Goal: Task Accomplishment & Management: Use online tool/utility

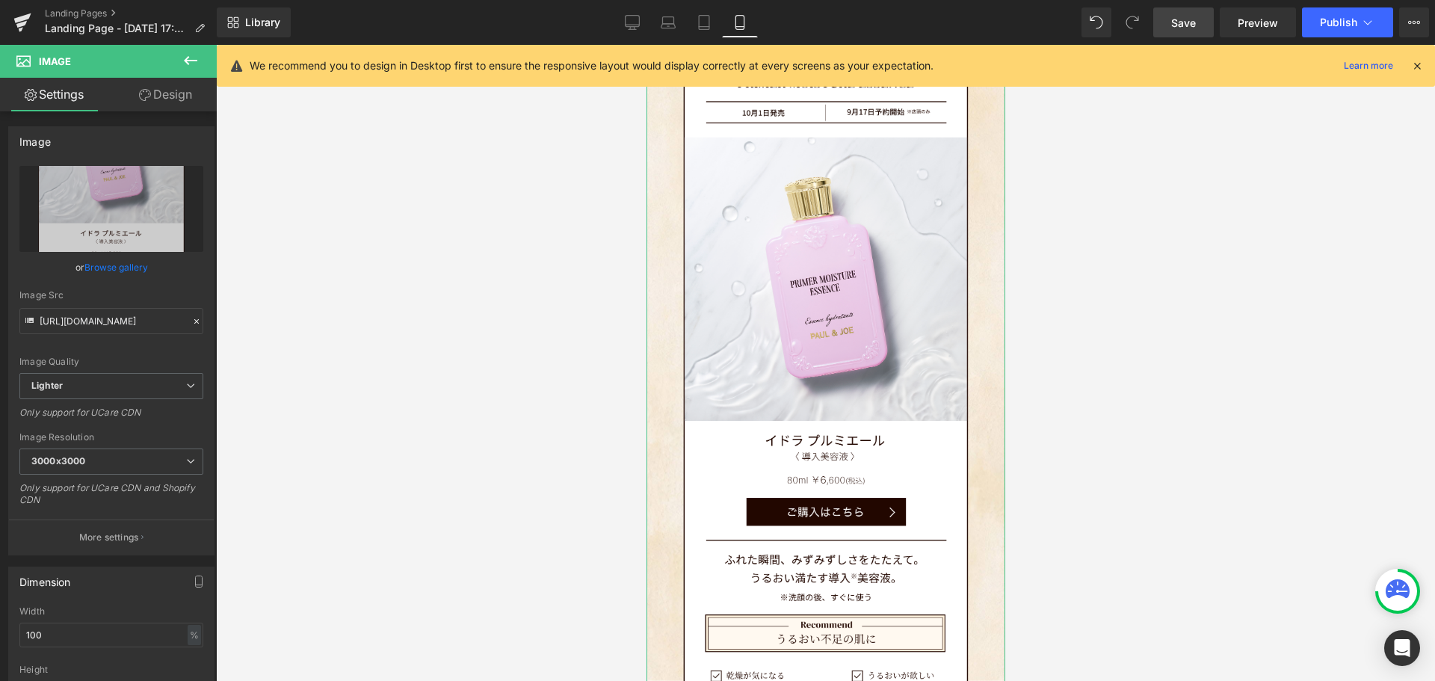
drag, startPoint x: 182, startPoint y: 99, endPoint x: 589, endPoint y: 202, distance: 419.4
click at [182, 99] on link "Design" at bounding box center [165, 95] width 108 height 34
click at [0, 0] on div "Spacing" at bounding box center [0, 0] width 0 height 0
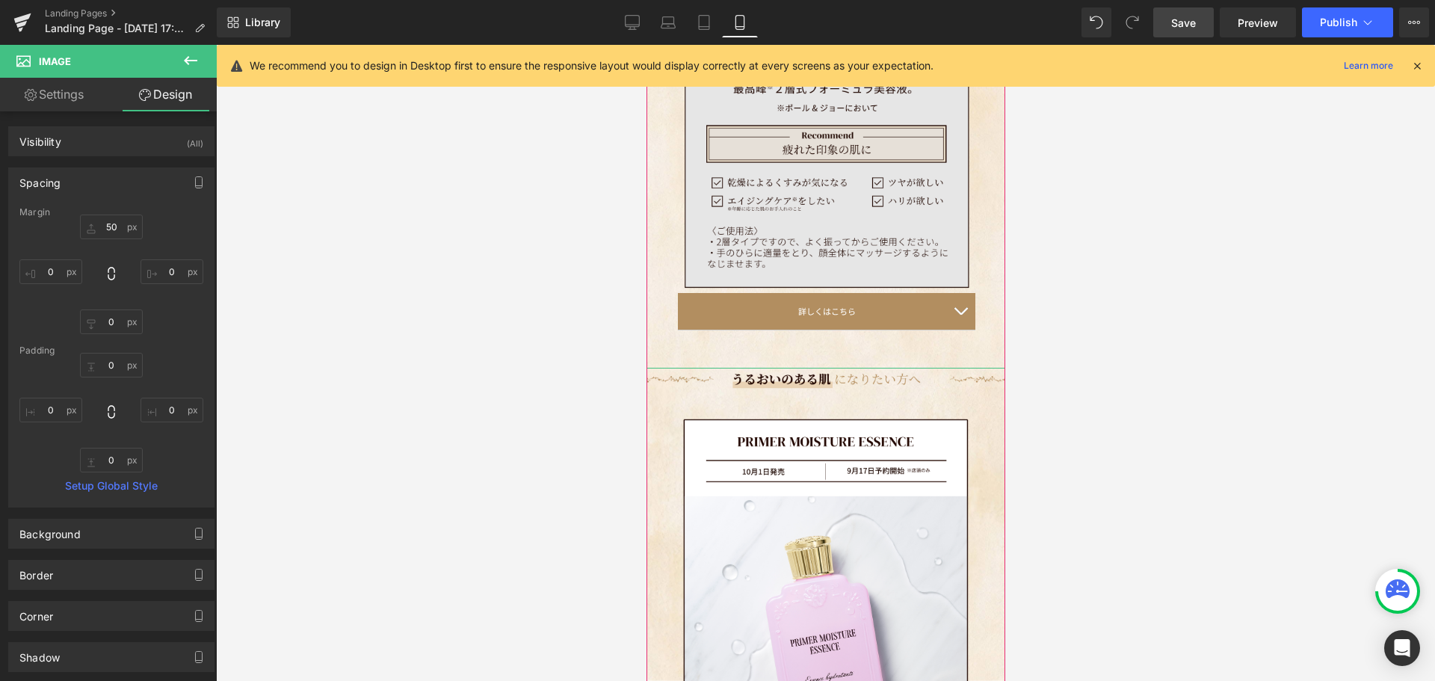
scroll to position [2834, 0]
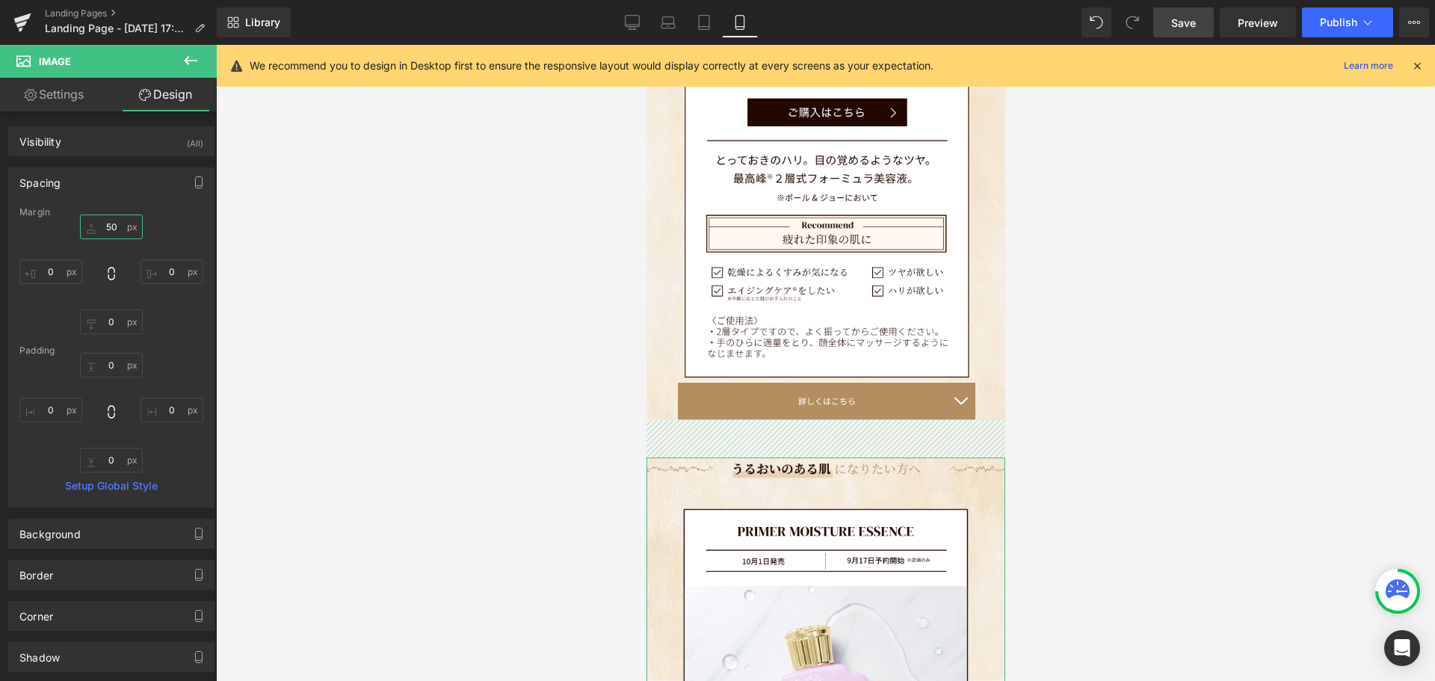
click at [118, 223] on input "50" at bounding box center [111, 226] width 63 height 25
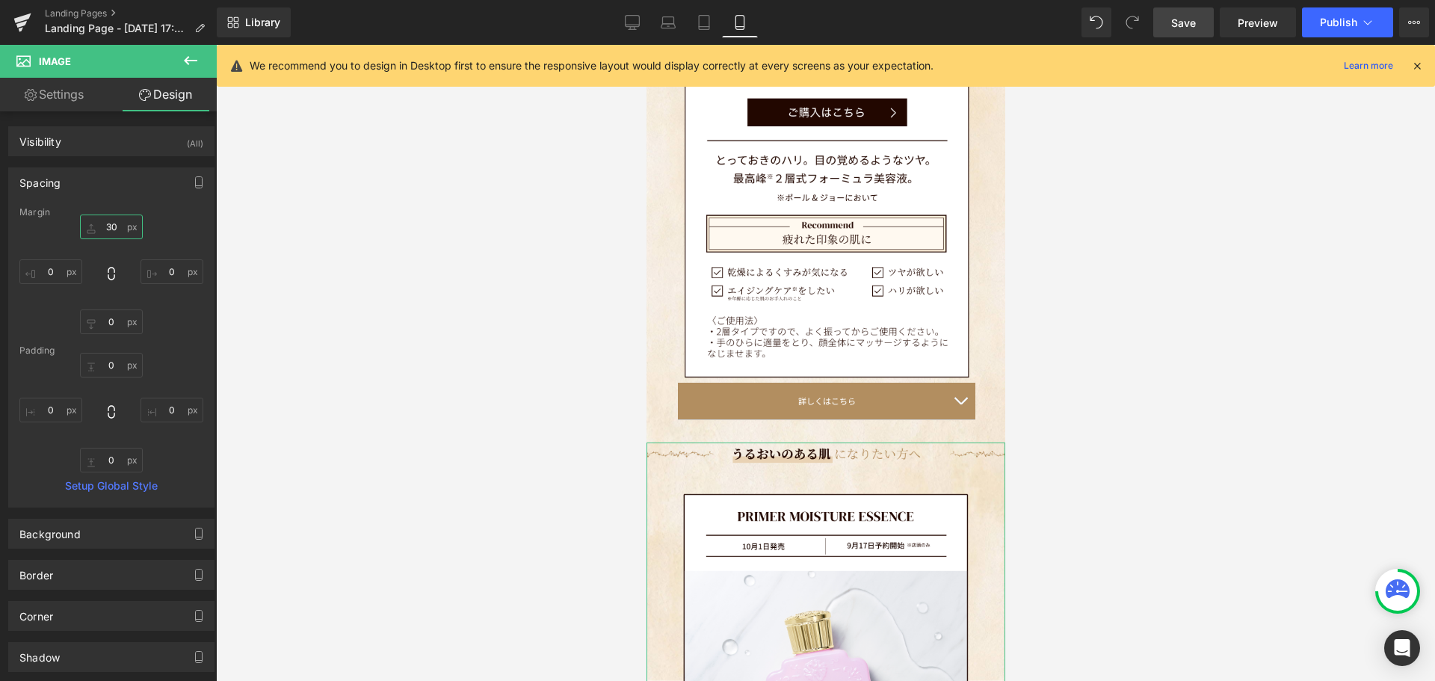
scroll to position [5881, 347]
click at [115, 223] on input "30" at bounding box center [111, 226] width 63 height 25
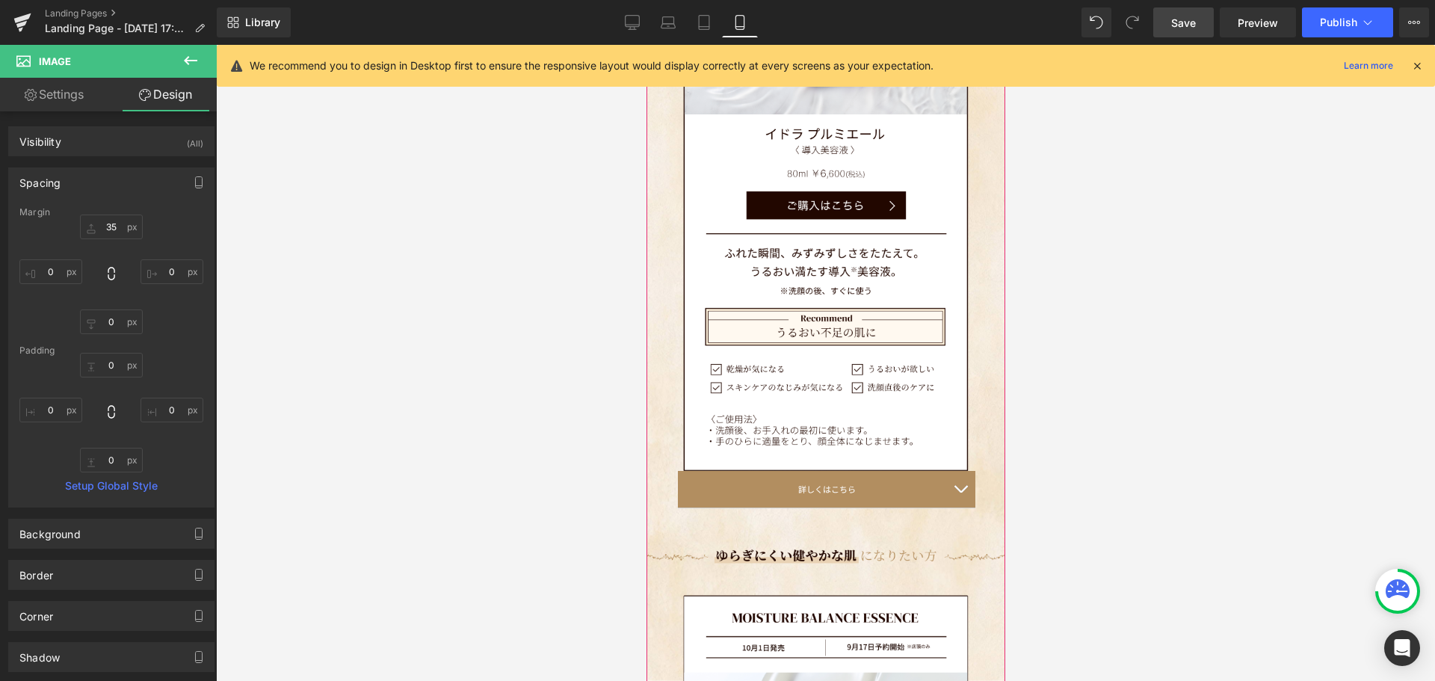
scroll to position [3582, 0]
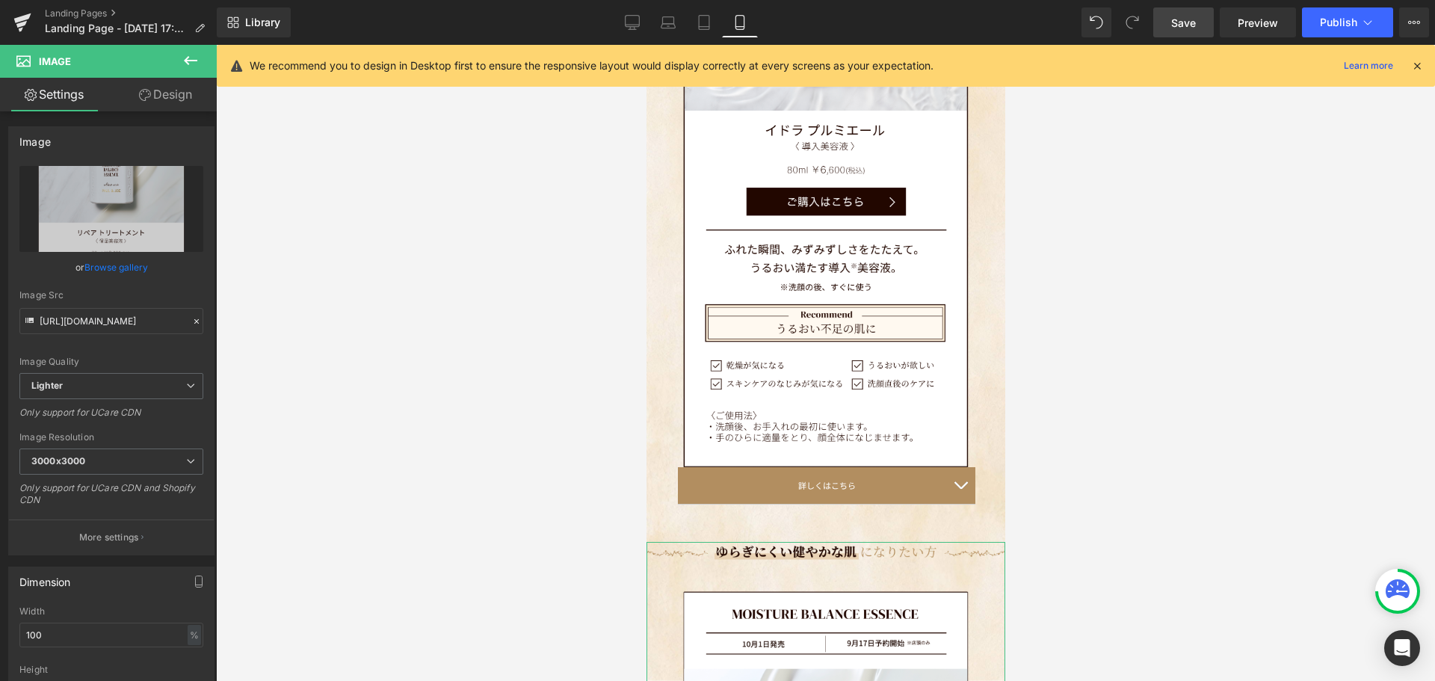
click at [181, 96] on link "Design" at bounding box center [165, 95] width 108 height 34
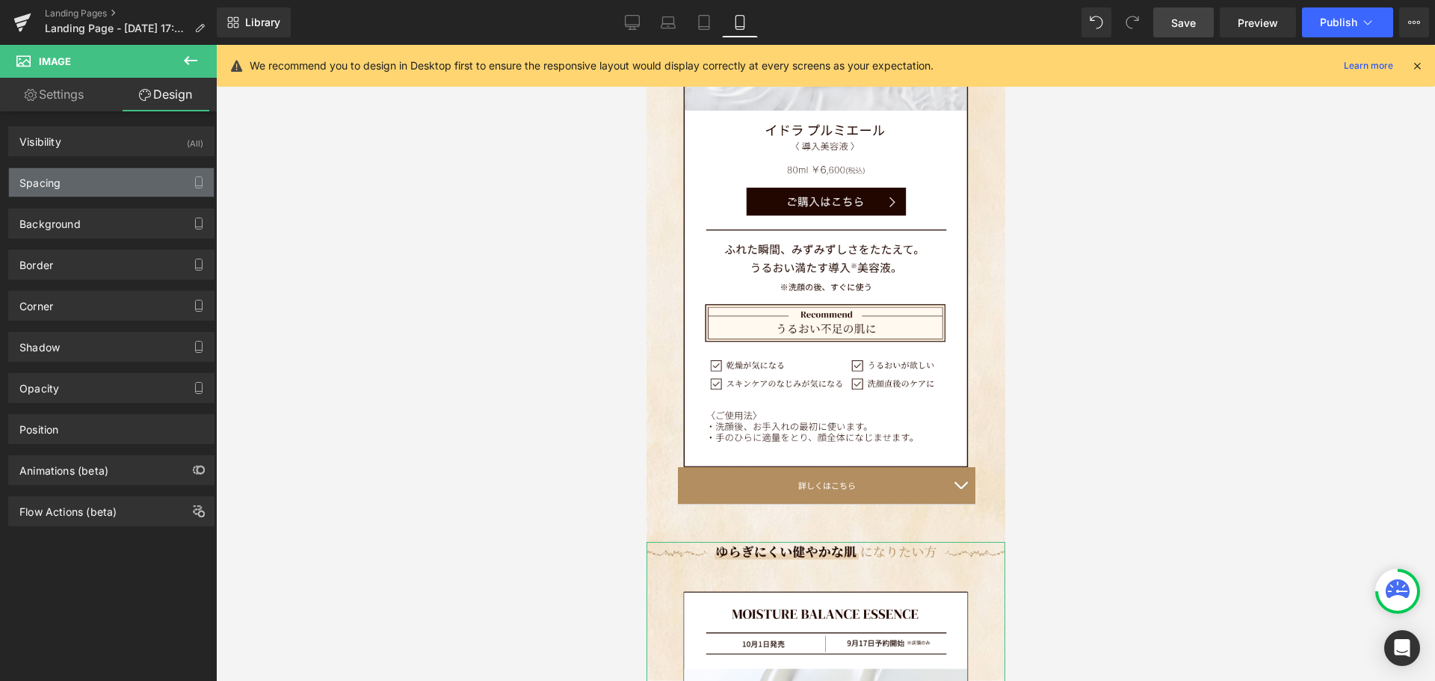
click at [156, 188] on div "Spacing" at bounding box center [111, 182] width 205 height 28
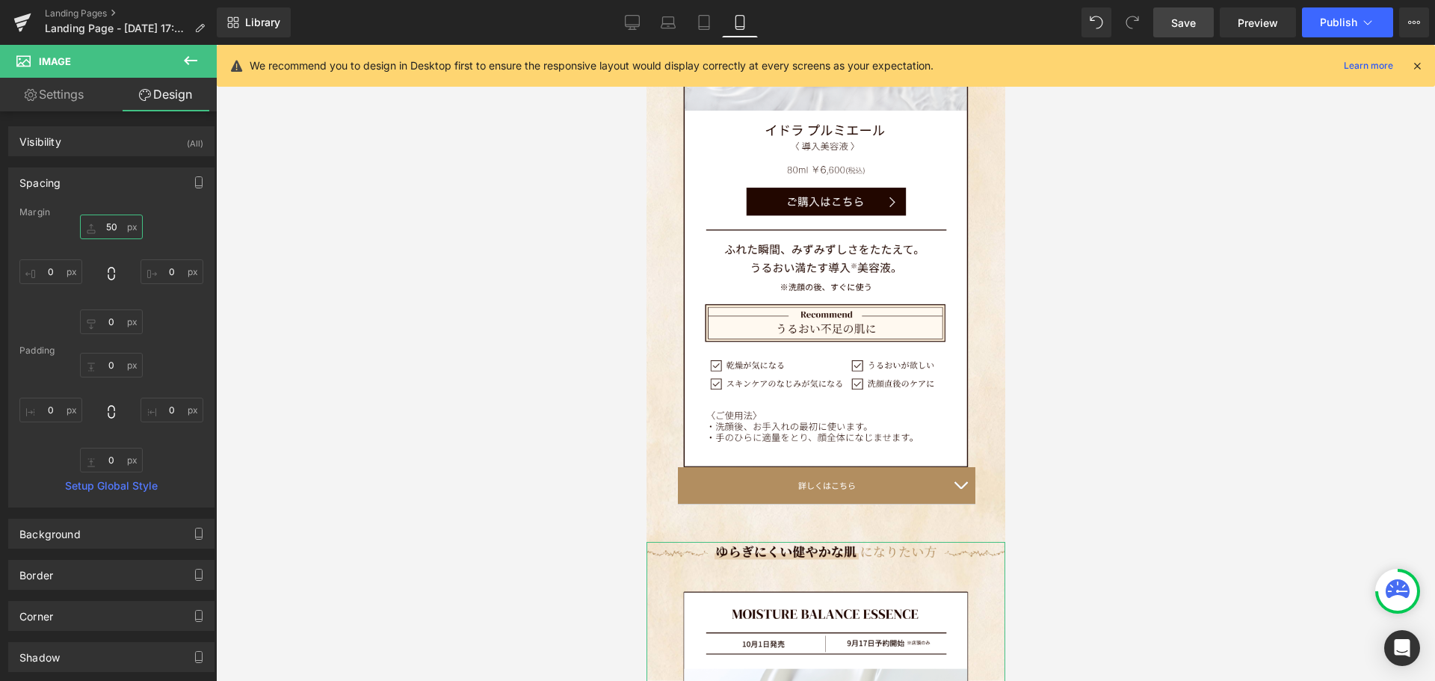
click at [111, 227] on input "50" at bounding box center [111, 226] width 63 height 25
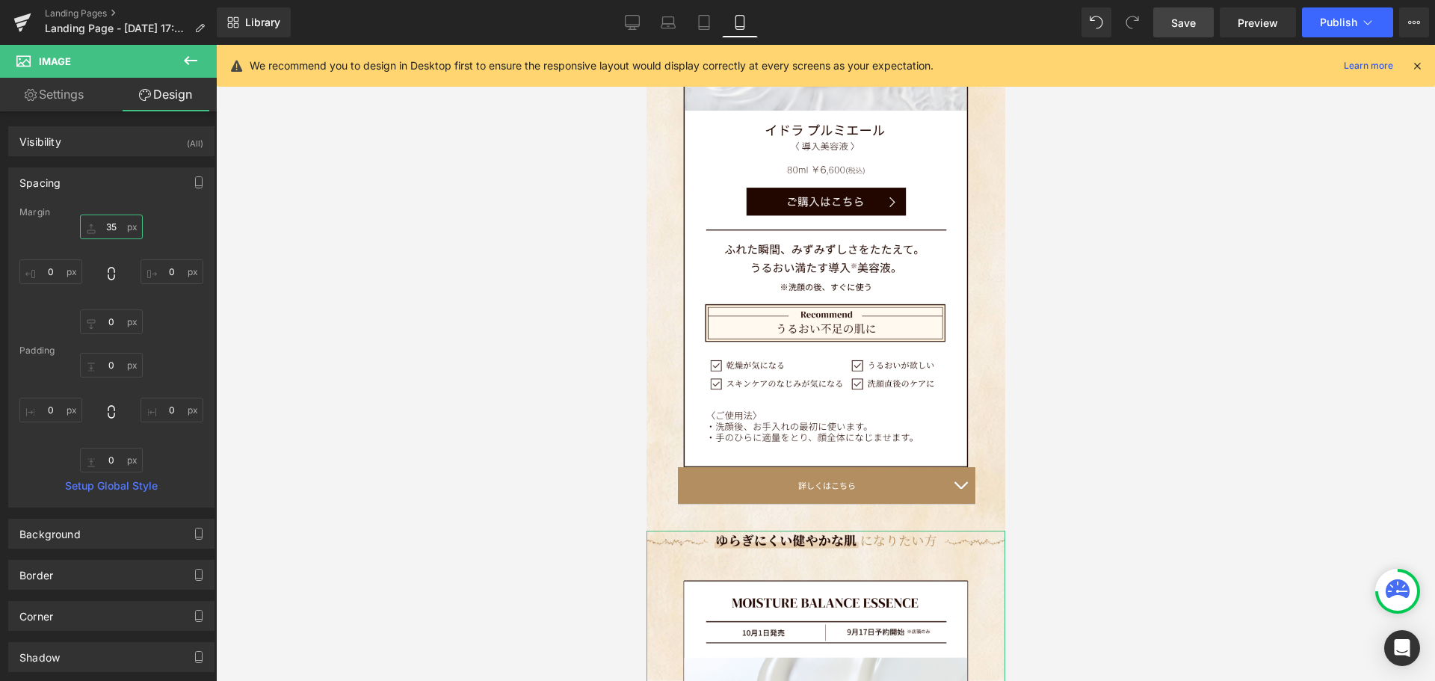
scroll to position [5874, 347]
click at [1173, 28] on span "Save" at bounding box center [1183, 23] width 25 height 16
click at [811, 489] on span "Accordion" at bounding box center [820, 500] width 58 height 22
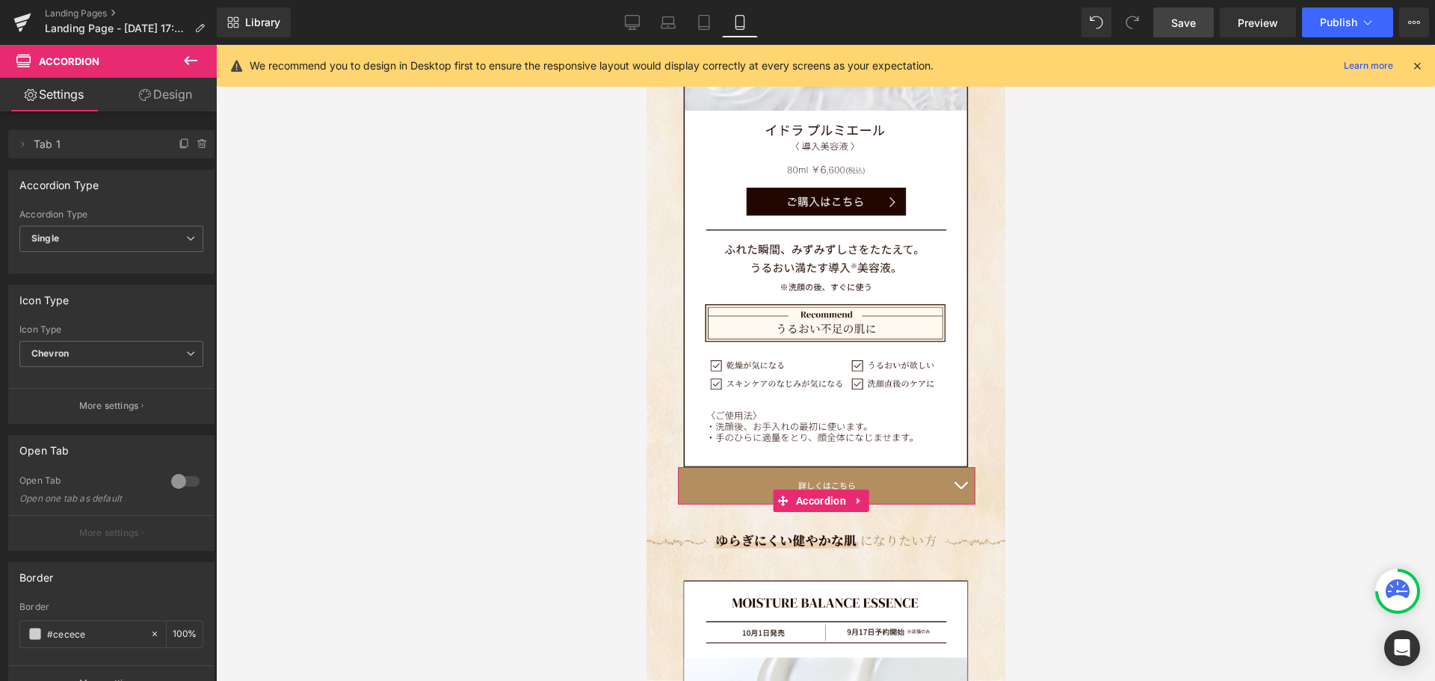
drag, startPoint x: 187, startPoint y: 85, endPoint x: 159, endPoint y: 125, distance: 48.3
click at [187, 85] on link "Design" at bounding box center [165, 95] width 108 height 34
click at [0, 0] on div "Spacing" at bounding box center [0, 0] width 0 height 0
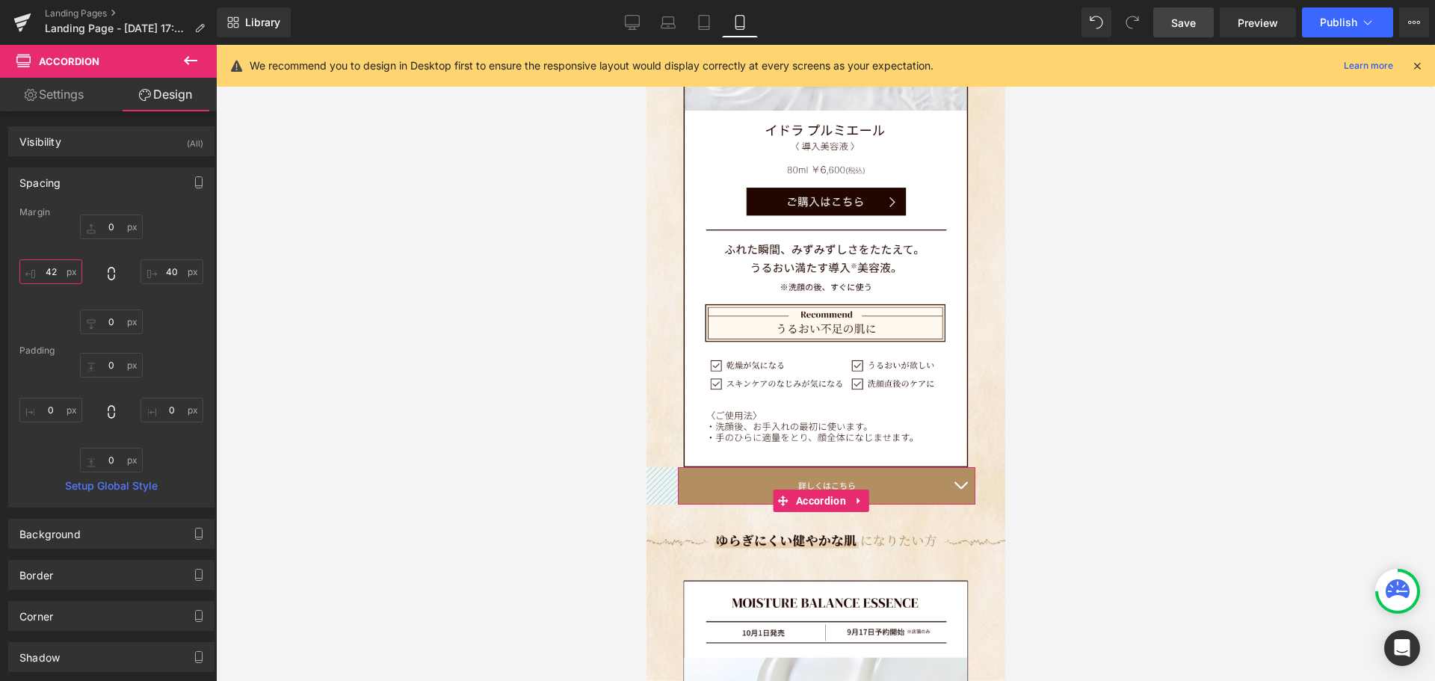
click at [58, 270] on input "42" at bounding box center [50, 271] width 63 height 25
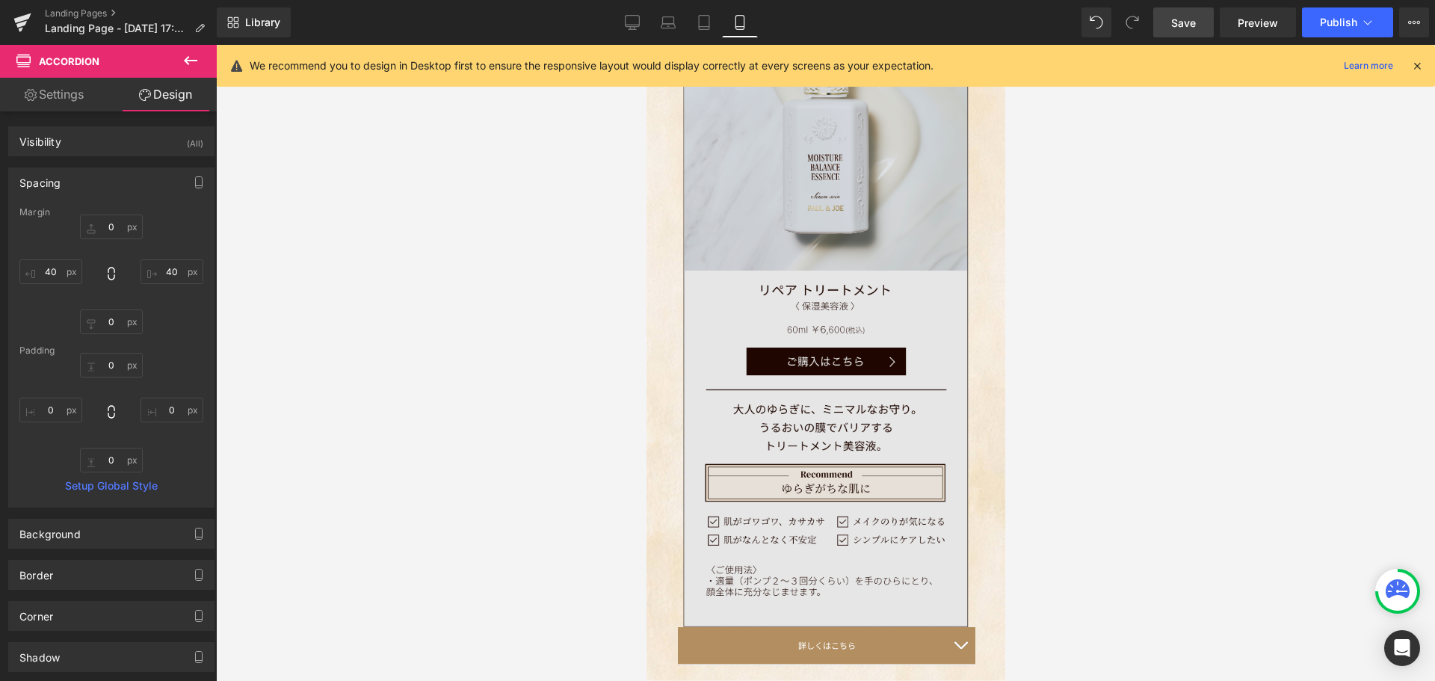
scroll to position [4254, 0]
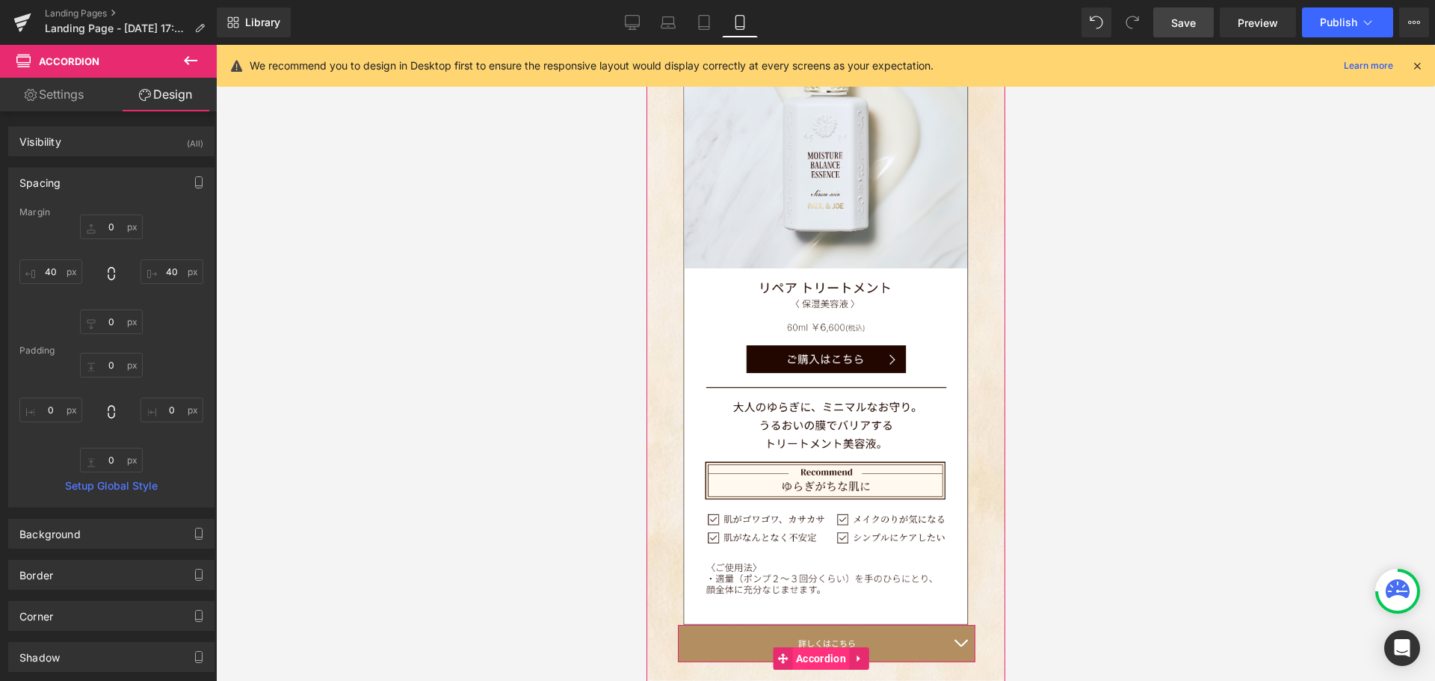
click at [816, 647] on span "Accordion" at bounding box center [820, 658] width 58 height 22
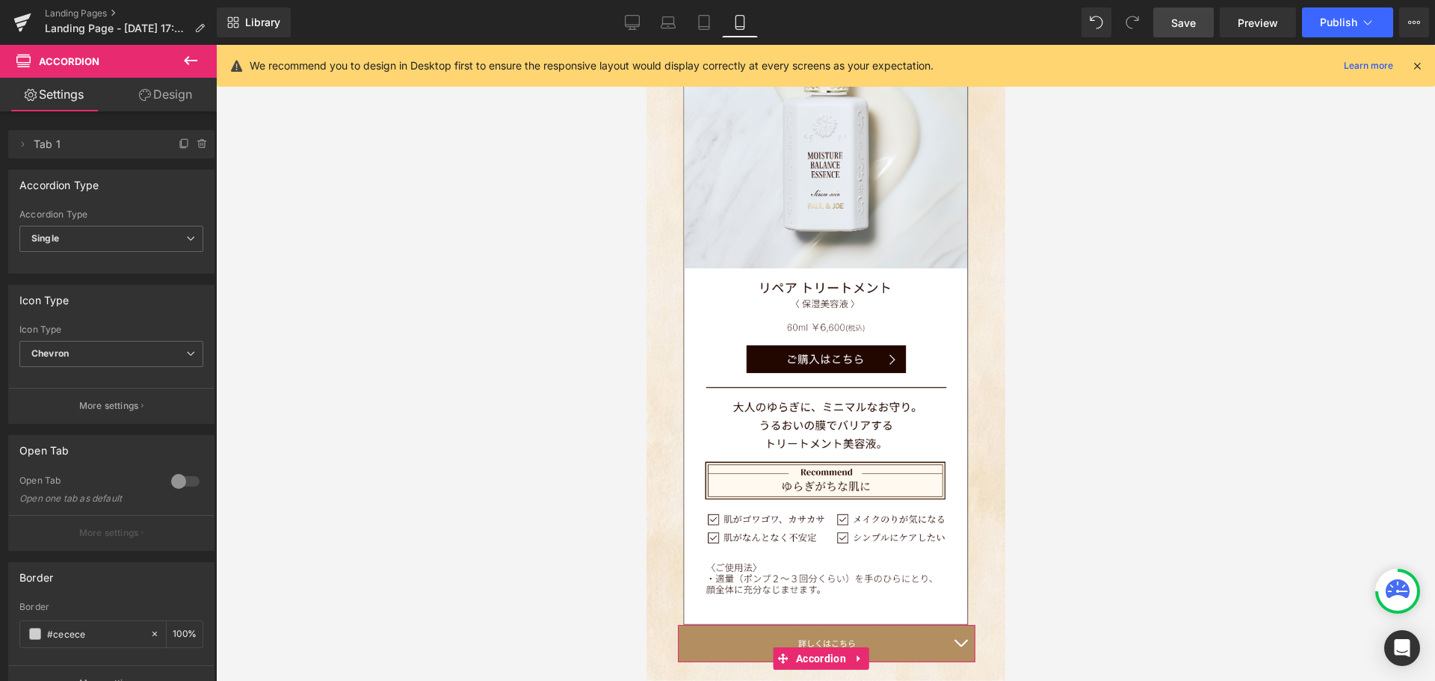
click at [177, 93] on link "Design" at bounding box center [165, 95] width 108 height 34
click at [0, 0] on div "Spacing" at bounding box center [0, 0] width 0 height 0
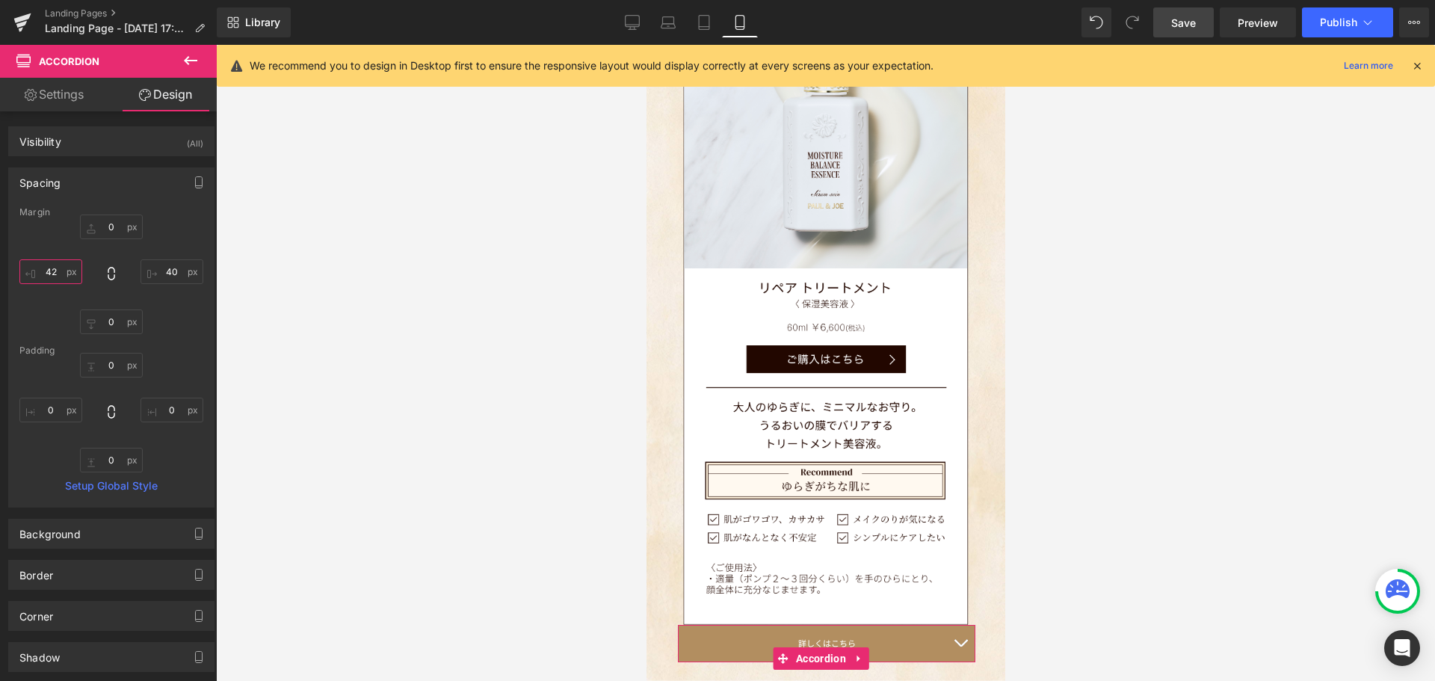
click at [55, 271] on input "42" at bounding box center [50, 271] width 63 height 25
click at [1184, 24] on span "Save" at bounding box center [1183, 23] width 25 height 16
click at [641, 25] on link "Desktop" at bounding box center [632, 22] width 36 height 30
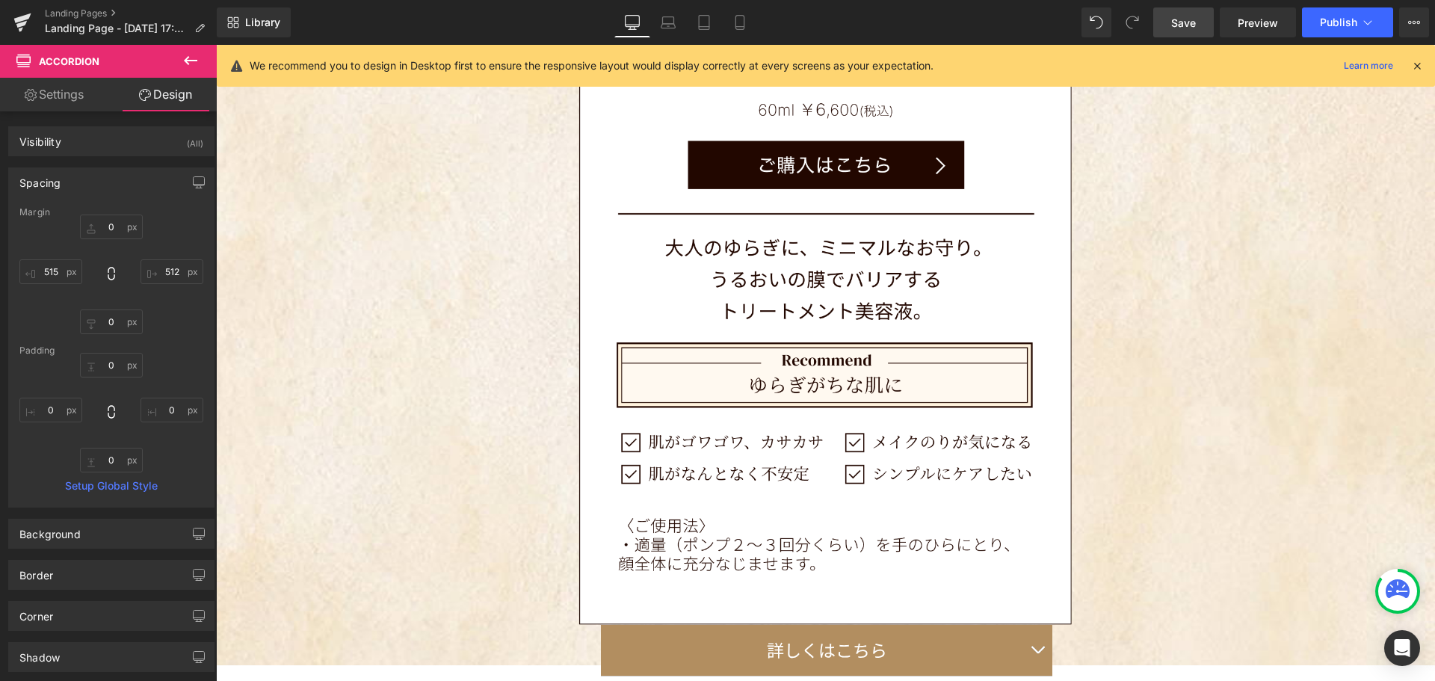
scroll to position [7914, 0]
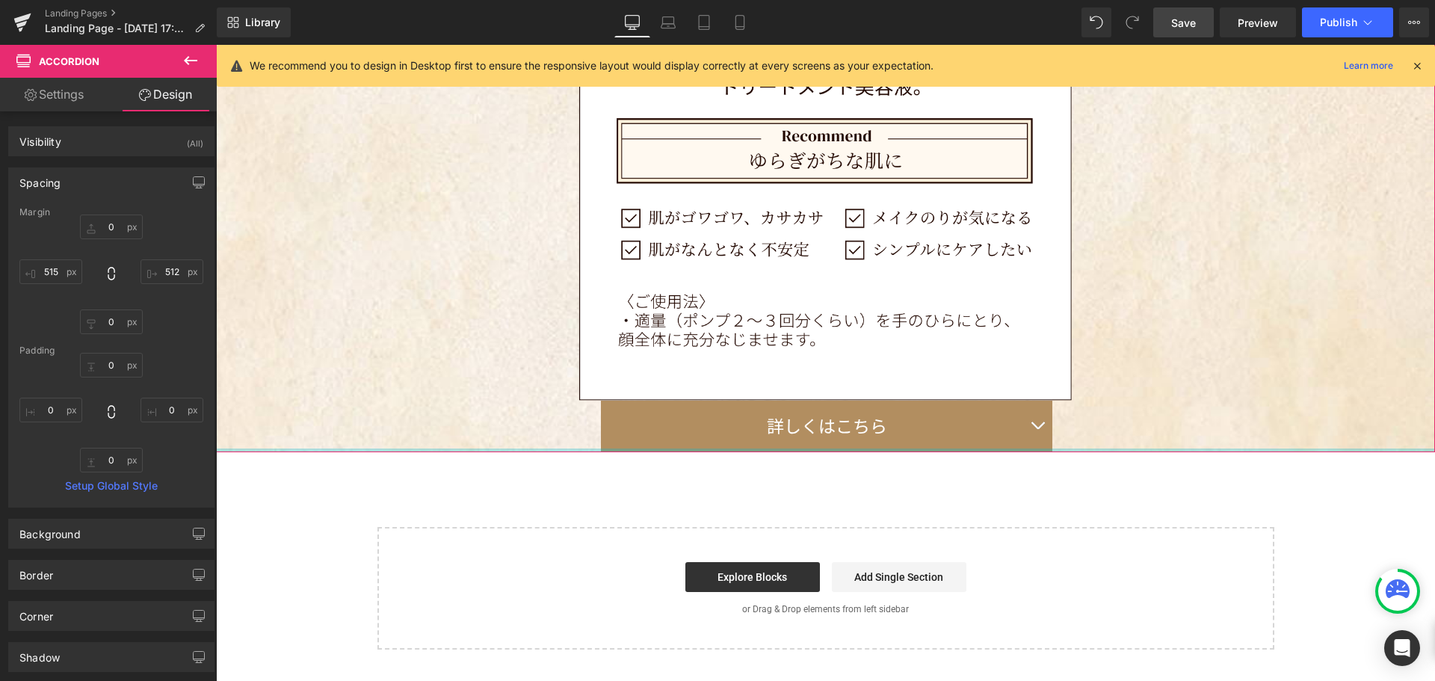
drag, startPoint x: 622, startPoint y: 428, endPoint x: 669, endPoint y: 275, distance: 160.3
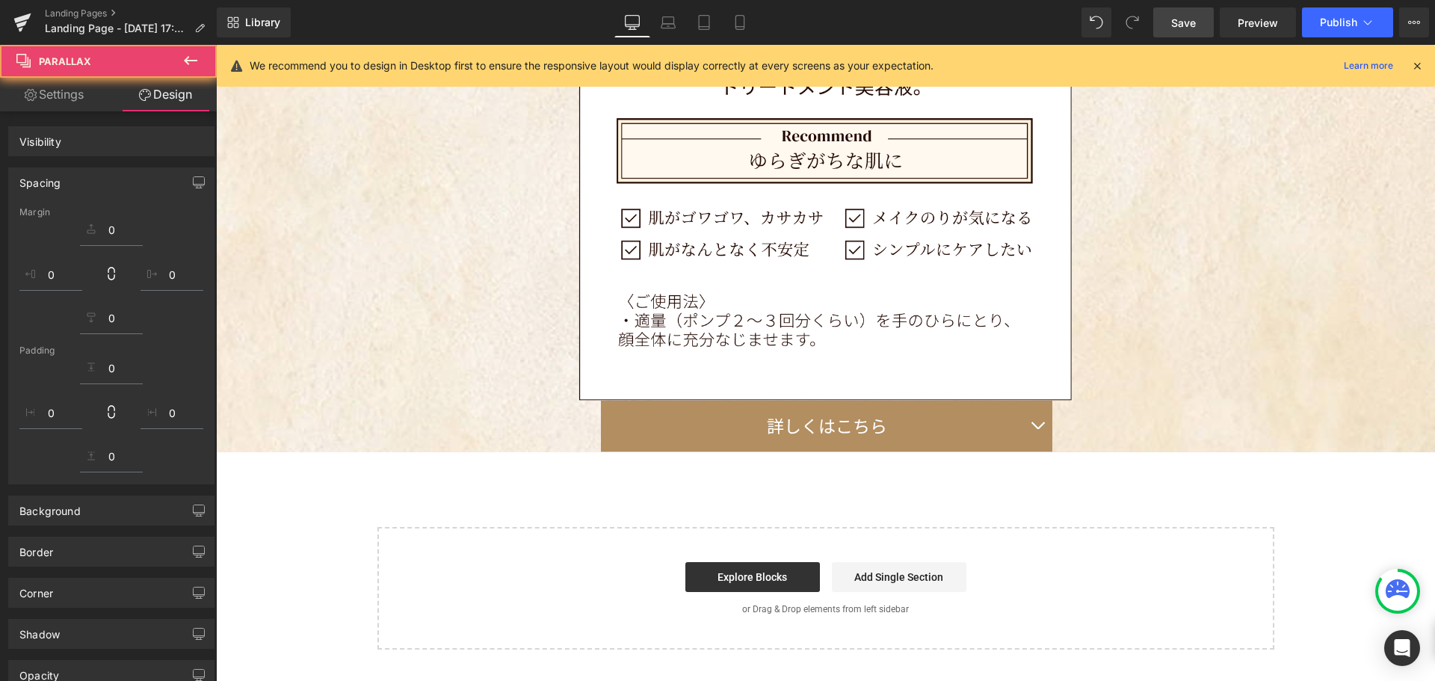
drag, startPoint x: 424, startPoint y: 326, endPoint x: 425, endPoint y: 293, distance: 32.9
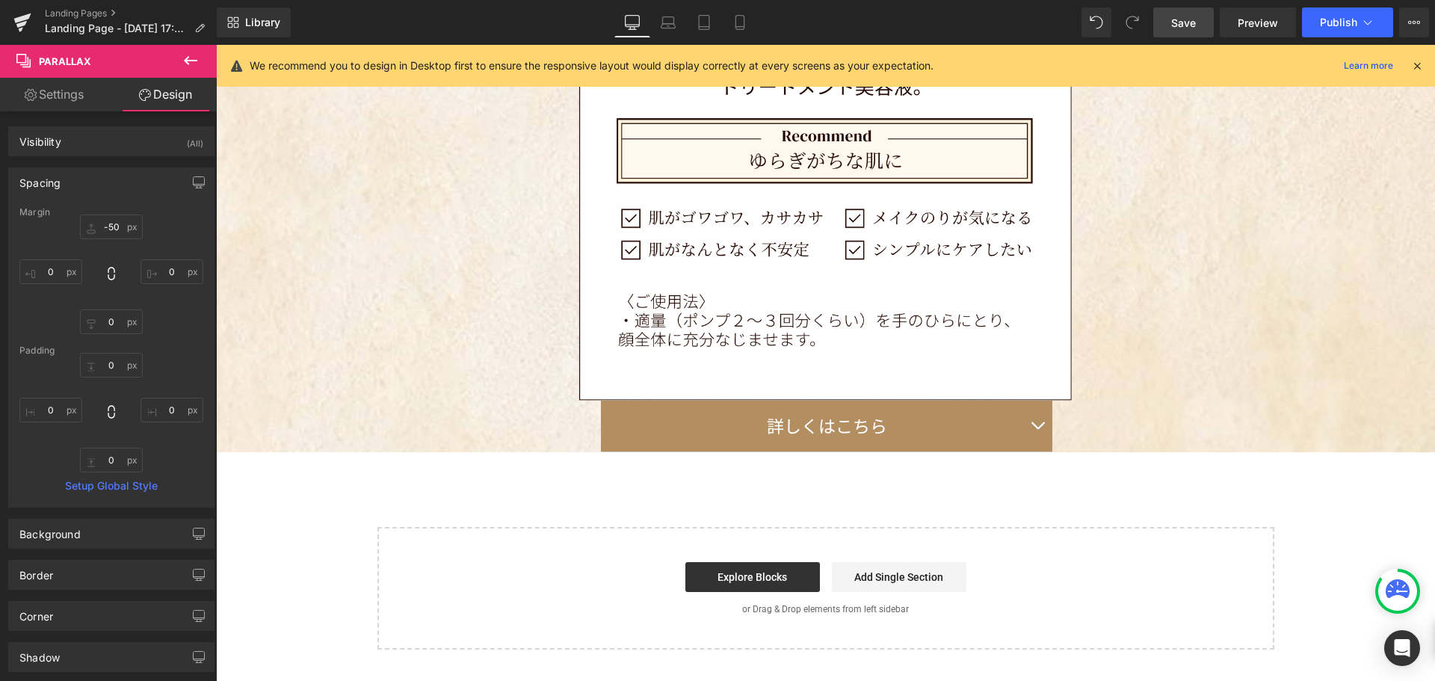
scroll to position [8761, 1208]
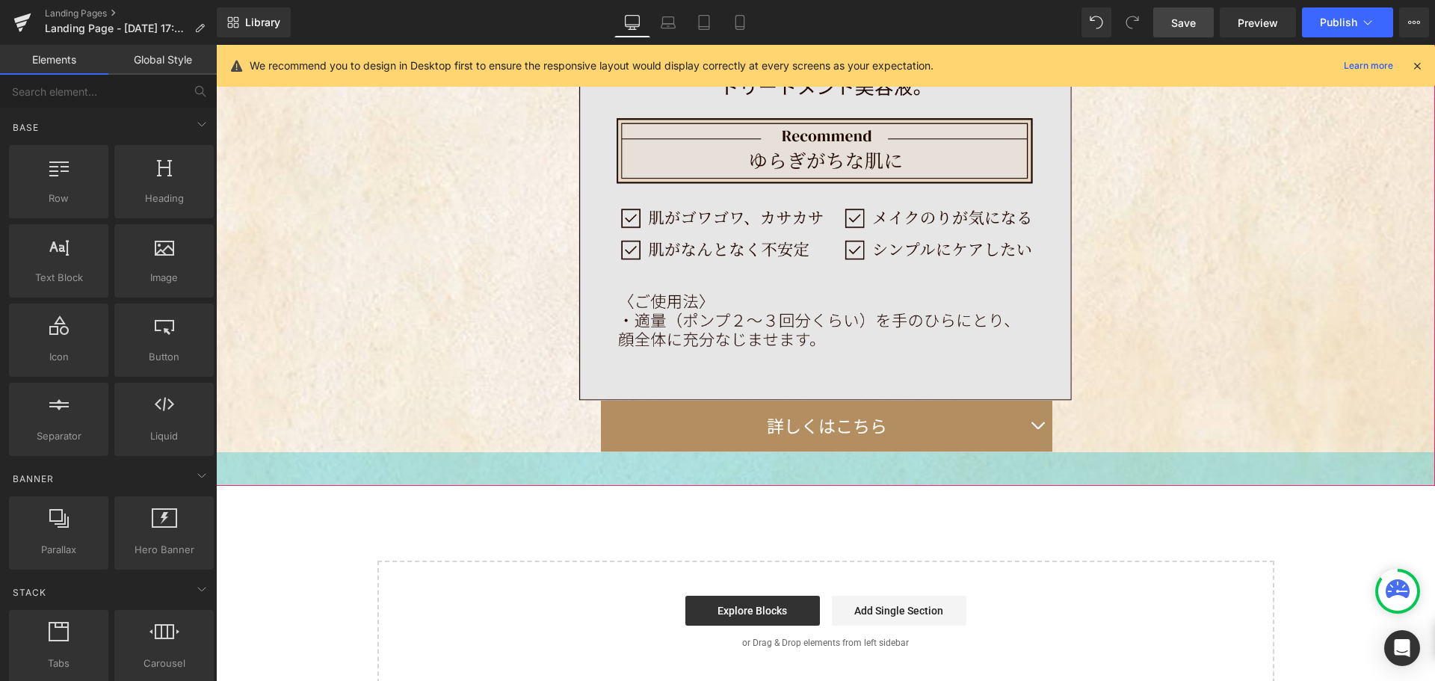
drag, startPoint x: 381, startPoint y: 307, endPoint x: 693, endPoint y: 191, distance: 333.4
click at [371, 452] on div "45px" at bounding box center [825, 469] width 1219 height 34
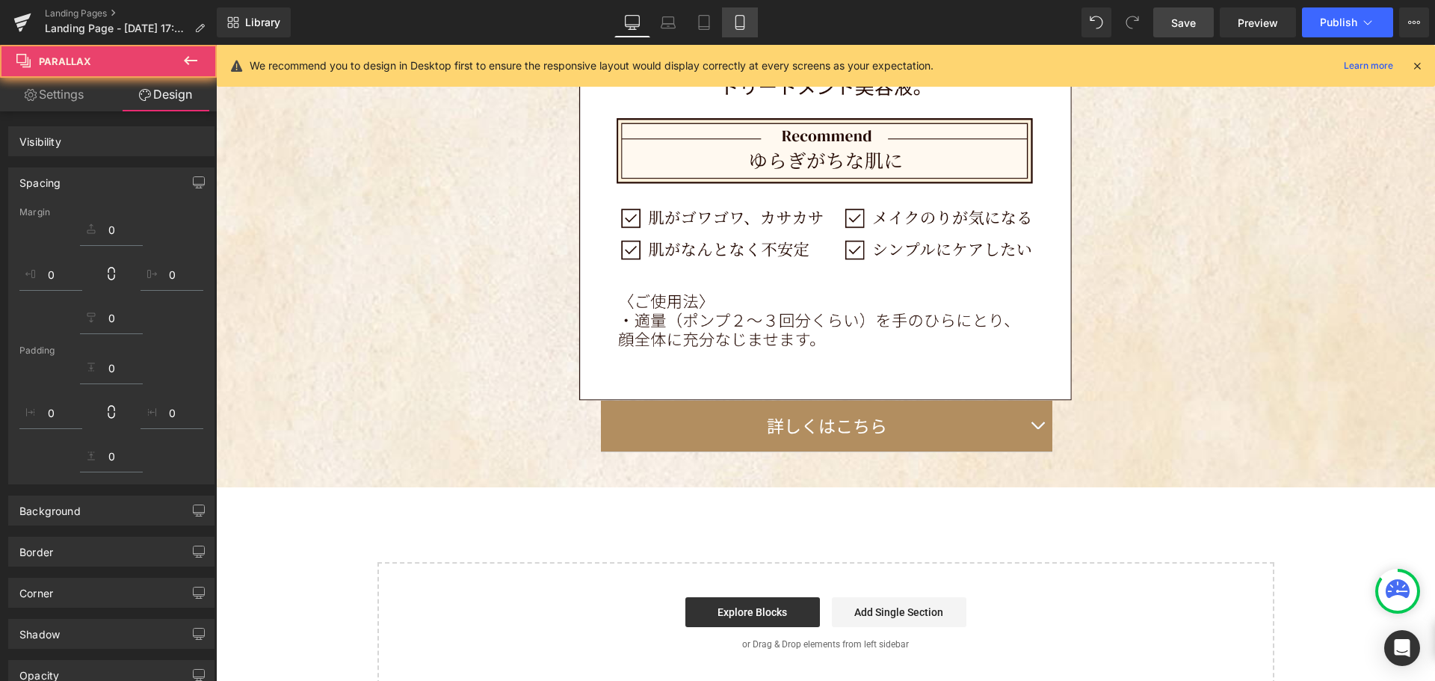
click at [742, 22] on icon at bounding box center [739, 22] width 15 height 15
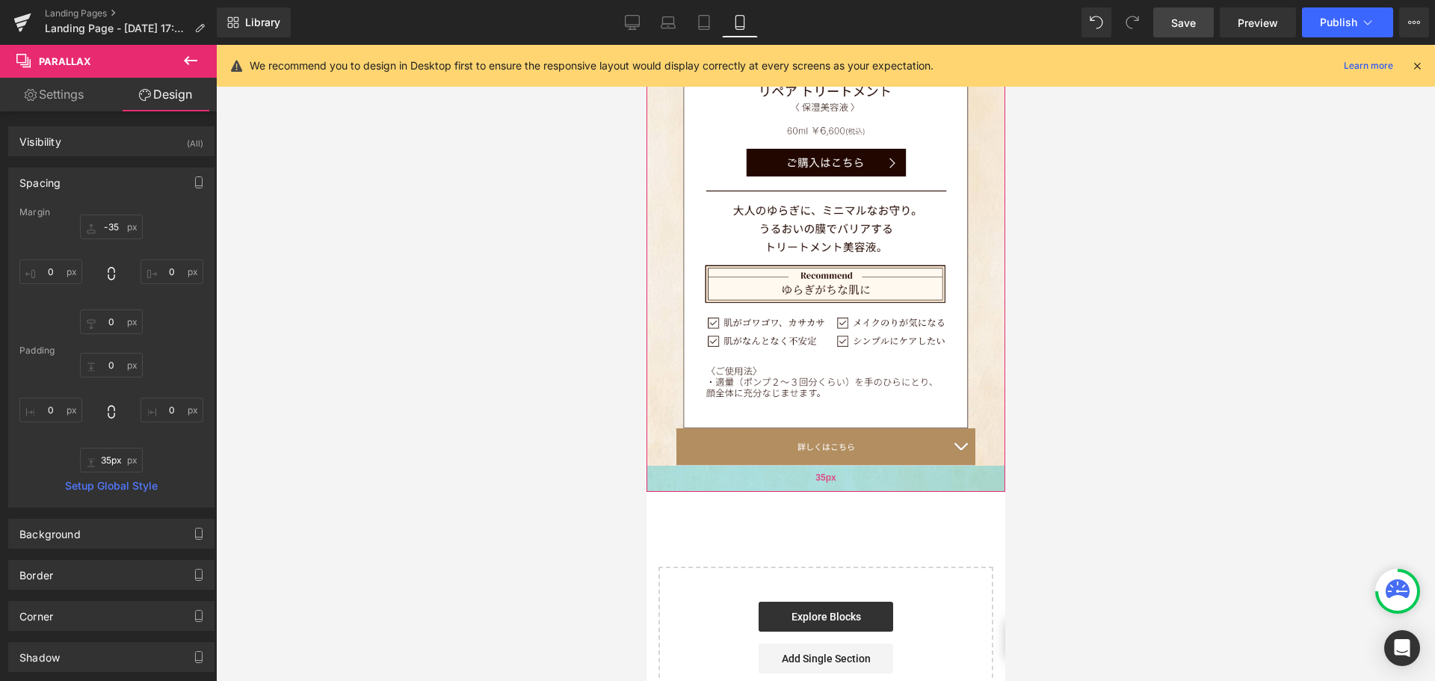
scroll to position [5750, 347]
drag, startPoint x: 758, startPoint y: 350, endPoint x: 753, endPoint y: 342, distance: 10.4
click at [753, 466] on div "35px" at bounding box center [825, 479] width 359 height 26
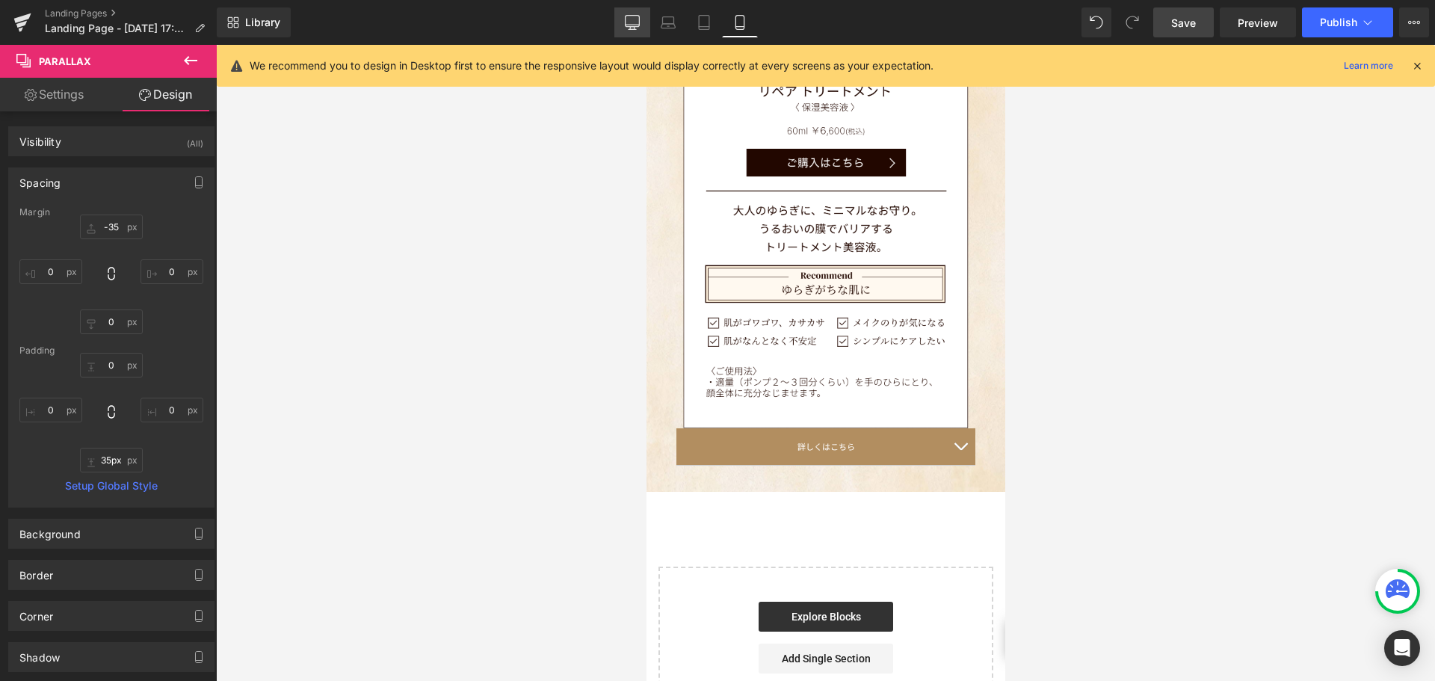
click at [639, 28] on icon at bounding box center [632, 22] width 15 height 15
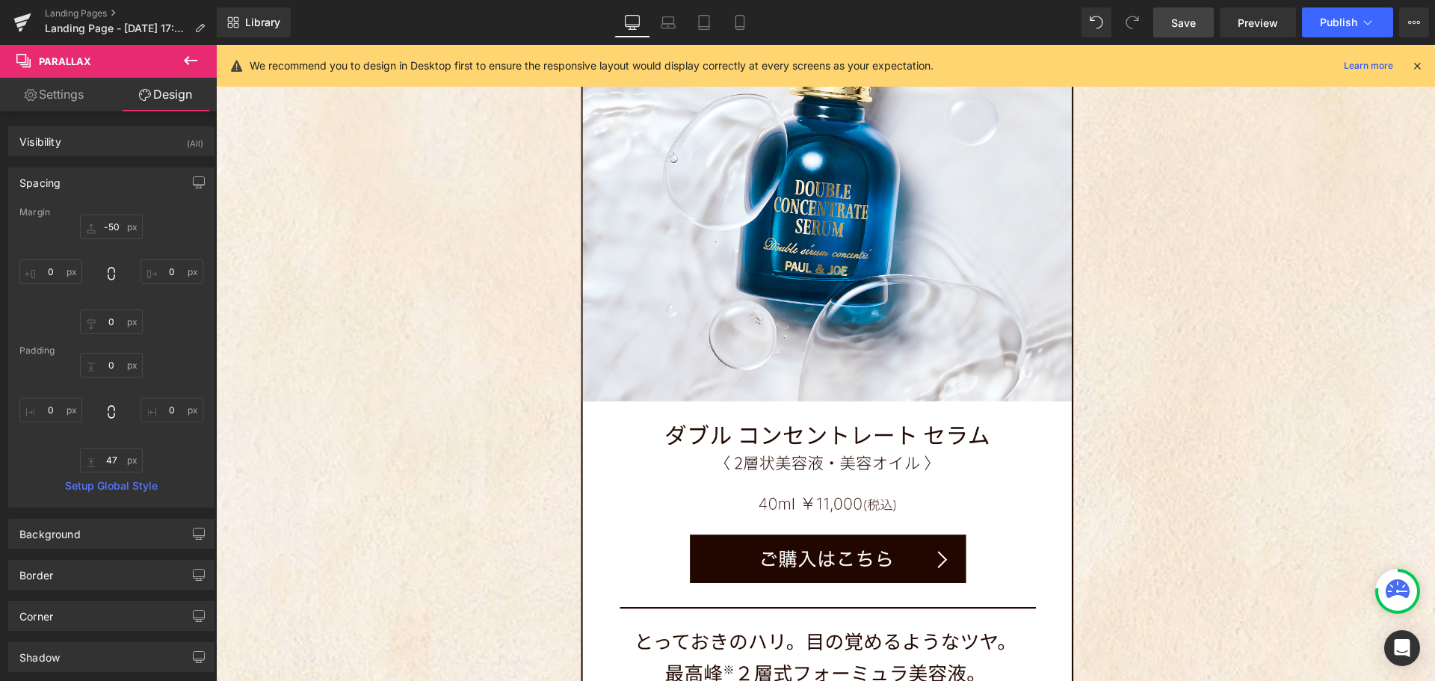
scroll to position [7, 7]
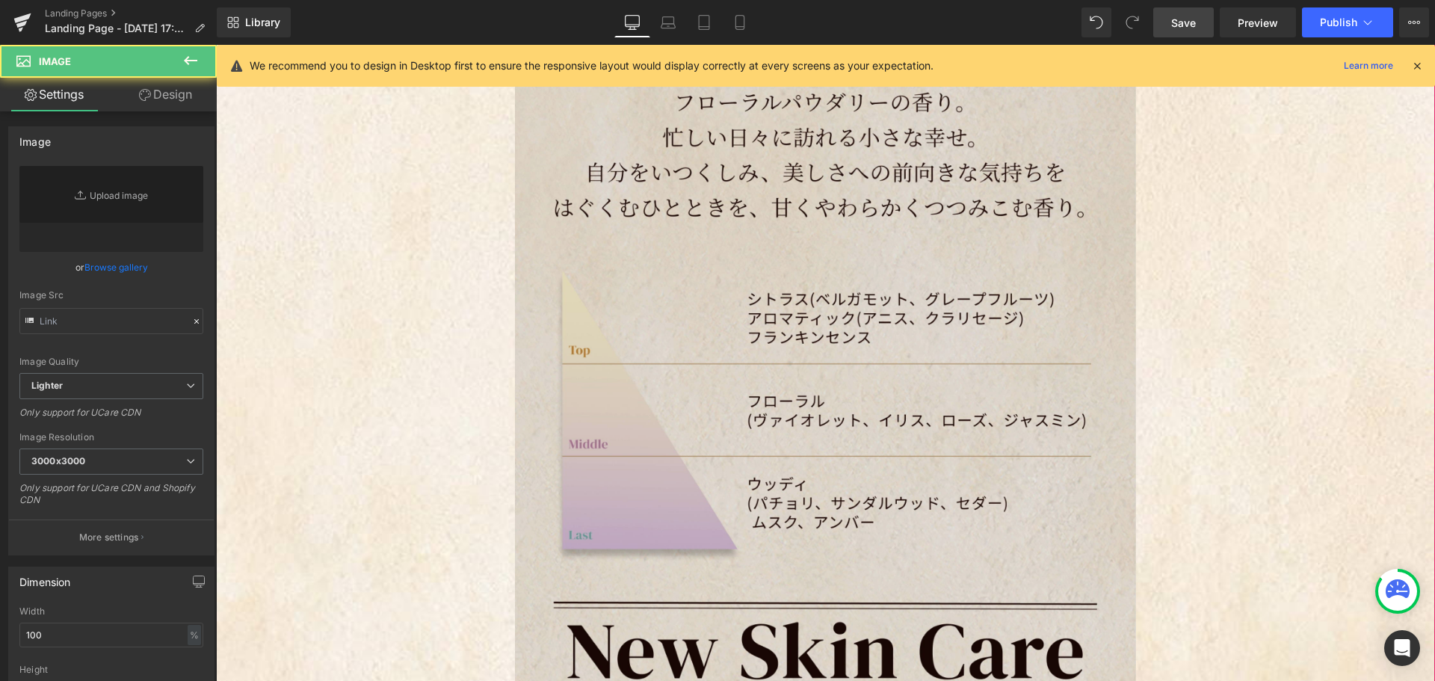
scroll to position [9738, 1208]
click at [761, 309] on img at bounding box center [825, 356] width 621 height 959
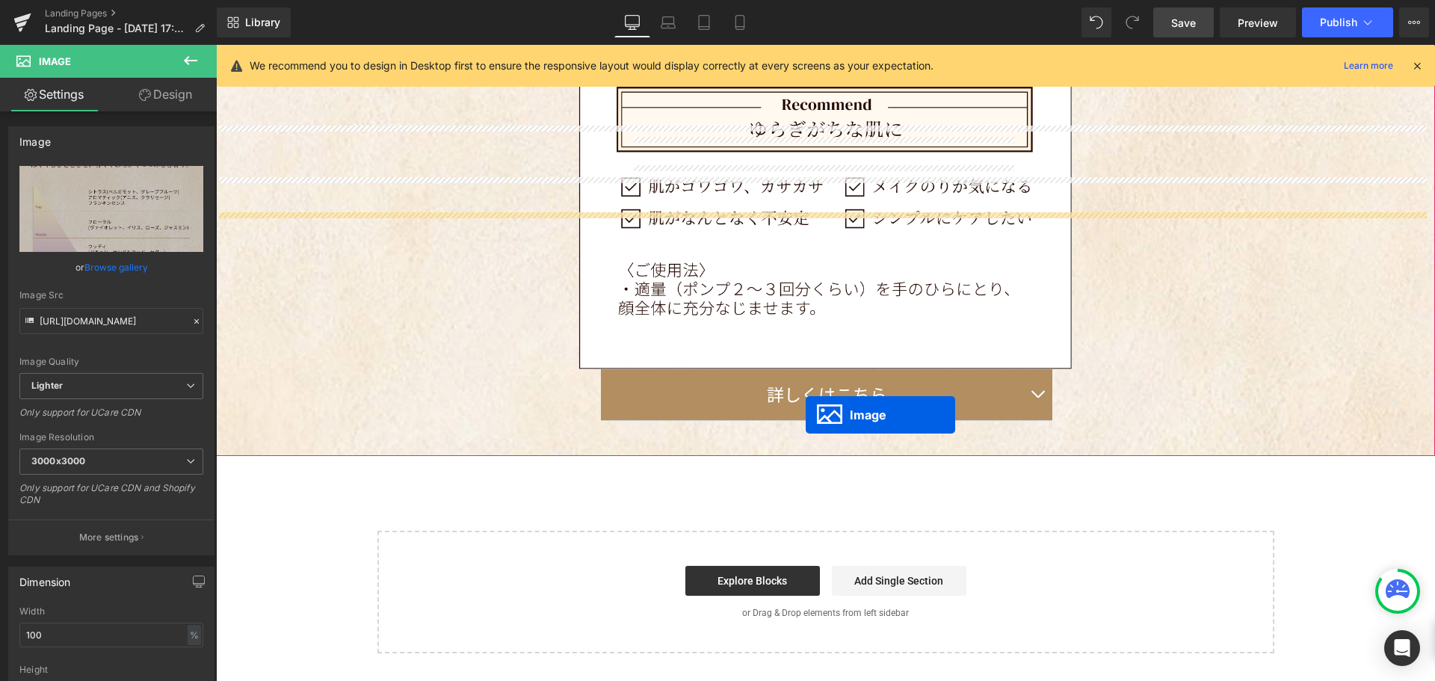
scroll to position [7973, 0]
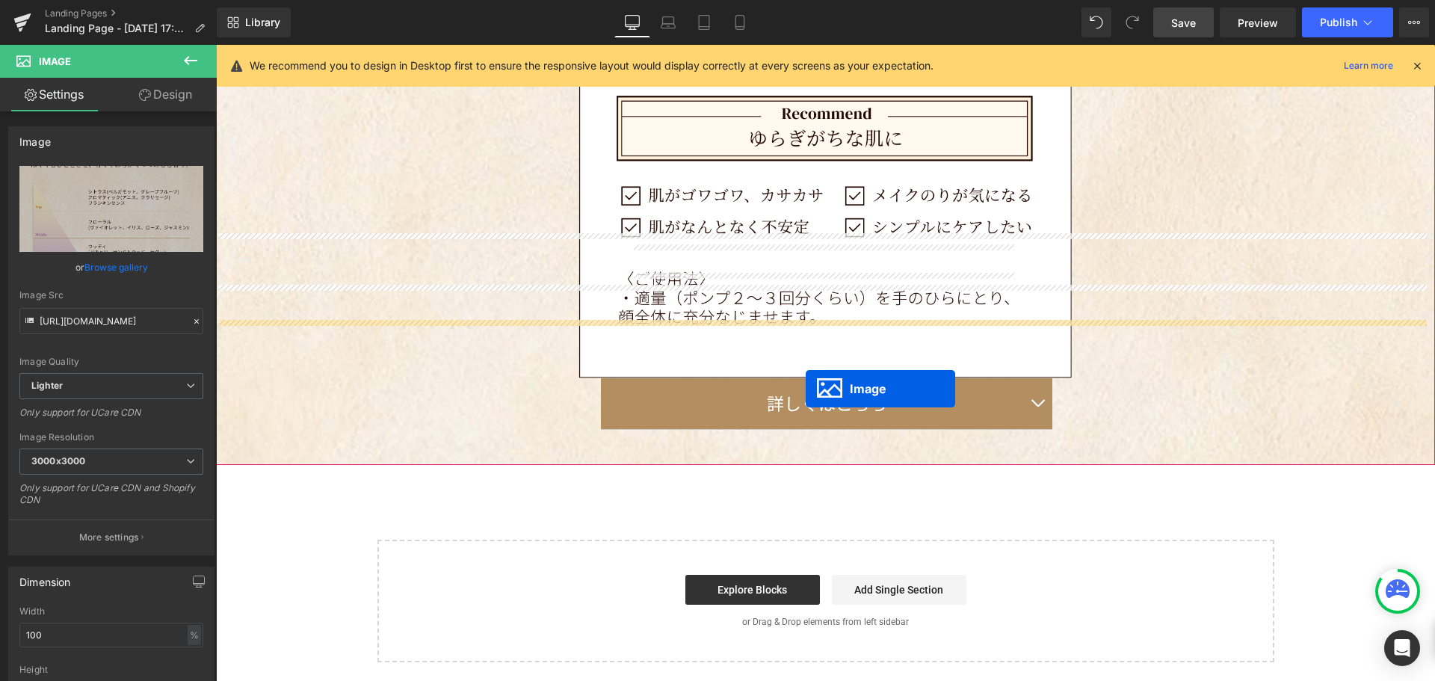
drag, startPoint x: 819, startPoint y: 274, endPoint x: 806, endPoint y: 330, distance: 57.6
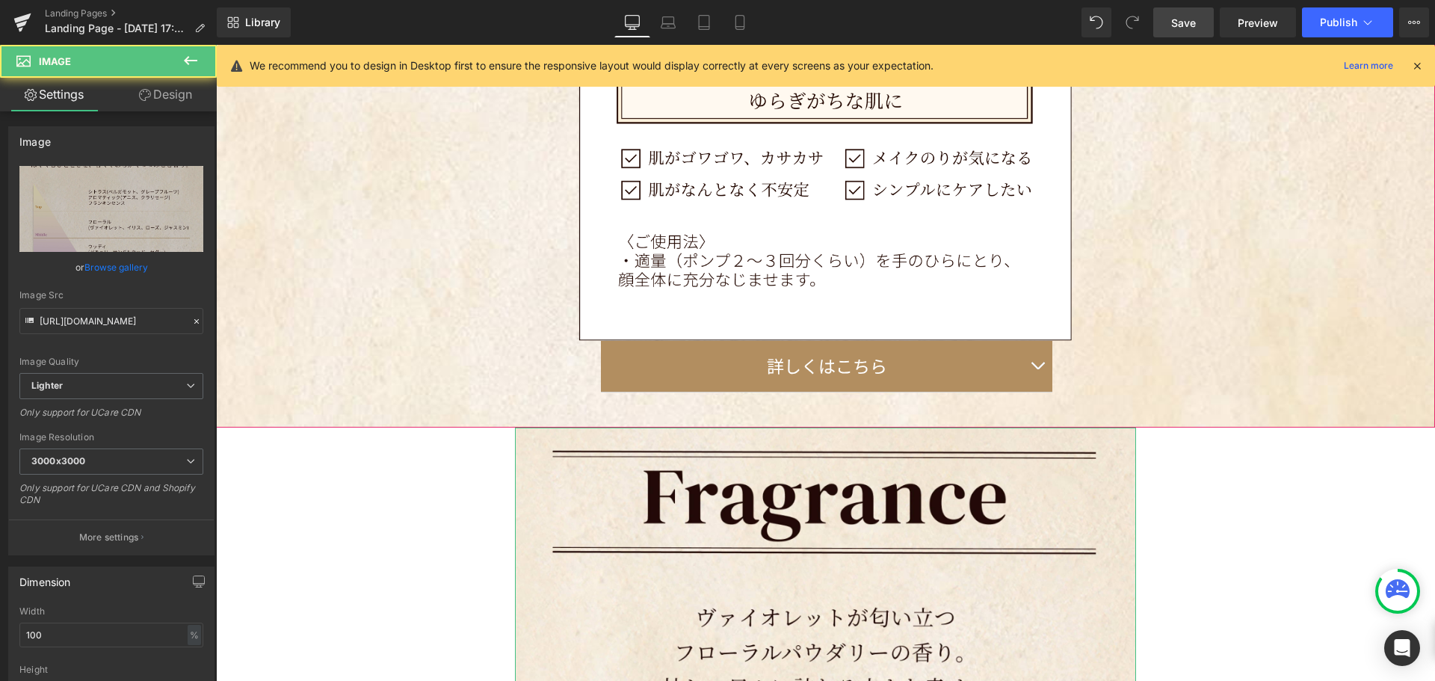
scroll to position [9738, 1208]
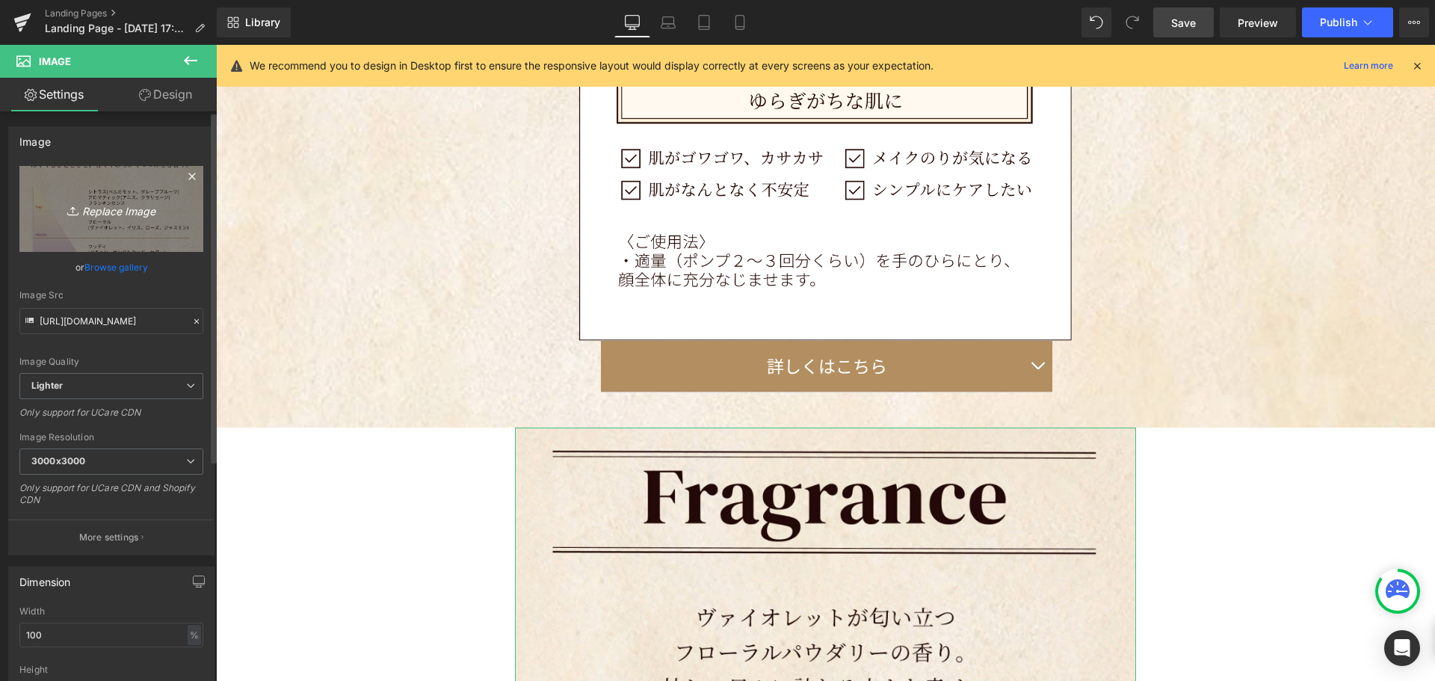
click at [91, 197] on link "Replace Image" at bounding box center [111, 209] width 184 height 86
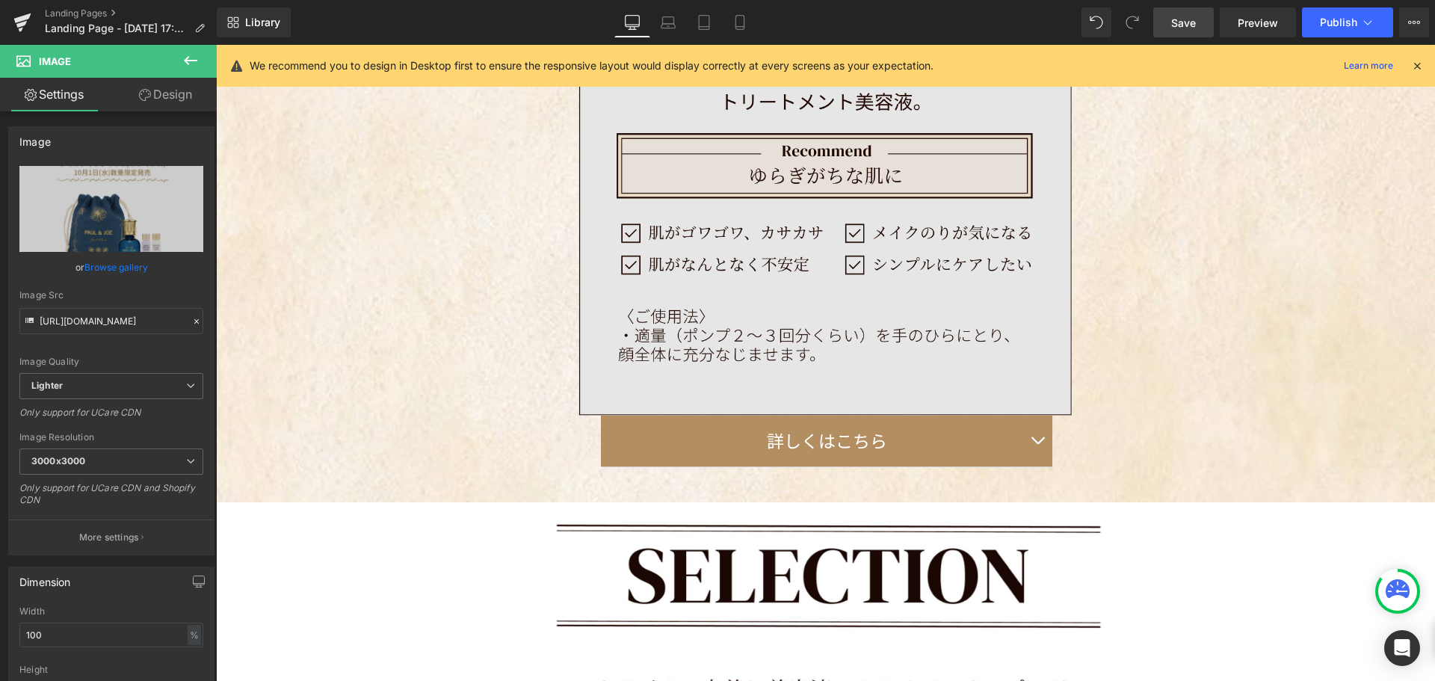
scroll to position [7876, 0]
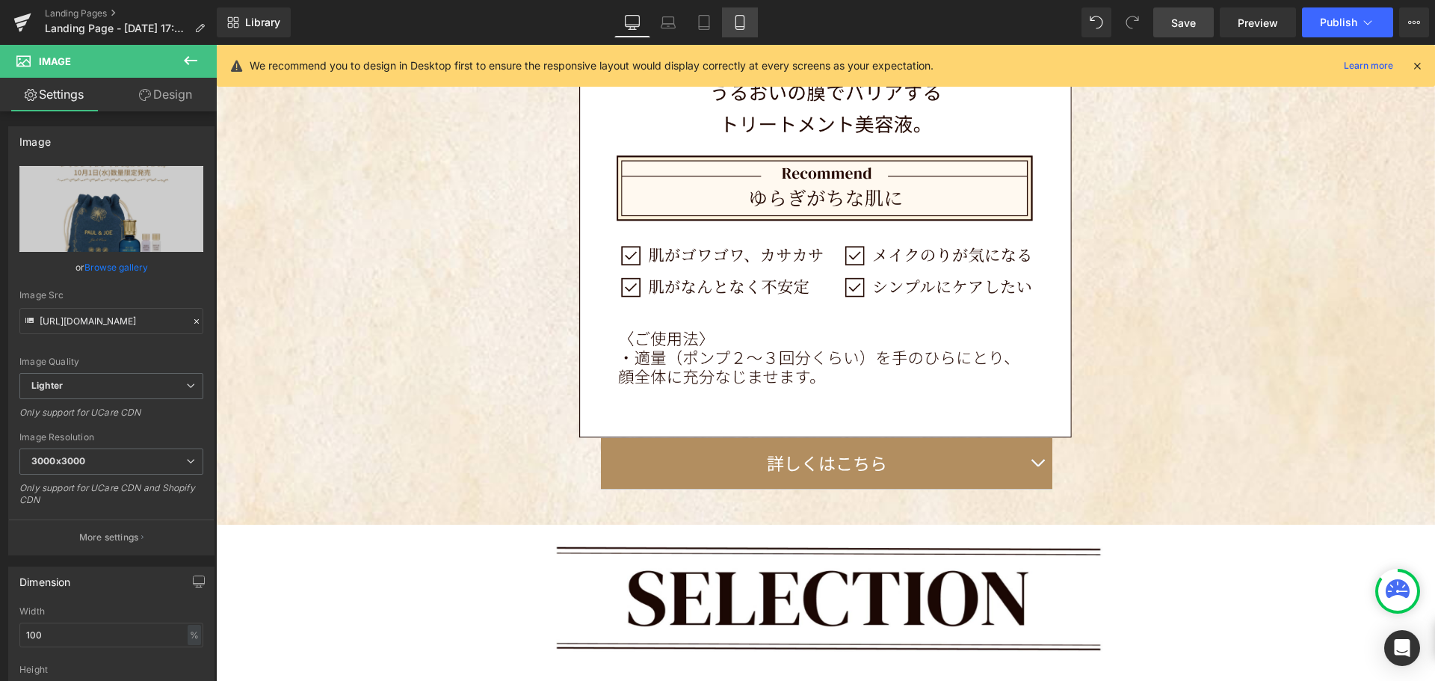
drag, startPoint x: 742, startPoint y: 22, endPoint x: 627, endPoint y: 141, distance: 165.9
click at [742, 22] on icon at bounding box center [739, 22] width 15 height 15
click at [631, 23] on icon at bounding box center [632, 22] width 15 height 15
drag, startPoint x: 737, startPoint y: 20, endPoint x: 762, endPoint y: 30, distance: 27.2
click at [736, 20] on icon at bounding box center [739, 22] width 15 height 15
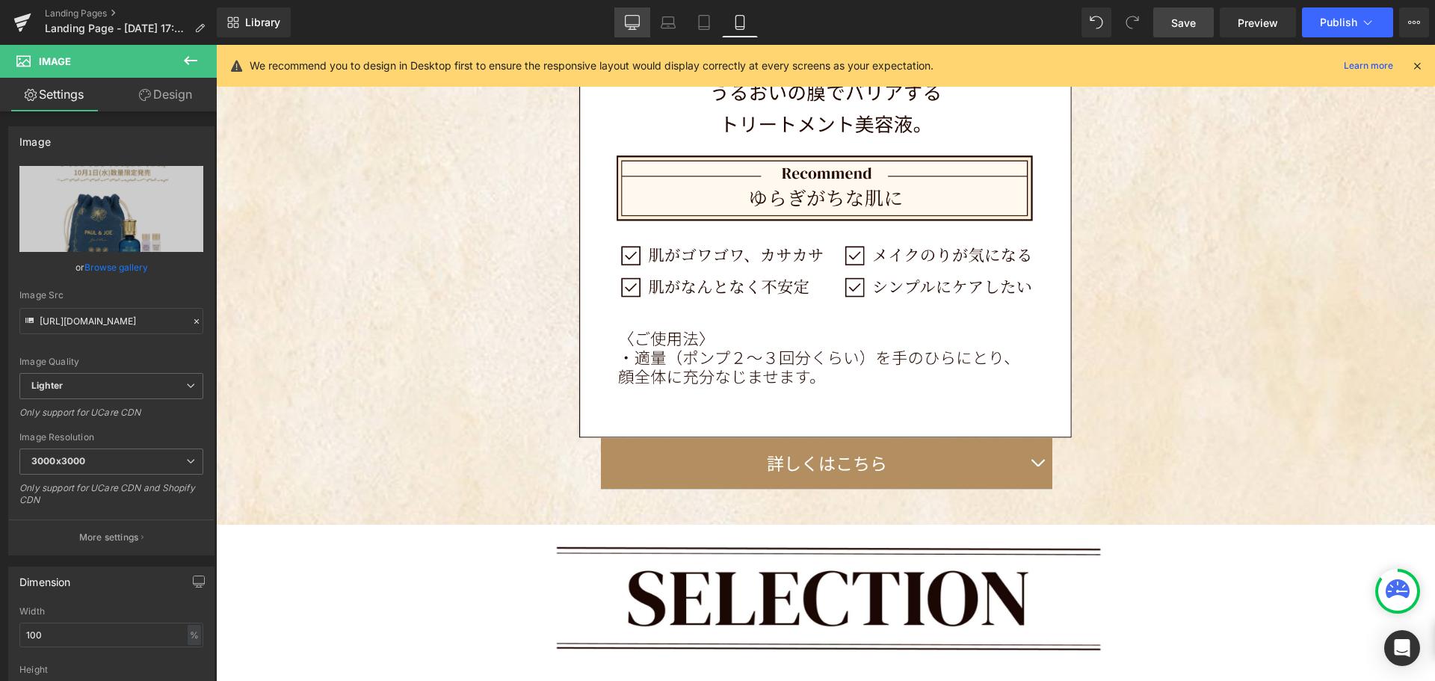
click at [634, 20] on icon at bounding box center [632, 22] width 15 height 15
click at [1172, 23] on span "Save" at bounding box center [1183, 23] width 25 height 16
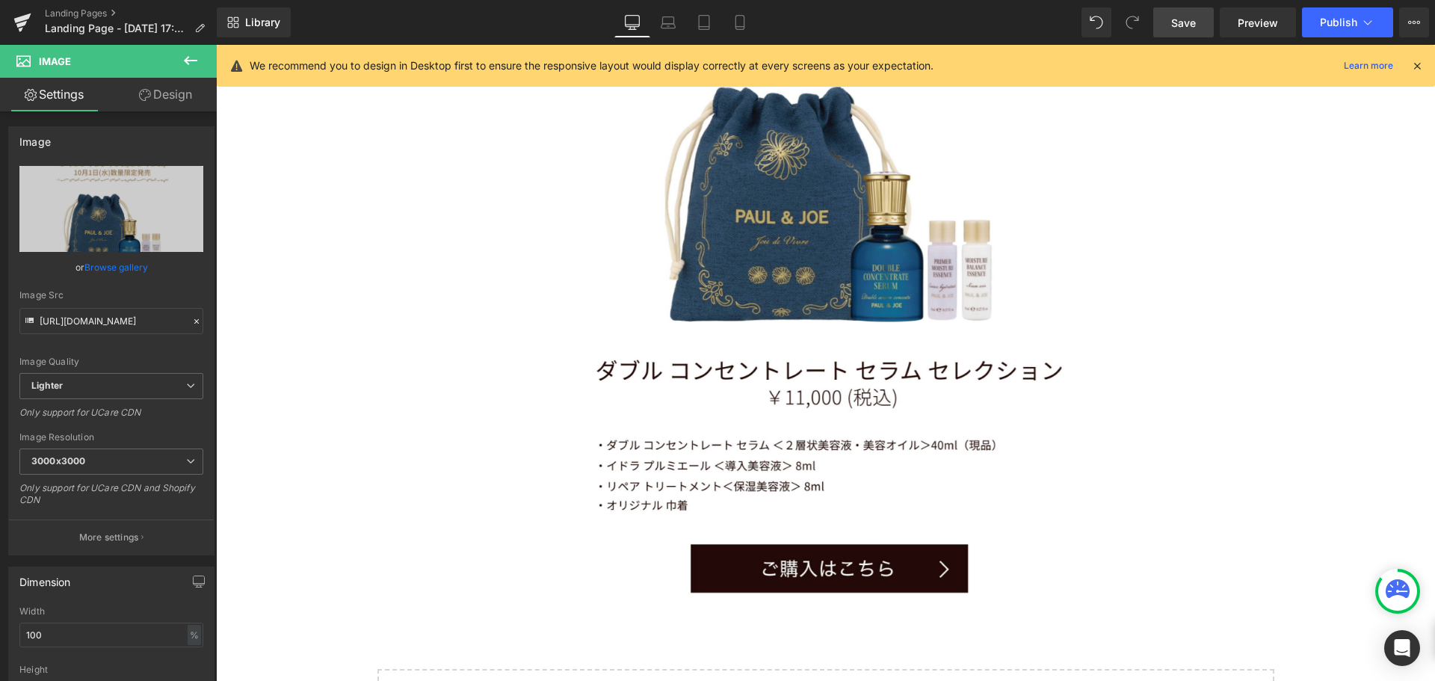
click at [1183, 26] on span "Save" at bounding box center [1183, 23] width 25 height 16
click at [742, 19] on icon at bounding box center [739, 22] width 15 height 15
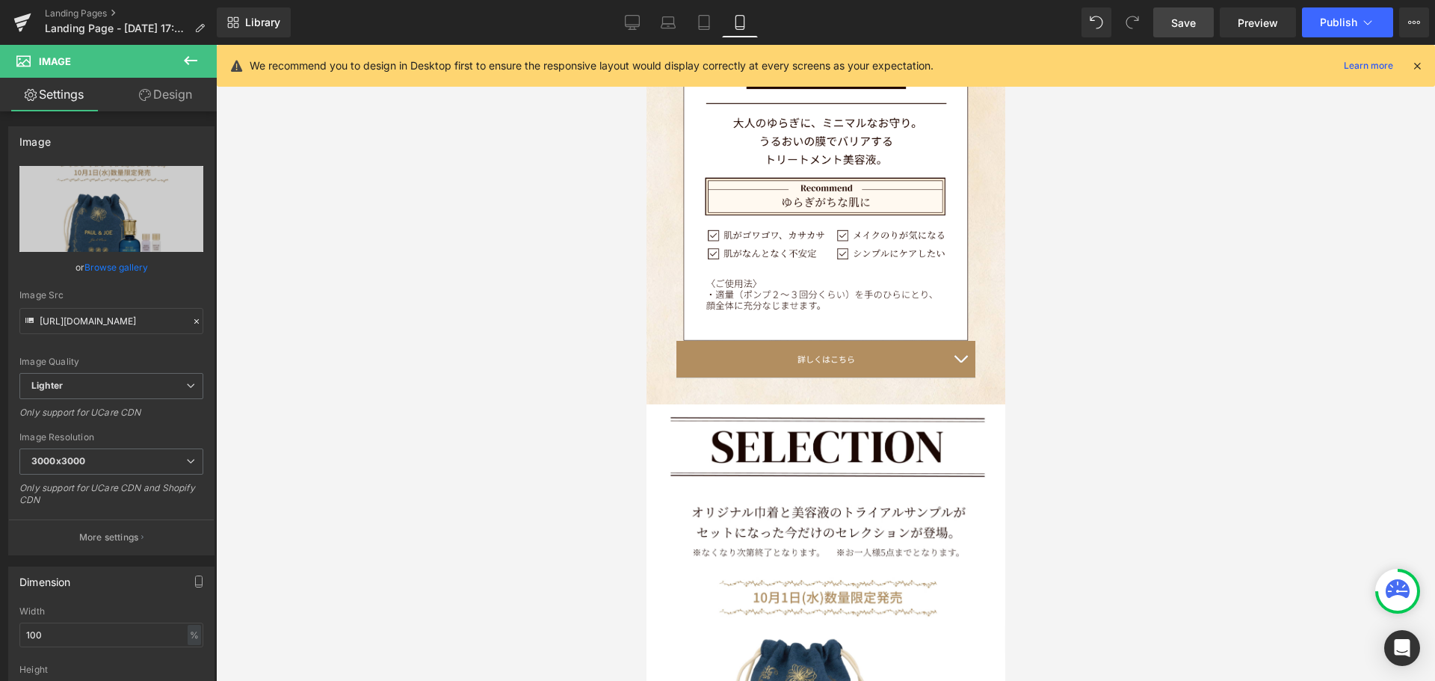
scroll to position [6261, 347]
click at [627, 27] on icon at bounding box center [632, 21] width 14 height 11
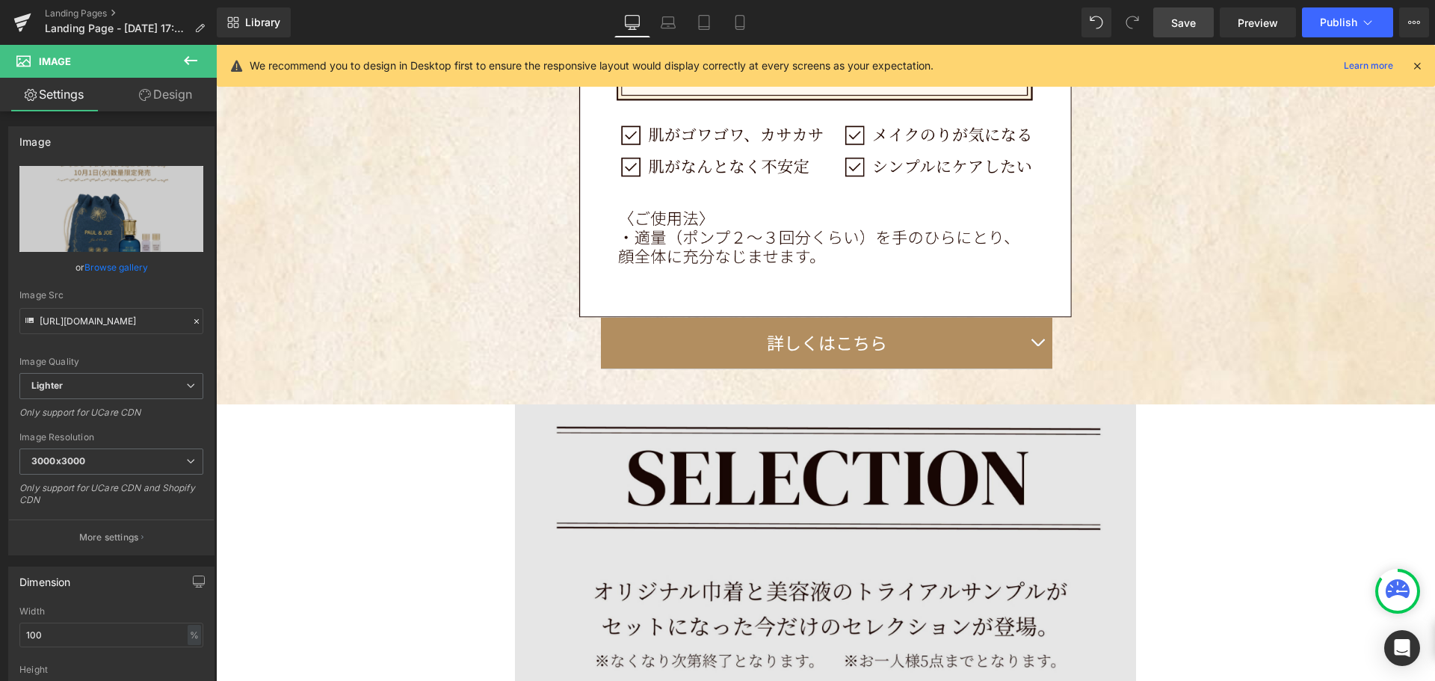
scroll to position [8594, 0]
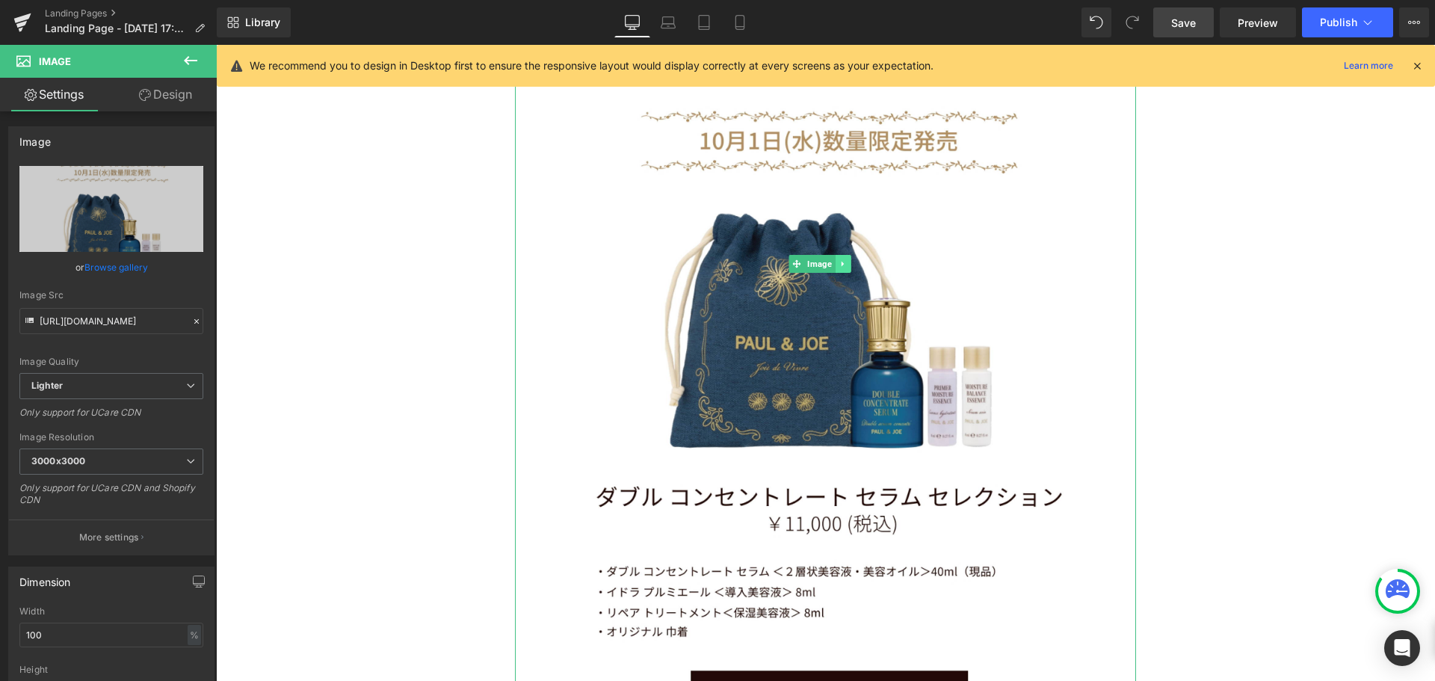
click at [848, 255] on link at bounding box center [843, 264] width 16 height 18
click at [832, 259] on icon at bounding box center [835, 263] width 8 height 8
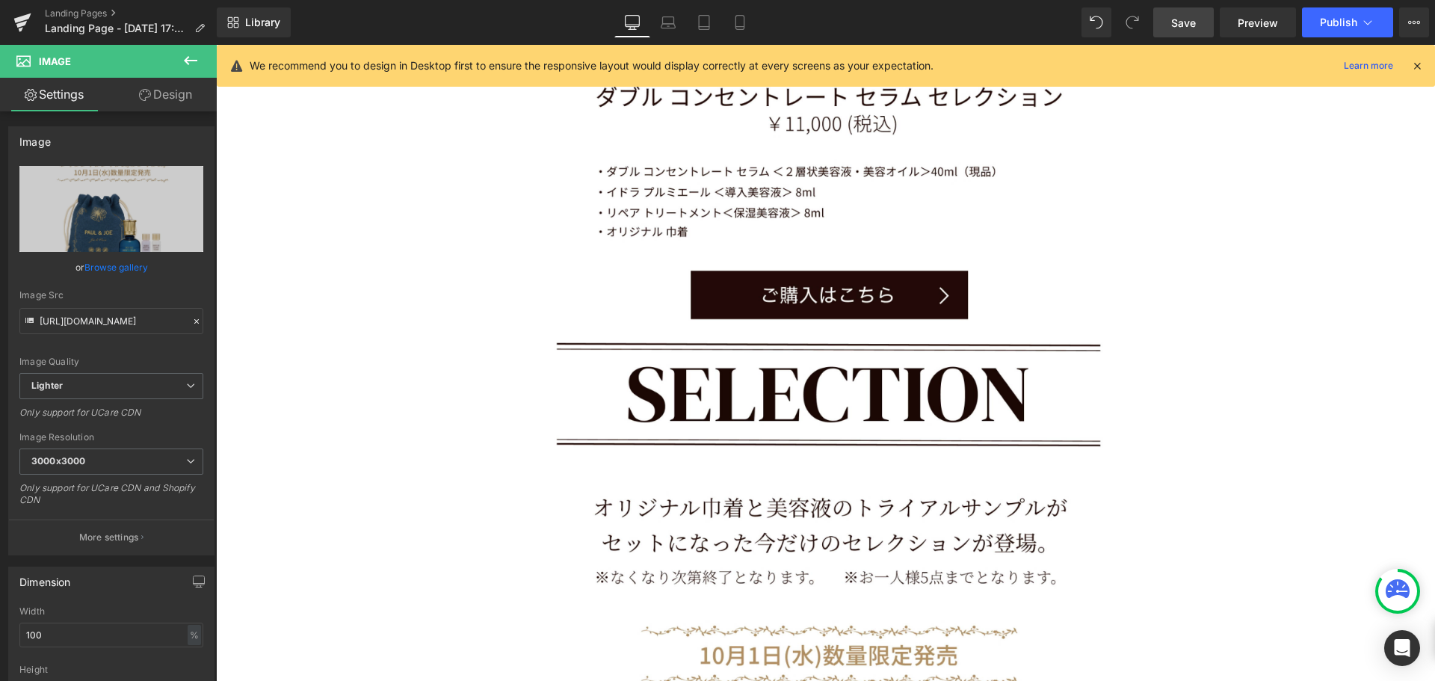
scroll to position [9049, 0]
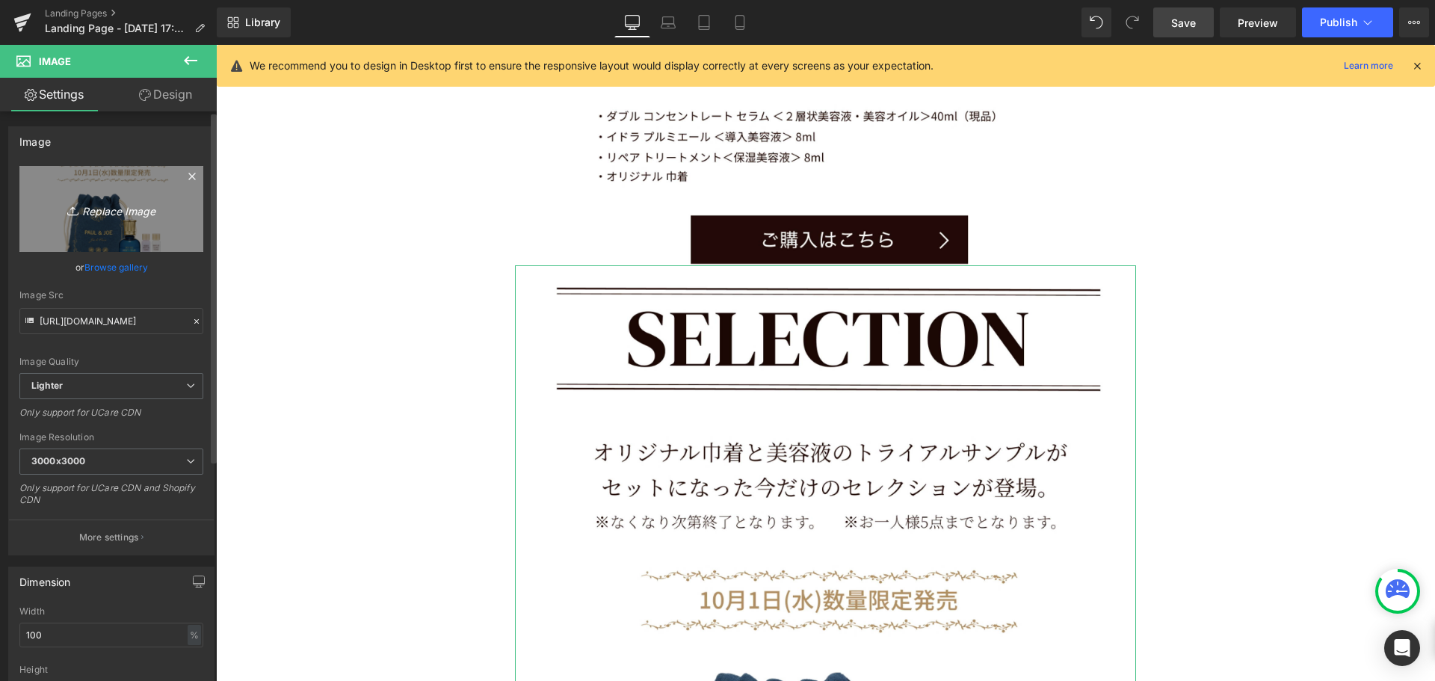
click at [140, 223] on link "Replace Image" at bounding box center [111, 209] width 184 height 86
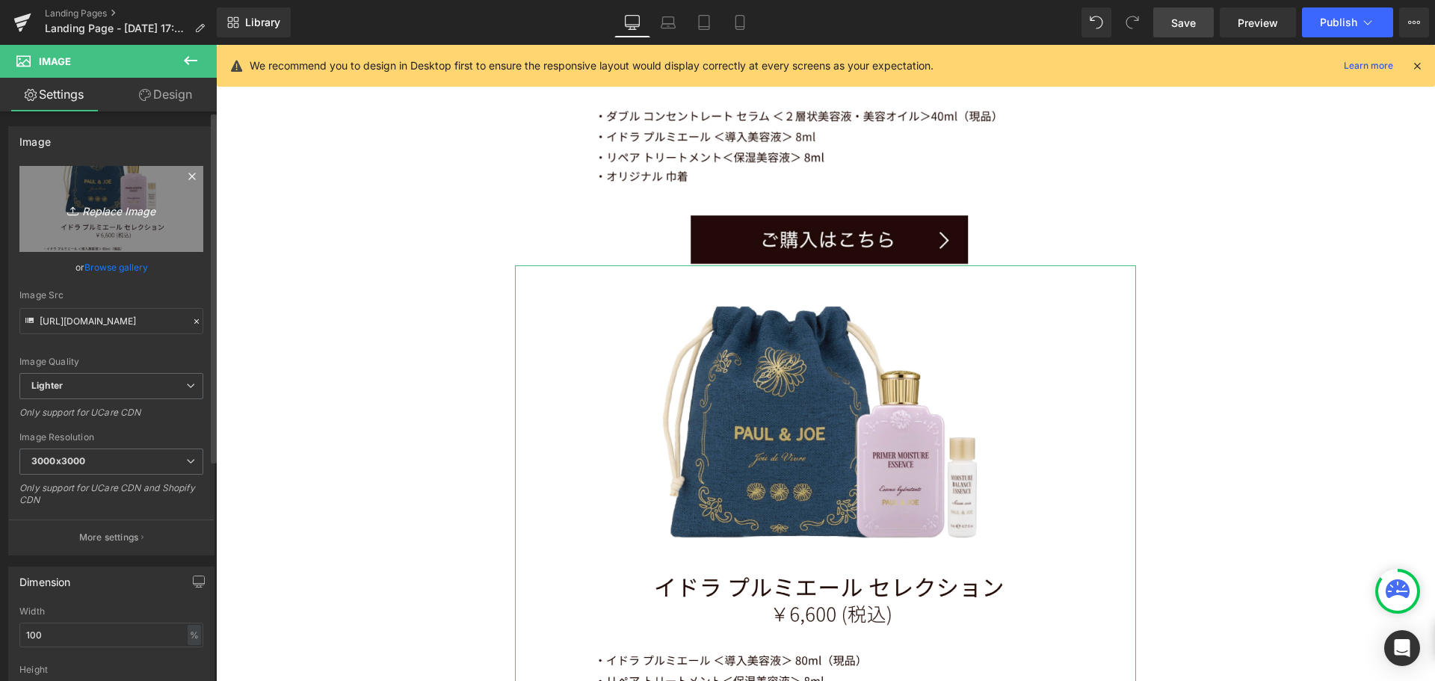
scroll to position [10205, 1208]
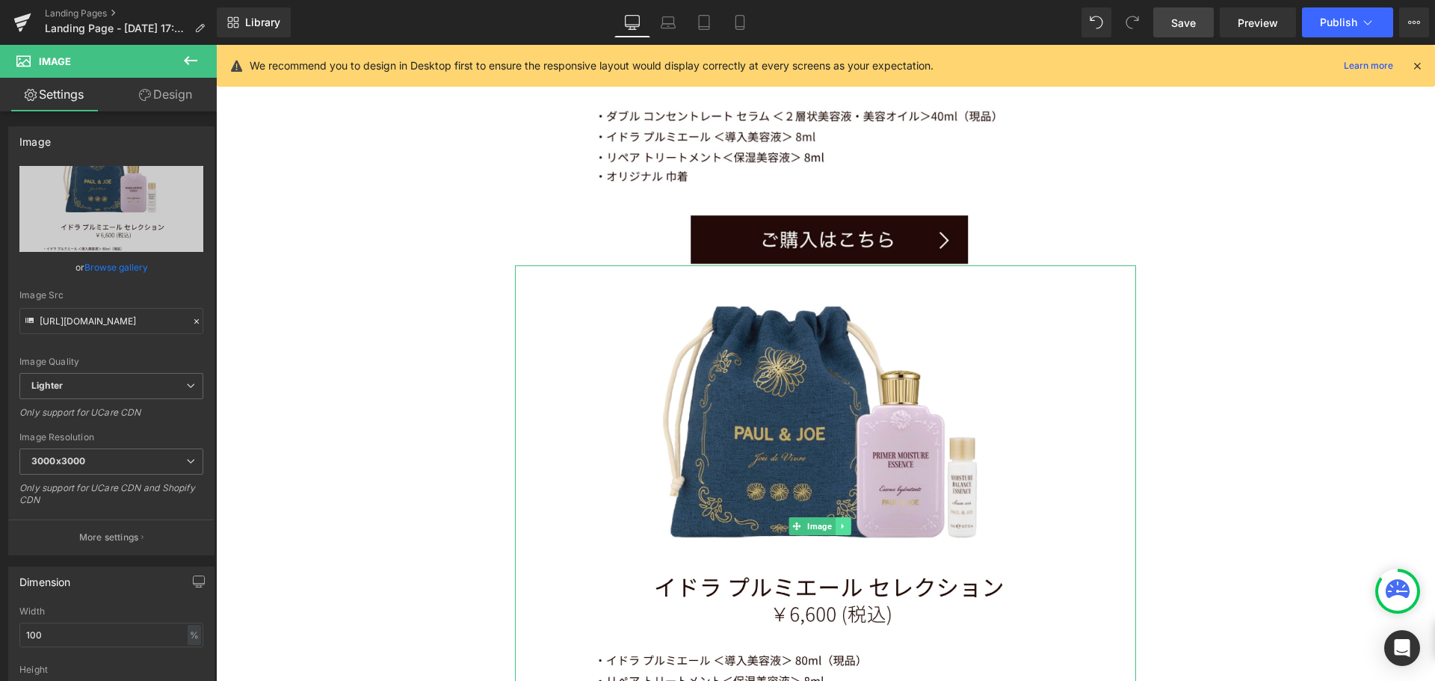
click at [844, 517] on link at bounding box center [843, 526] width 16 height 18
click at [834, 522] on icon at bounding box center [835, 526] width 8 height 8
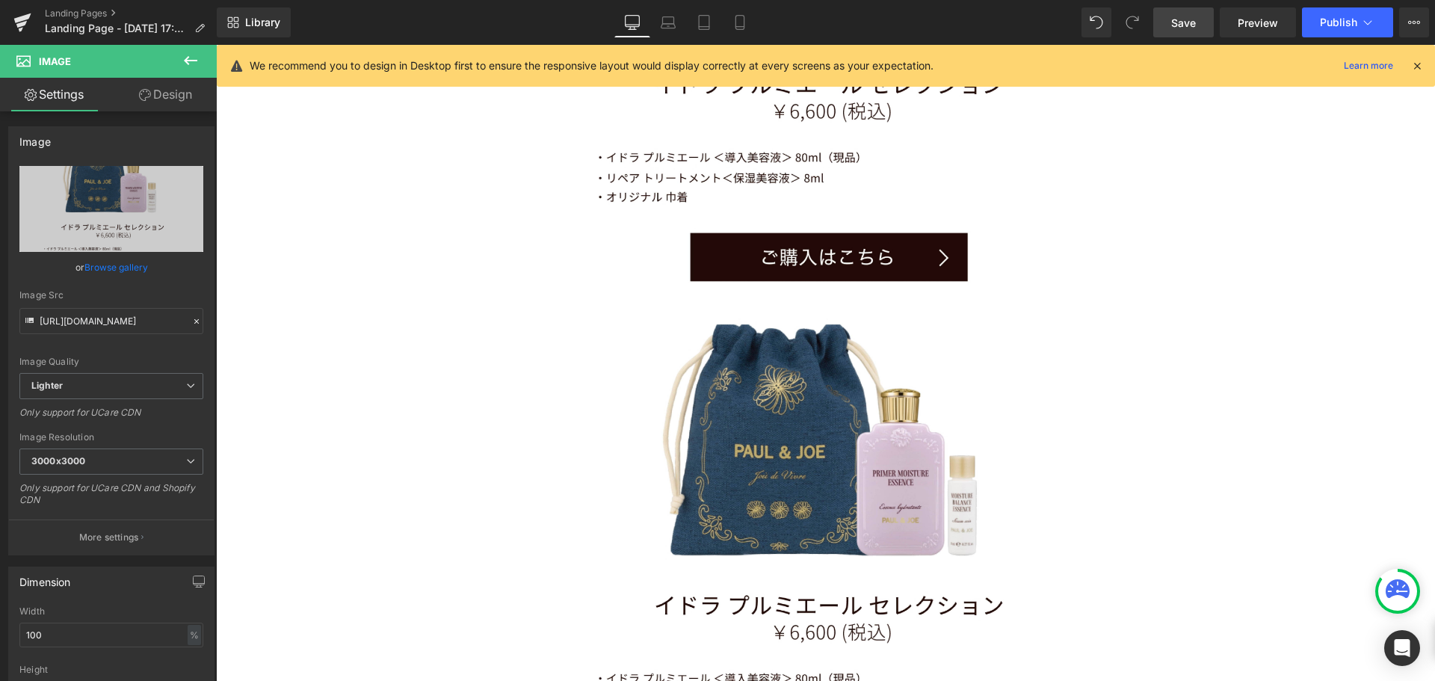
scroll to position [9561, 0]
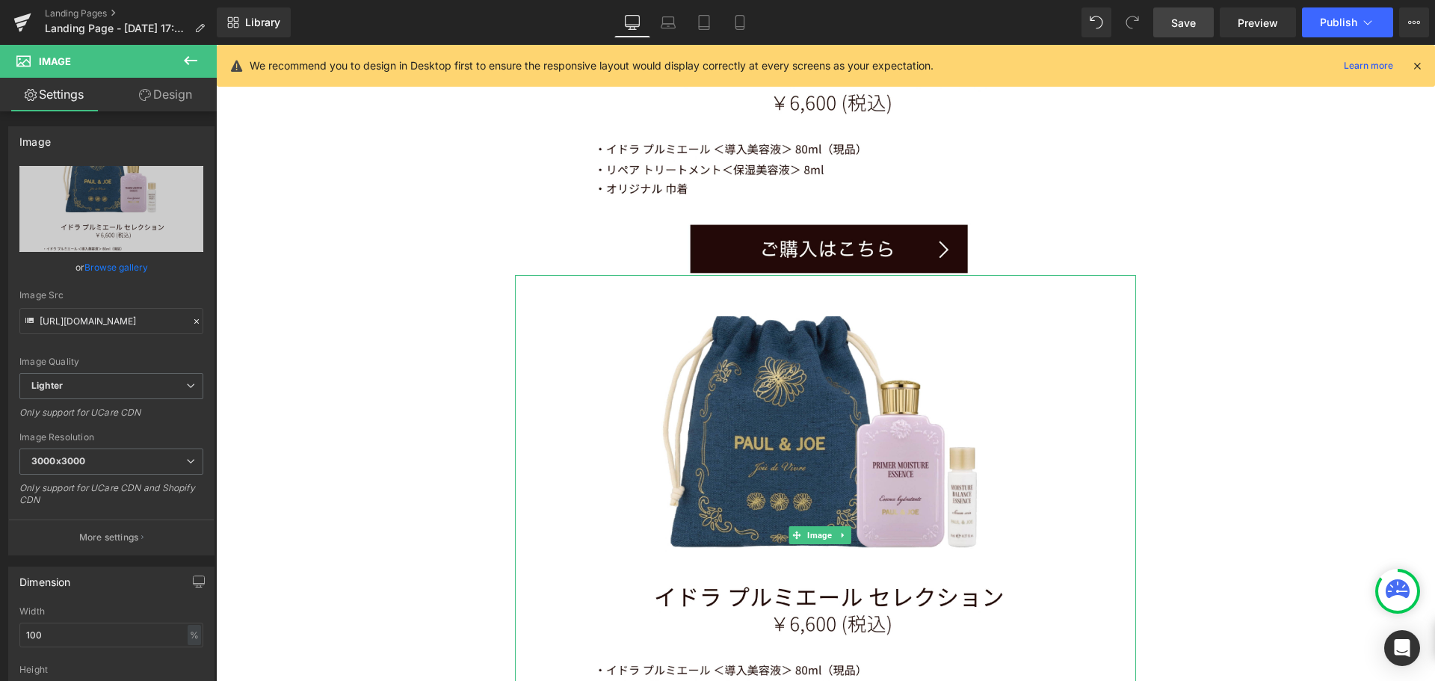
click at [815, 526] on span "Image" at bounding box center [819, 535] width 31 height 18
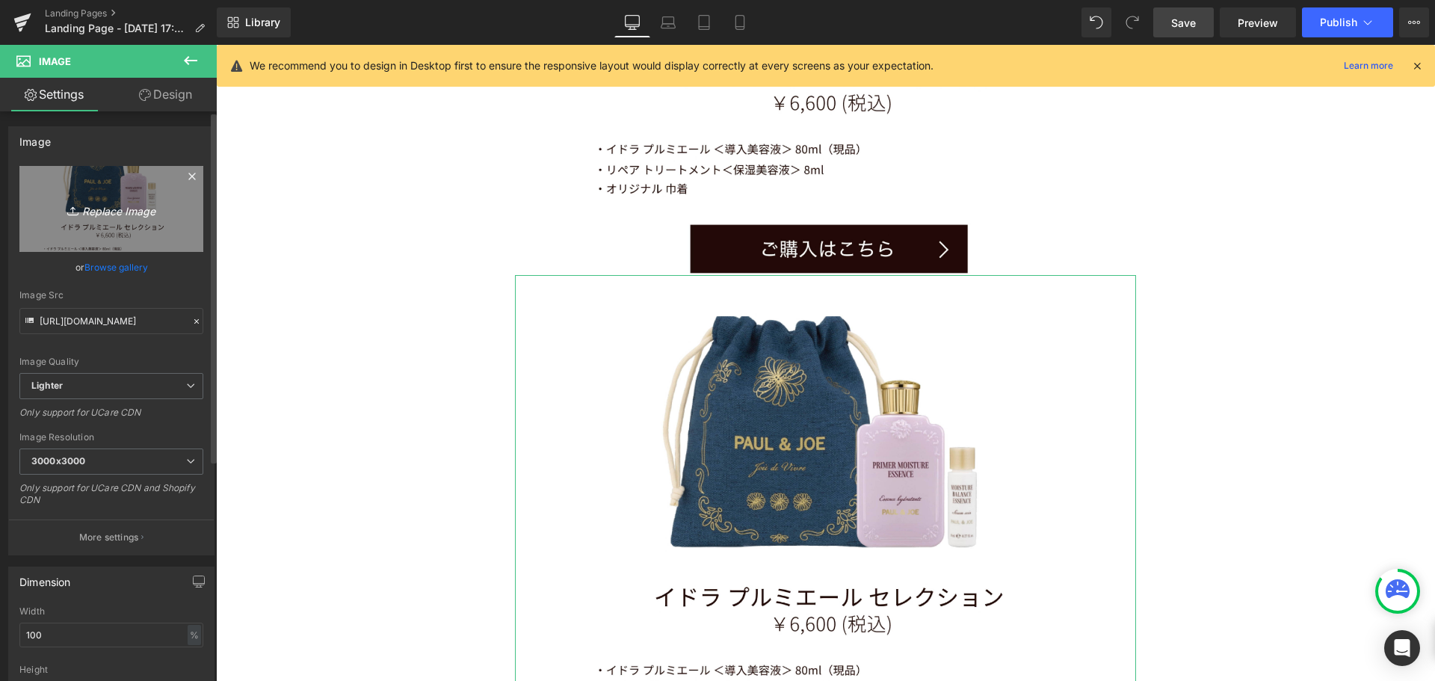
click at [169, 216] on link "Replace Image" at bounding box center [111, 209] width 184 height 86
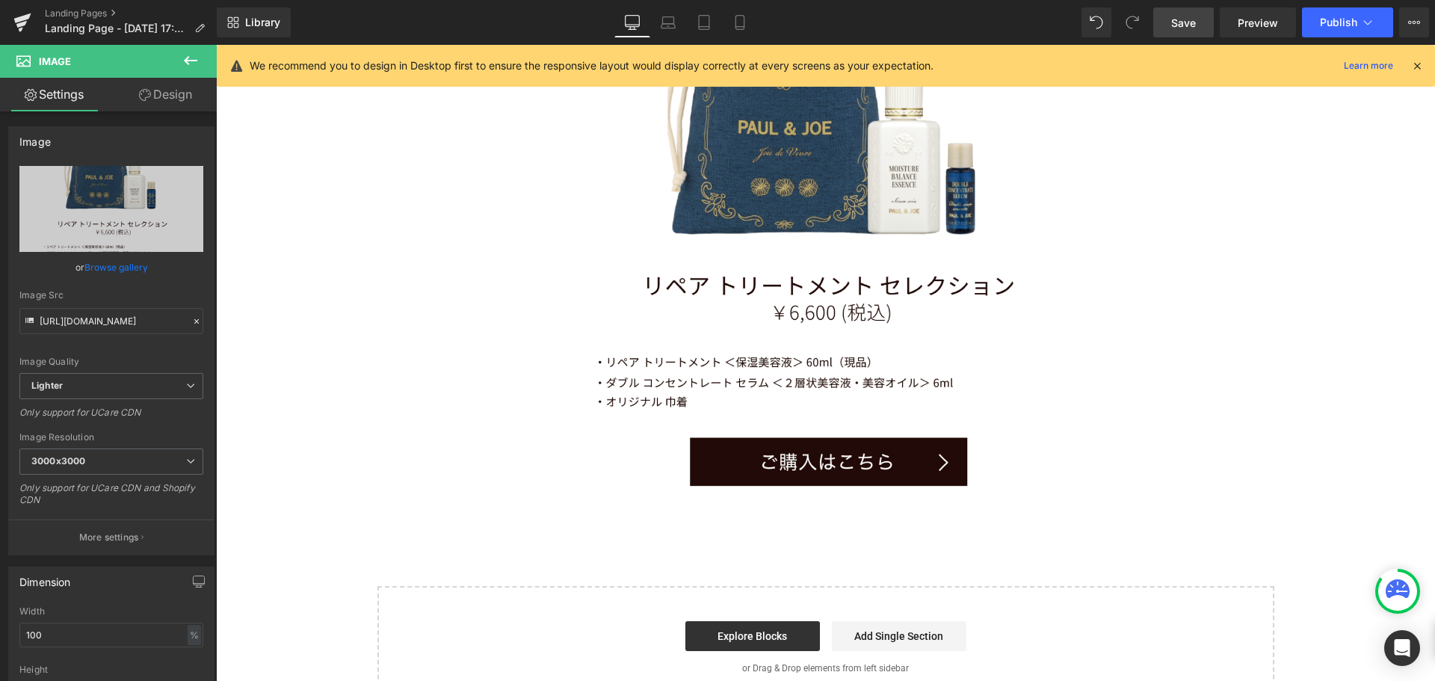
scroll to position [9934, 0]
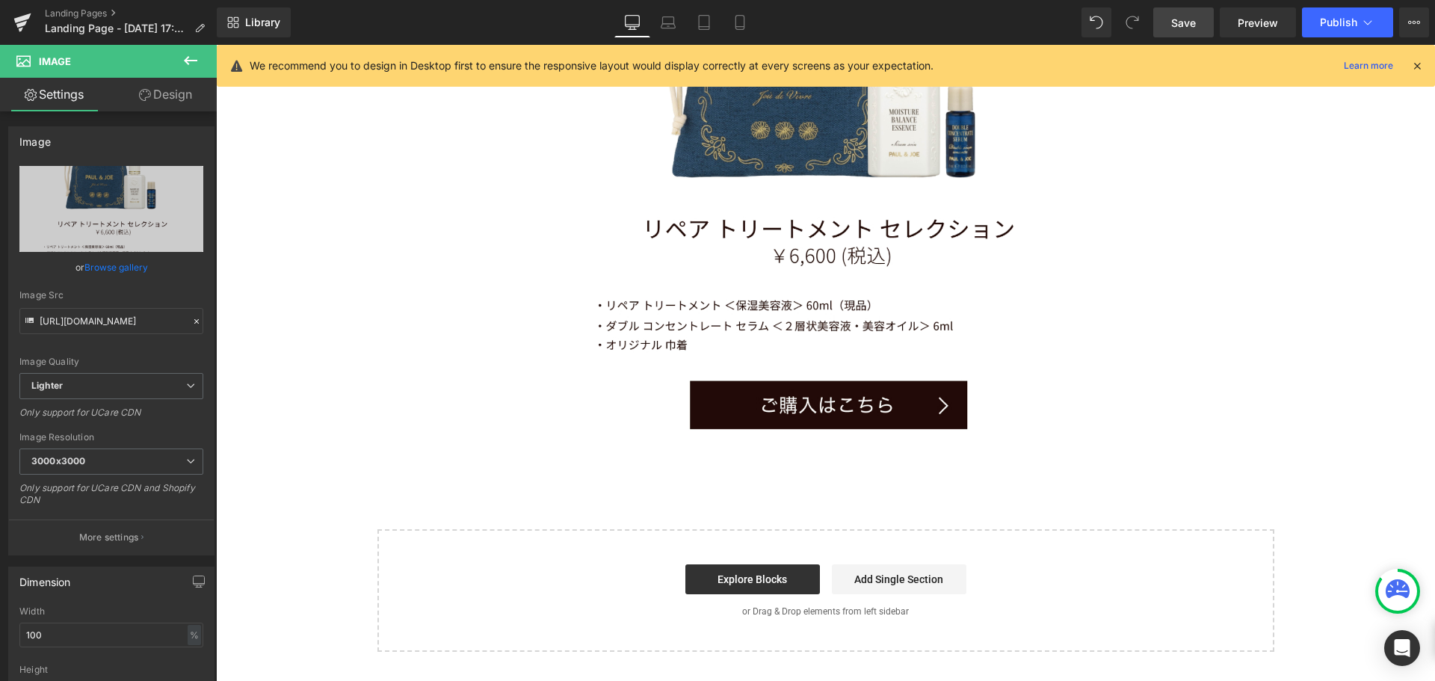
drag, startPoint x: 430, startPoint y: 234, endPoint x: 451, endPoint y: 229, distance: 21.6
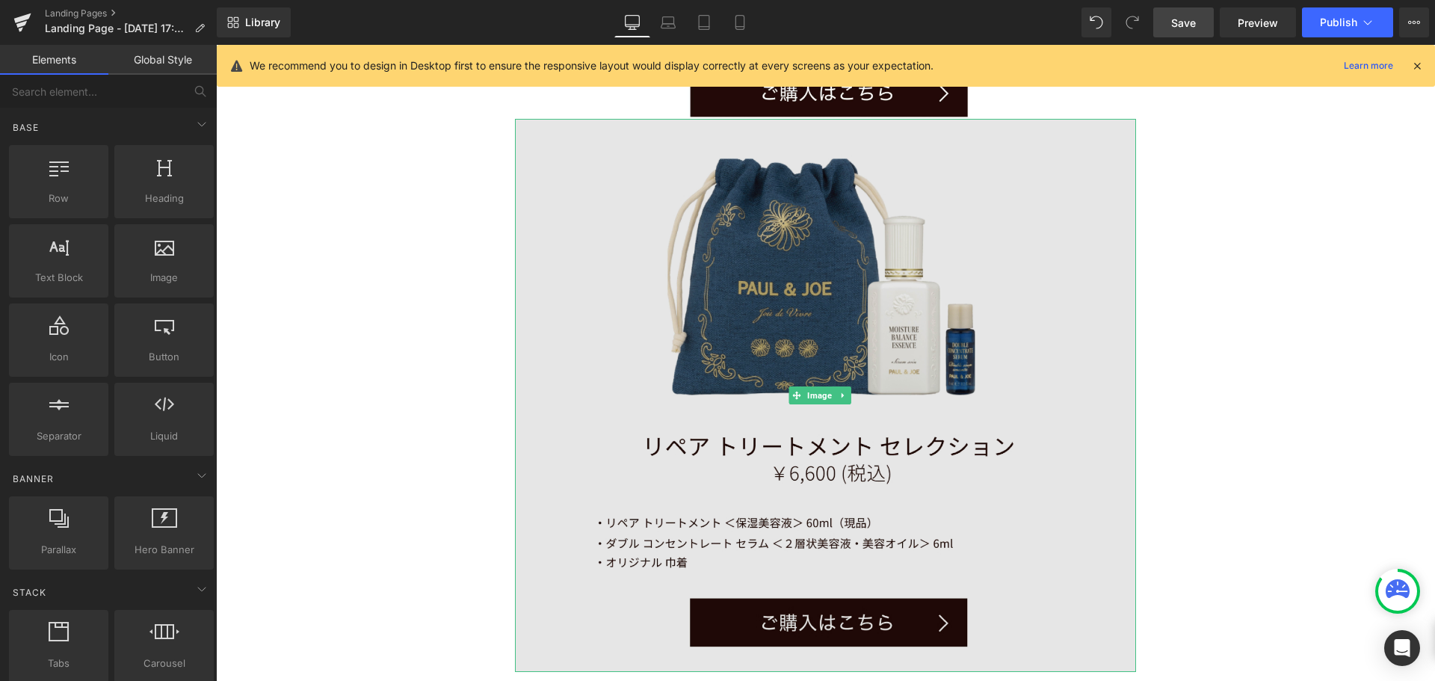
scroll to position [9710, 0]
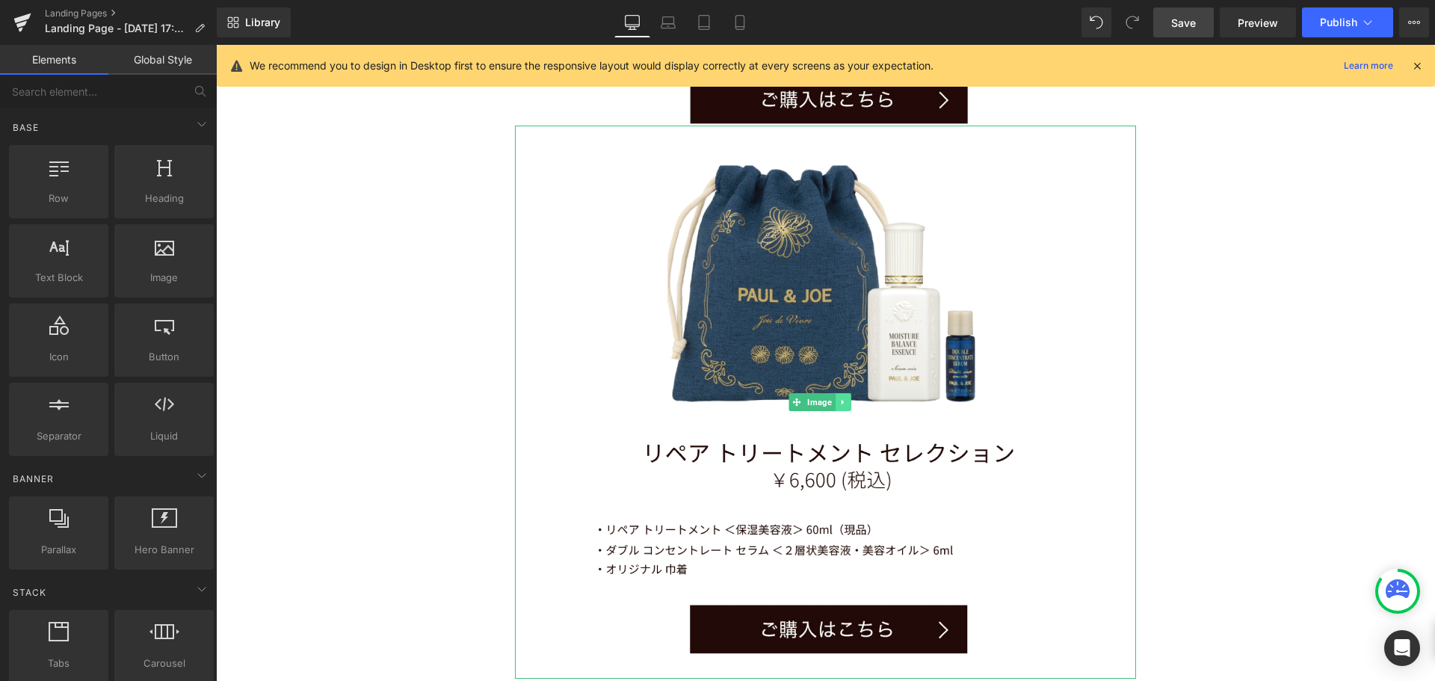
click at [850, 393] on link at bounding box center [843, 402] width 16 height 18
click at [828, 393] on link at bounding box center [835, 402] width 16 height 18
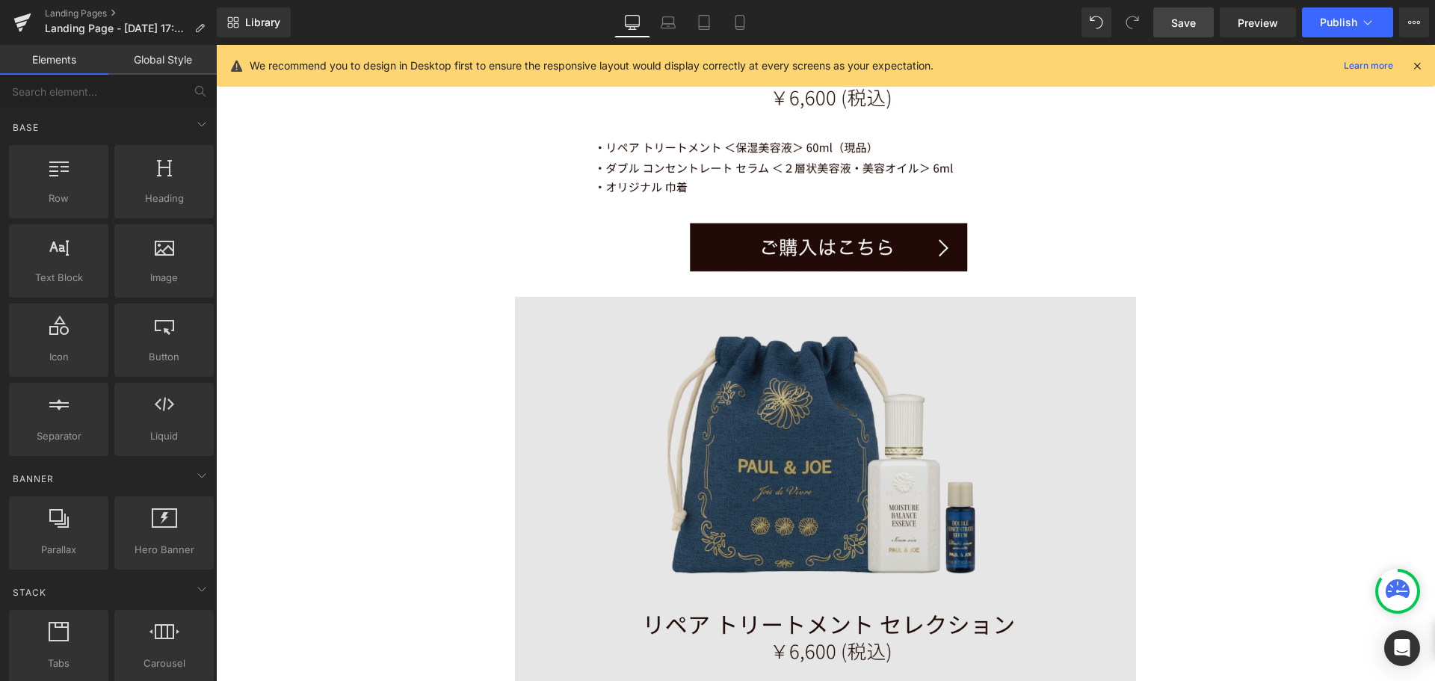
scroll to position [10104, 0]
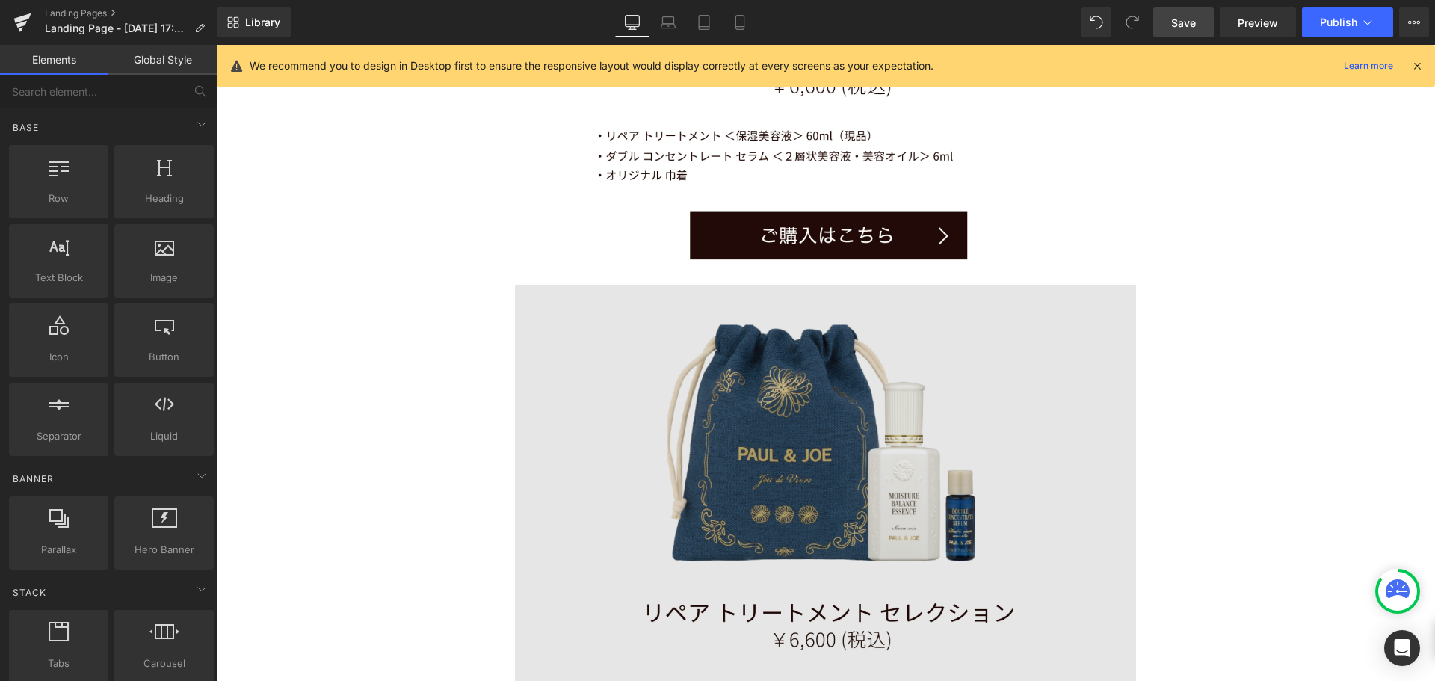
click at [824, 381] on div "Image" at bounding box center [825, 561] width 621 height 553
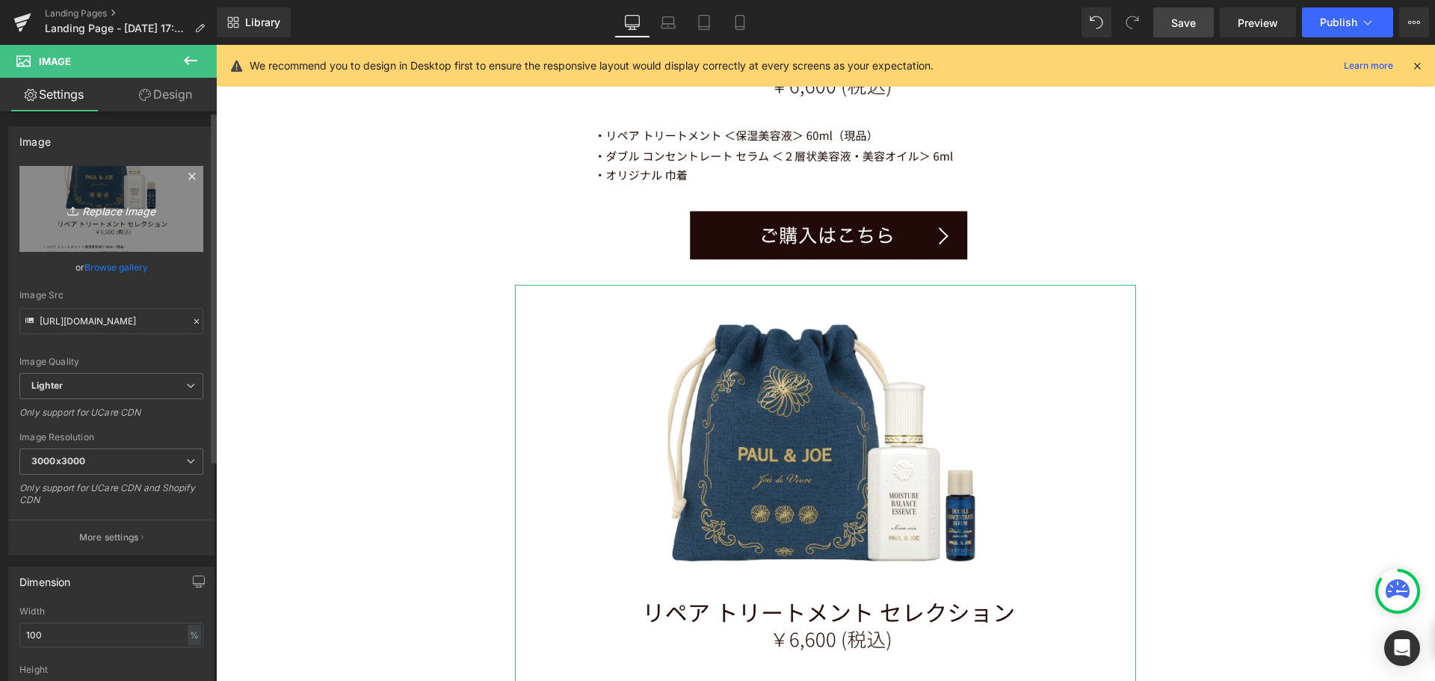
click at [92, 177] on link "Replace Image" at bounding box center [111, 209] width 184 height 86
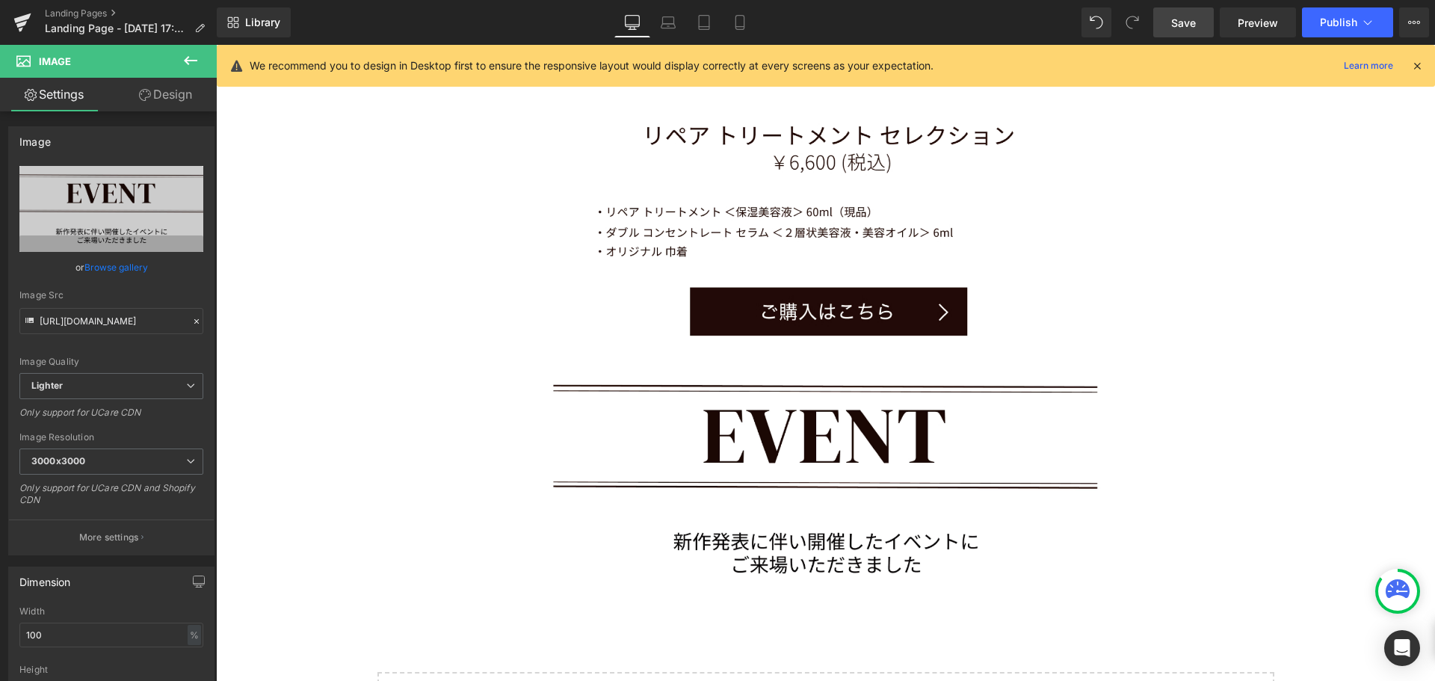
scroll to position [10029, 0]
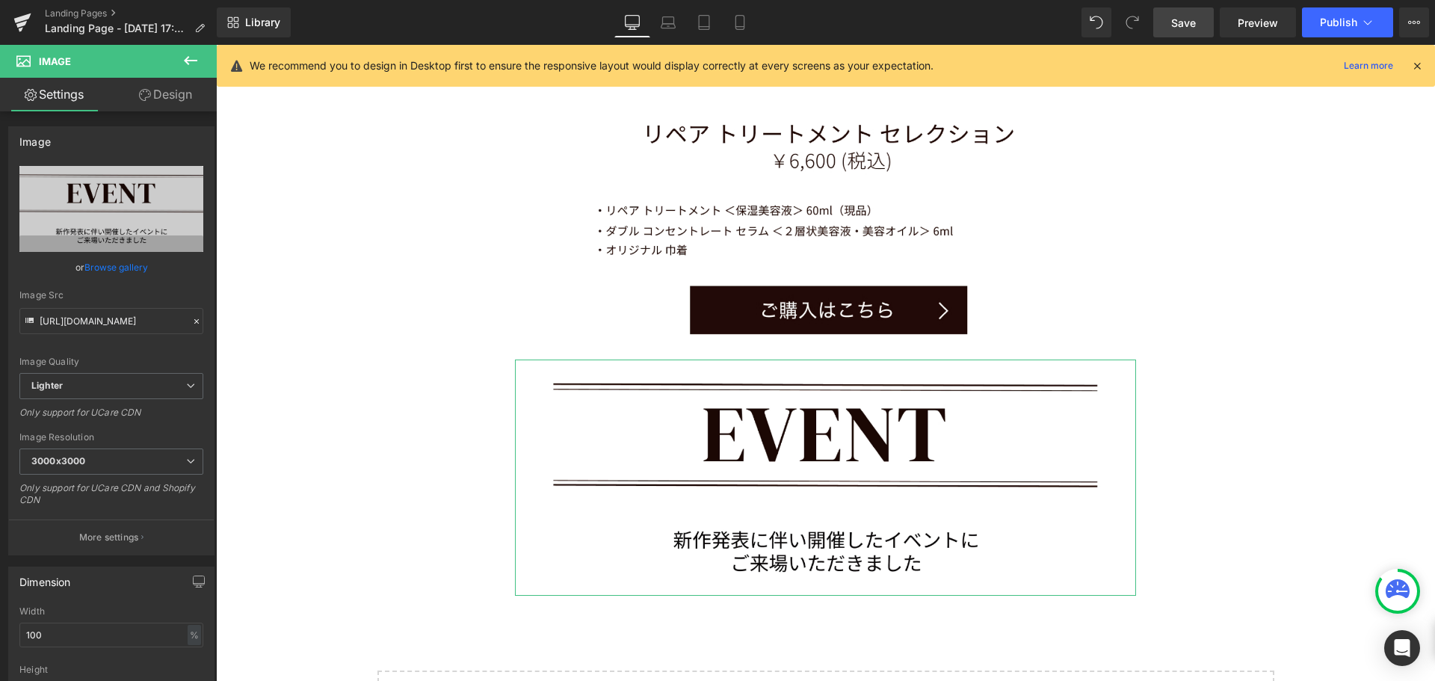
click at [170, 97] on link "Design" at bounding box center [165, 95] width 108 height 34
click at [188, 55] on icon at bounding box center [191, 61] width 18 height 18
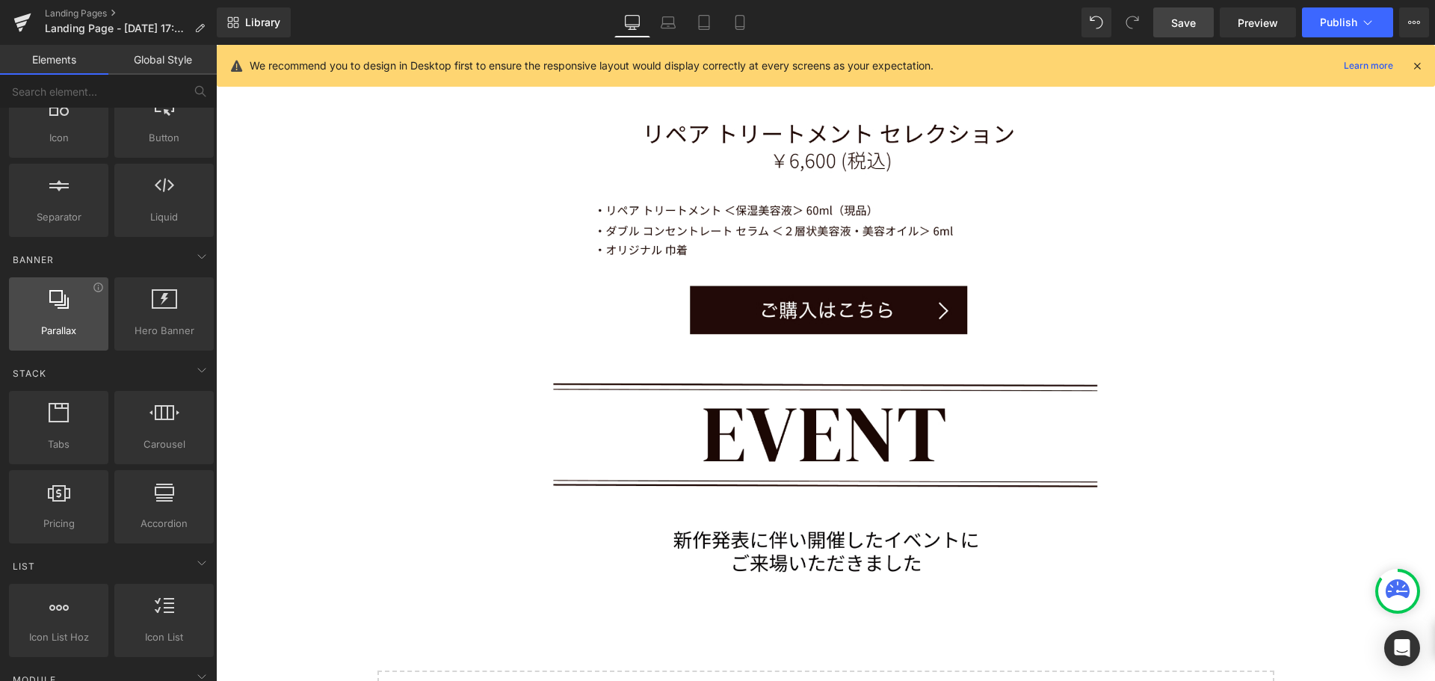
scroll to position [224, 0]
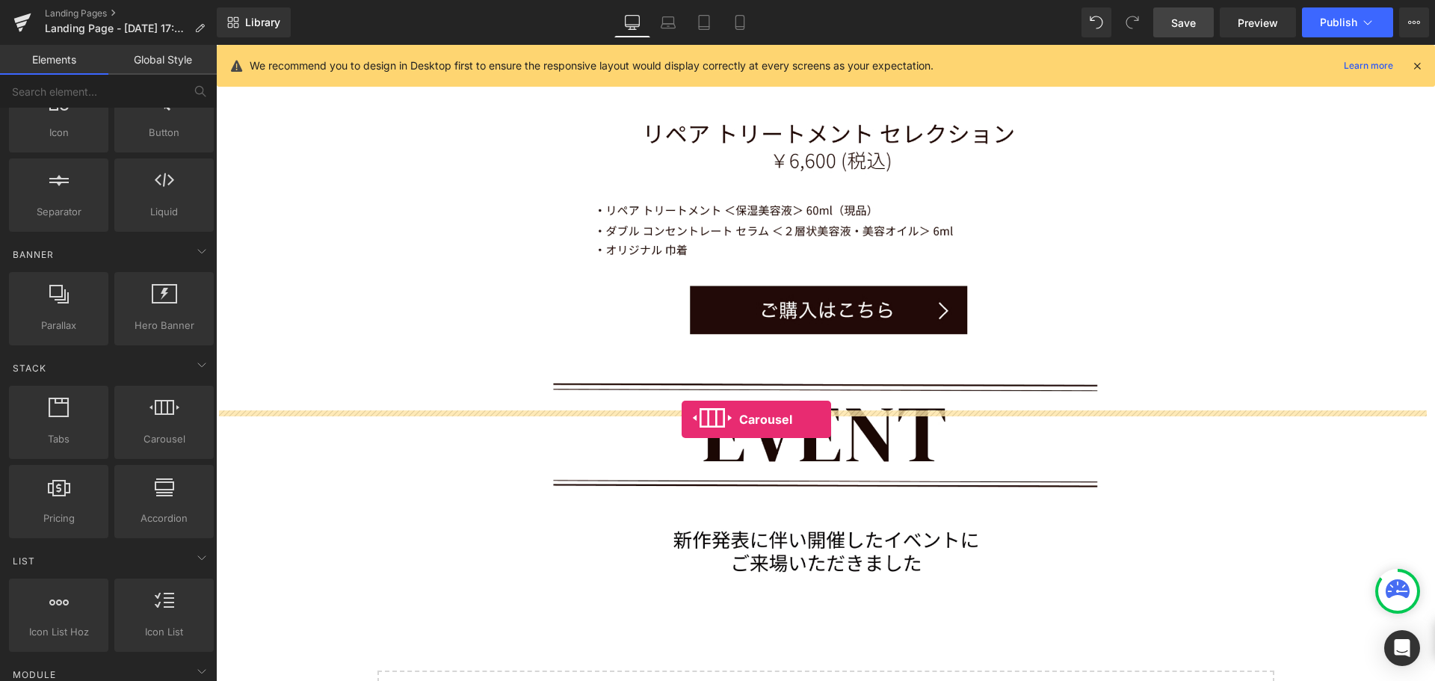
drag, startPoint x: 362, startPoint y: 460, endPoint x: 682, endPoint y: 419, distance: 321.6
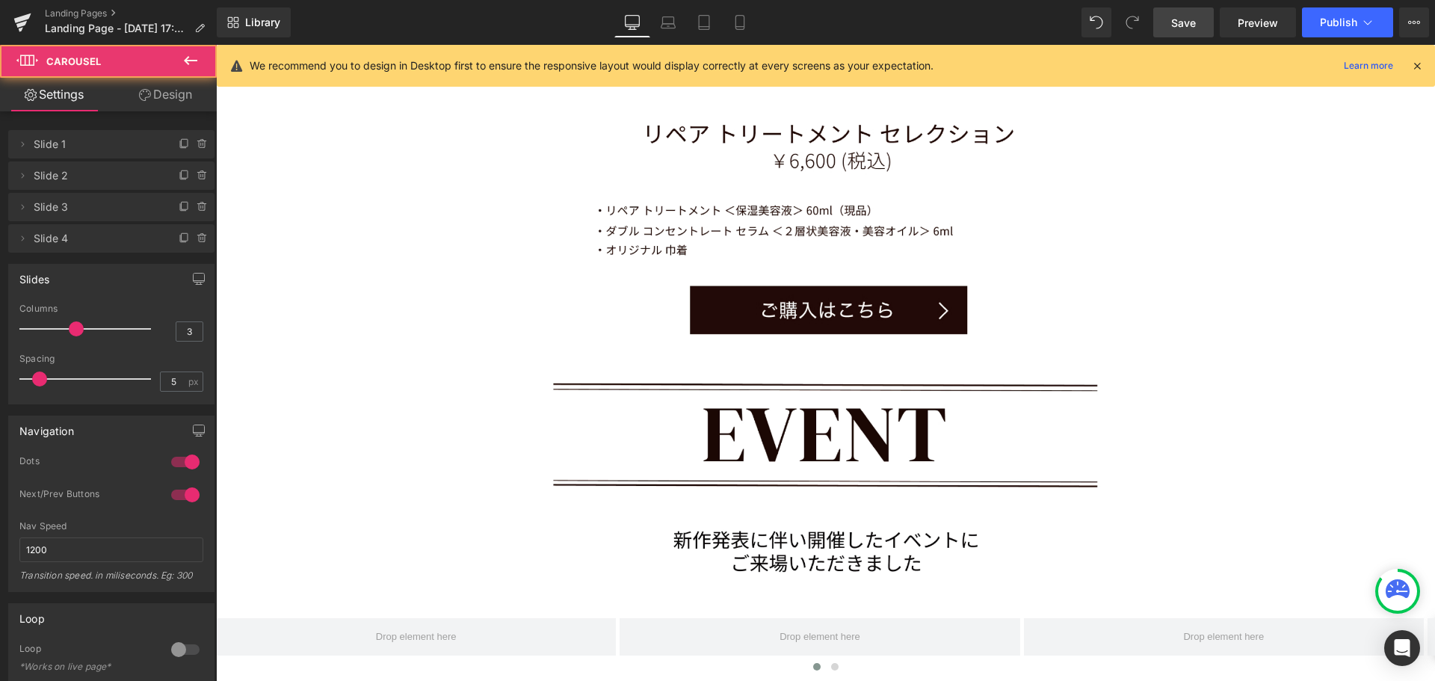
scroll to position [11062, 1208]
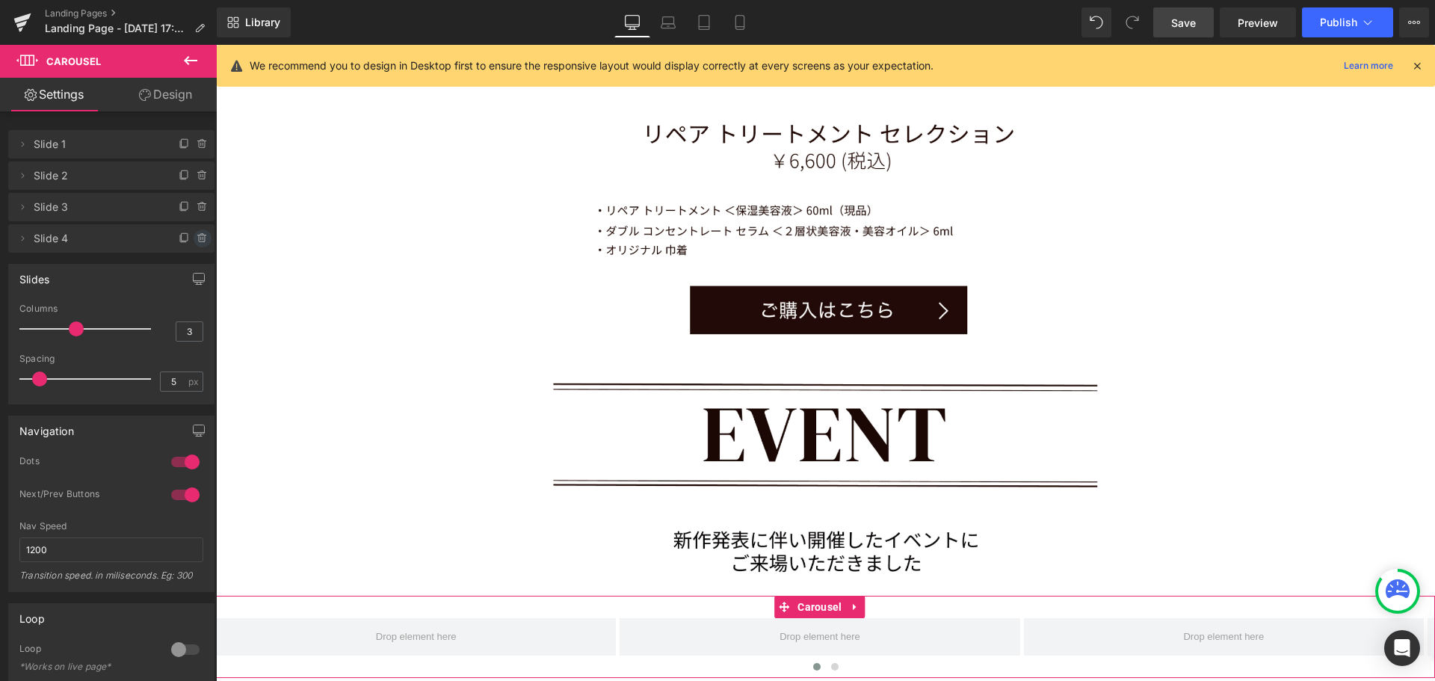
click at [198, 239] on icon at bounding box center [203, 238] width 12 height 12
click at [198, 239] on button "Delete" at bounding box center [186, 238] width 47 height 19
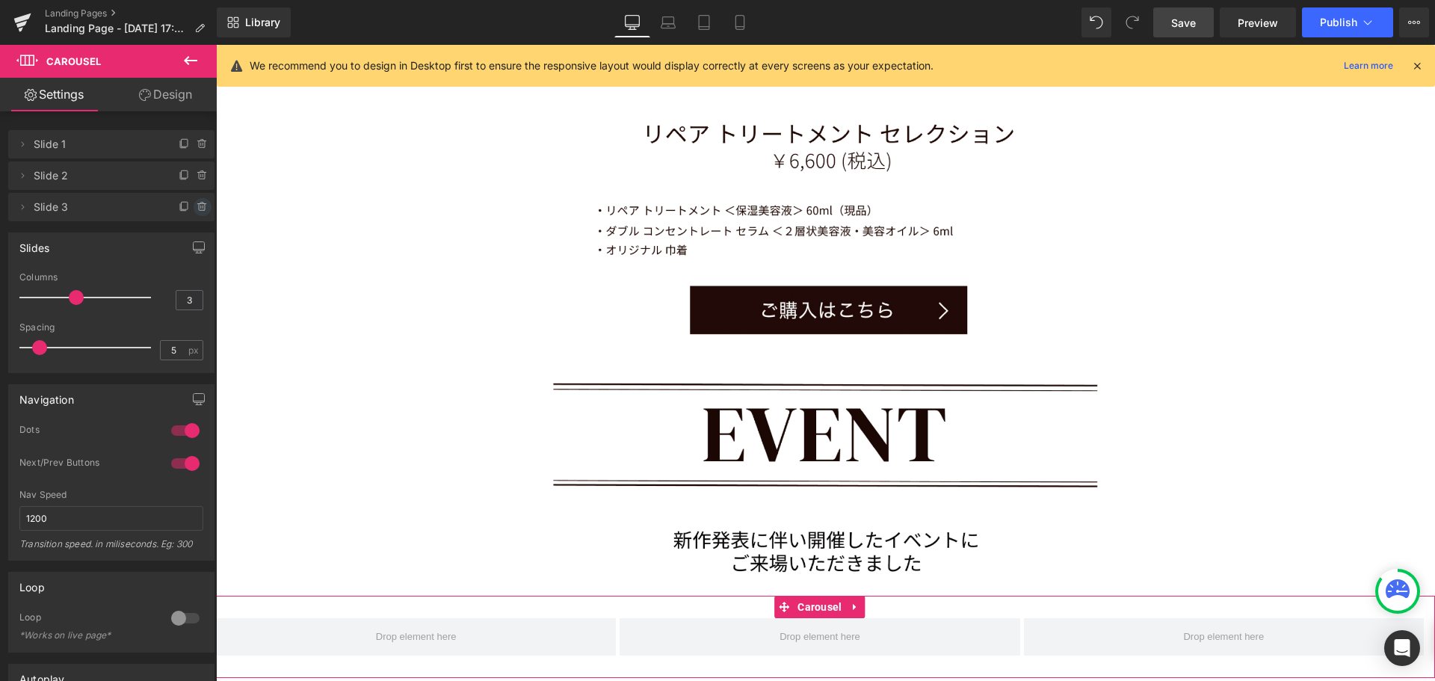
click at [200, 205] on icon at bounding box center [203, 207] width 12 height 12
click at [197, 205] on button "Delete" at bounding box center [186, 207] width 47 height 19
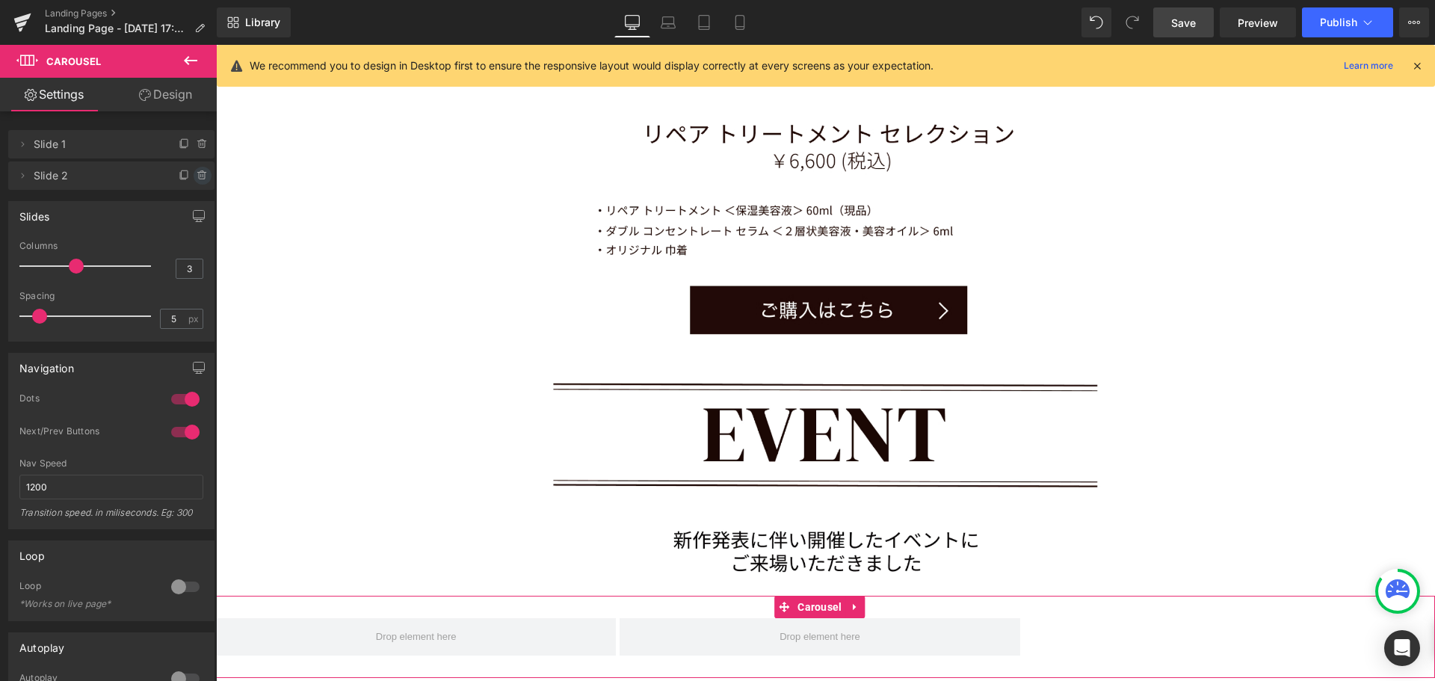
click at [198, 173] on icon at bounding box center [203, 176] width 12 height 12
click at [198, 173] on button "Delete" at bounding box center [186, 176] width 47 height 19
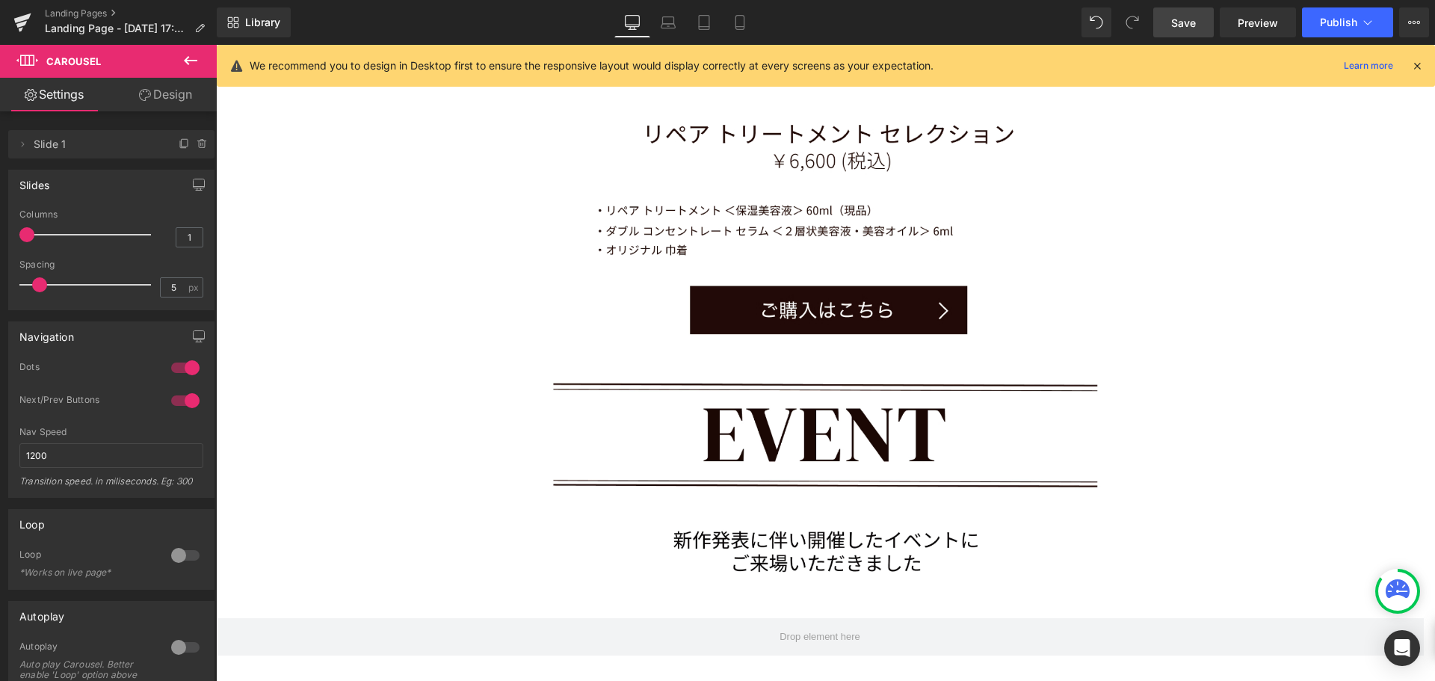
drag, startPoint x: 75, startPoint y: 233, endPoint x: 29, endPoint y: 233, distance: 45.6
click at [29, 233] on span at bounding box center [26, 234] width 15 height 15
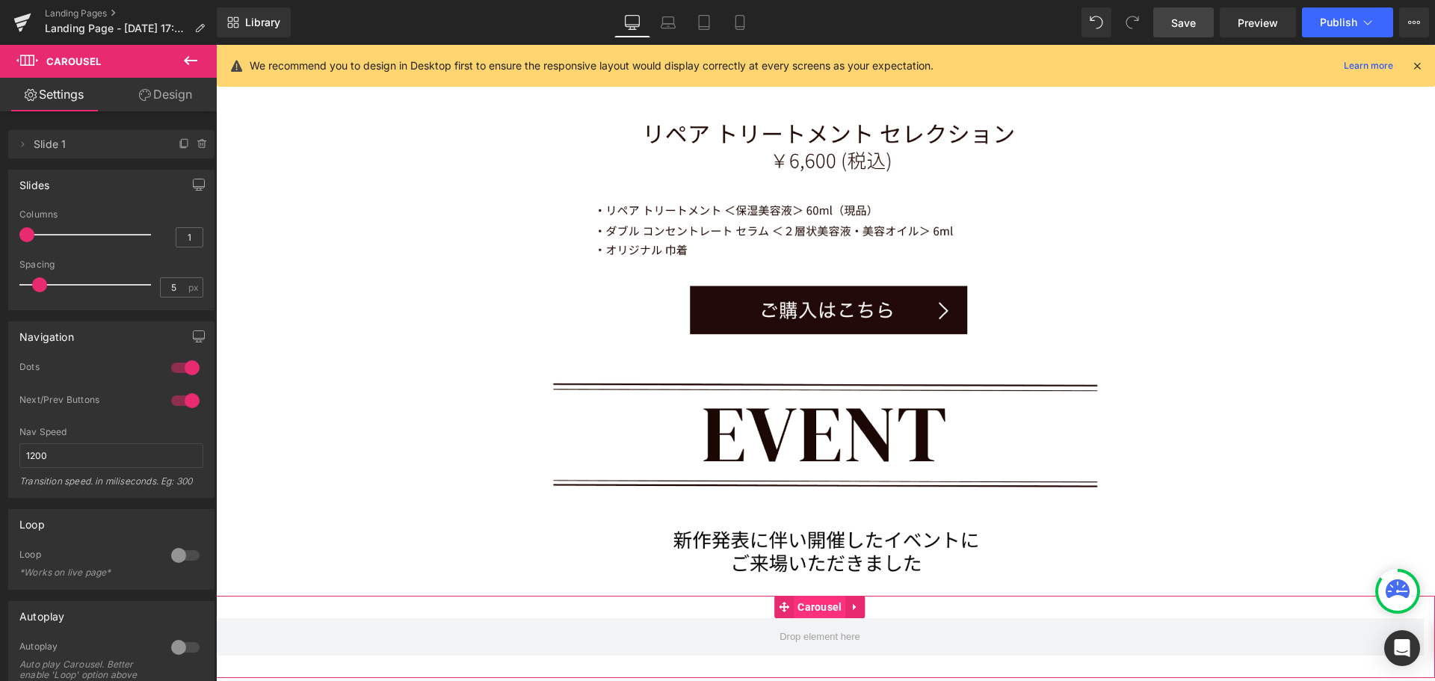
click at [815, 596] on span "Carousel" at bounding box center [820, 607] width 52 height 22
click at [176, 94] on link "Design" at bounding box center [165, 95] width 108 height 34
click at [0, 0] on div "Spacing" at bounding box center [0, 0] width 0 height 0
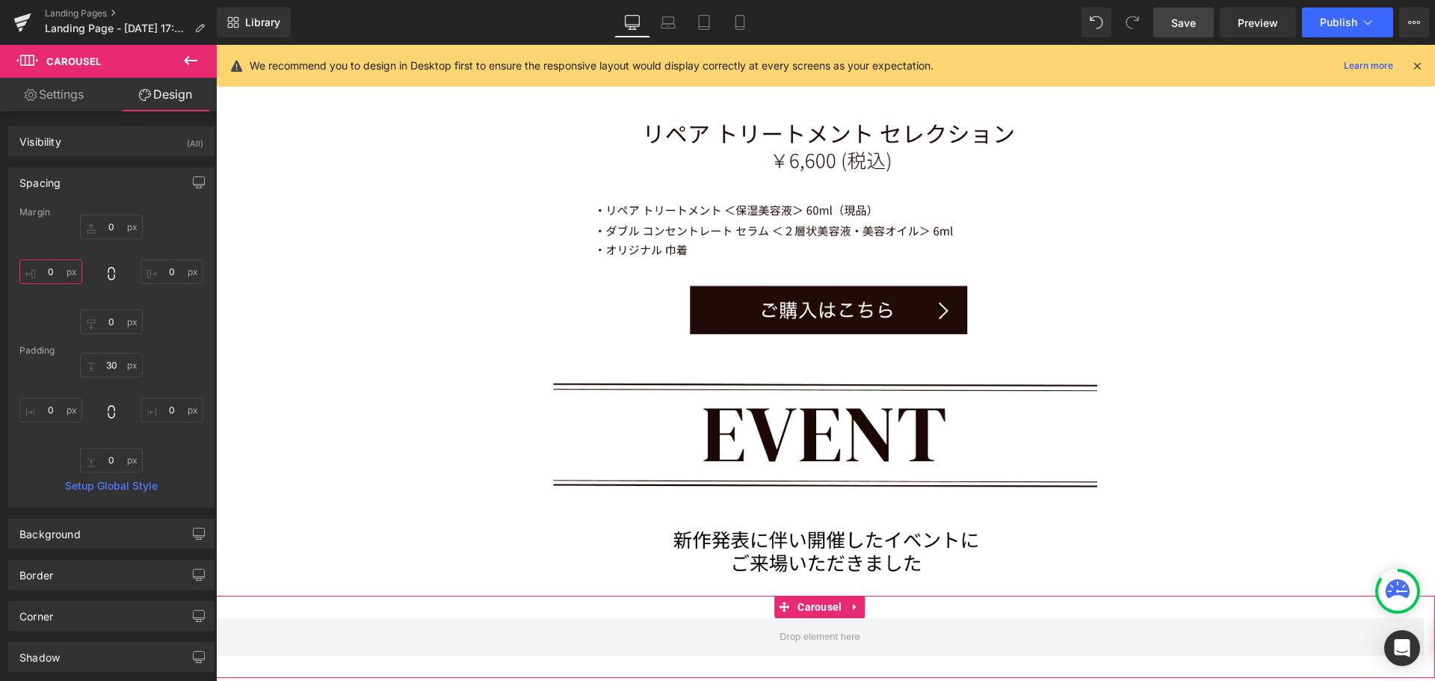
click at [61, 272] on input "0" at bounding box center [50, 271] width 63 height 25
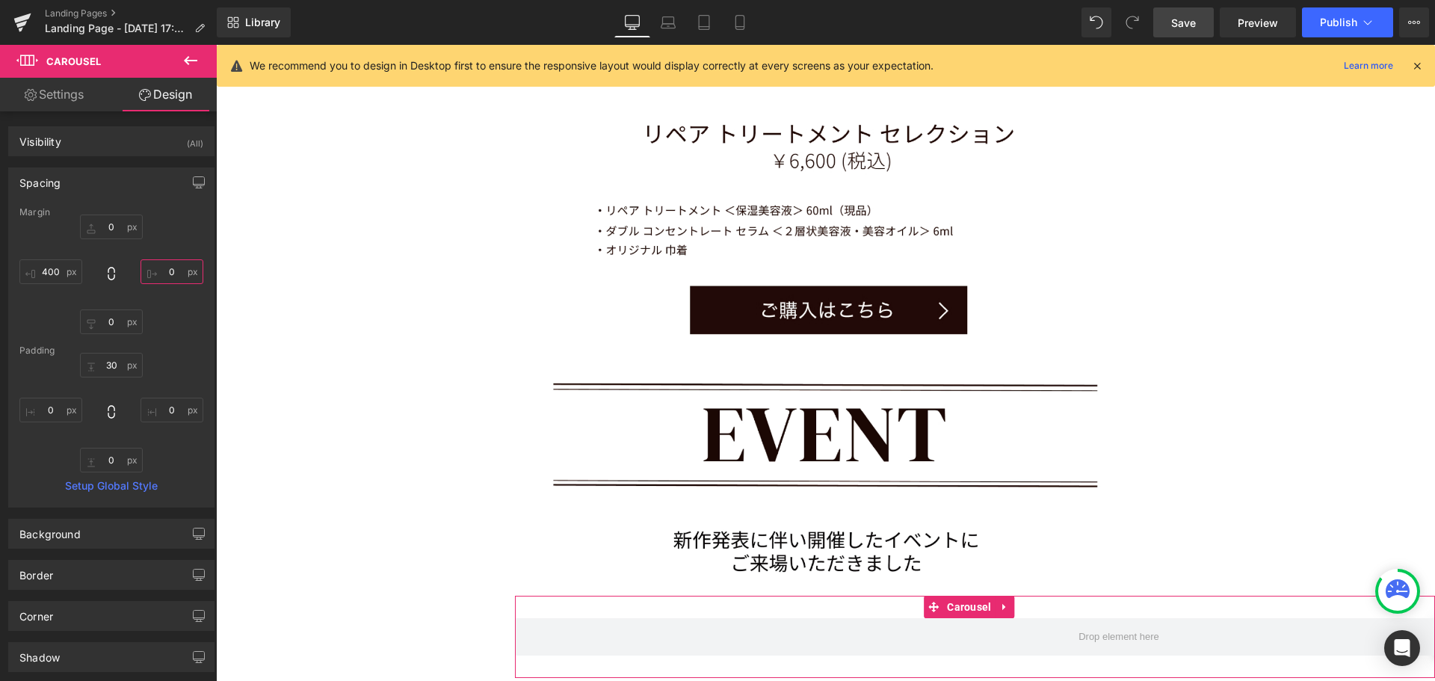
click at [176, 268] on input "0" at bounding box center [171, 271] width 63 height 25
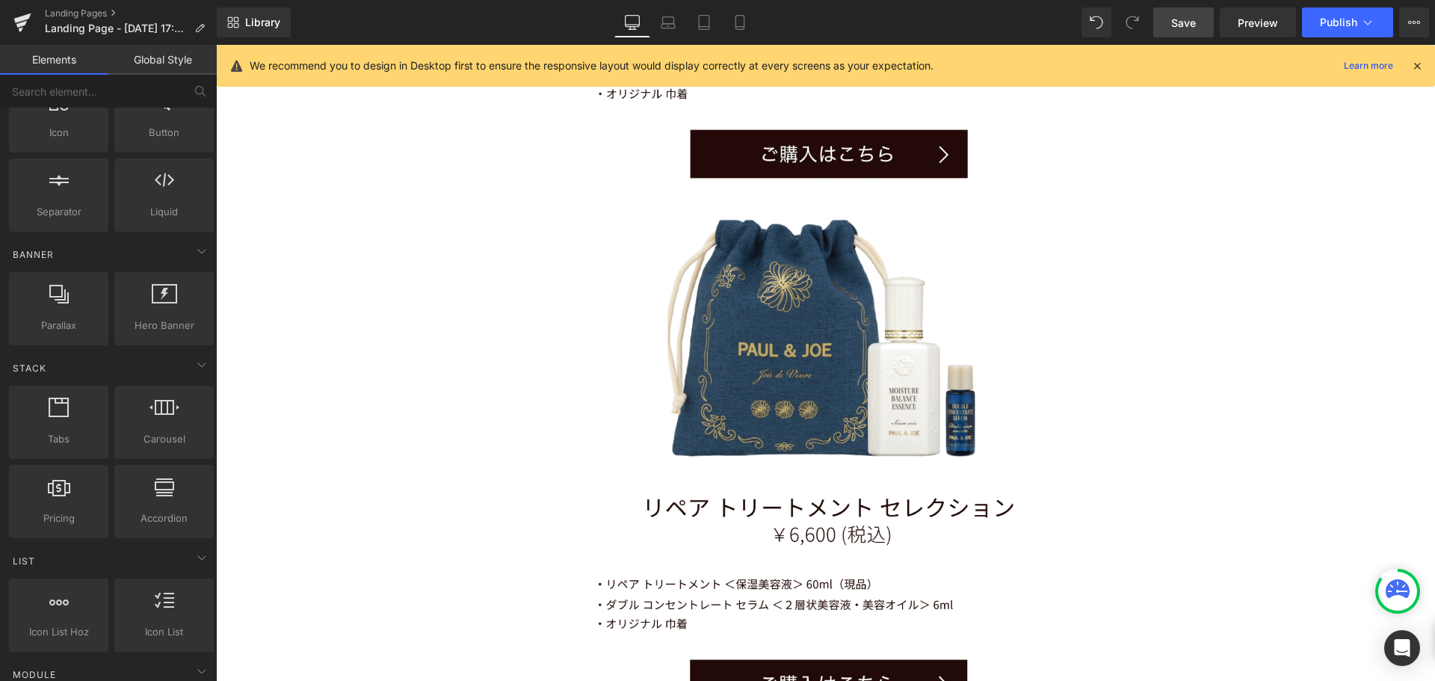
scroll to position [9954, 0]
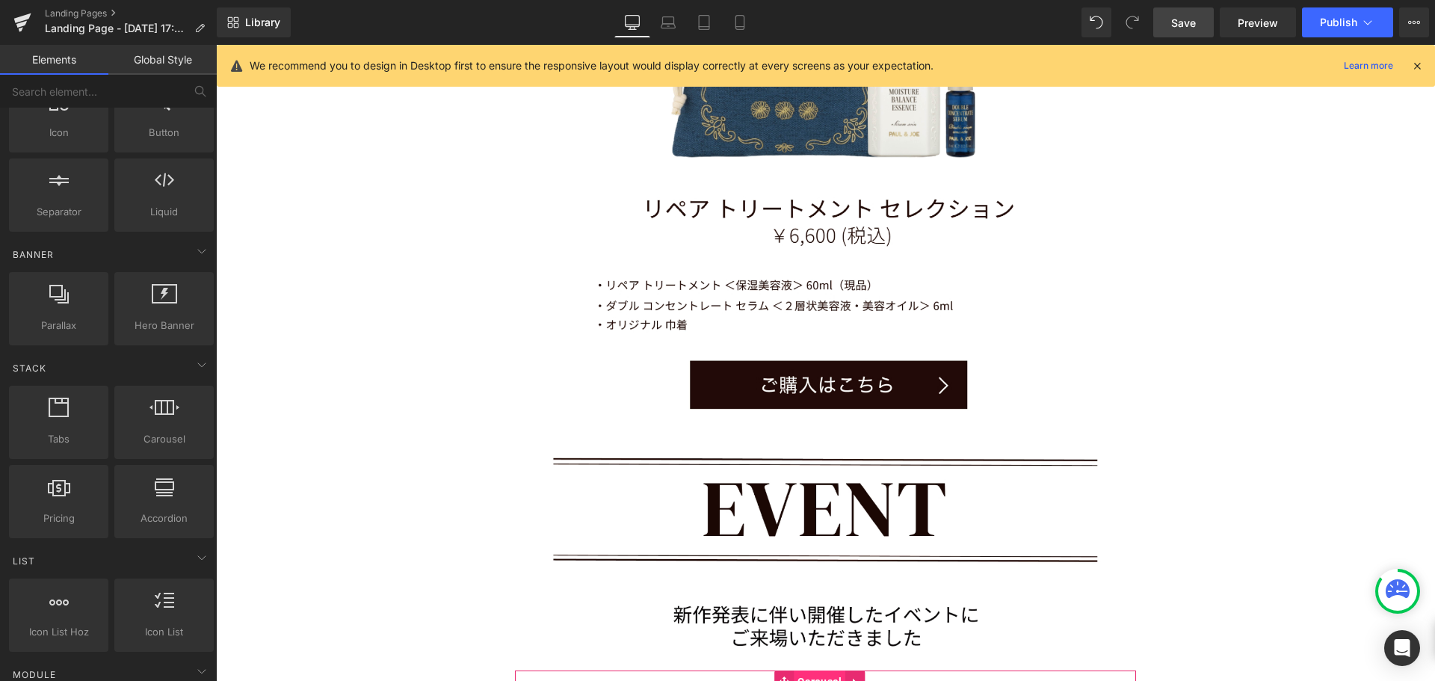
click at [810, 670] on span "Carousel" at bounding box center [820, 681] width 52 height 22
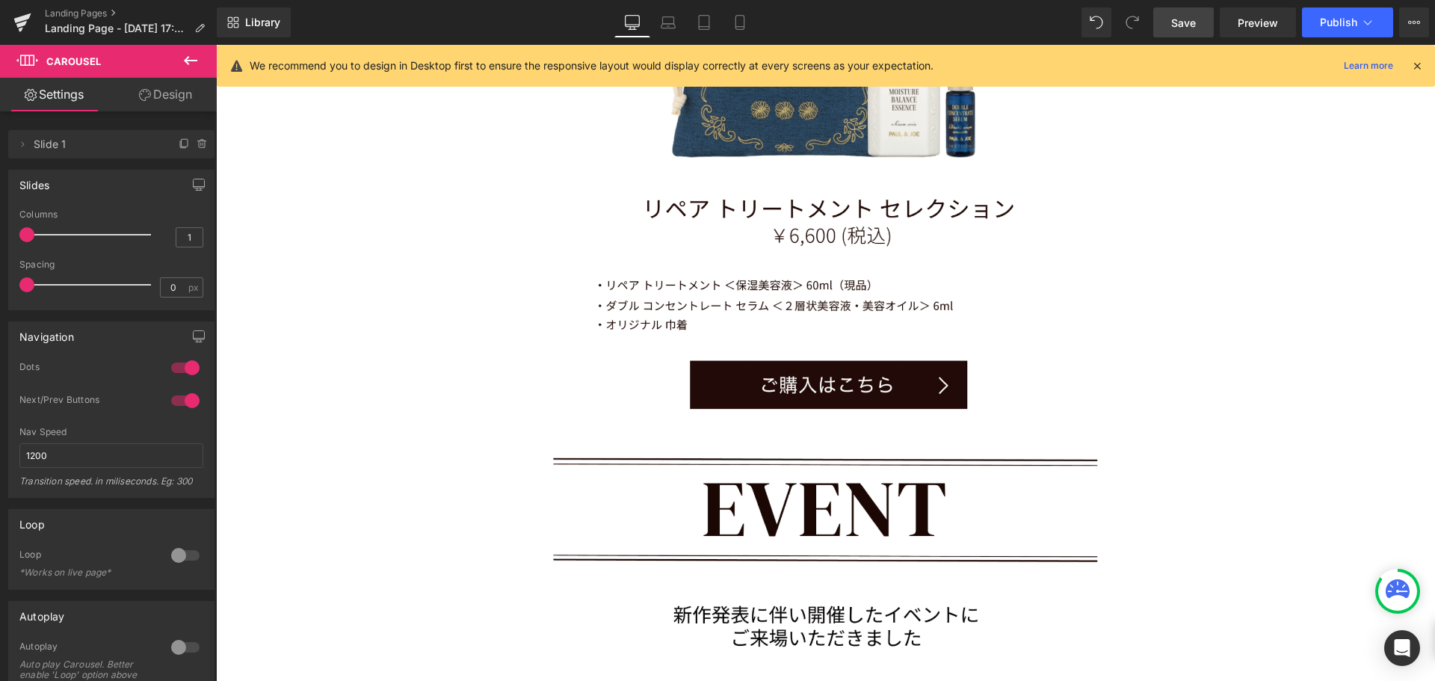
drag, startPoint x: 36, startPoint y: 280, endPoint x: 16, endPoint y: 274, distance: 21.3
click at [16, 274] on div "1 Columns 1 3 Columns 3 3 Columns 3 1 Columns 1 0px Spacing 0 px 5px Spacing 5 …" at bounding box center [111, 259] width 205 height 100
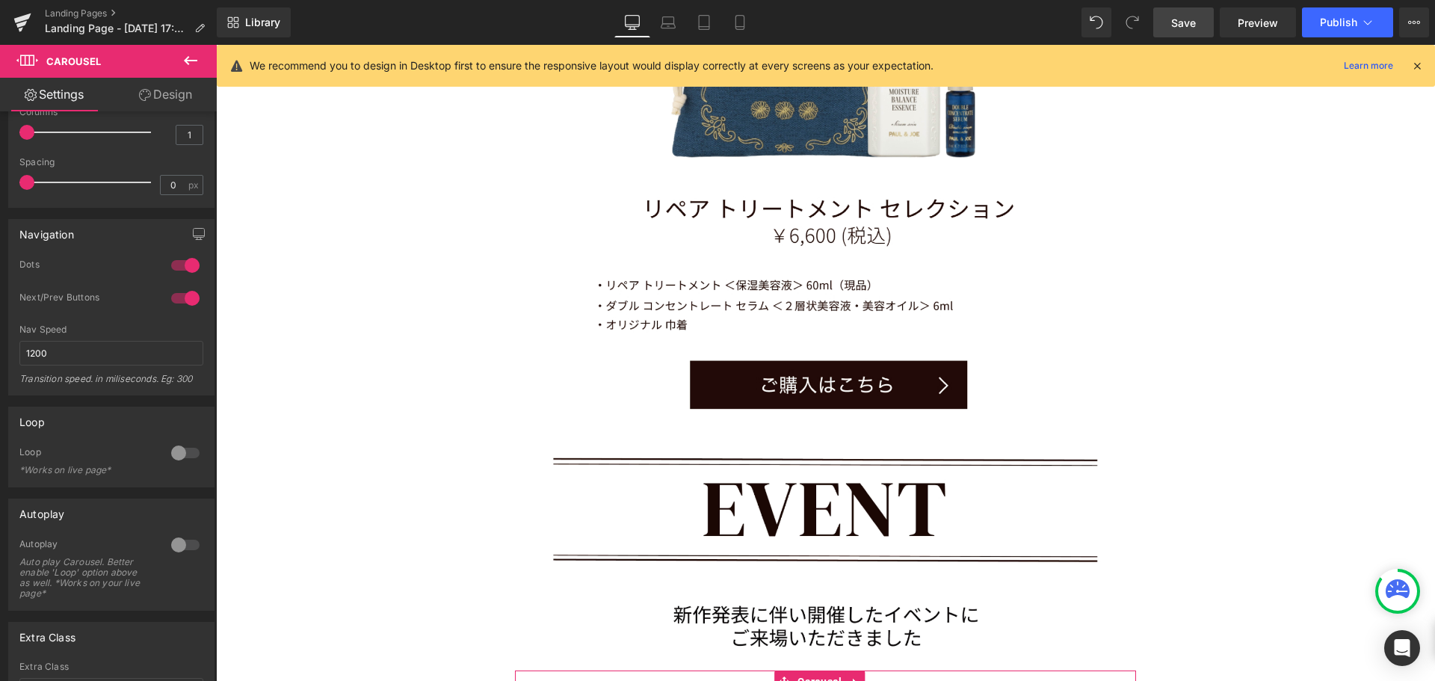
scroll to position [232, 0]
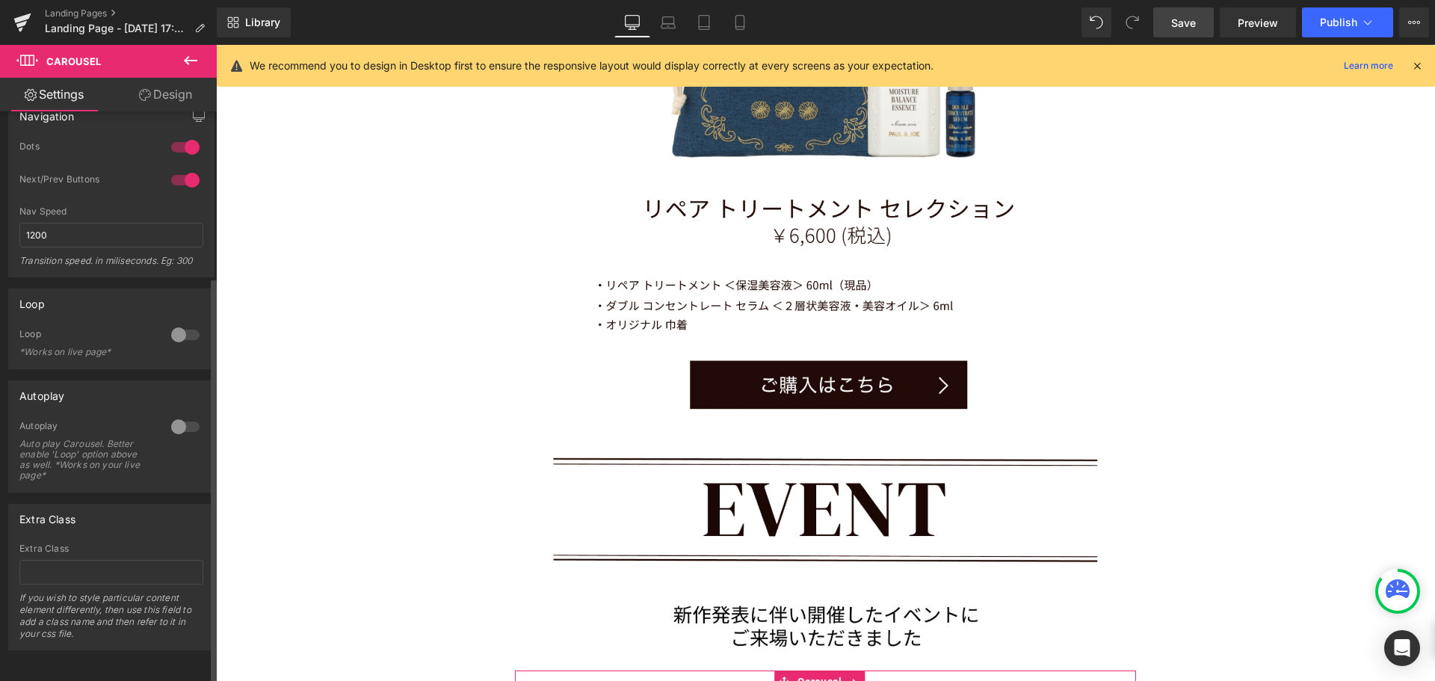
click at [170, 323] on div at bounding box center [185, 335] width 36 height 24
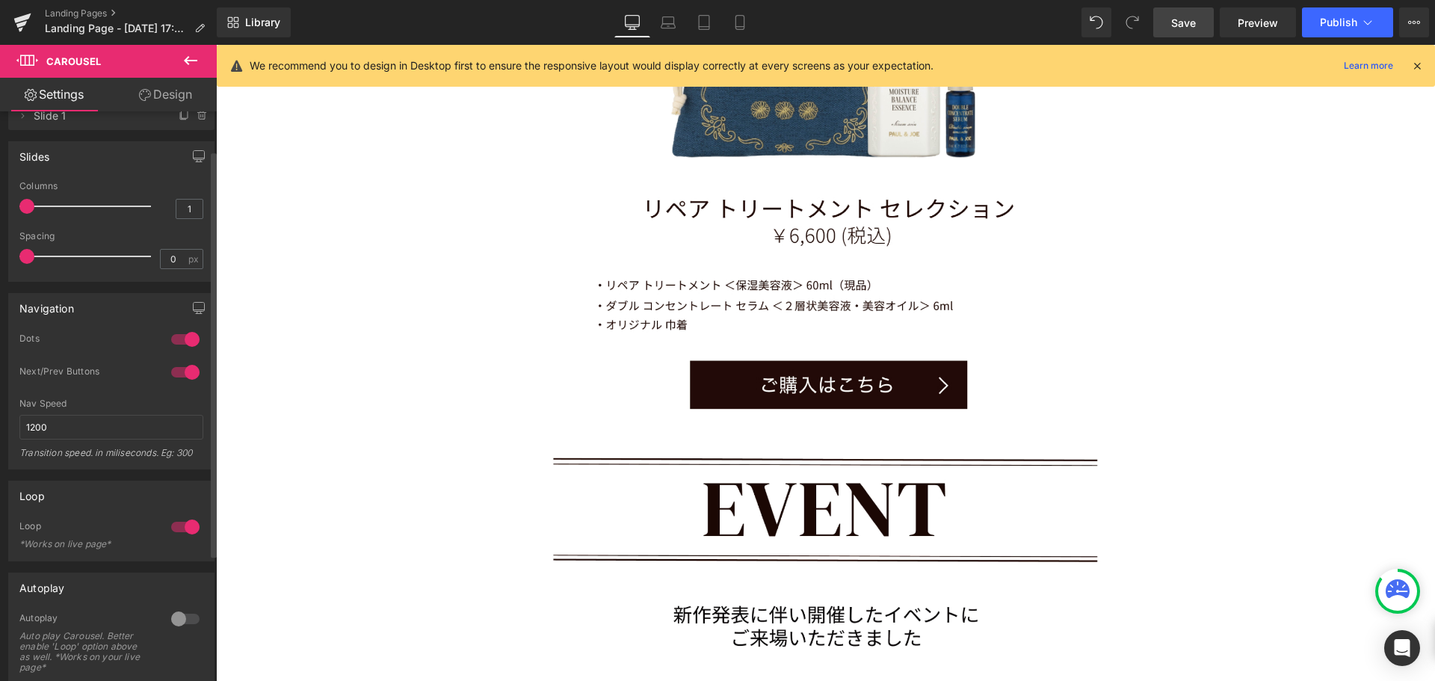
scroll to position [0, 0]
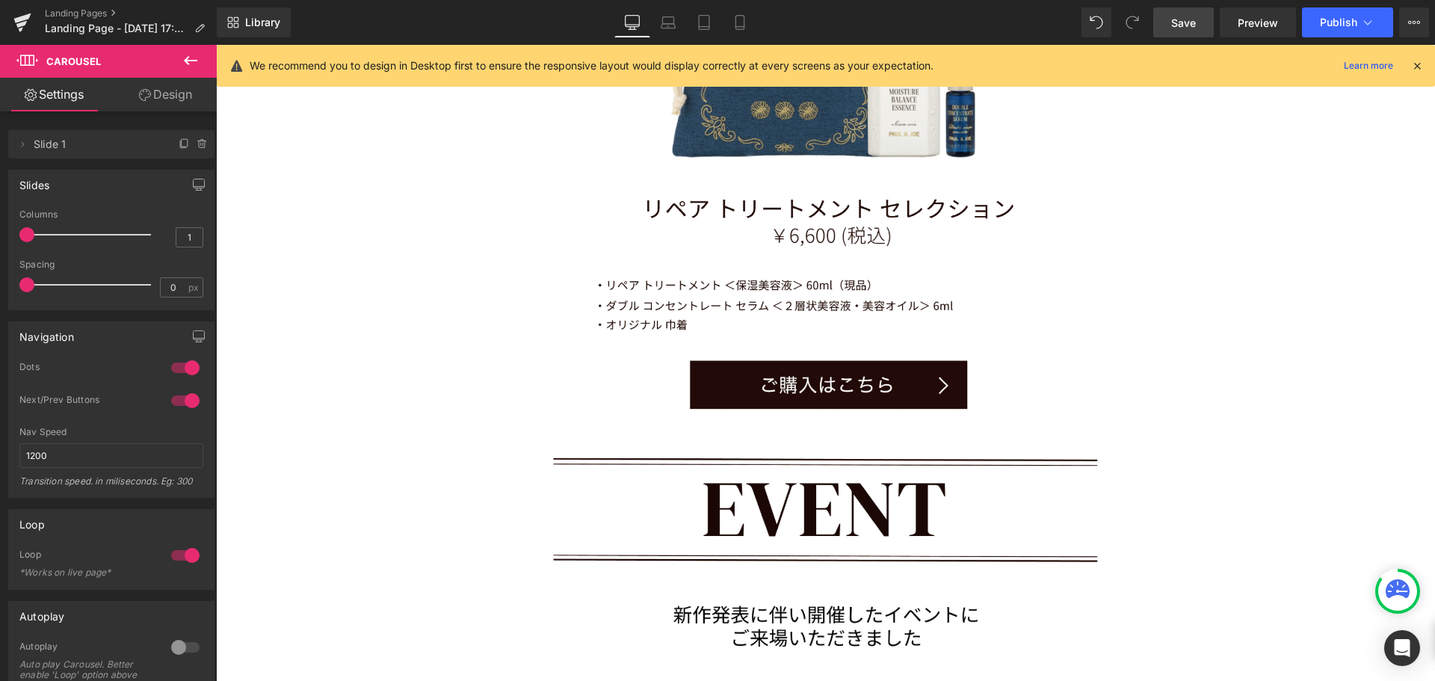
click at [190, 61] on icon at bounding box center [190, 60] width 13 height 9
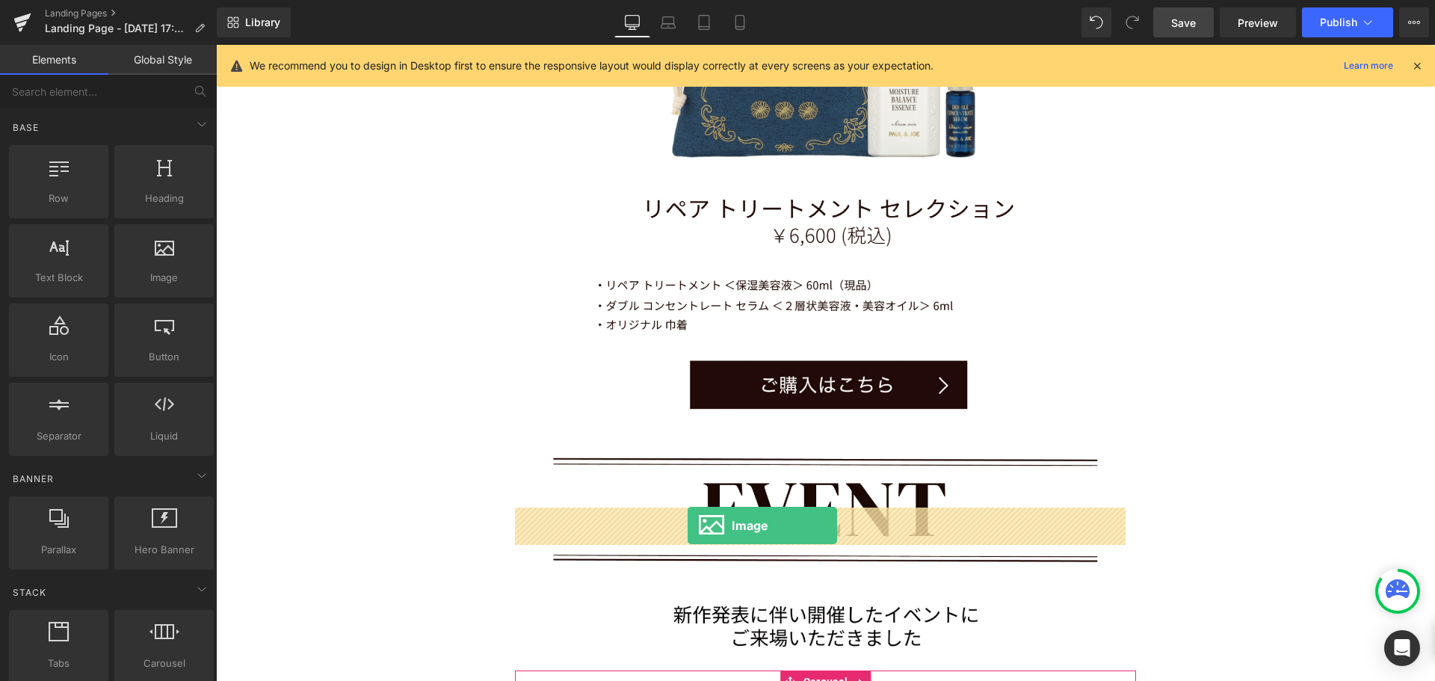
drag, startPoint x: 687, startPoint y: 462, endPoint x: 687, endPoint y: 525, distance: 63.5
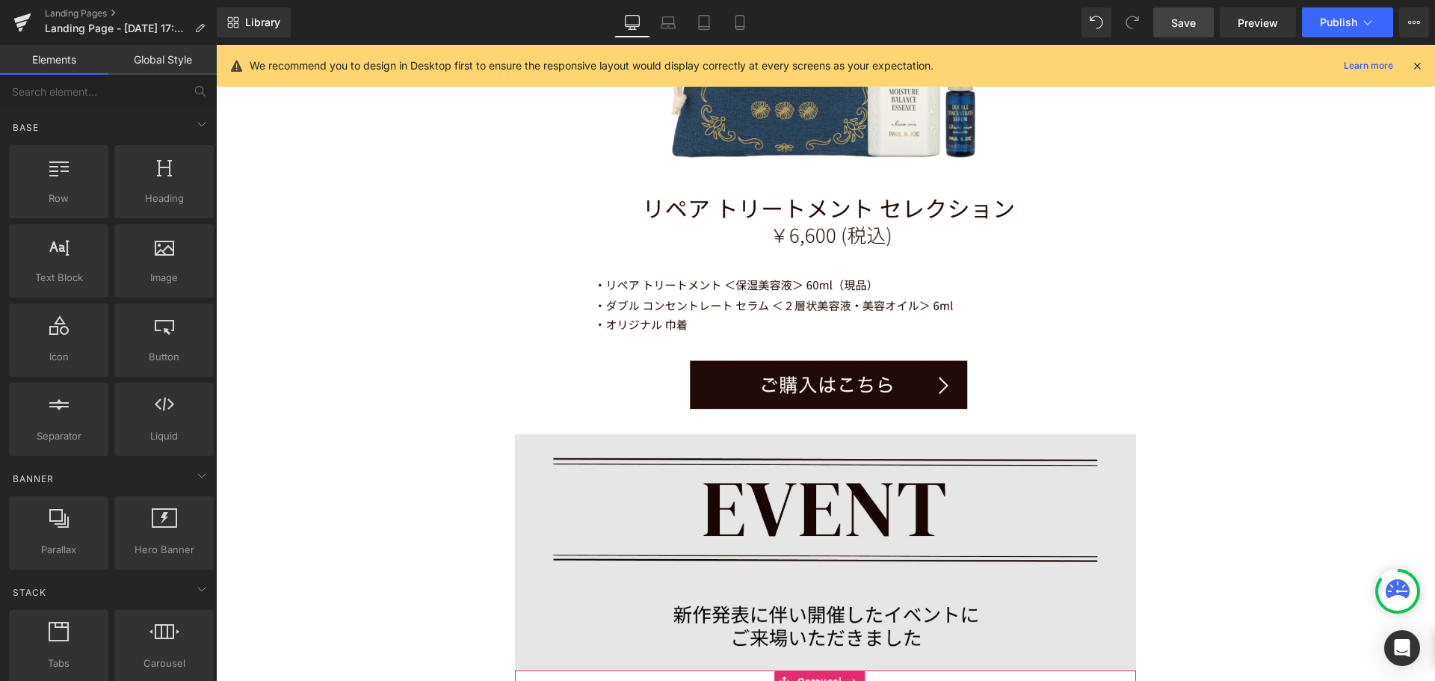
scroll to position [11406, 1208]
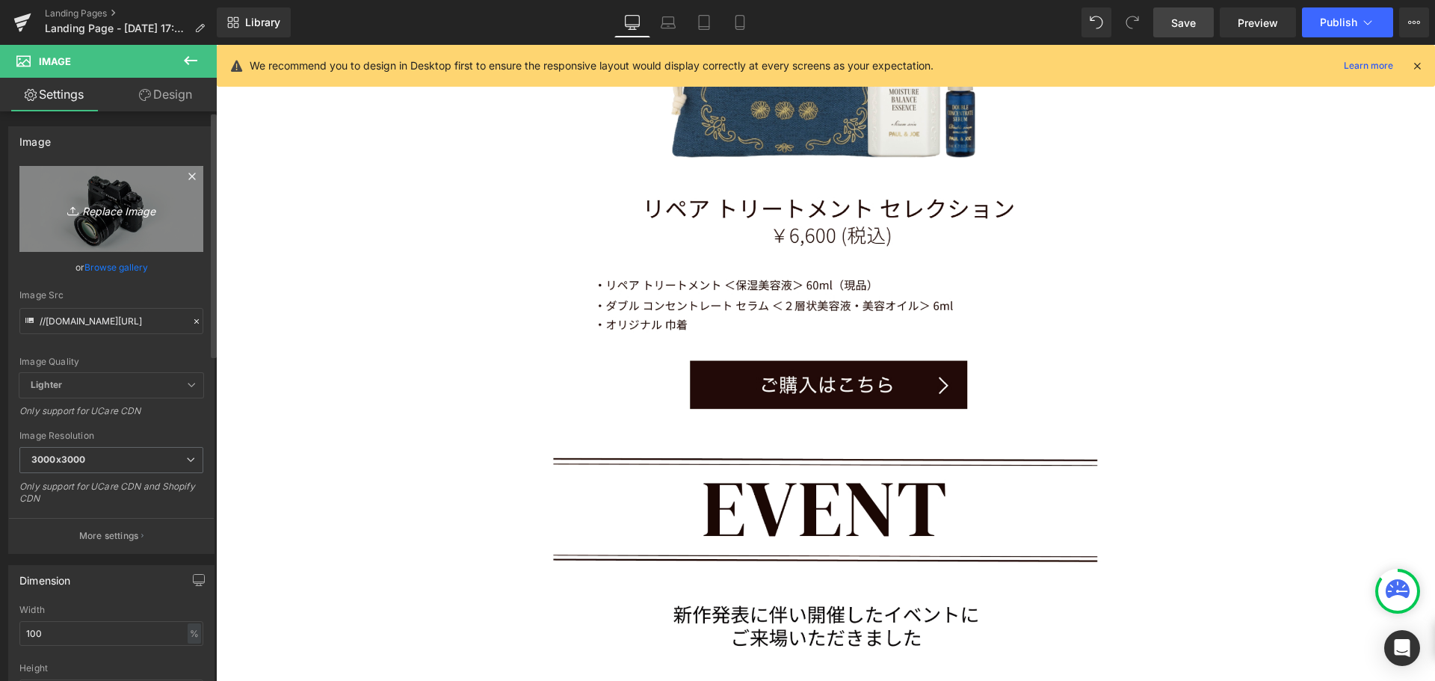
click at [159, 226] on link "Replace Image" at bounding box center [111, 209] width 184 height 86
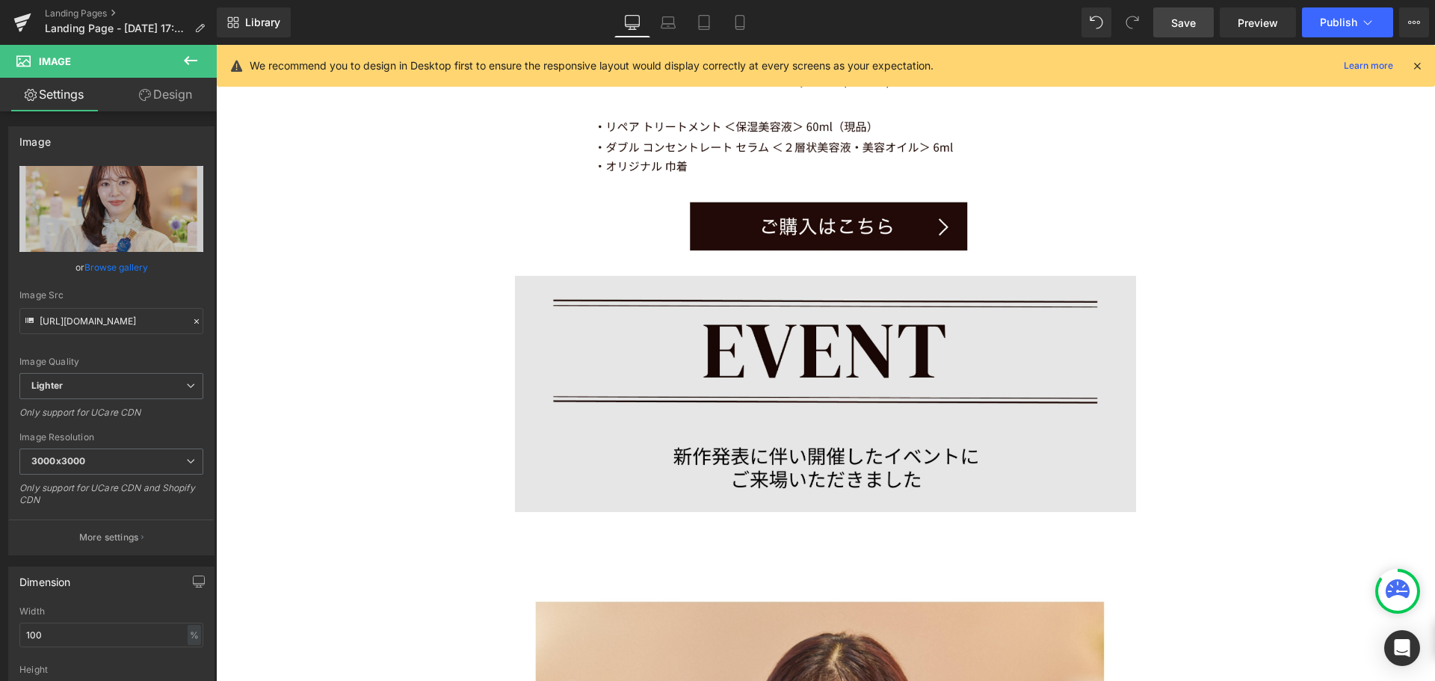
scroll to position [10104, 0]
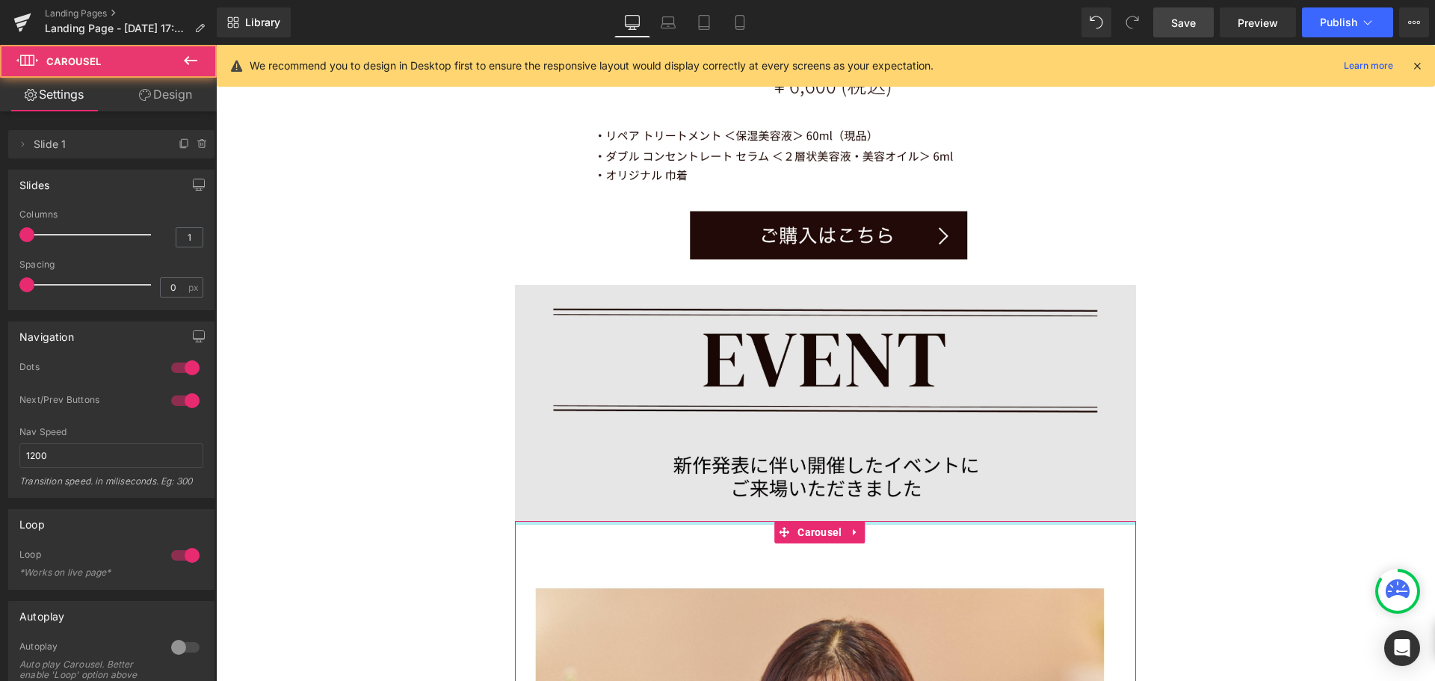
drag, startPoint x: 726, startPoint y: 347, endPoint x: 709, endPoint y: 277, distance: 72.1
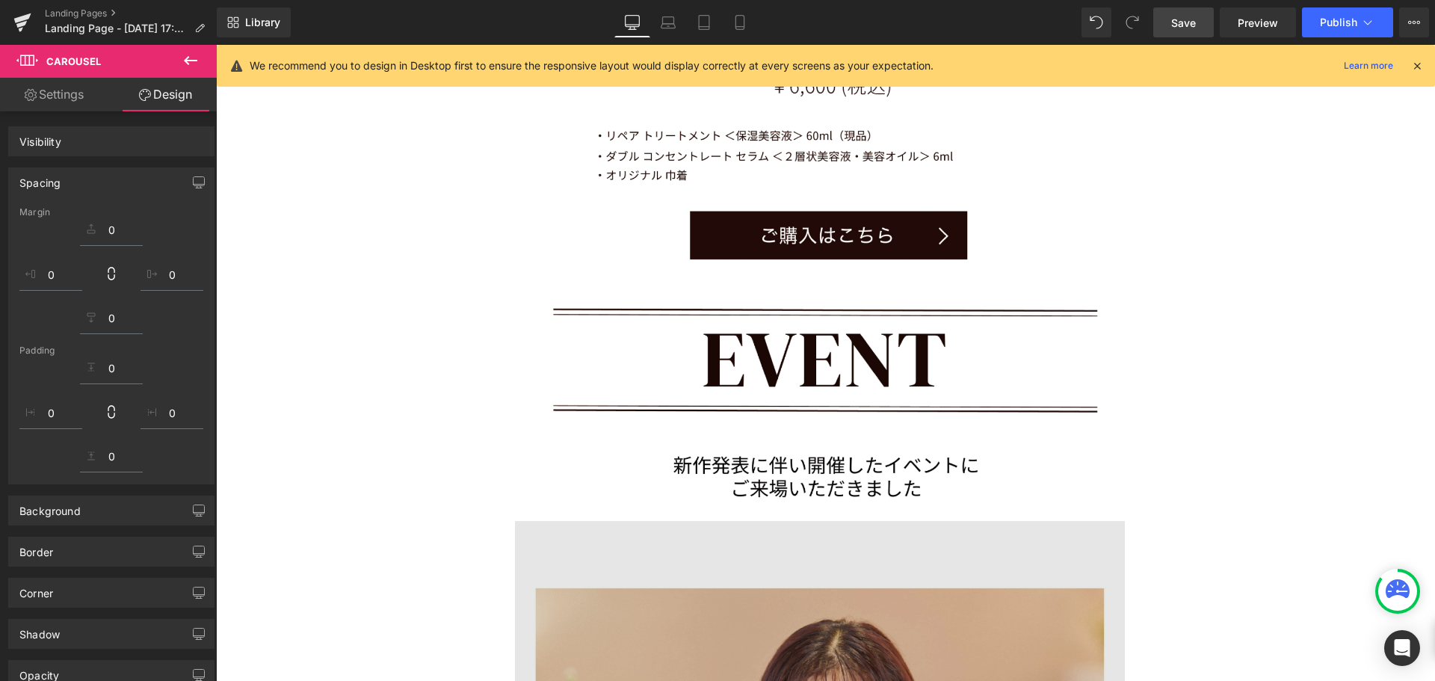
scroll to position [11589, 1208]
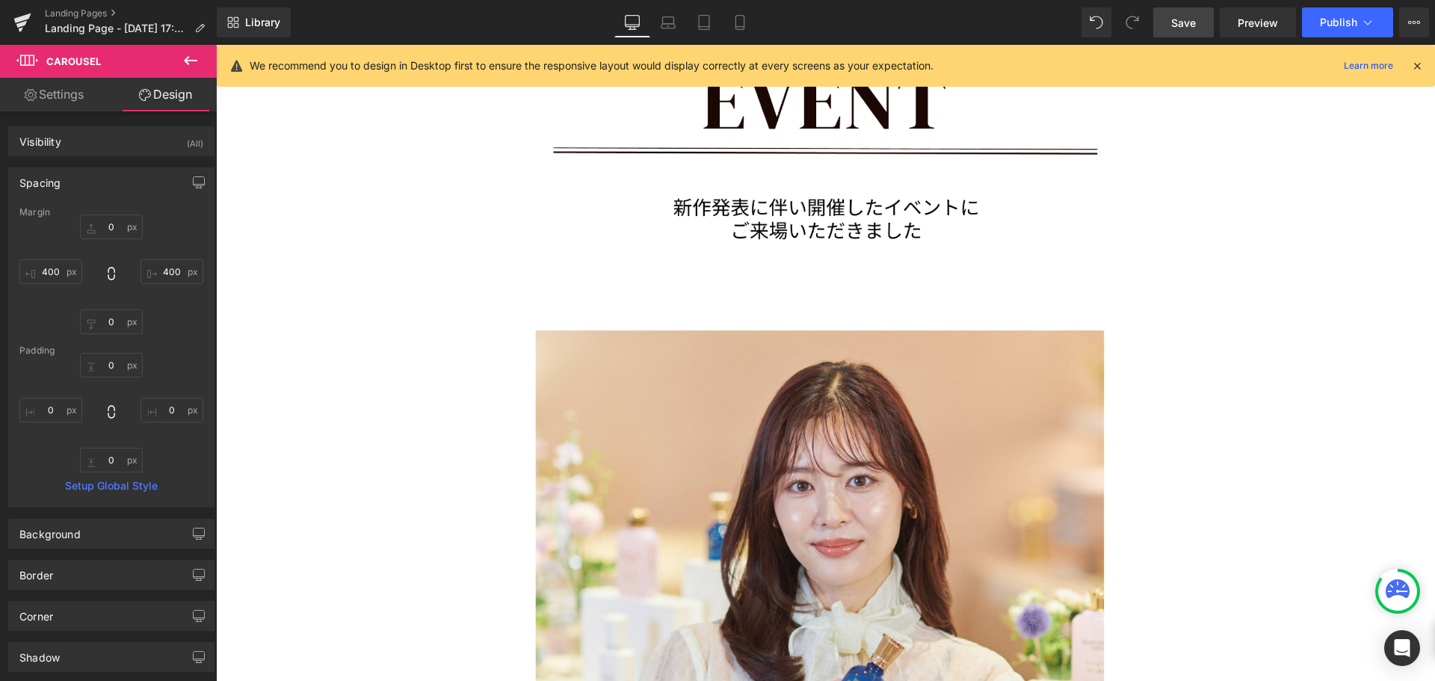
click at [67, 98] on link "Settings" at bounding box center [54, 95] width 108 height 34
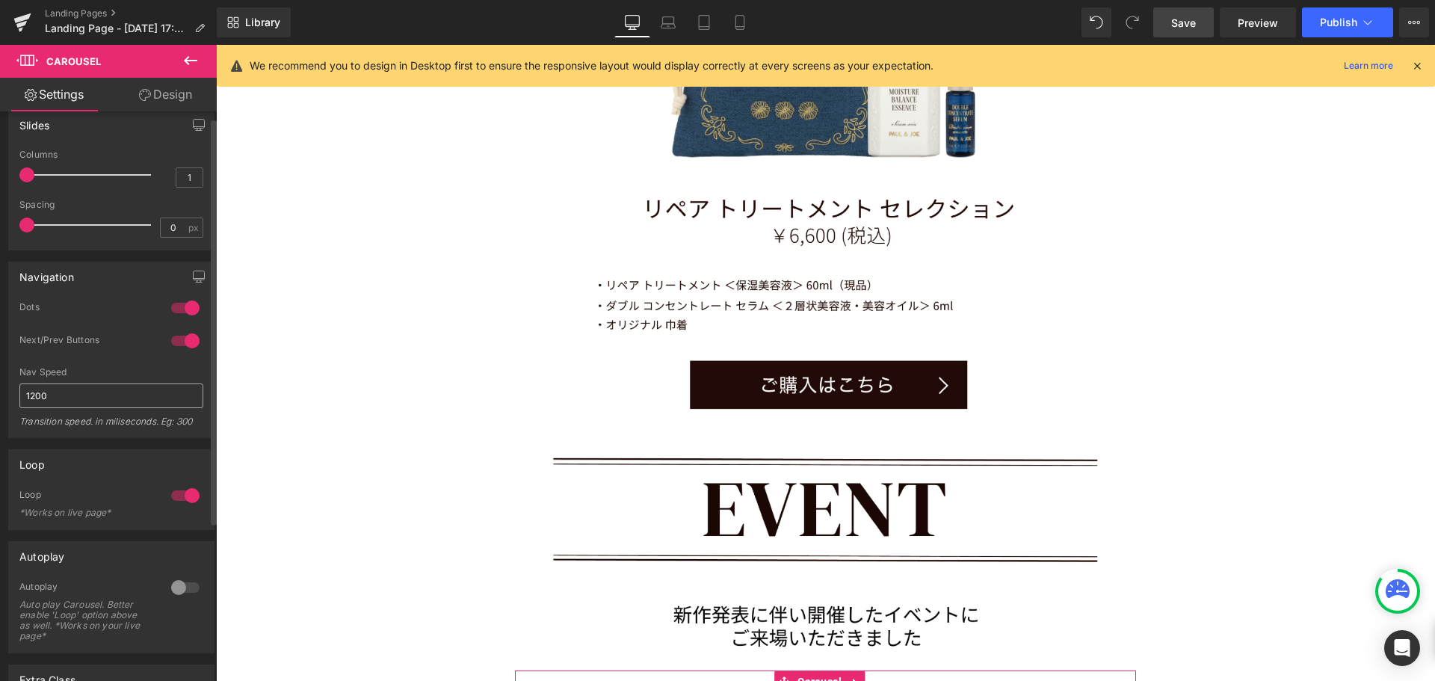
scroll to position [0, 0]
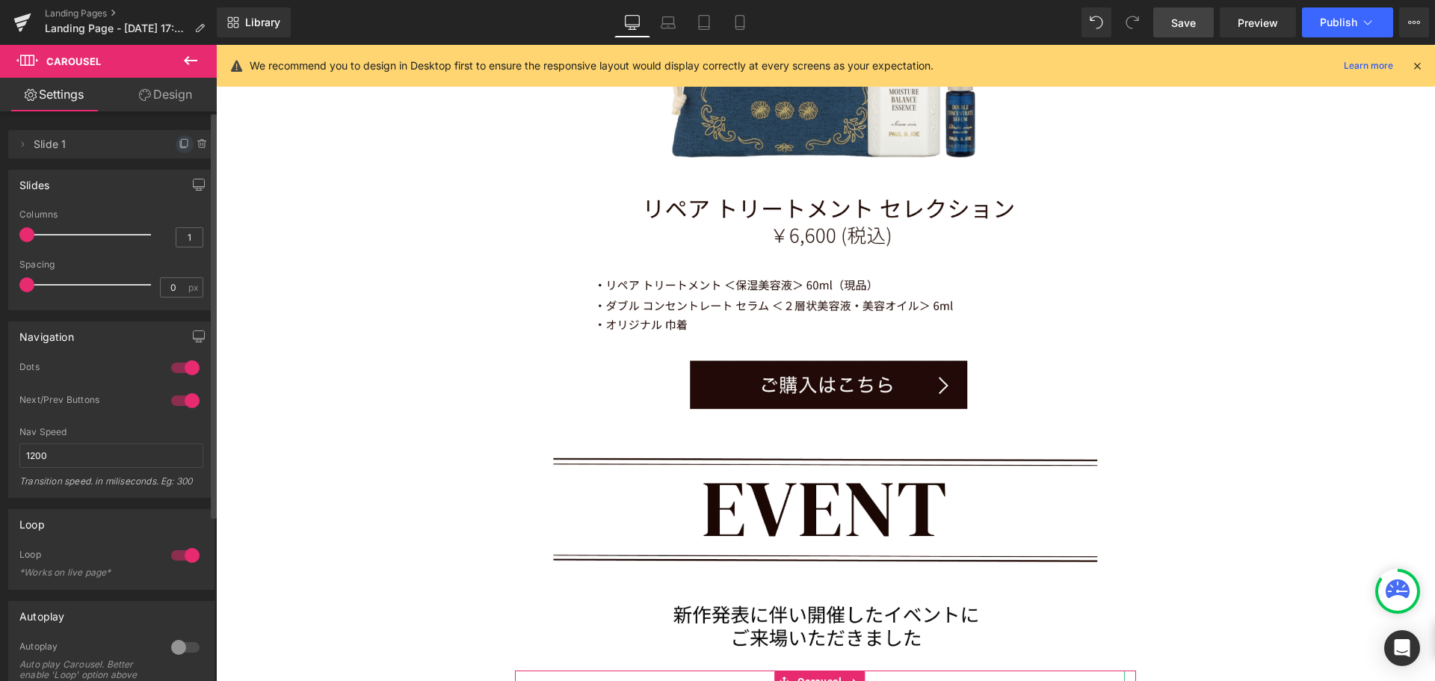
click at [182, 143] on icon at bounding box center [185, 142] width 6 height 7
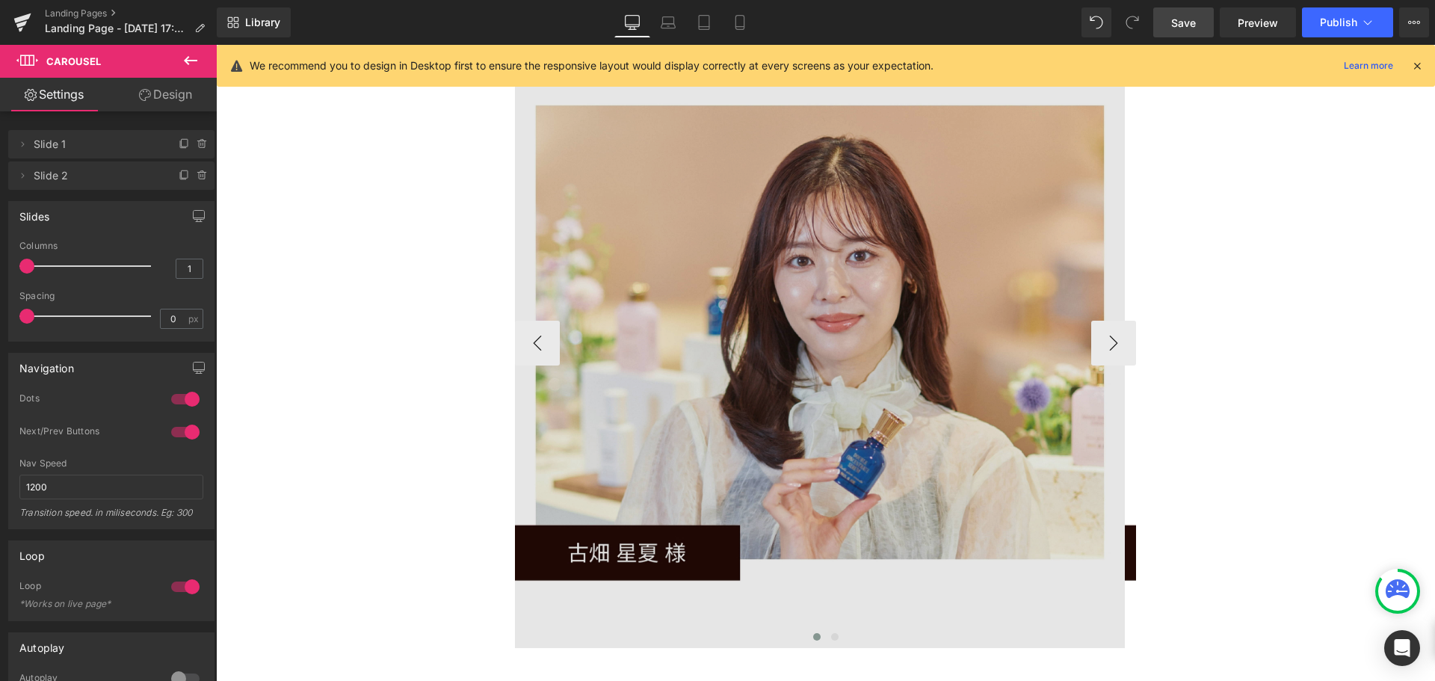
scroll to position [10776, 0]
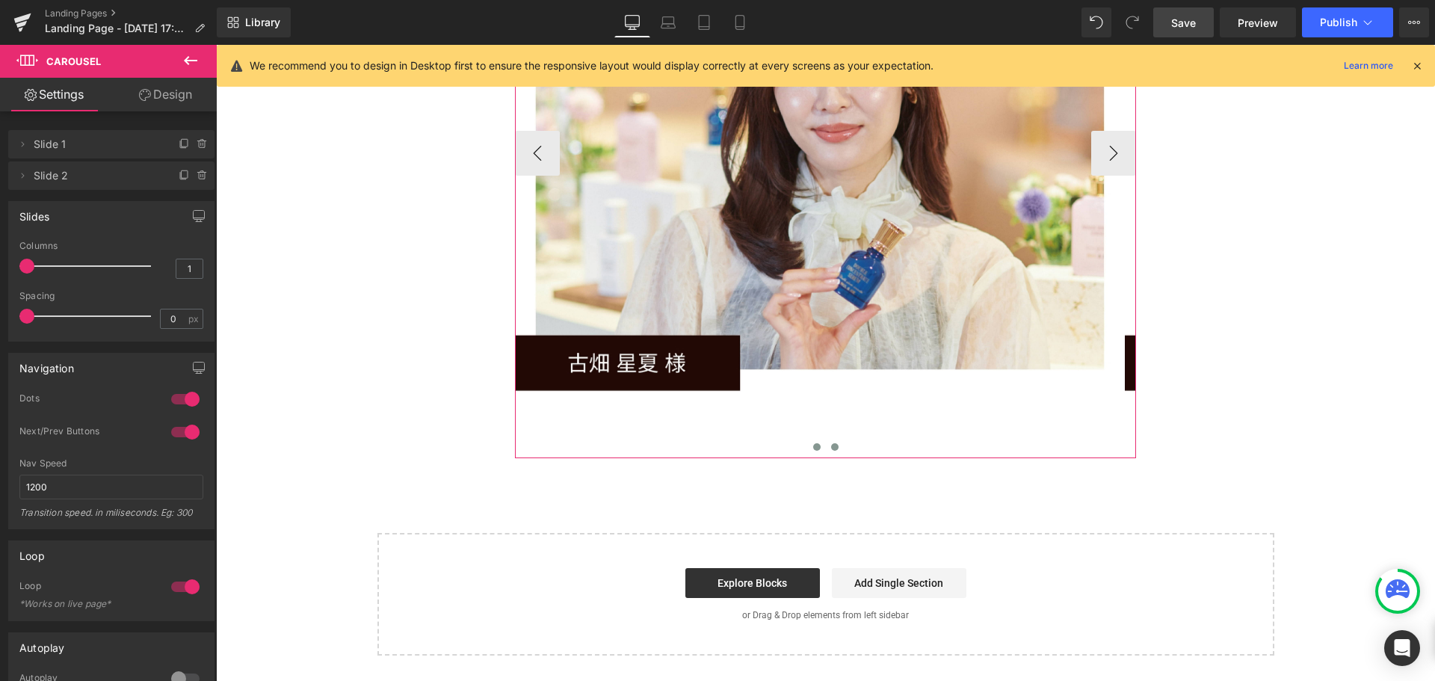
click at [831, 443] on span at bounding box center [834, 446] width 7 height 7
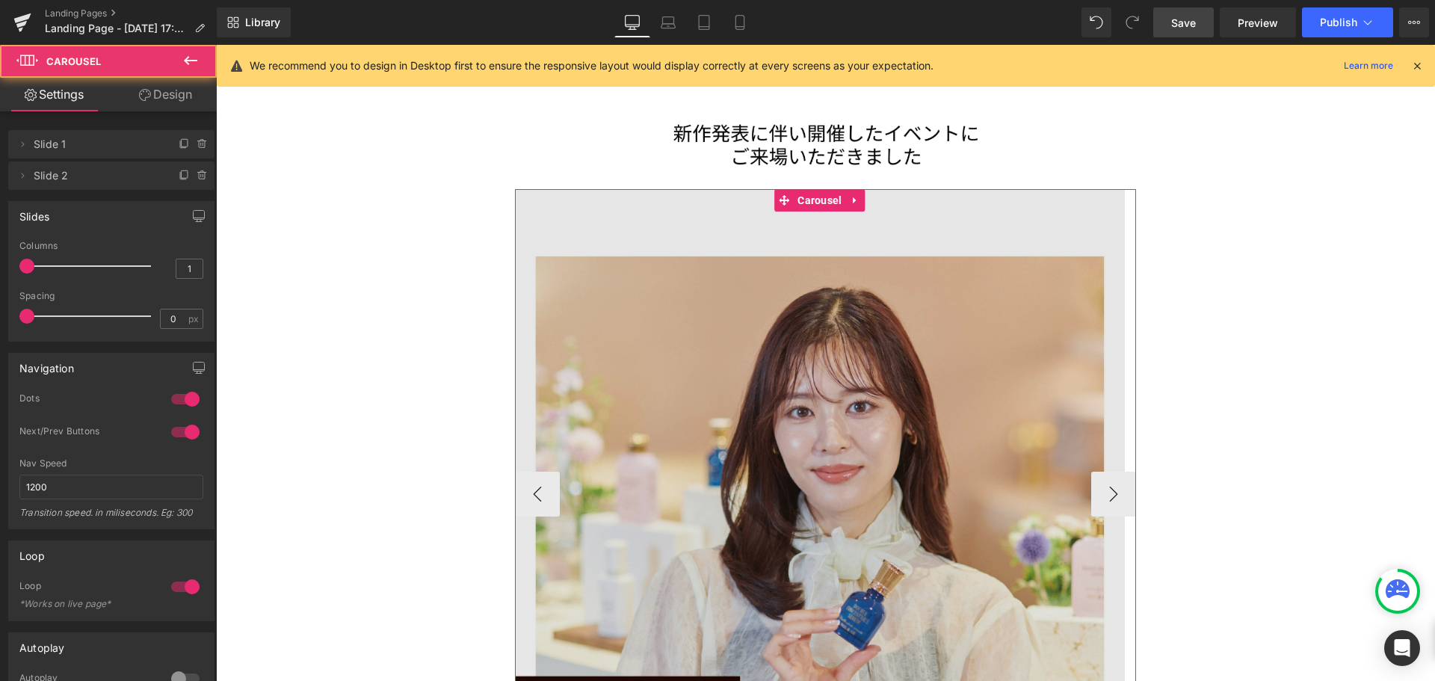
scroll to position [10403, 0]
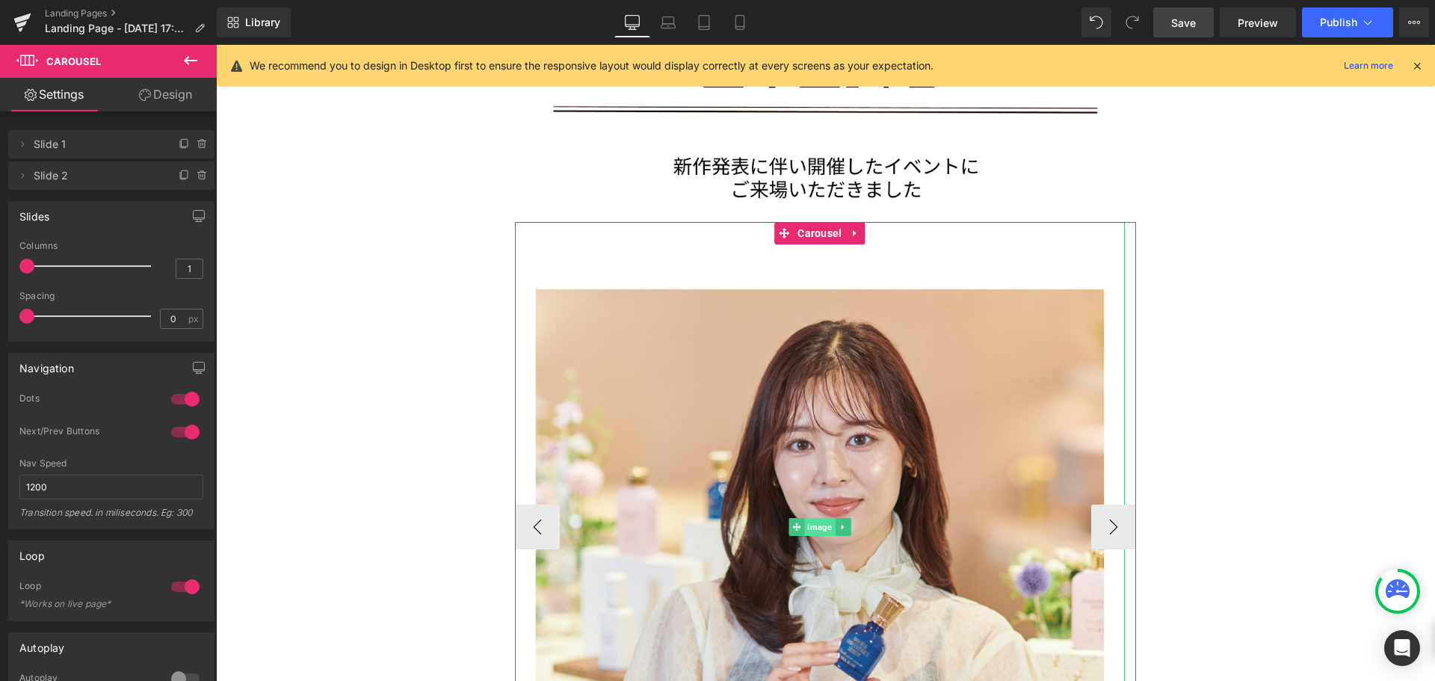
click at [822, 518] on span "Image" at bounding box center [819, 527] width 31 height 18
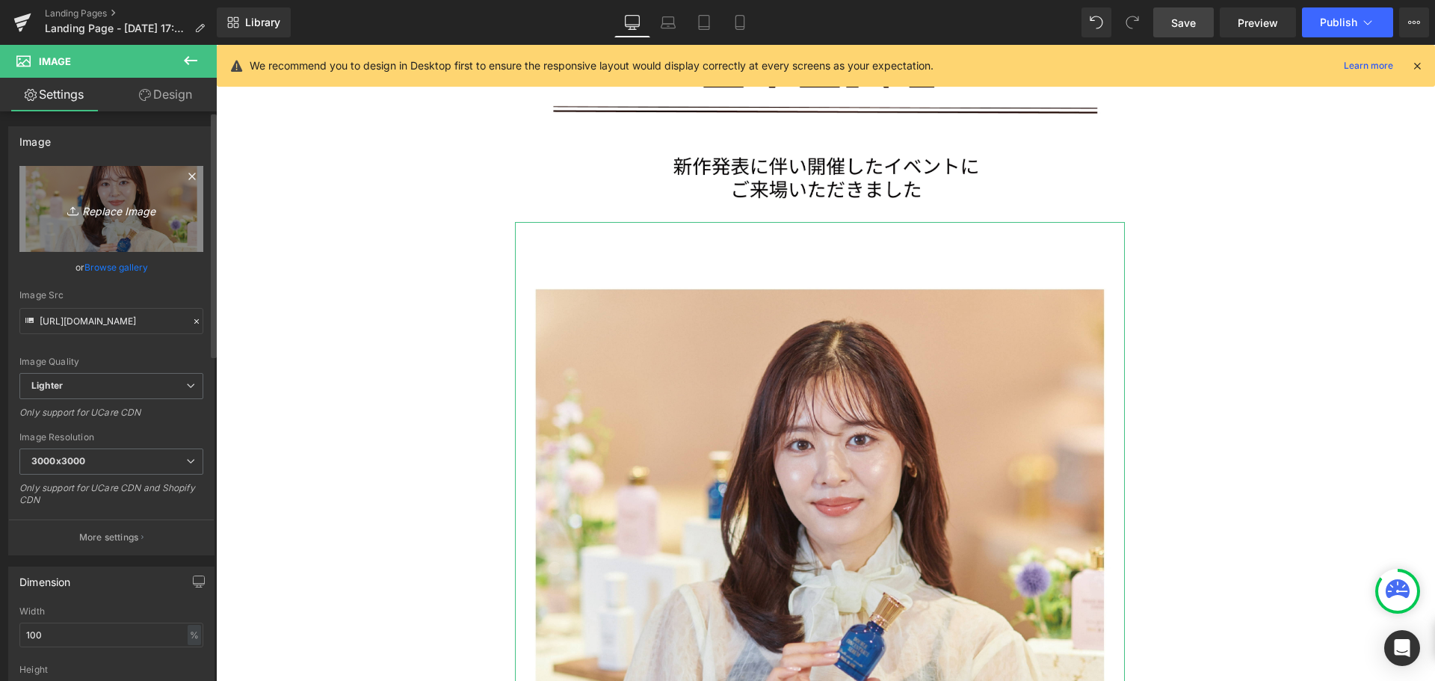
click at [98, 213] on icon "Replace Image" at bounding box center [112, 209] width 120 height 19
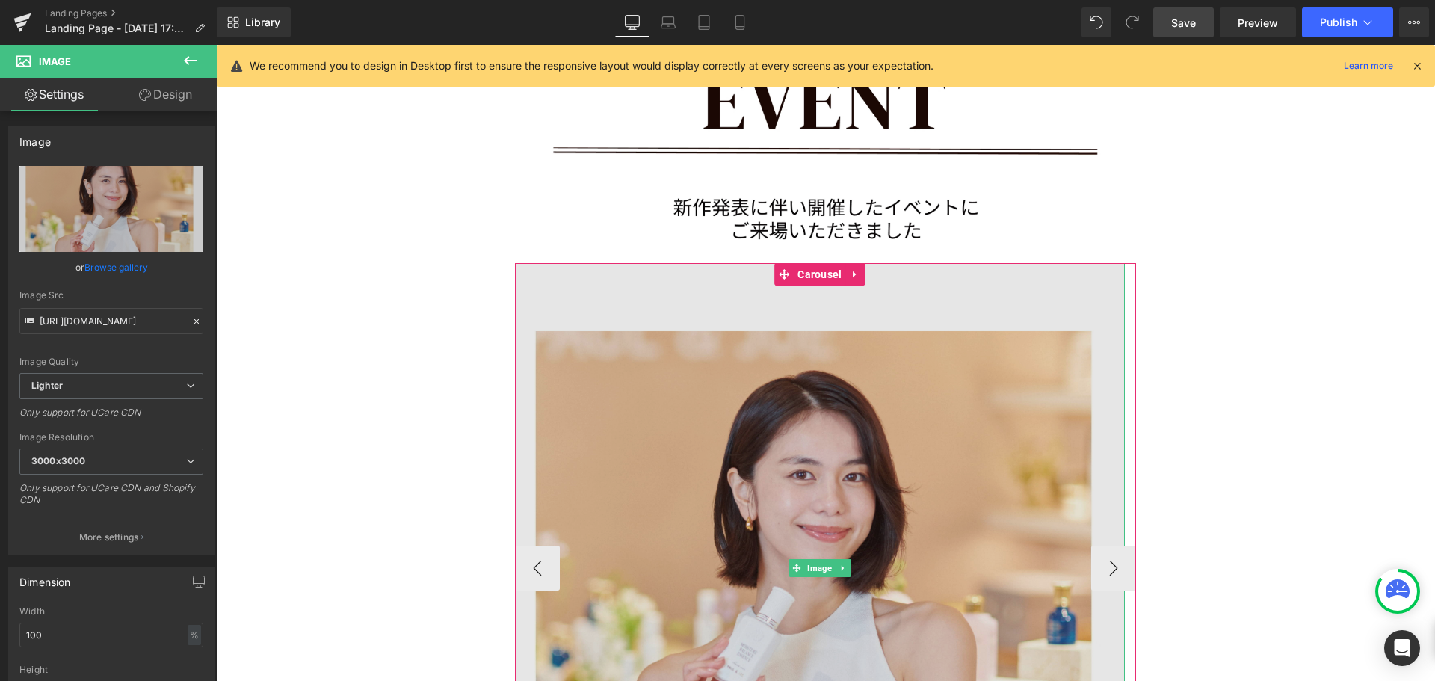
scroll to position [10328, 0]
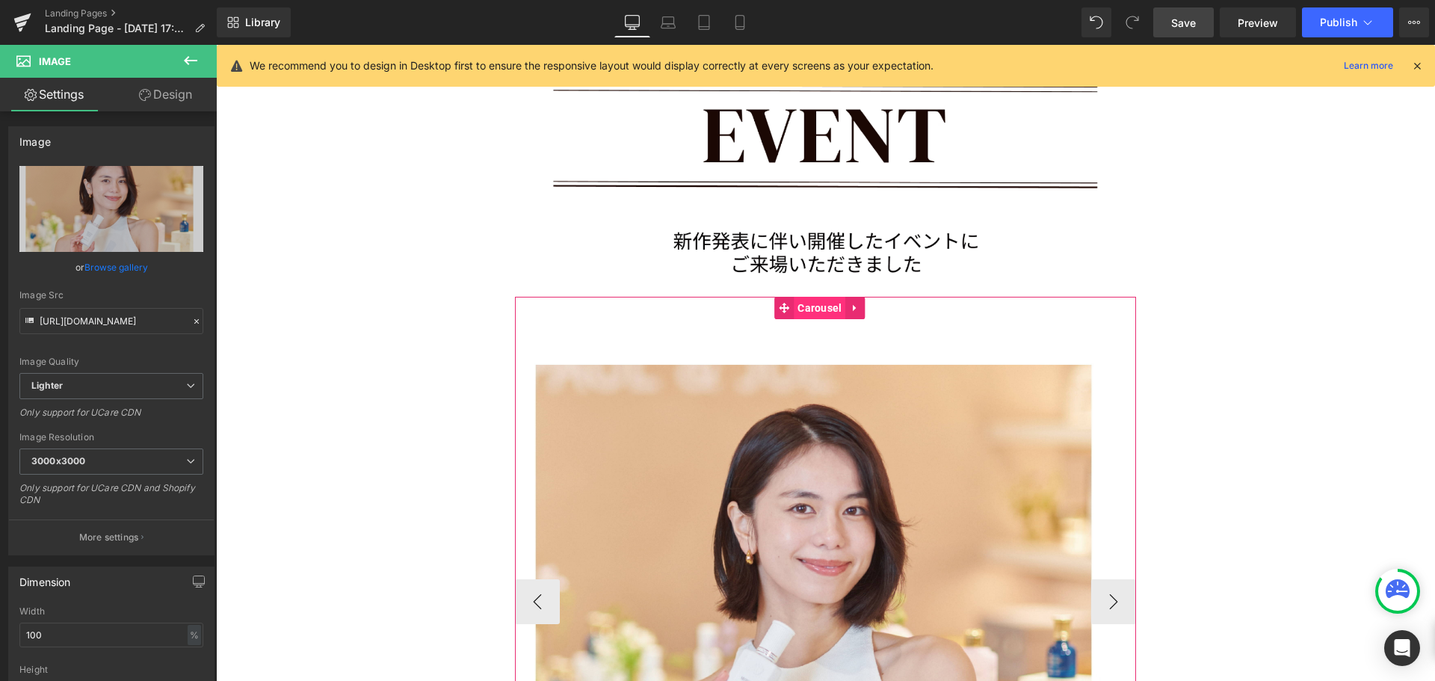
click at [806, 297] on span "Carousel" at bounding box center [820, 308] width 52 height 22
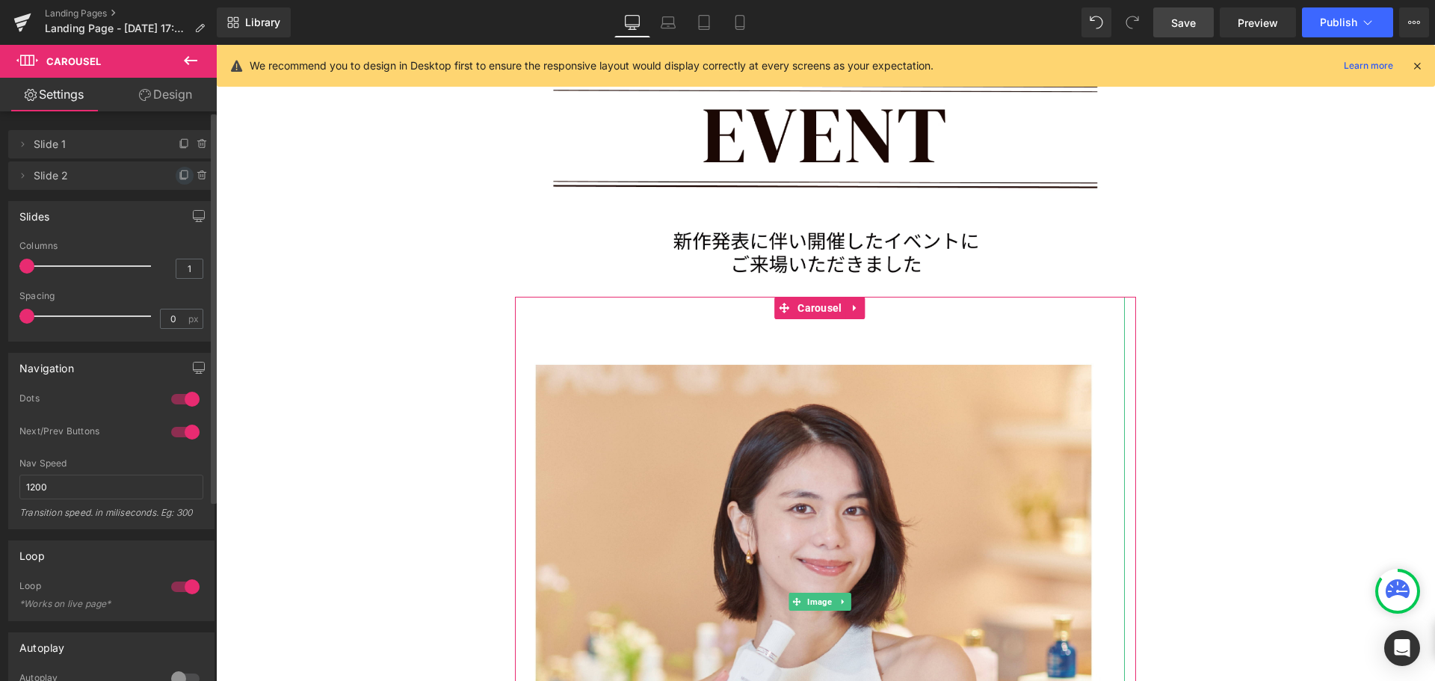
click at [180, 173] on icon at bounding box center [183, 176] width 6 height 7
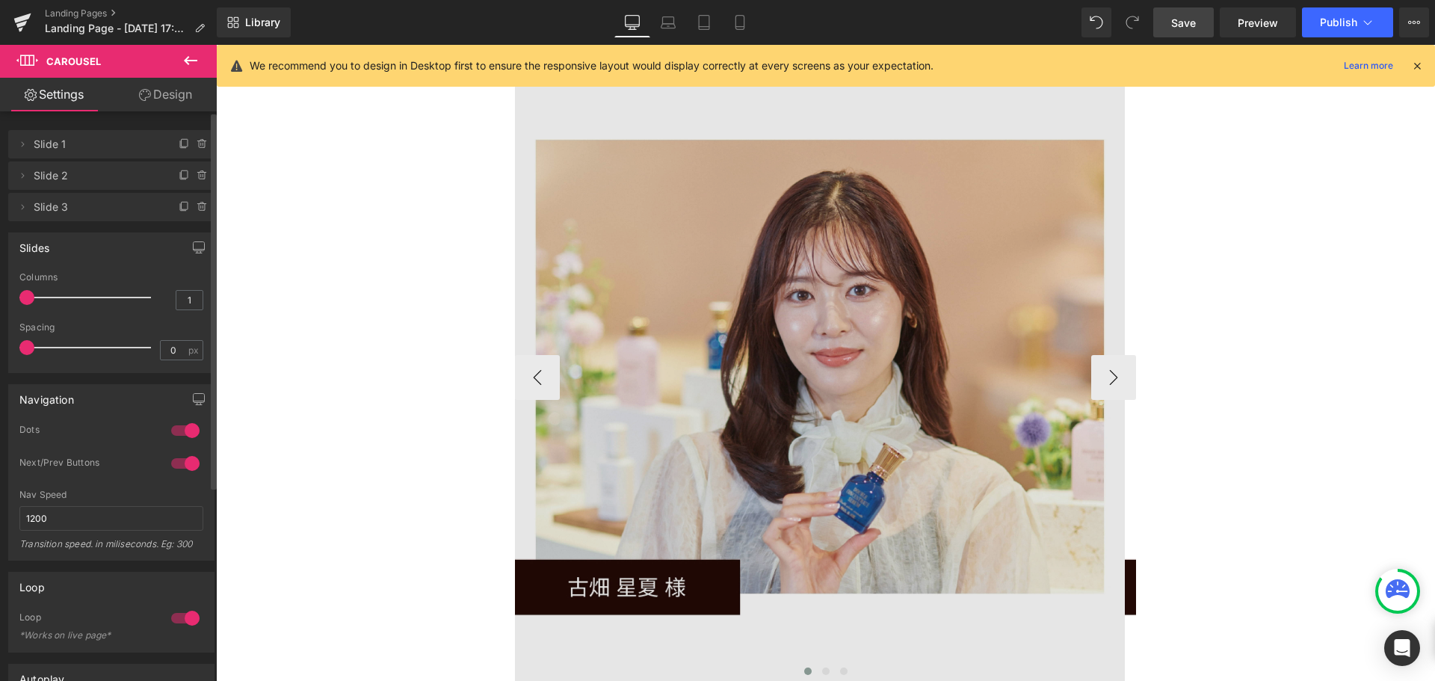
scroll to position [7, 7]
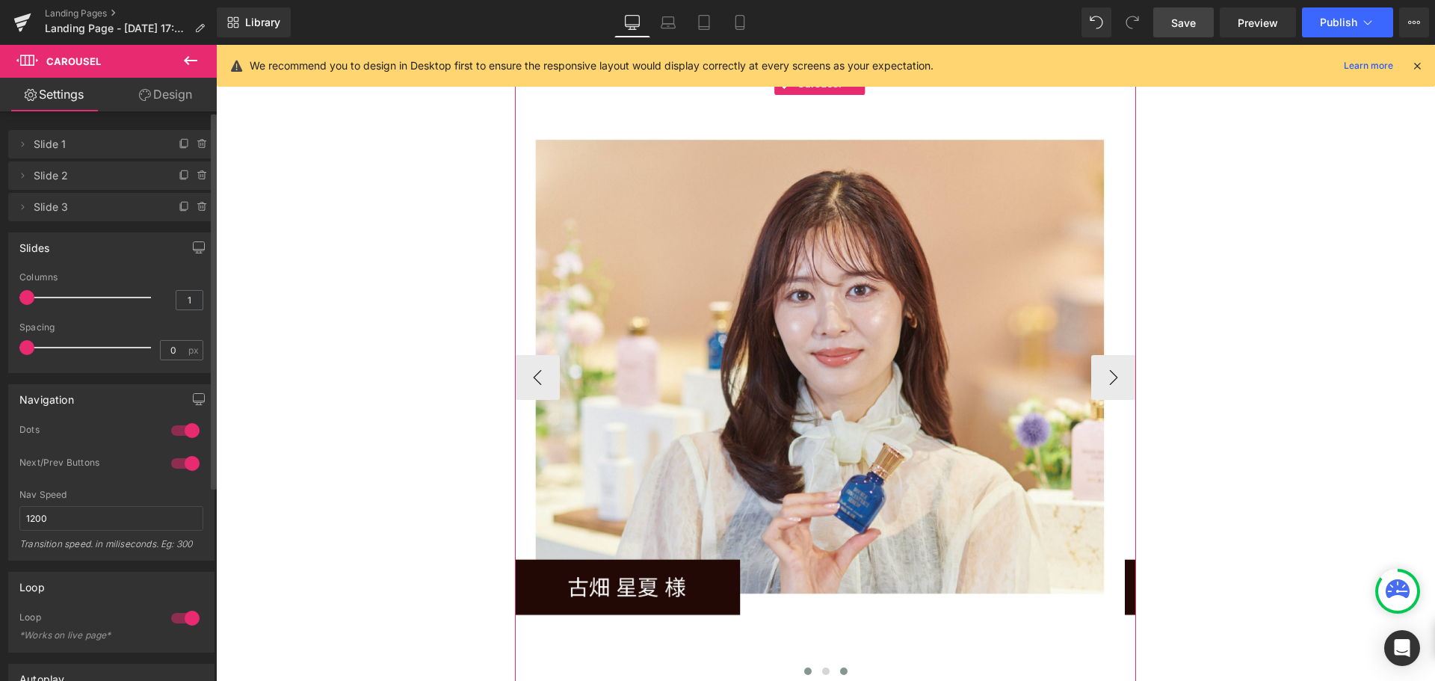
click at [840, 667] on span at bounding box center [843, 670] width 7 height 7
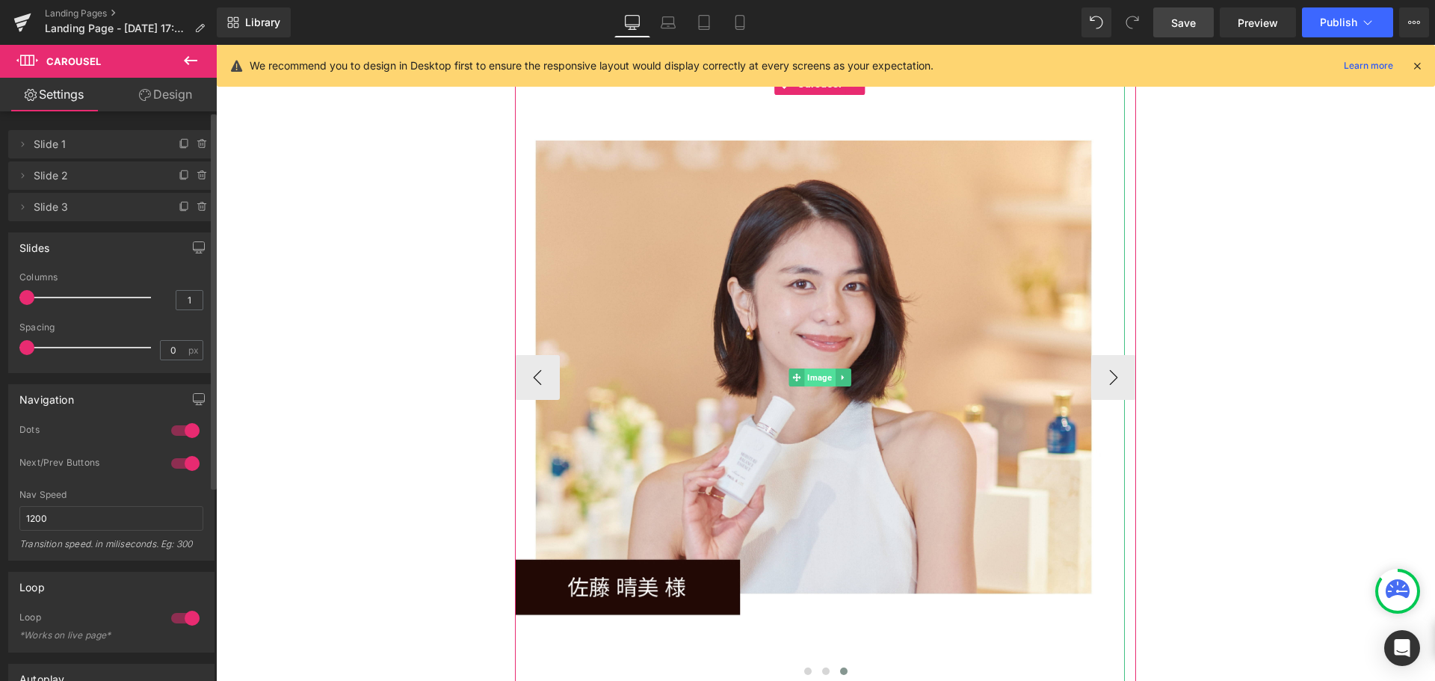
click at [821, 368] on span "Image" at bounding box center [819, 377] width 31 height 18
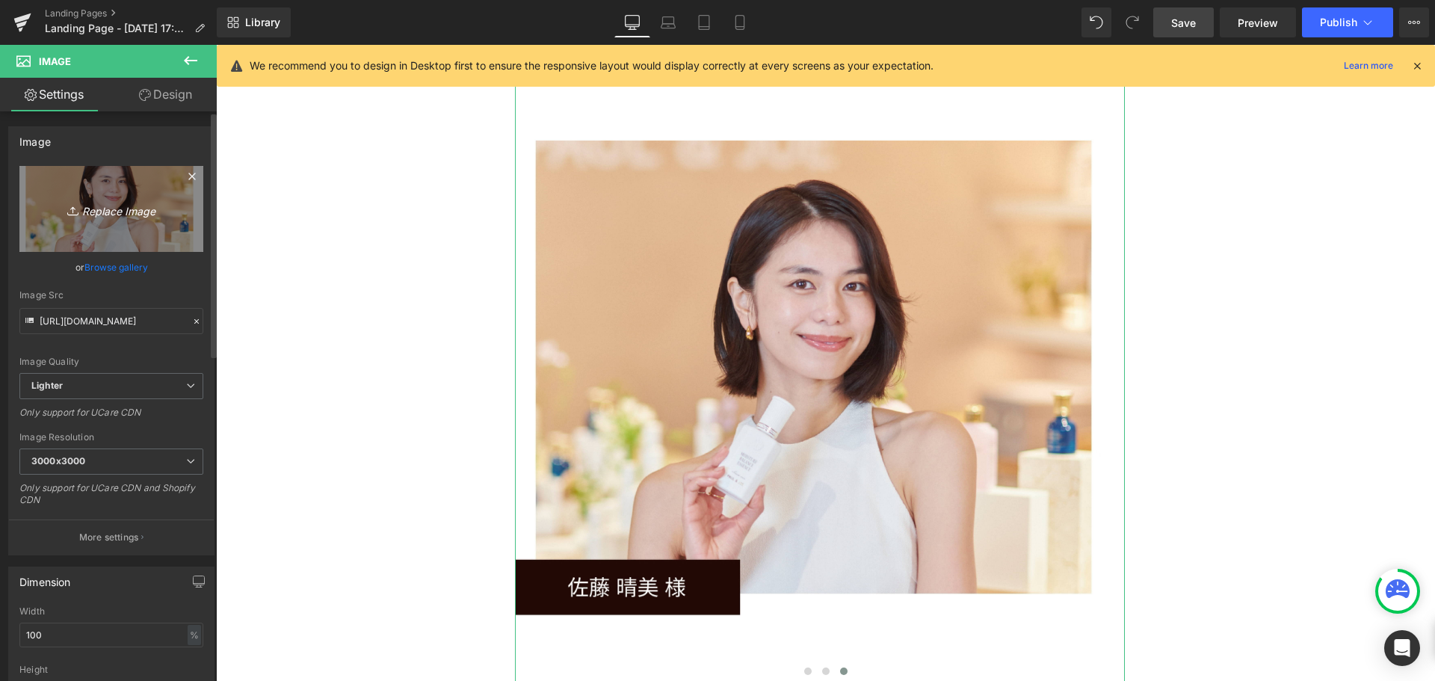
click at [122, 193] on link "Replace Image" at bounding box center [111, 209] width 184 height 86
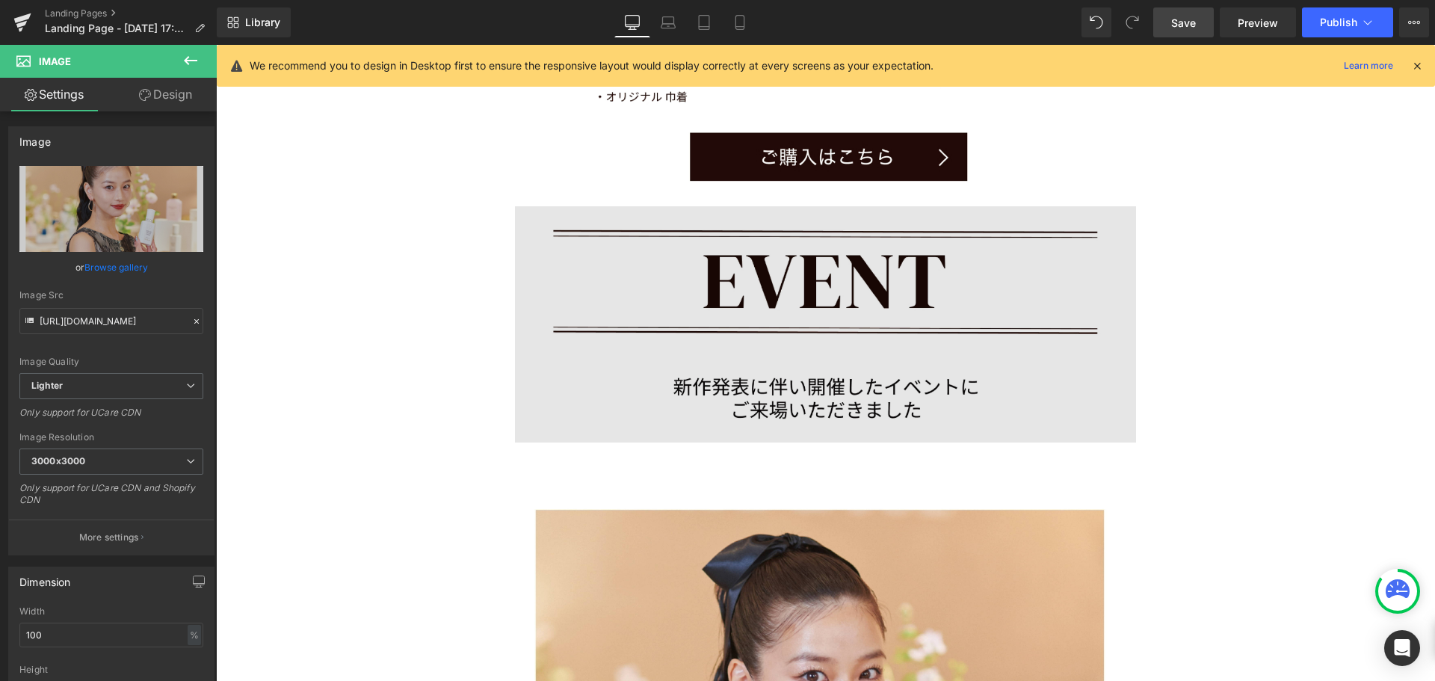
scroll to position [10179, 0]
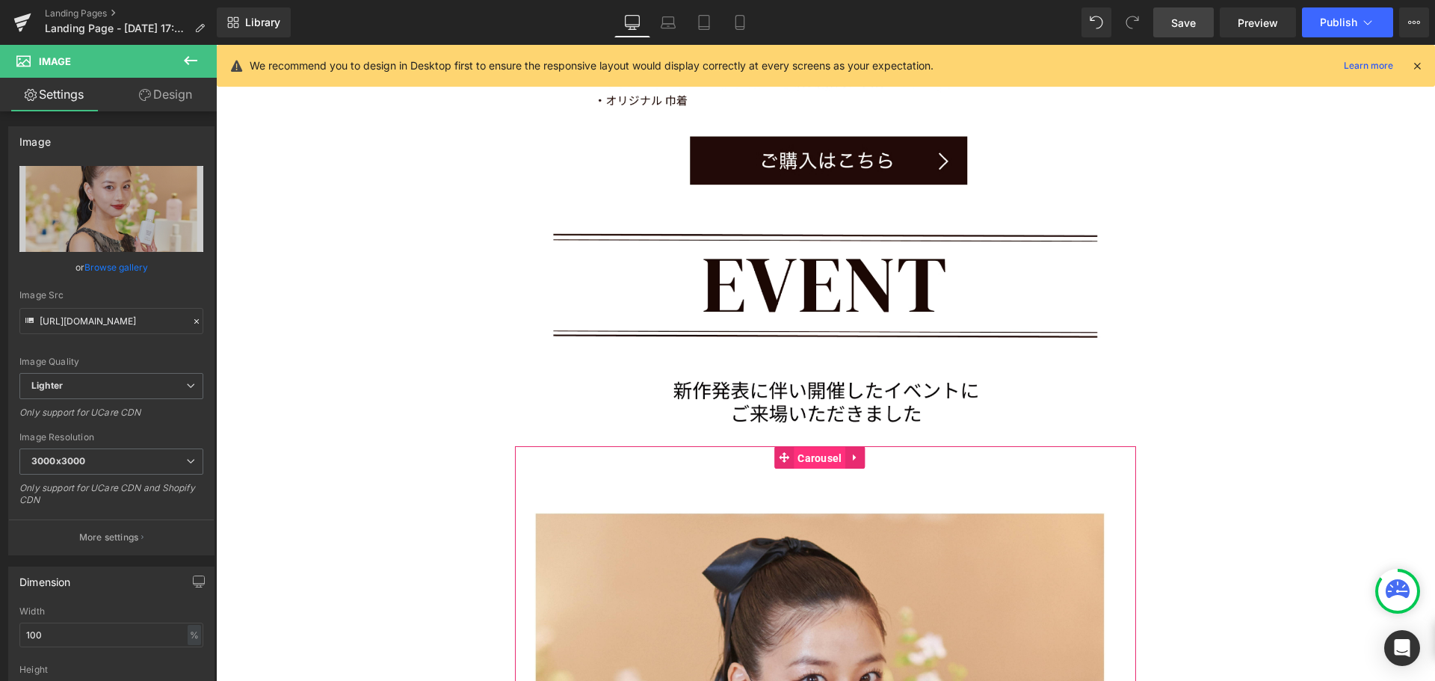
click at [817, 447] on span "Carousel" at bounding box center [820, 458] width 52 height 22
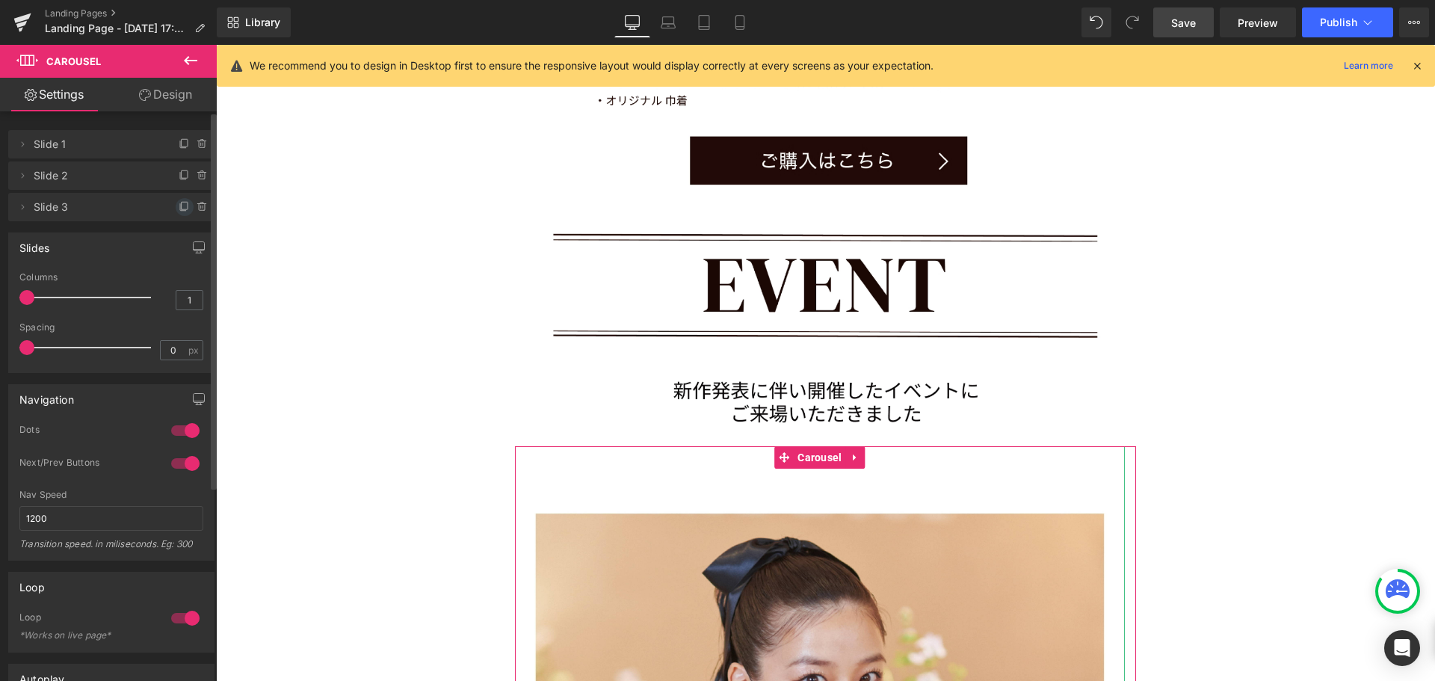
click at [179, 205] on icon at bounding box center [185, 207] width 12 height 12
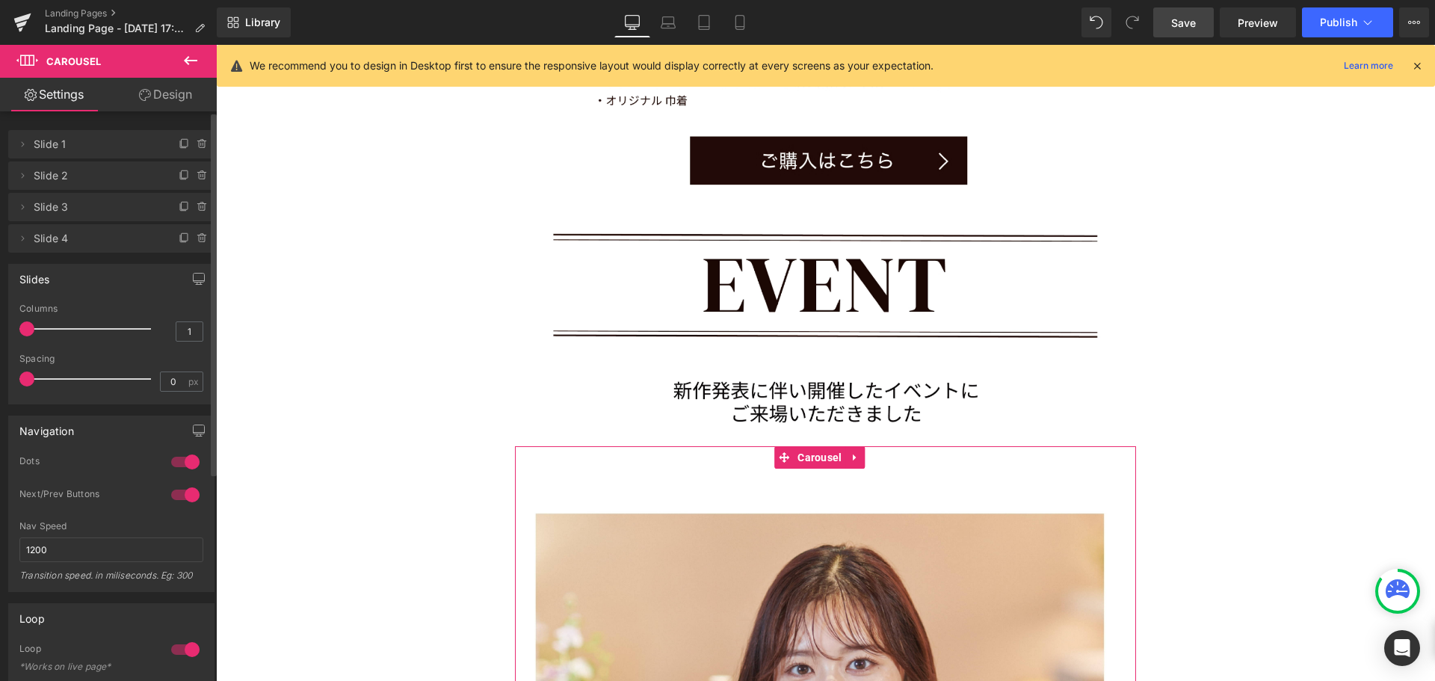
scroll to position [7, 7]
click at [179, 238] on icon at bounding box center [185, 238] width 12 height 12
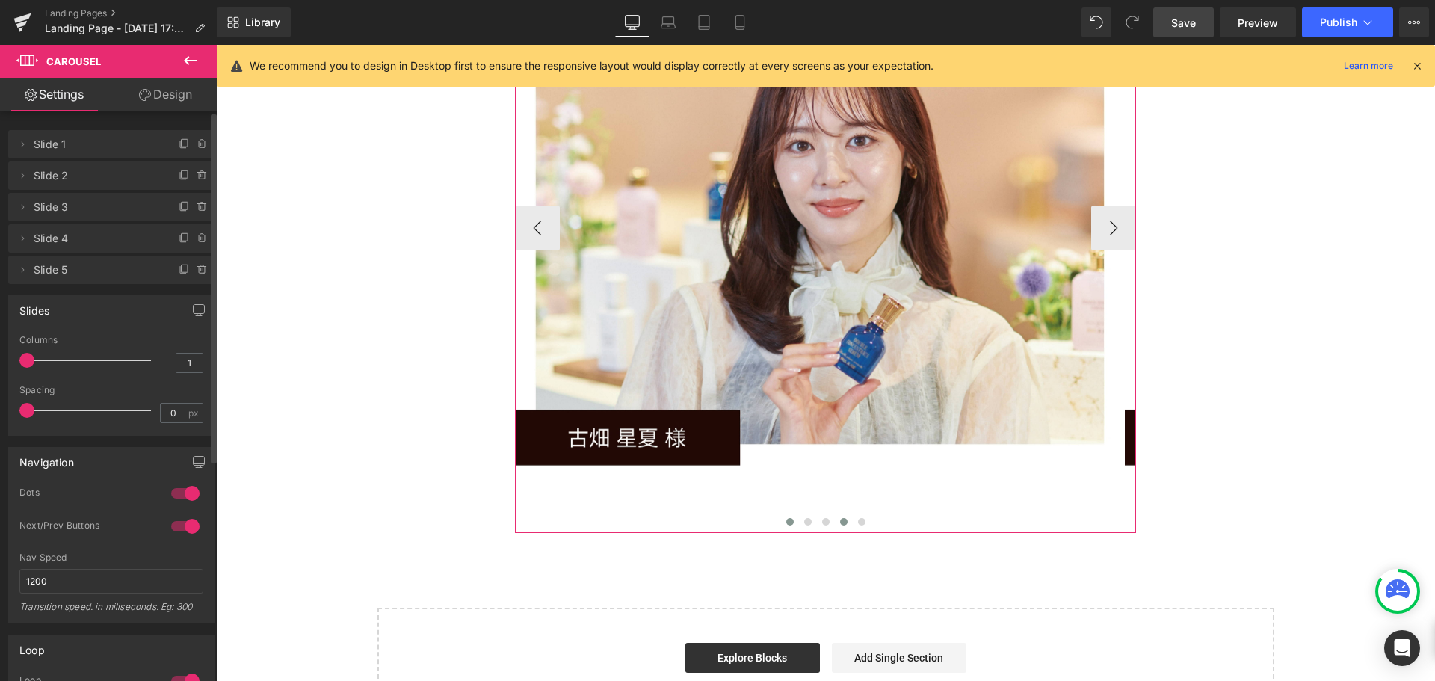
click at [840, 518] on span at bounding box center [843, 521] width 7 height 7
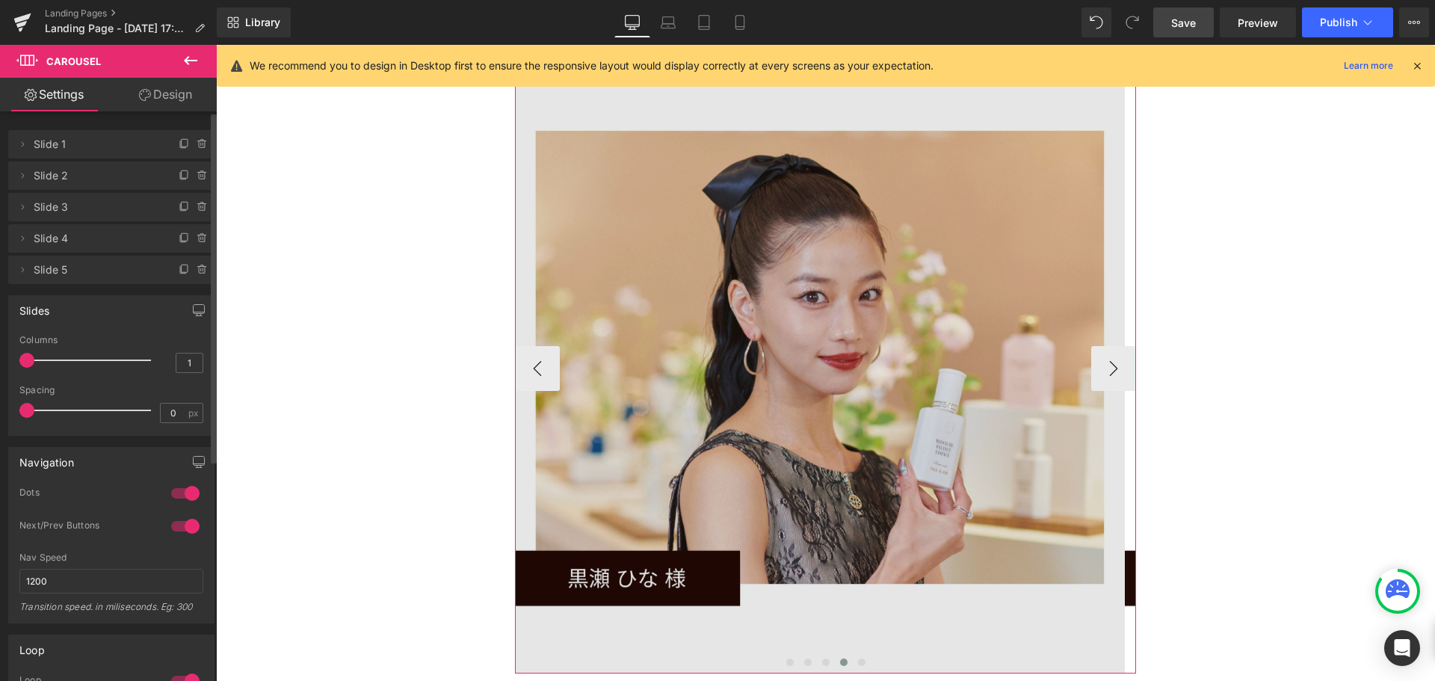
scroll to position [10552, 0]
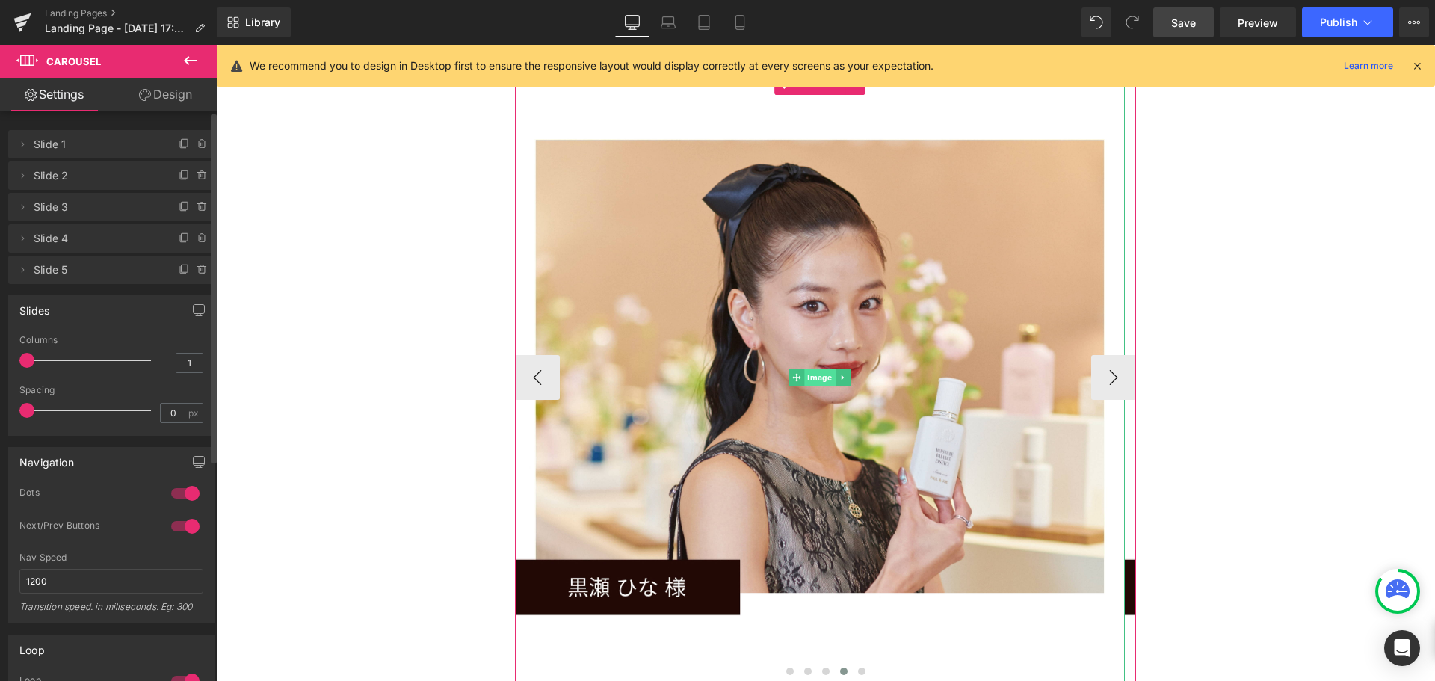
click at [812, 368] on span "Image" at bounding box center [819, 377] width 31 height 18
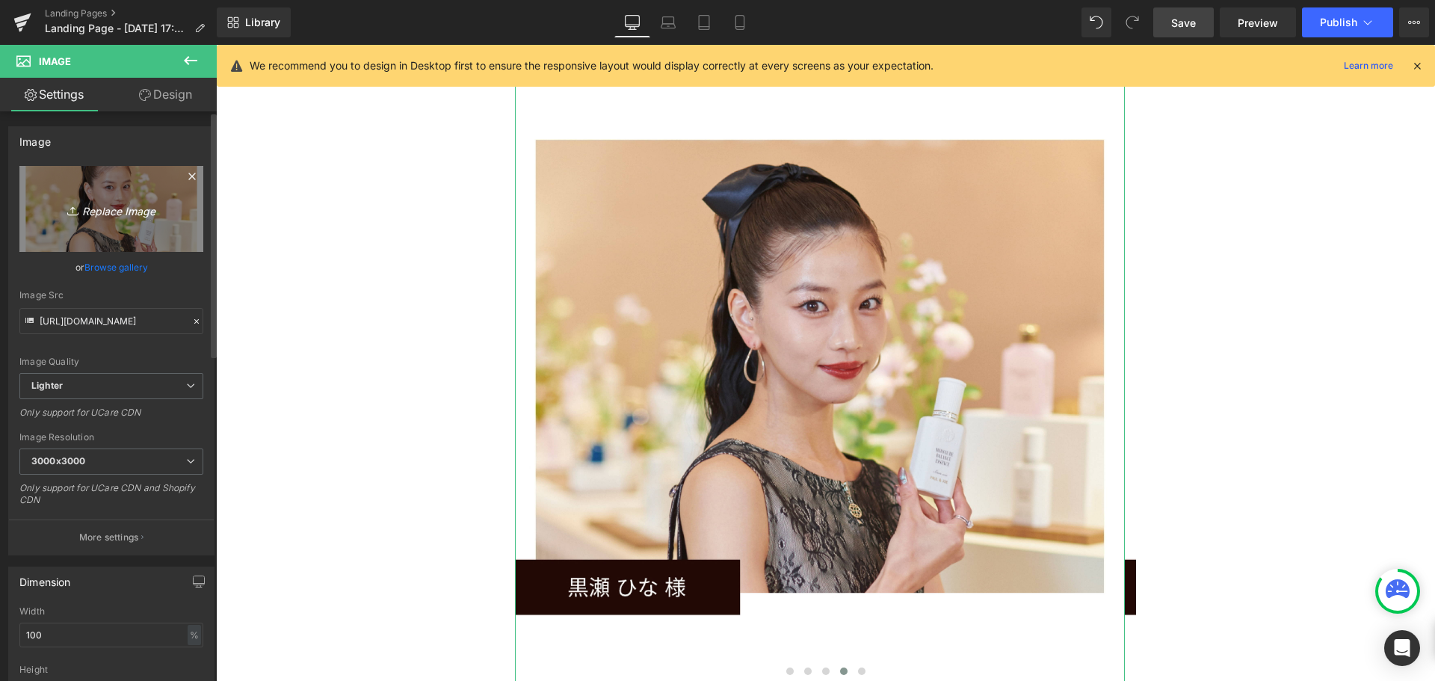
click at [136, 202] on icon "Replace Image" at bounding box center [112, 209] width 120 height 19
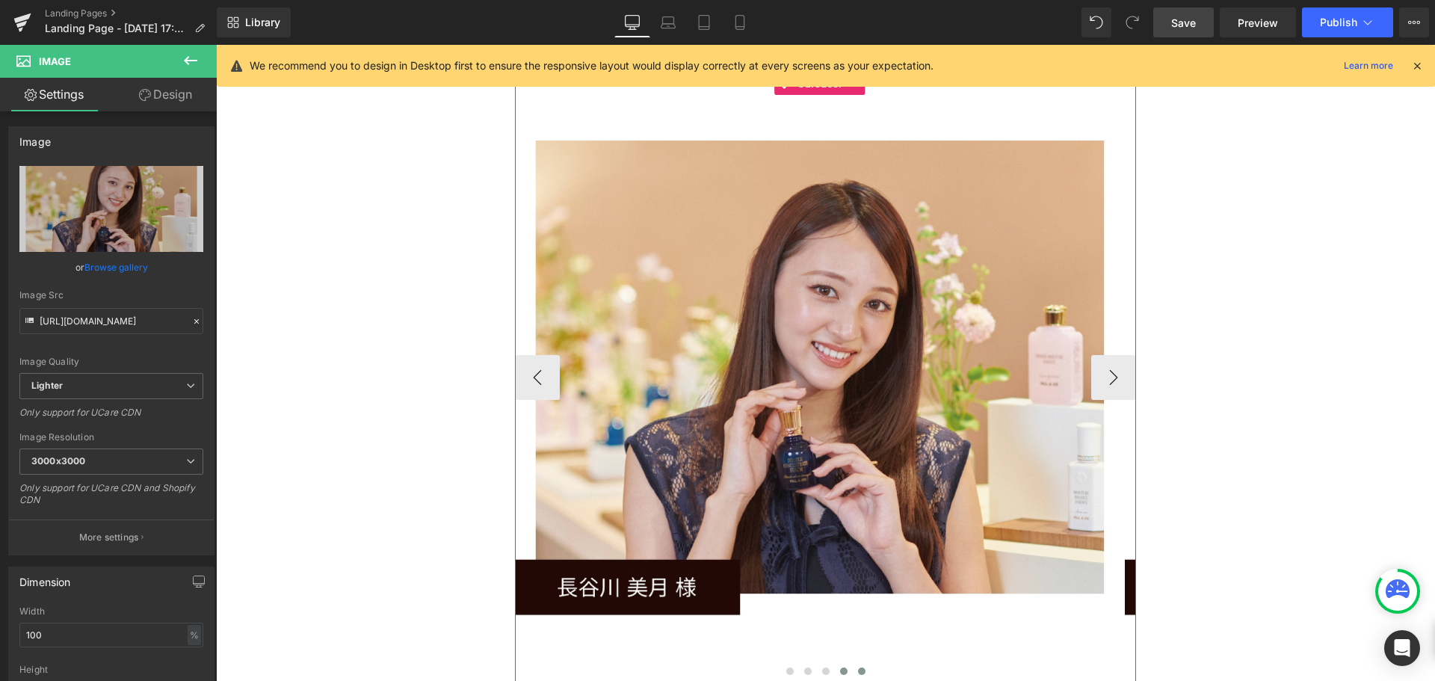
click at [858, 667] on span at bounding box center [861, 670] width 7 height 7
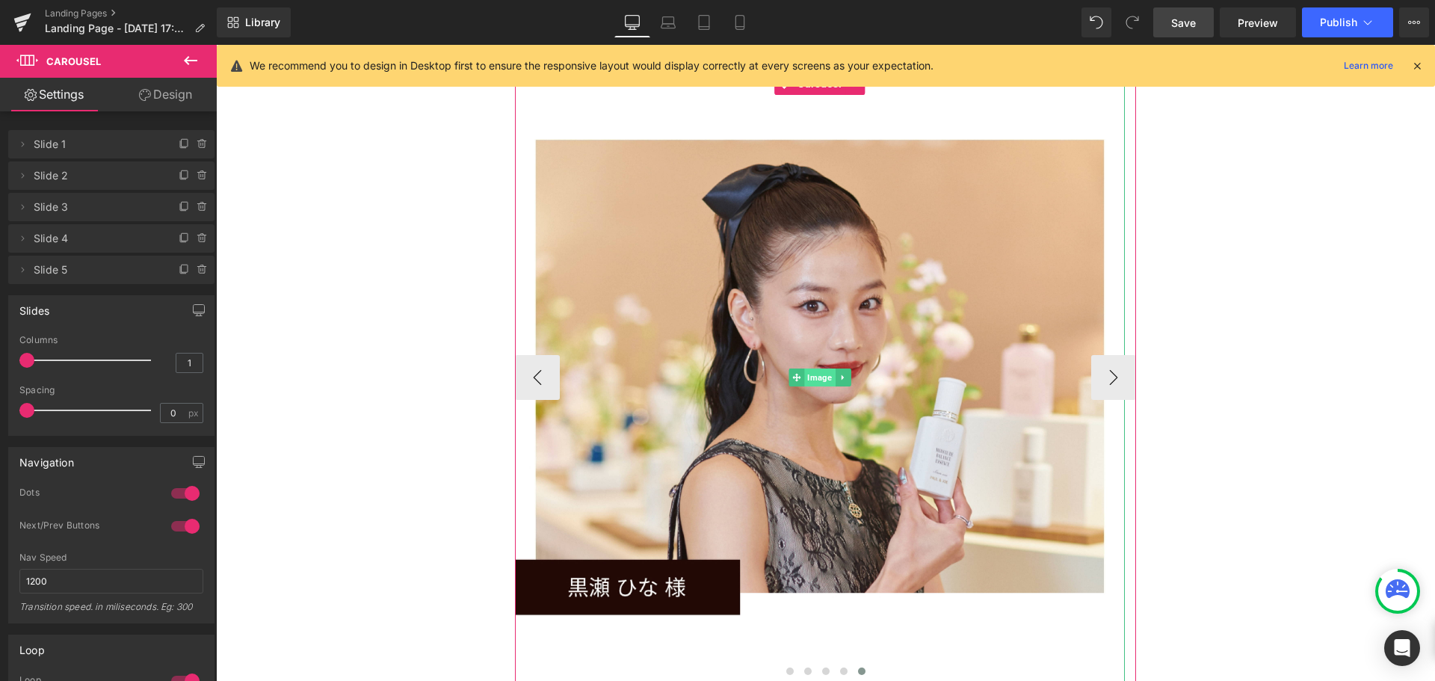
click at [818, 368] on span "Image" at bounding box center [819, 377] width 31 height 18
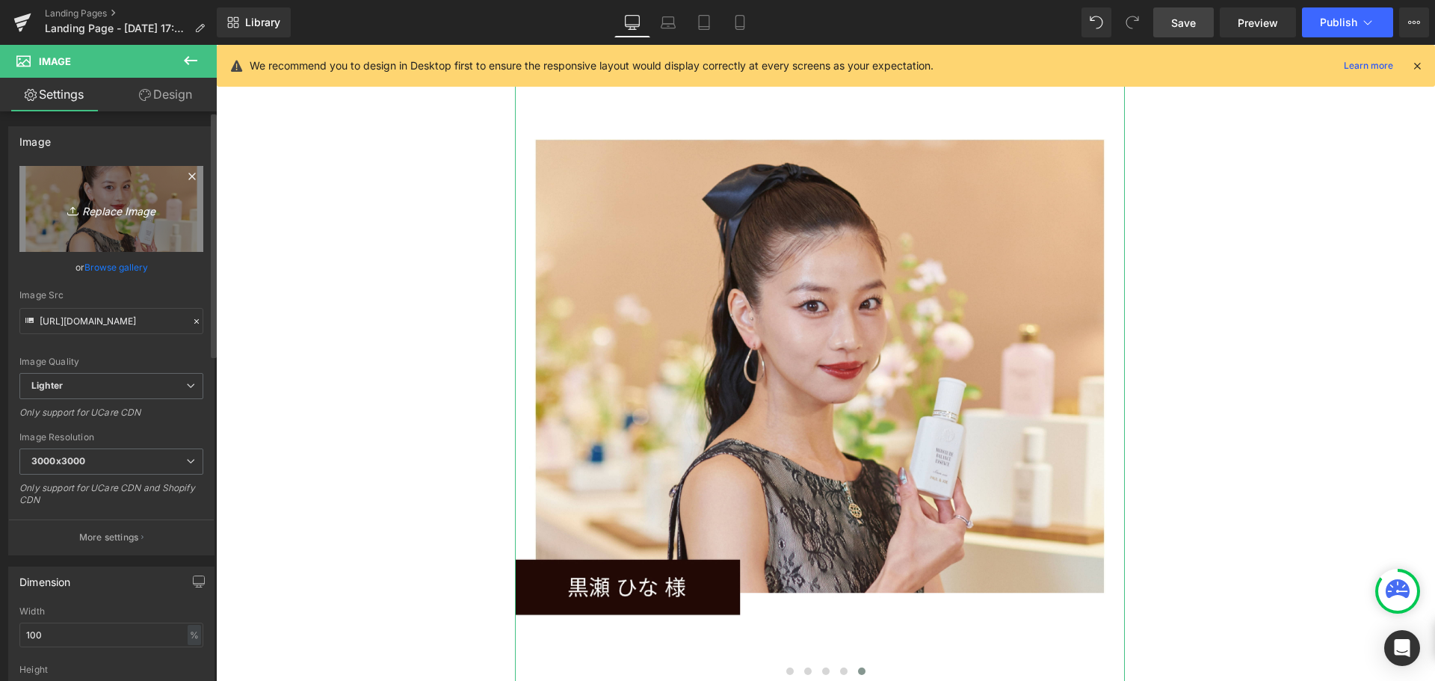
click at [137, 211] on icon "Replace Image" at bounding box center [112, 209] width 120 height 19
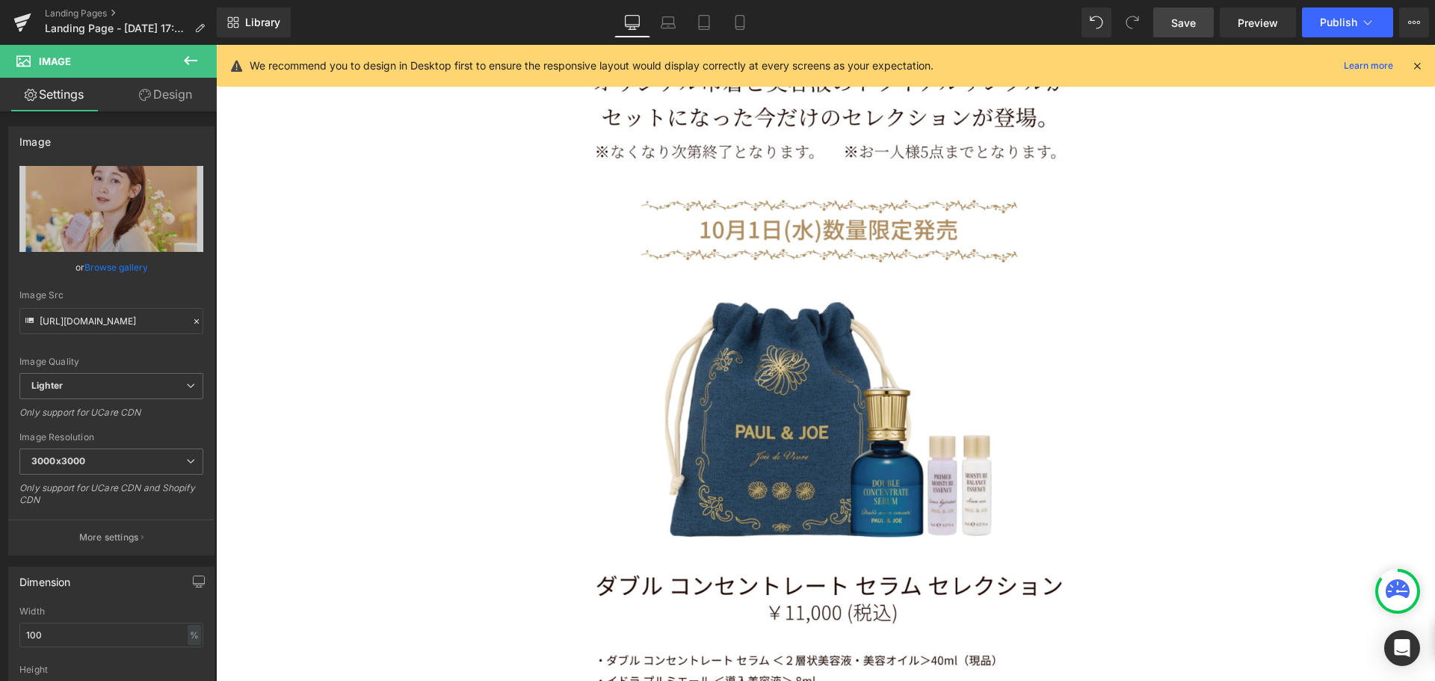
scroll to position [8236, 0]
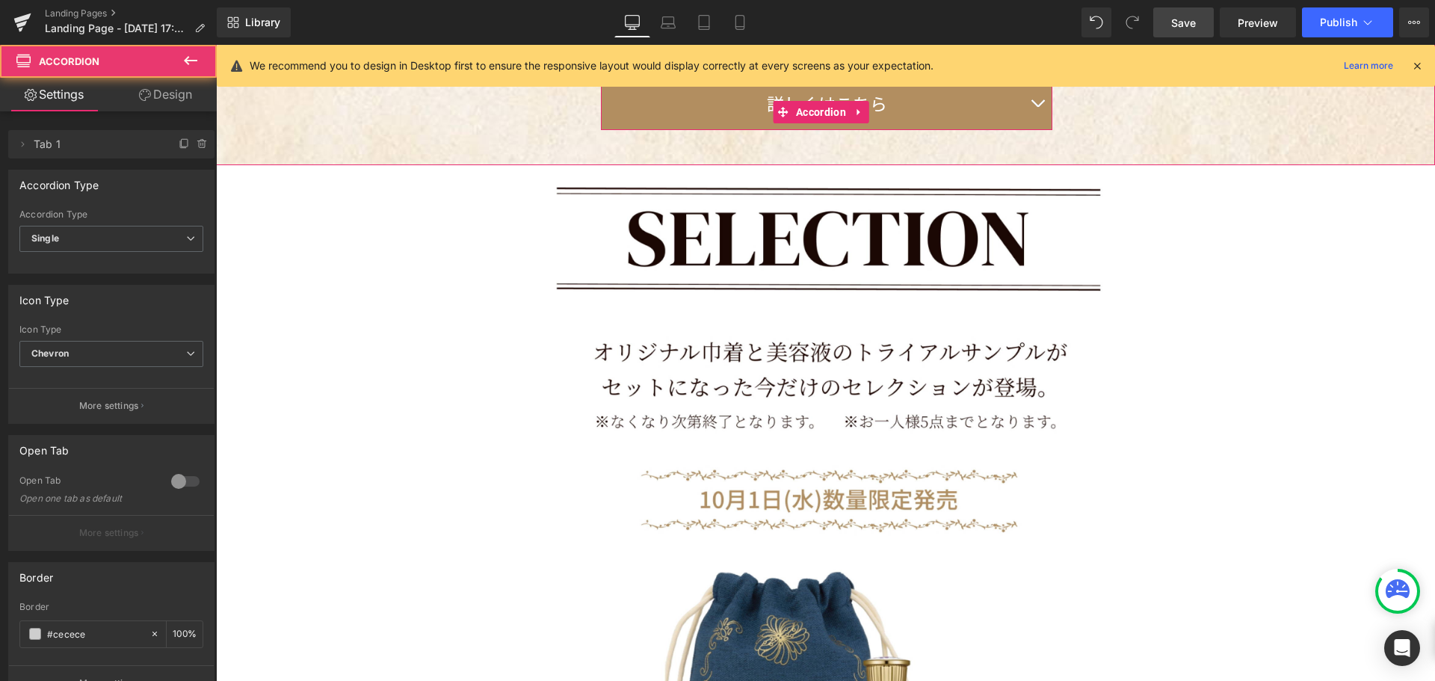
click at [1027, 129] on button "button" at bounding box center [1037, 103] width 30 height 51
click at [1028, 129] on button "button" at bounding box center [1037, 103] width 30 height 51
click at [1185, 22] on span "Save" at bounding box center [1183, 23] width 25 height 16
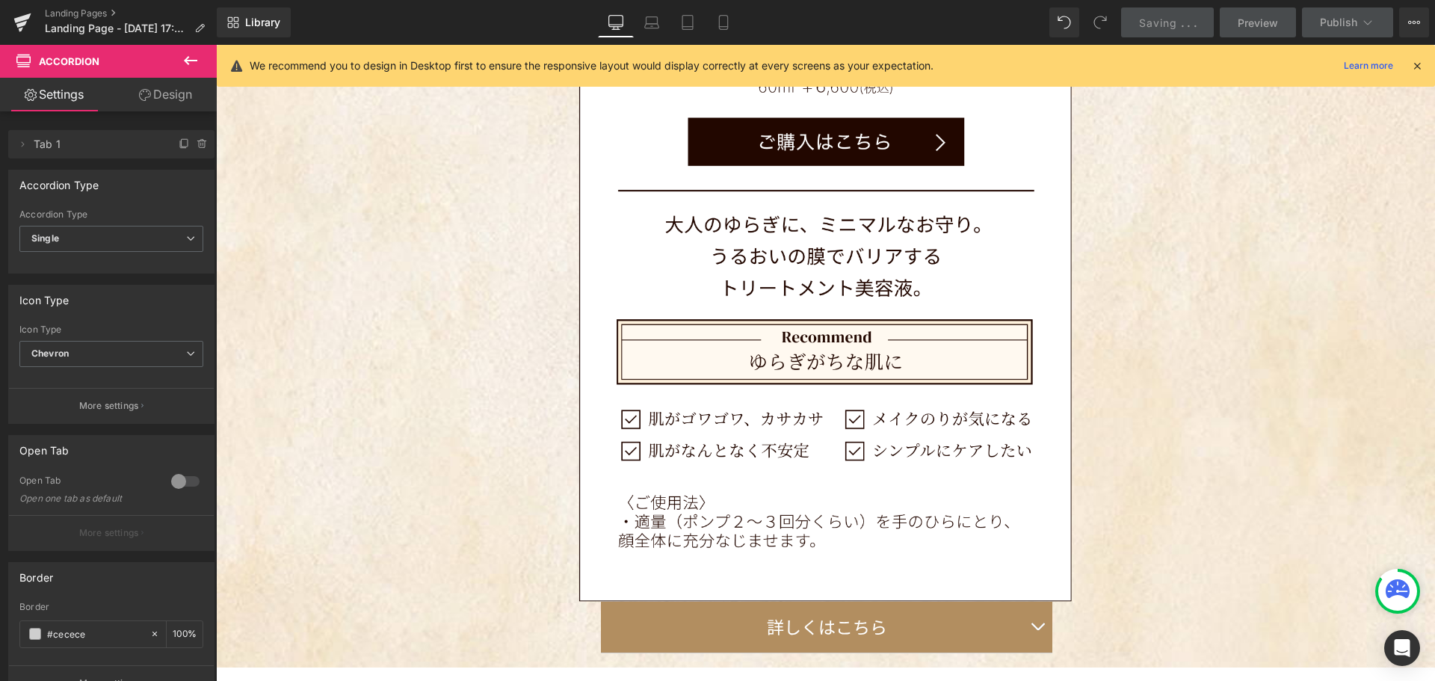
scroll to position [11589, 1208]
click at [1185, 22] on span "Save" at bounding box center [1183, 23] width 25 height 16
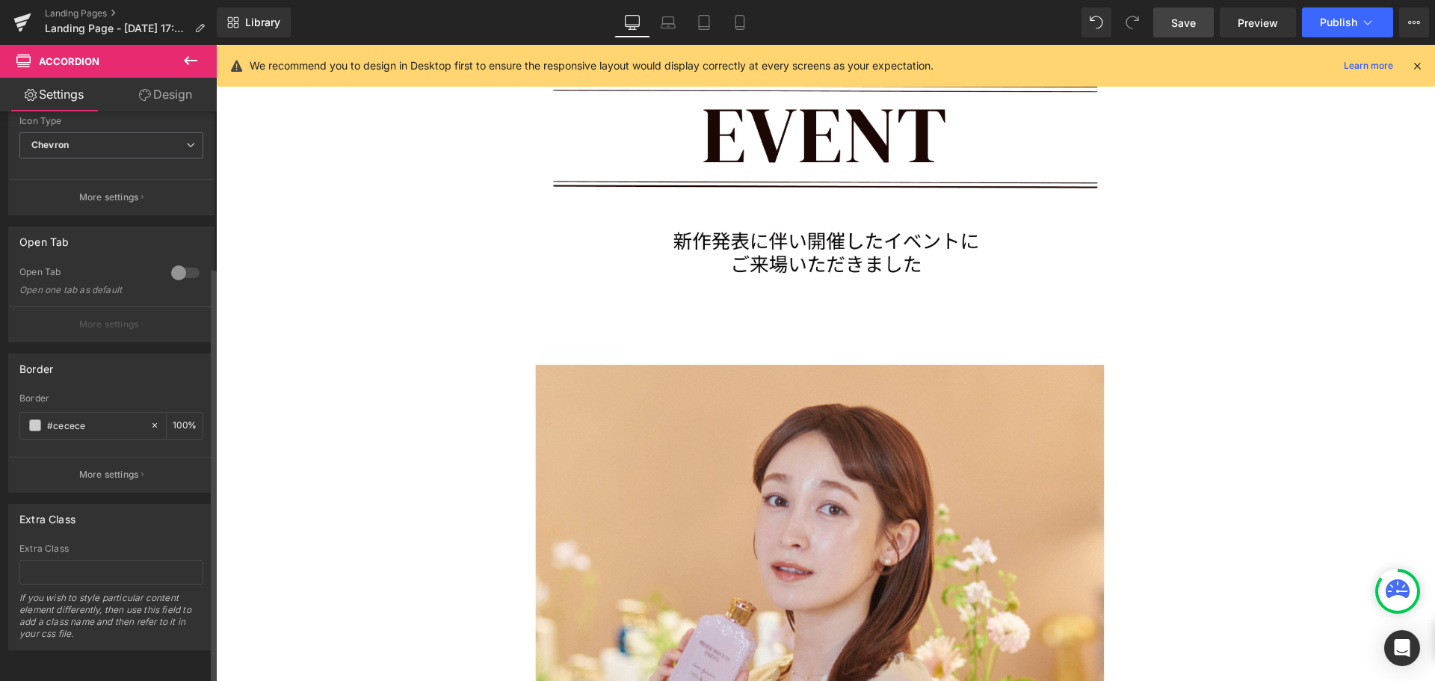
scroll to position [0, 0]
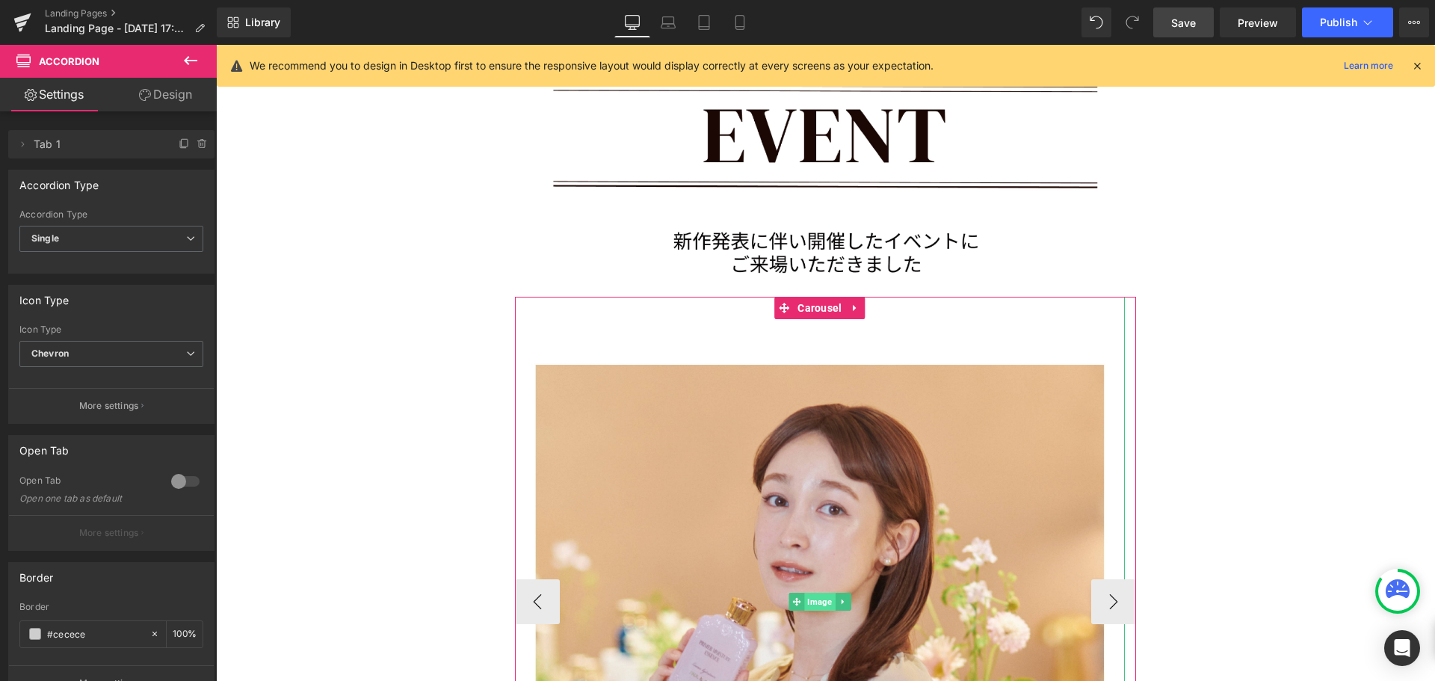
click at [815, 593] on span "Image" at bounding box center [819, 602] width 31 height 18
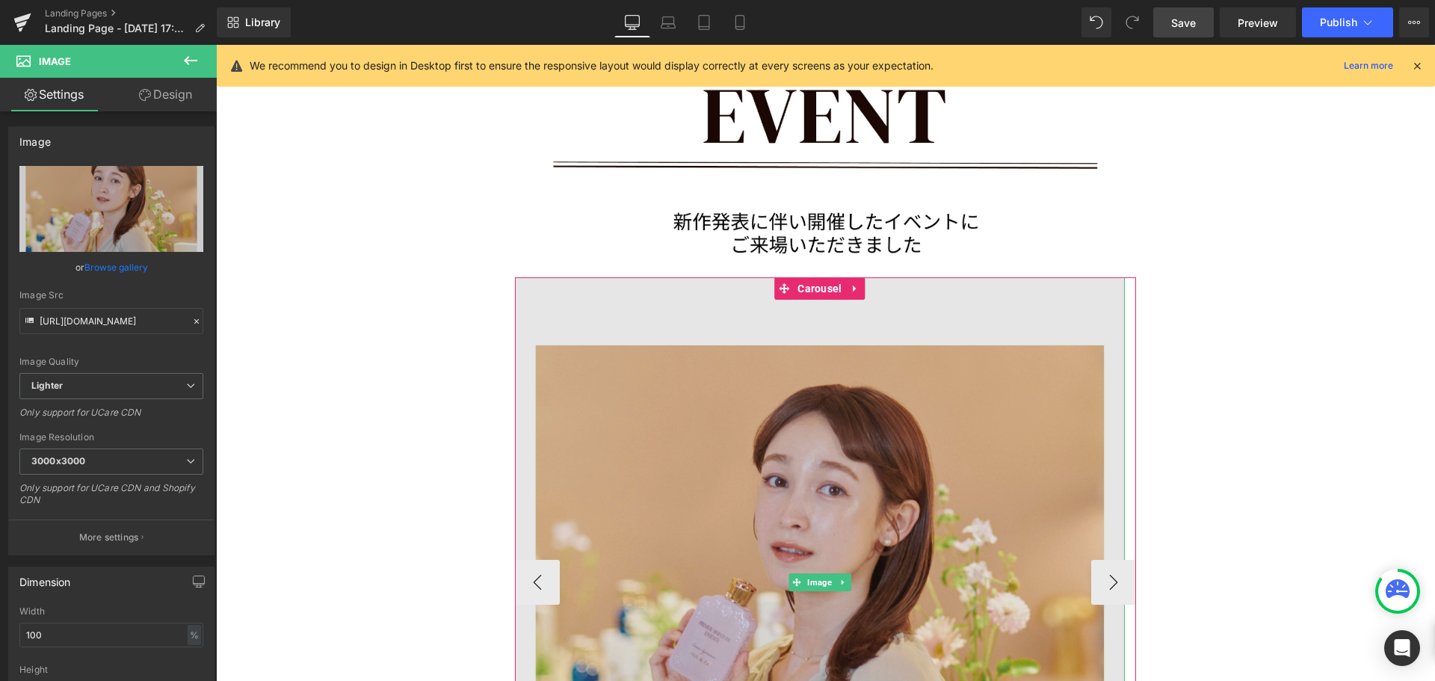
scroll to position [10179, 0]
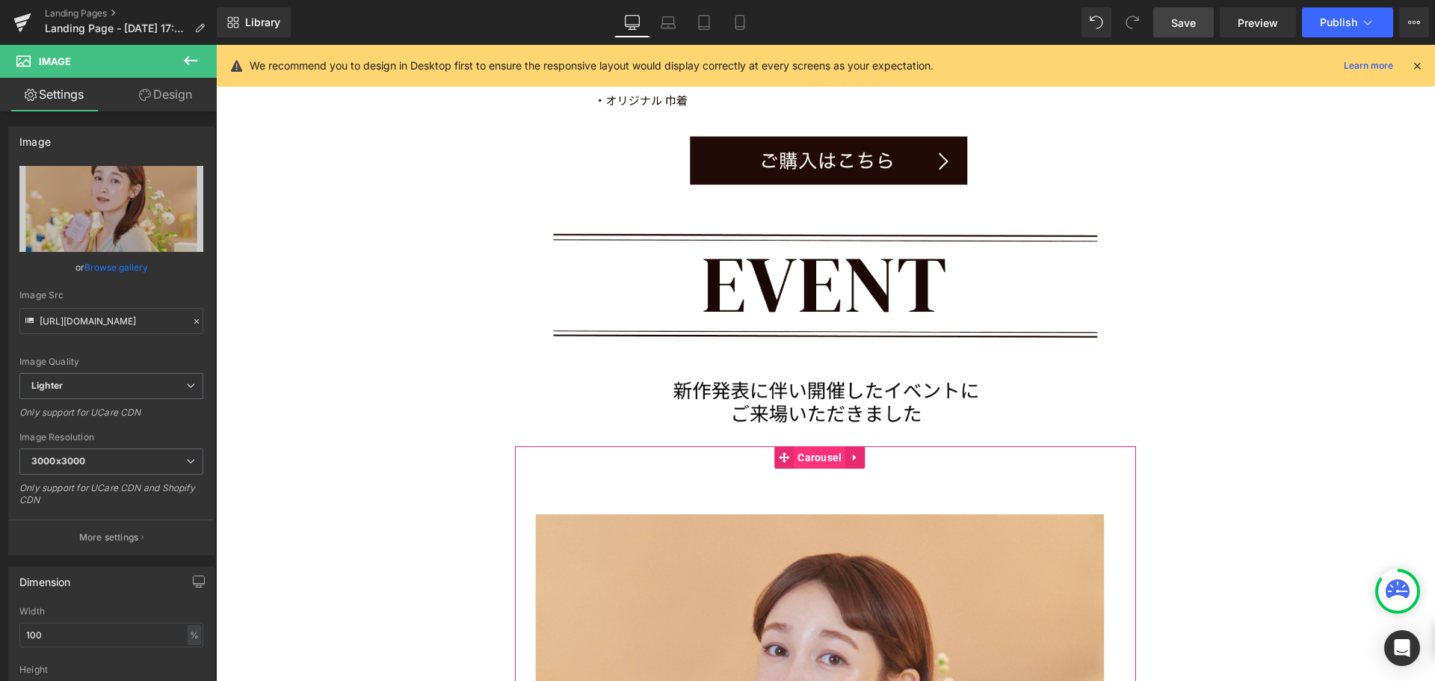
click at [816, 446] on span "Carousel" at bounding box center [820, 457] width 52 height 22
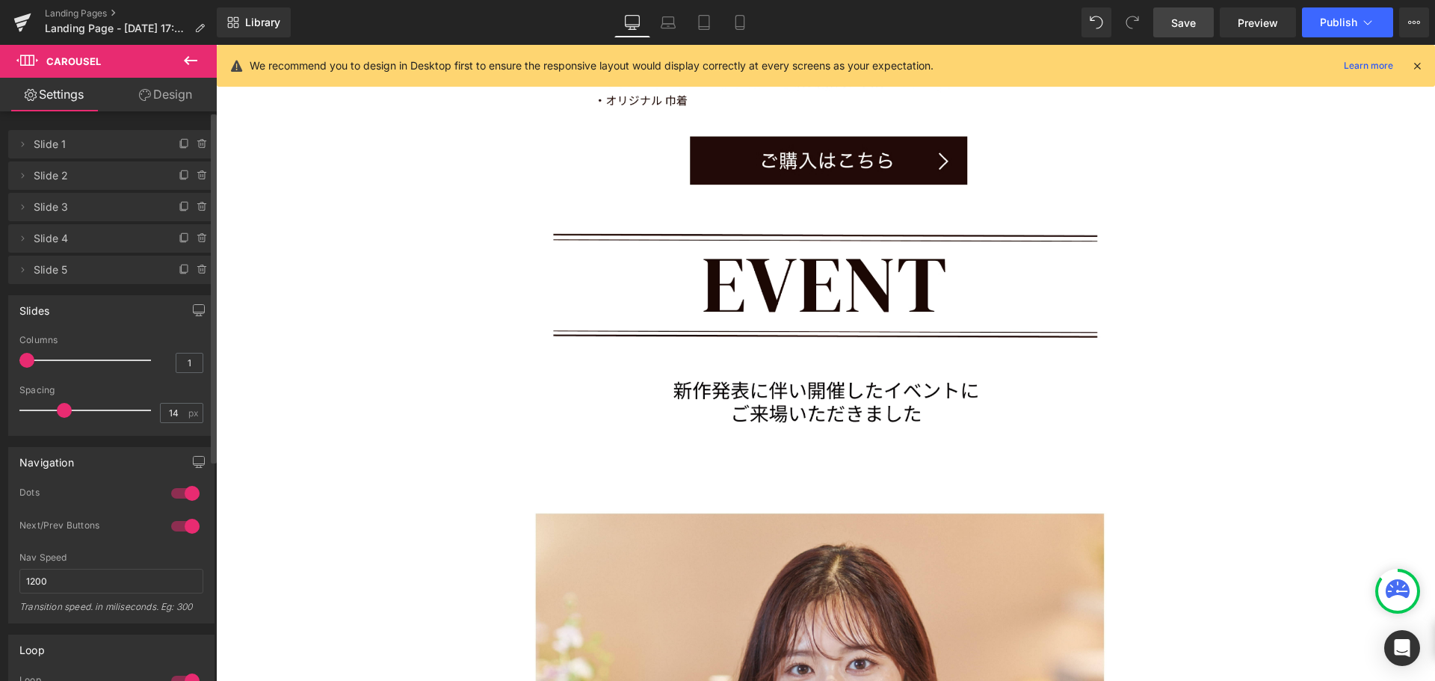
scroll to position [7, 7]
drag, startPoint x: 25, startPoint y: 407, endPoint x: 66, endPoint y: 406, distance: 41.1
click at [66, 406] on span at bounding box center [64, 410] width 15 height 15
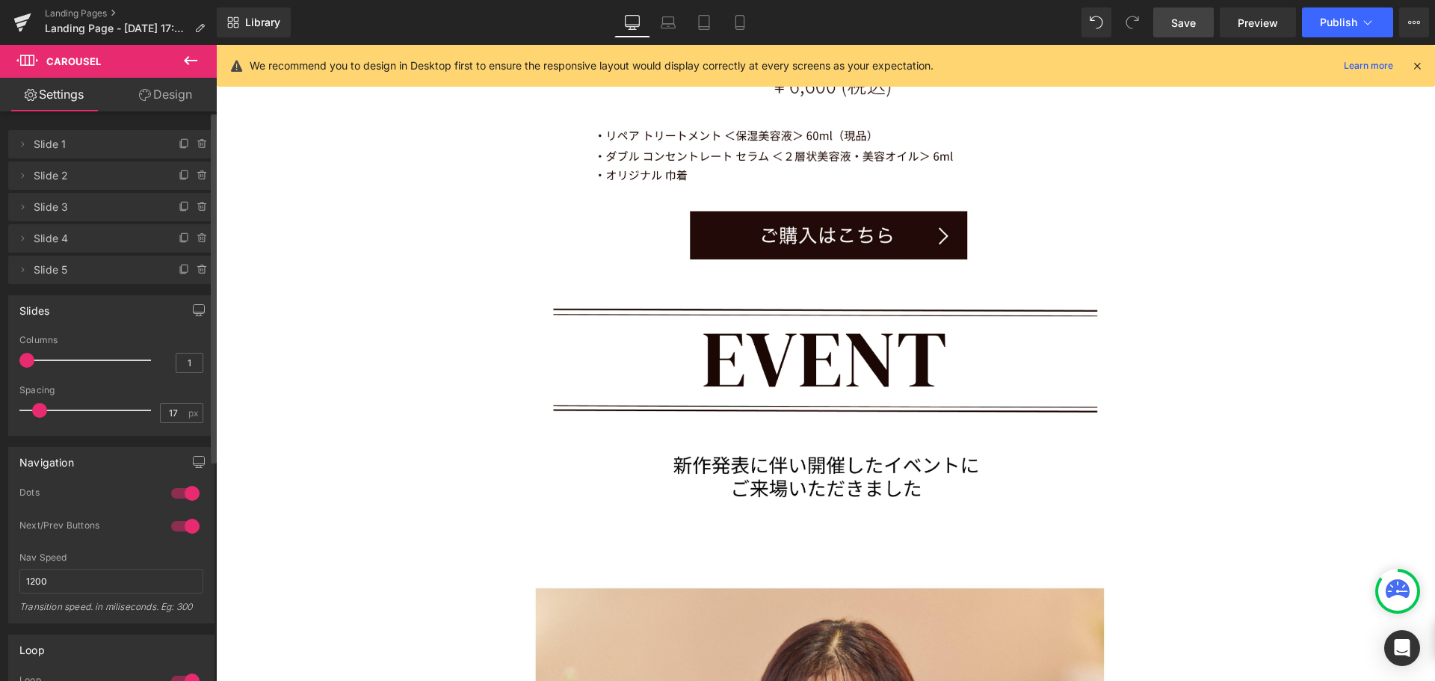
drag, startPoint x: 67, startPoint y: 408, endPoint x: 37, endPoint y: 416, distance: 30.3
click at [37, 416] on span at bounding box center [39, 410] width 15 height 15
drag, startPoint x: 37, startPoint y: 416, endPoint x: 3, endPoint y: 418, distance: 34.4
click at [3, 418] on div "Slides 1 Columns 1 3 Columns 3 3 Columns 3 1 Columns 1 17px Spacing 17 px 5px S…" at bounding box center [111, 360] width 223 height 152
drag, startPoint x: 22, startPoint y: 400, endPoint x: 50, endPoint y: 398, distance: 27.7
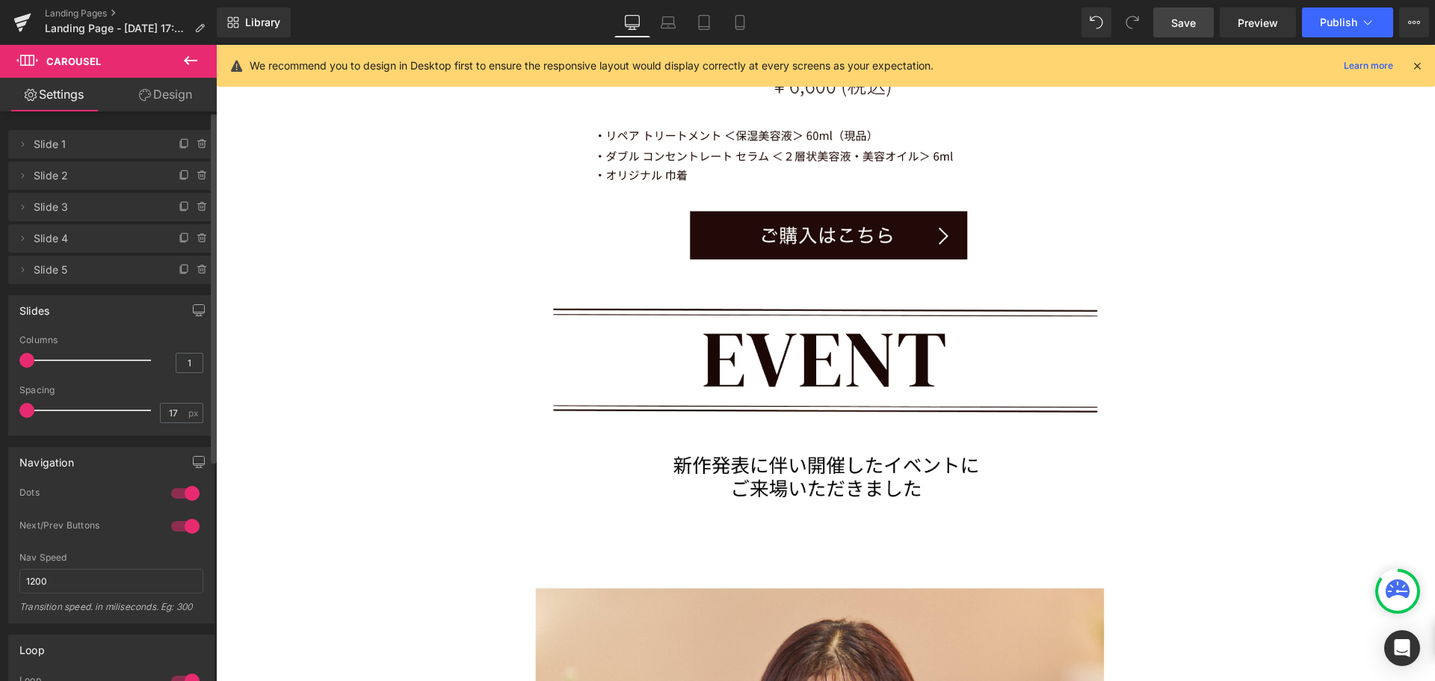
click at [50, 398] on div "Spacing 17 px" at bounding box center [111, 410] width 184 height 50
drag, startPoint x: 26, startPoint y: 410, endPoint x: 38, endPoint y: 410, distance: 12.0
click at [38, 410] on span at bounding box center [39, 410] width 15 height 15
click at [1195, 31] on link "Save" at bounding box center [1183, 22] width 61 height 30
click at [744, 19] on icon at bounding box center [739, 23] width 8 height 14
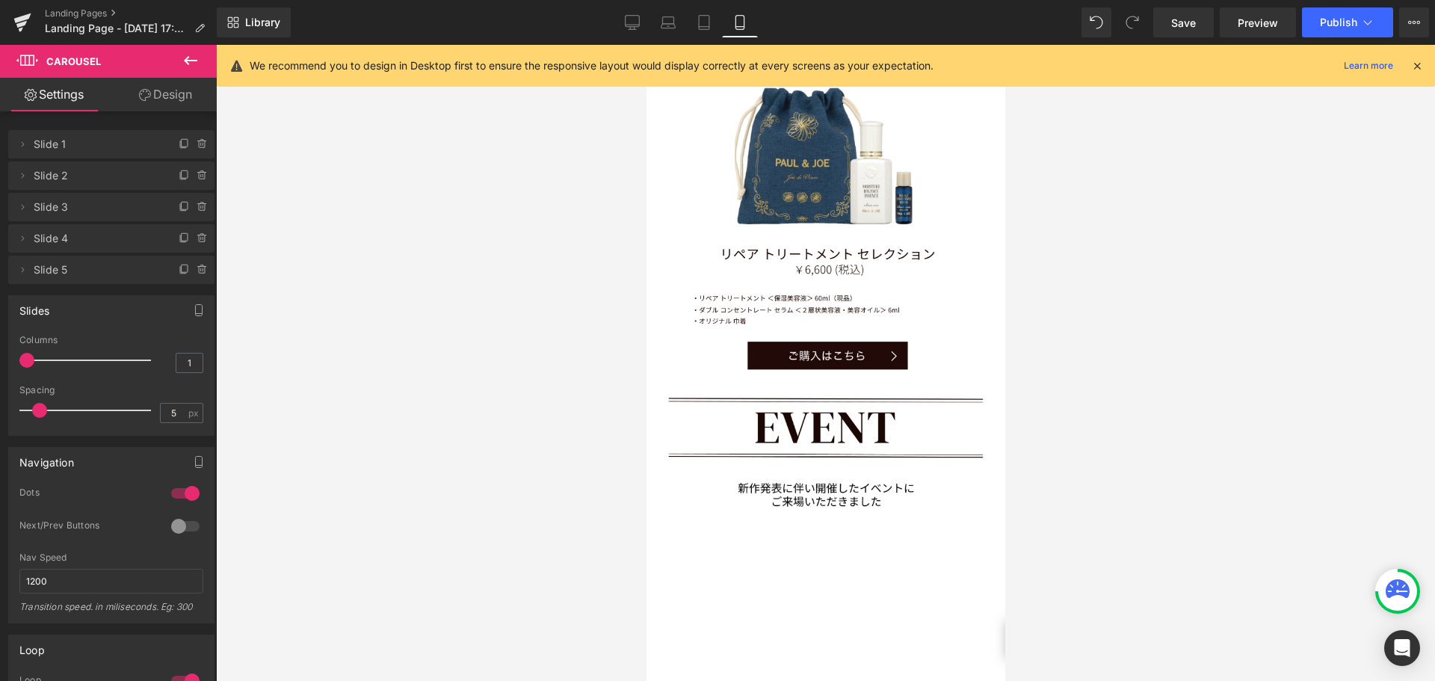
scroll to position [7054, 347]
click at [627, 24] on icon at bounding box center [632, 22] width 15 height 15
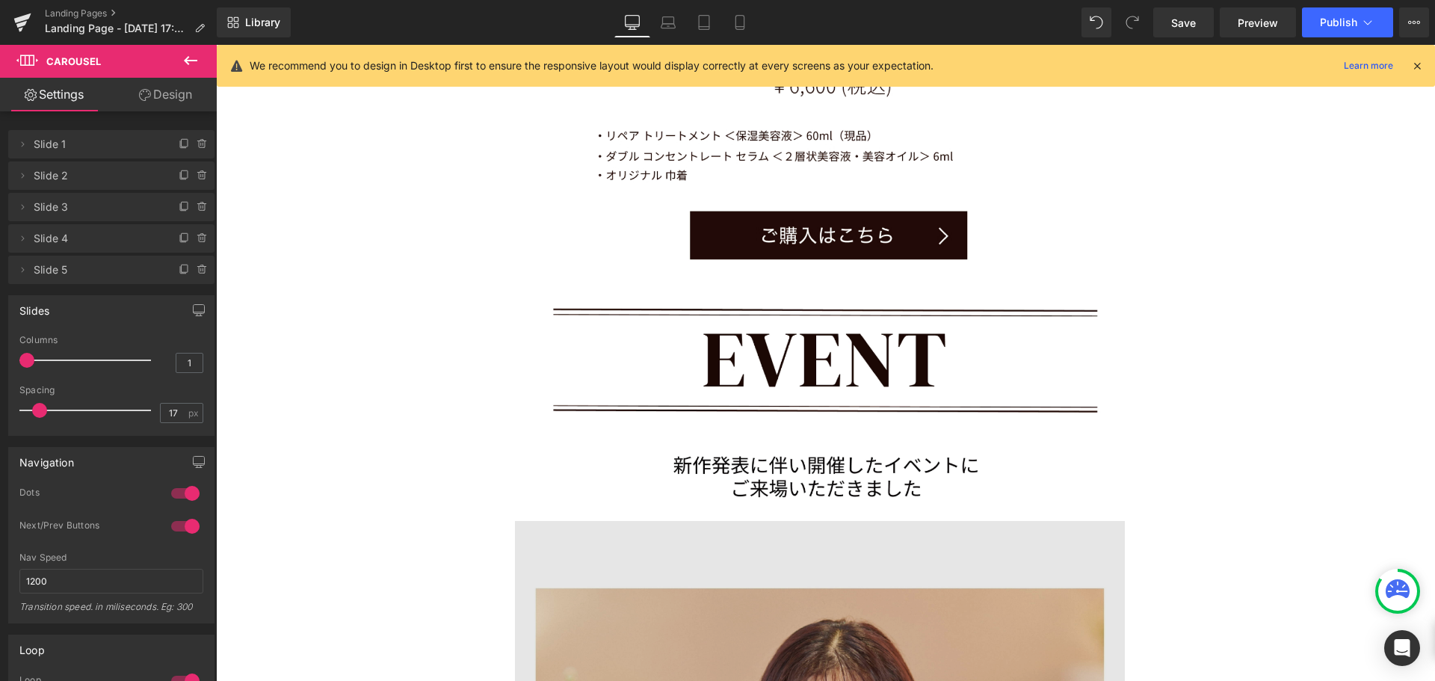
scroll to position [11589, 1208]
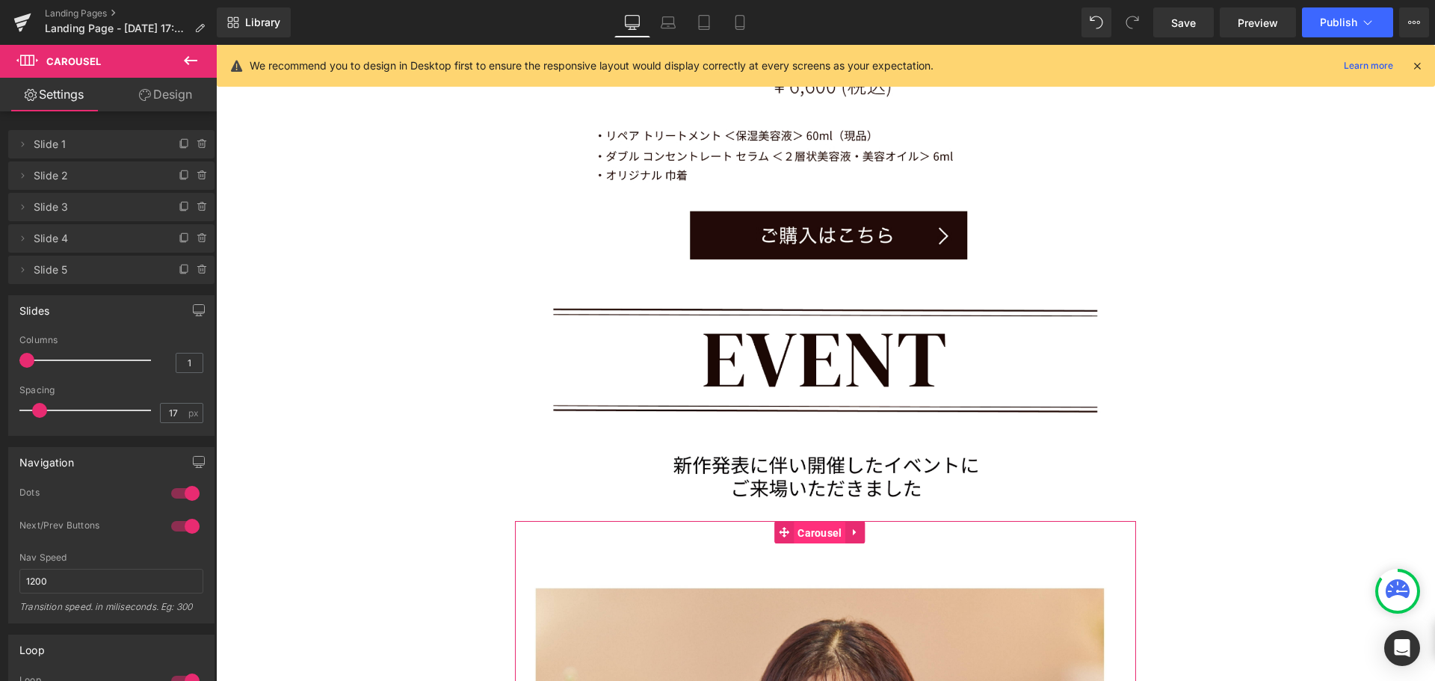
click at [810, 522] on span "Carousel" at bounding box center [820, 533] width 52 height 22
click at [749, 22] on link "Mobile" at bounding box center [740, 22] width 36 height 30
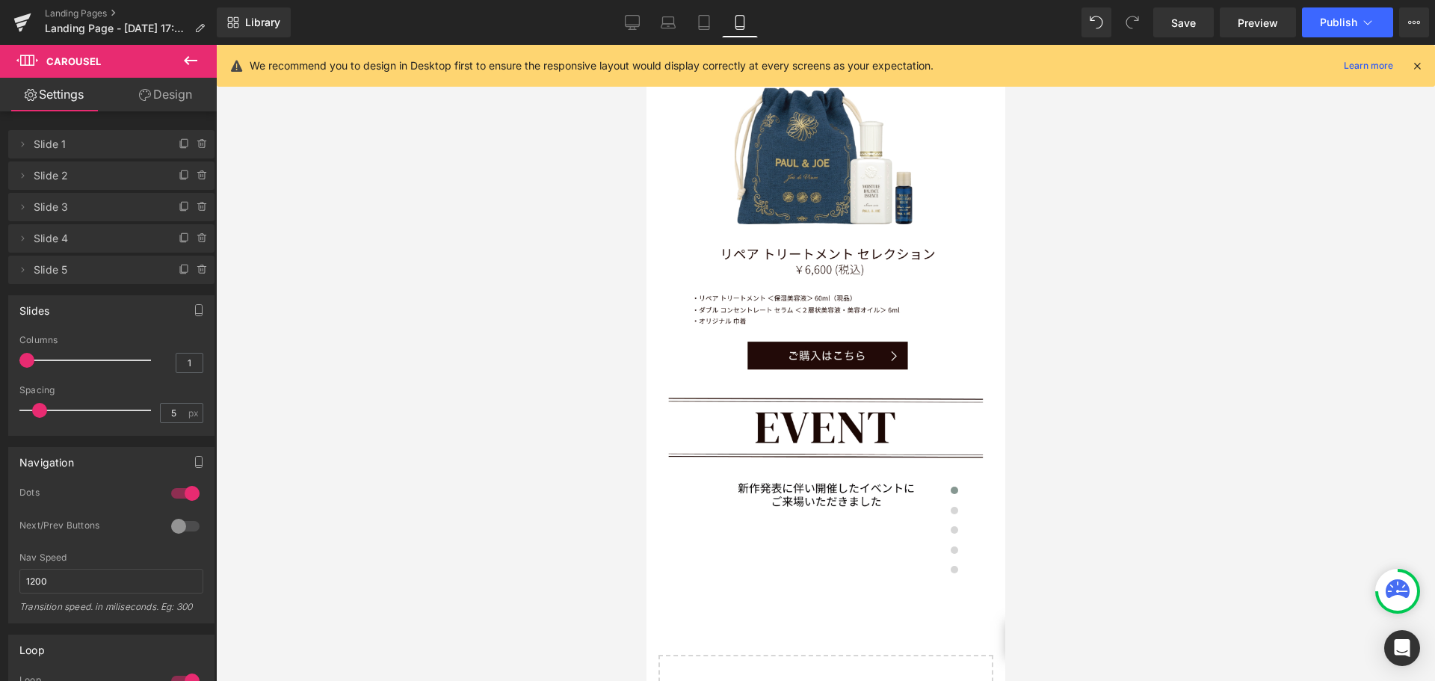
scroll to position [7054, 347]
click at [182, 97] on link "Design" at bounding box center [165, 95] width 108 height 34
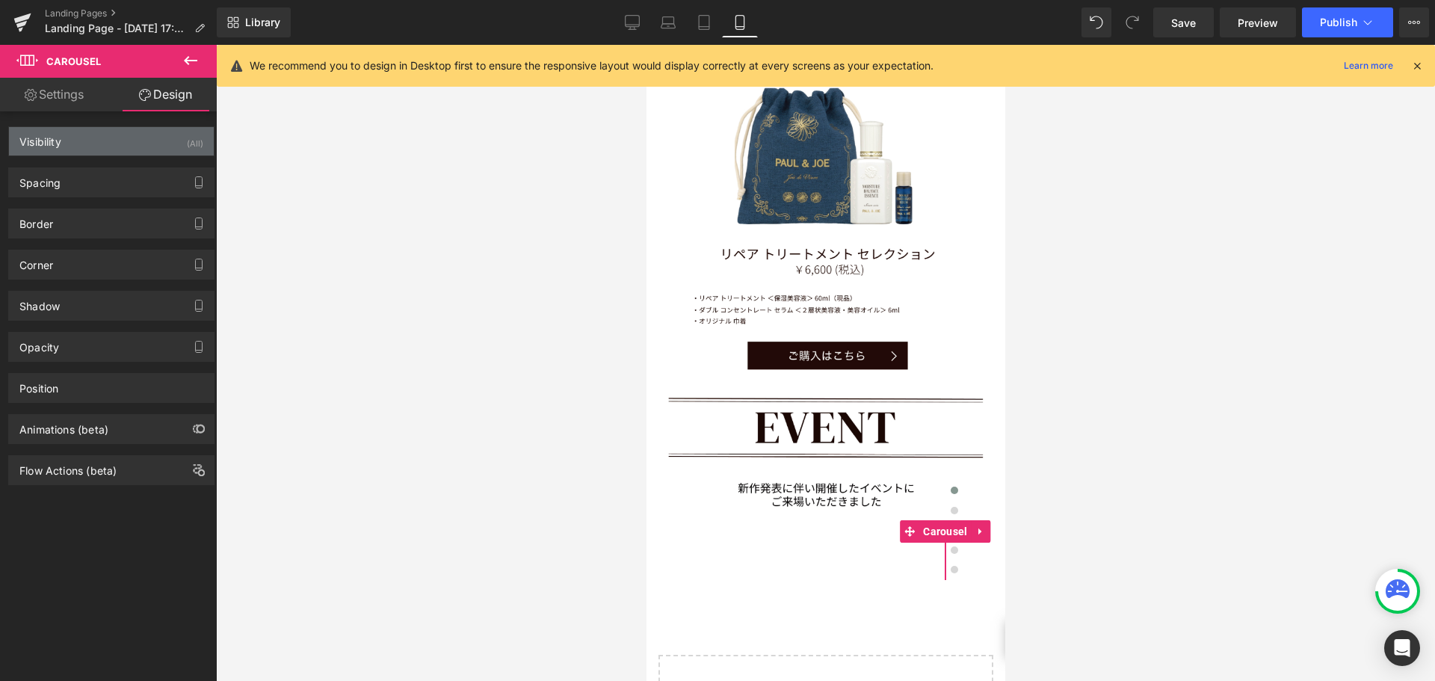
click at [108, 139] on div "Visibility (All)" at bounding box center [111, 141] width 205 height 28
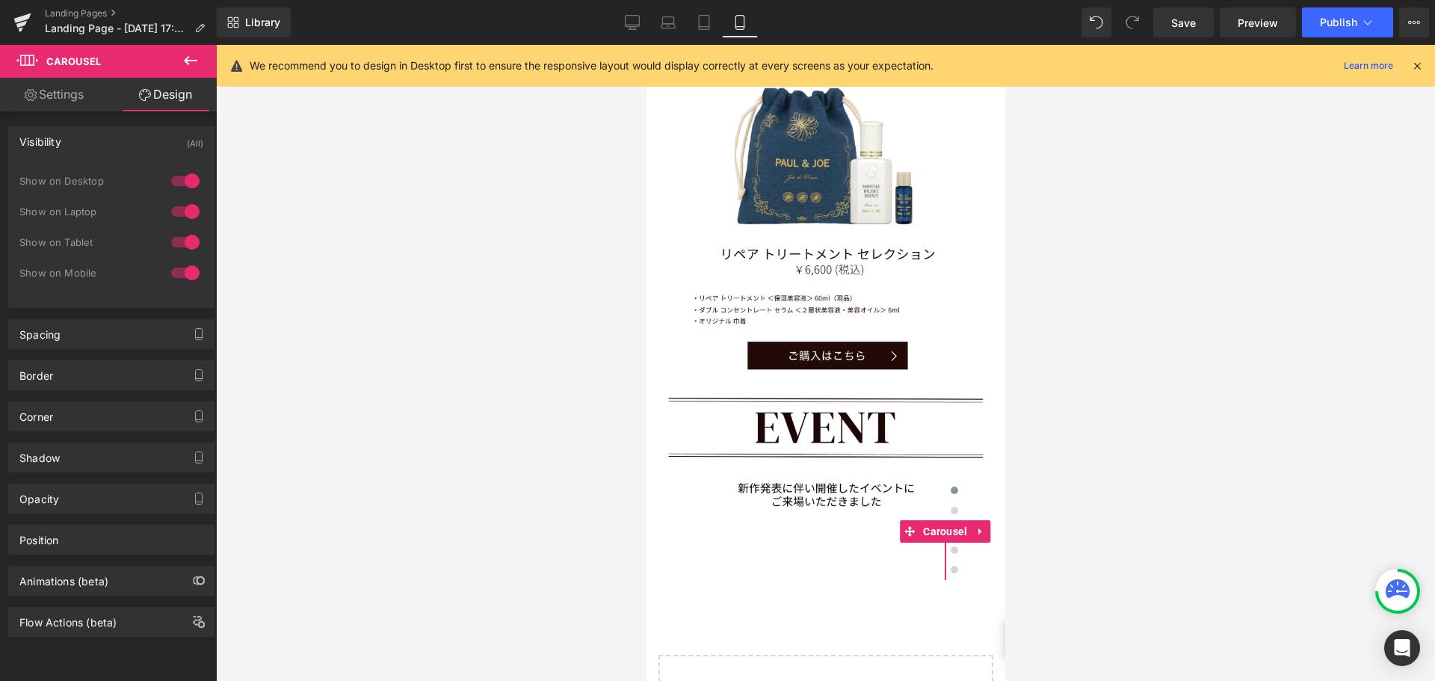
click at [84, 139] on div "Visibility (All)" at bounding box center [111, 141] width 205 height 28
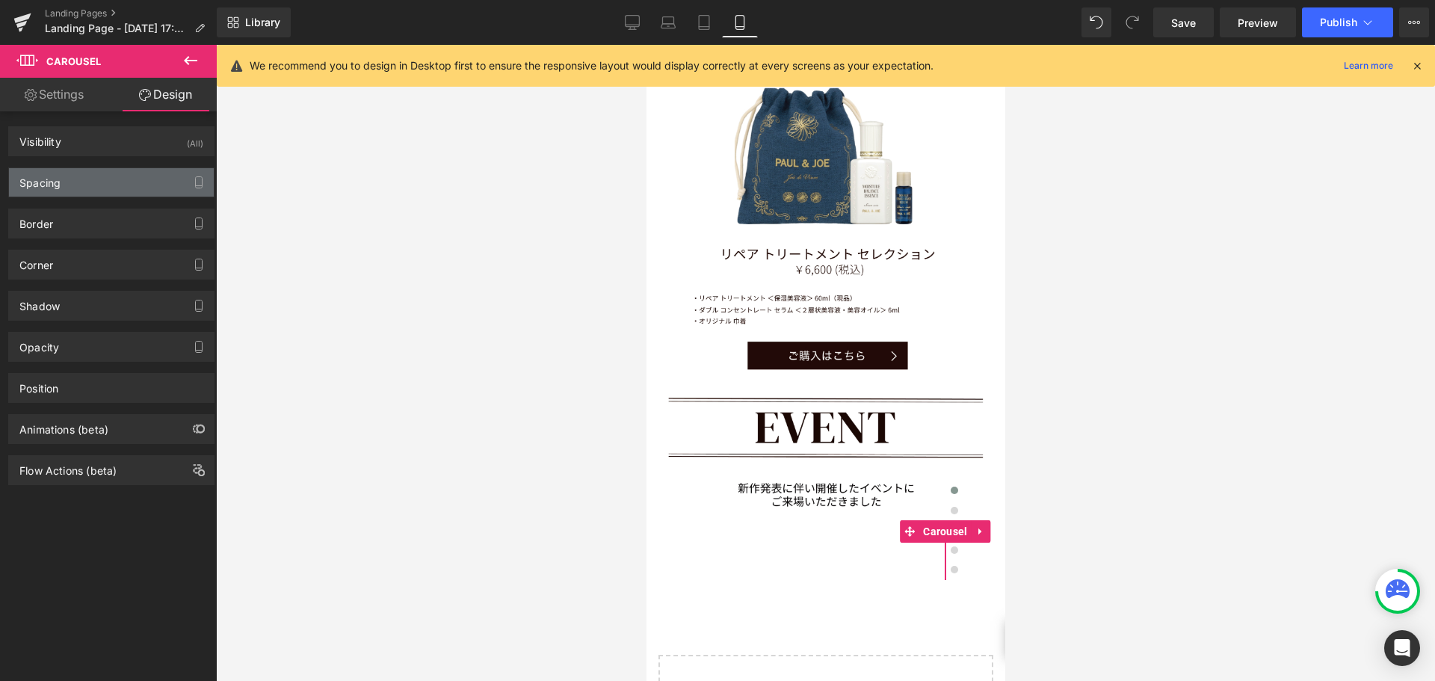
click at [87, 191] on div "Spacing" at bounding box center [111, 182] width 205 height 28
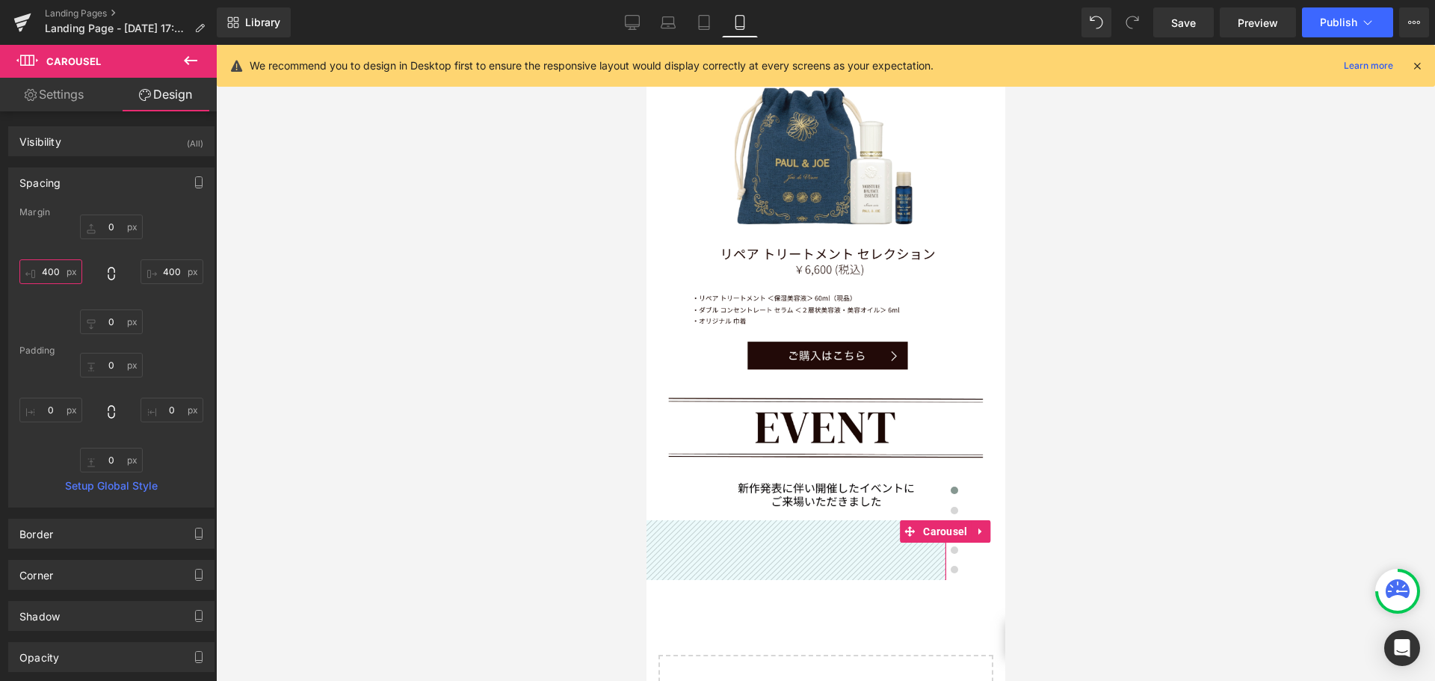
click at [55, 269] on input "400" at bounding box center [50, 271] width 63 height 25
click at [168, 271] on input "400" at bounding box center [171, 271] width 63 height 25
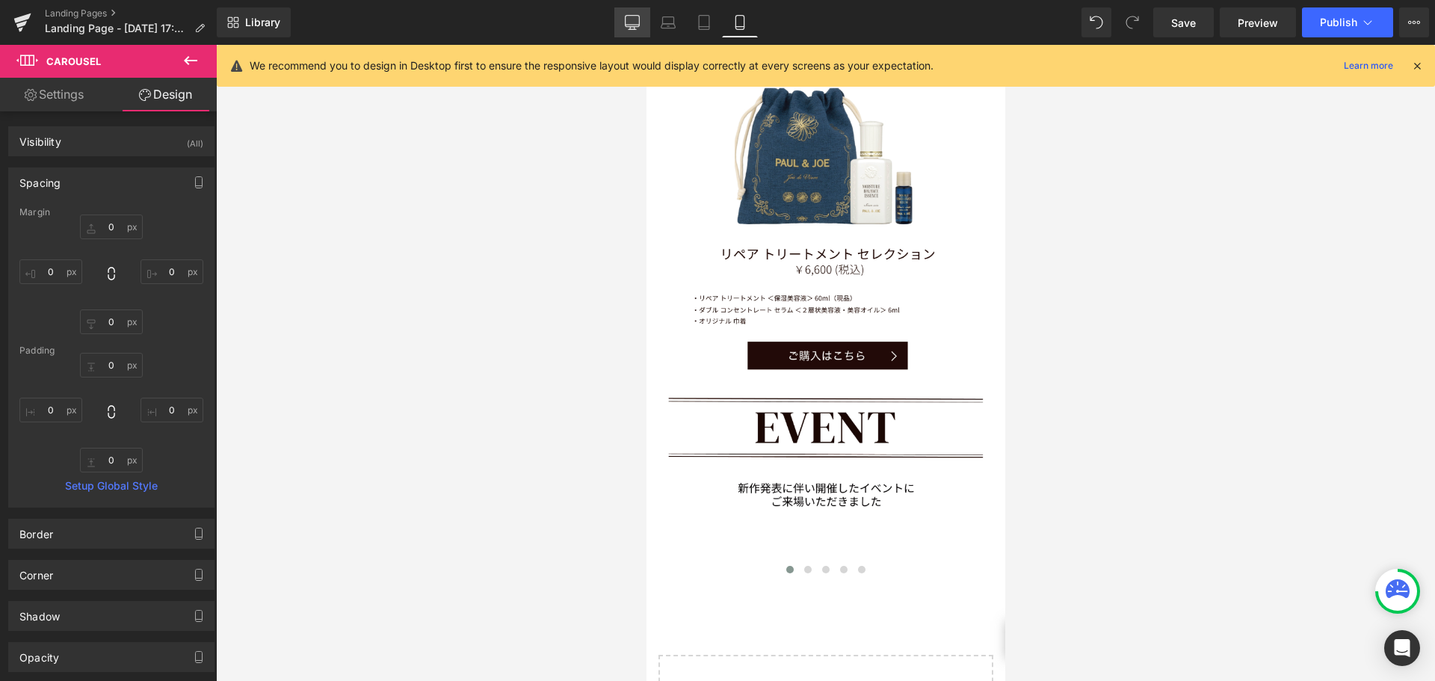
click at [637, 25] on icon at bounding box center [632, 22] width 15 height 15
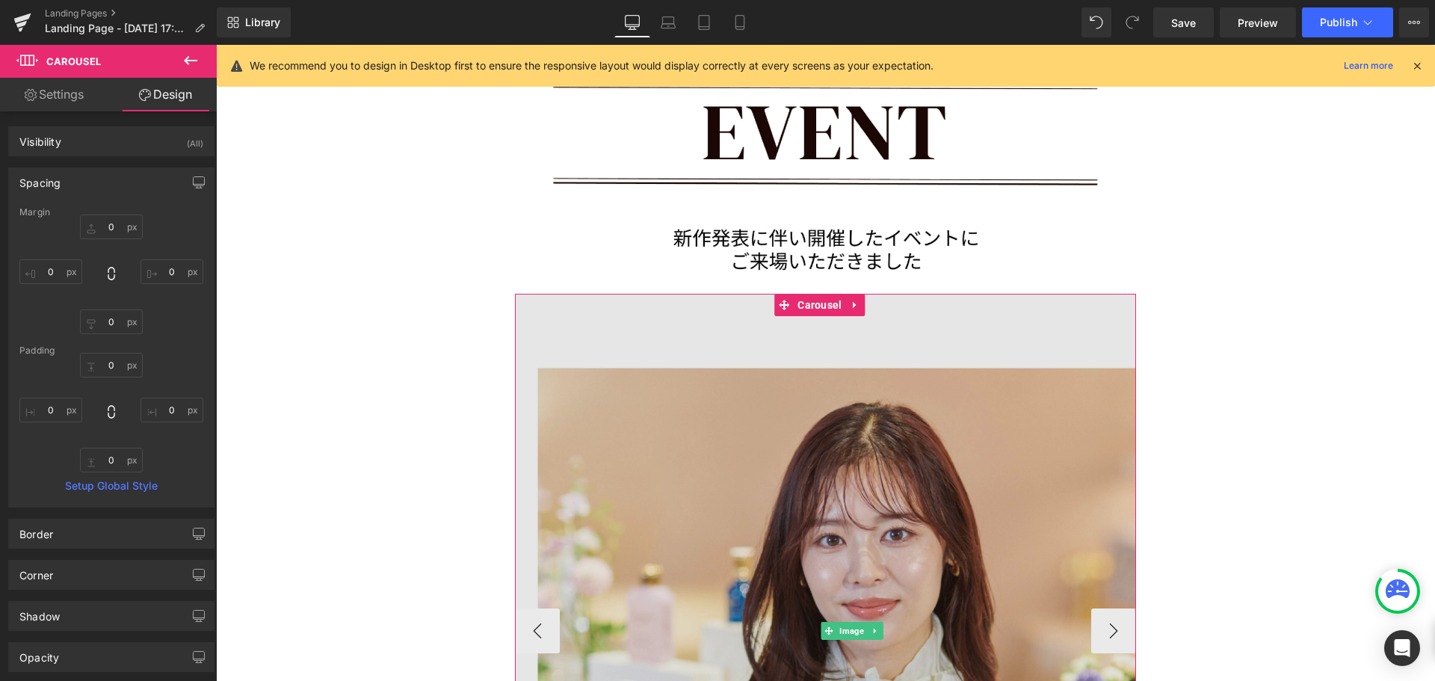
scroll to position [10403, 0]
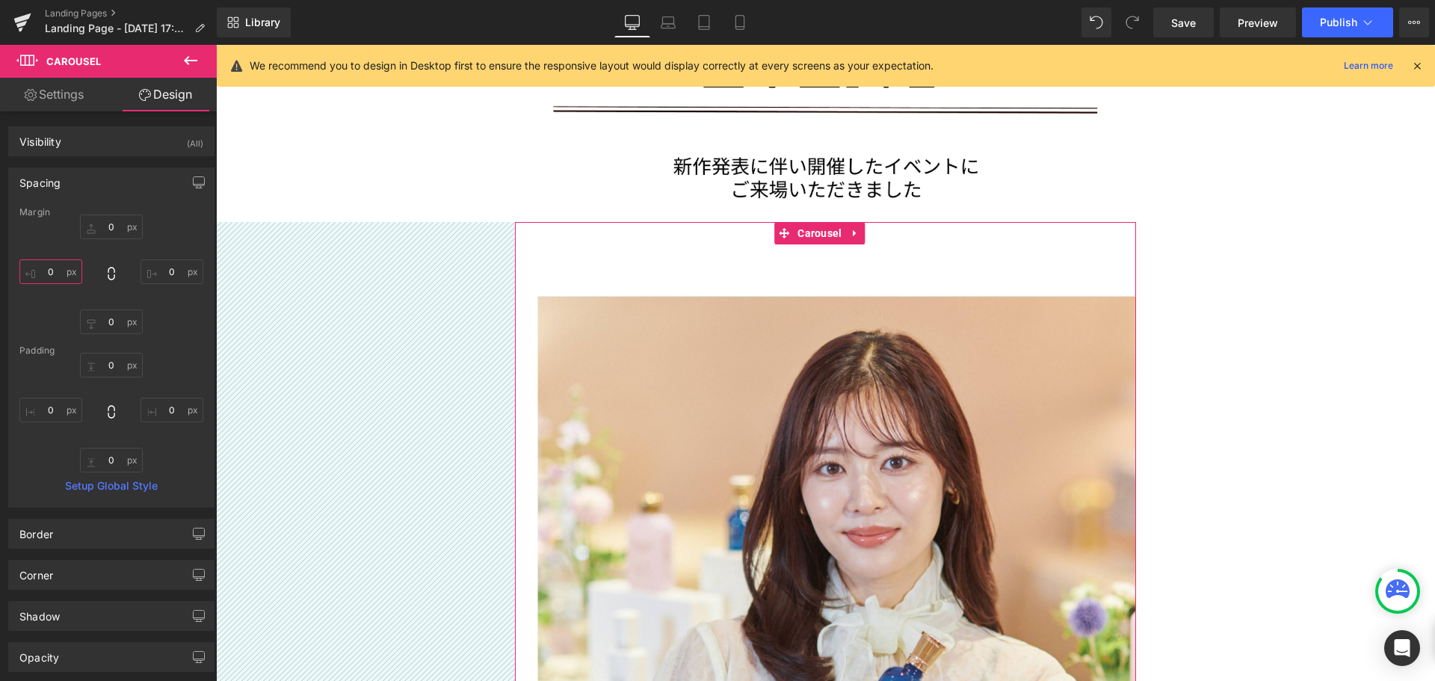
click at [55, 274] on input "text" at bounding box center [50, 271] width 63 height 25
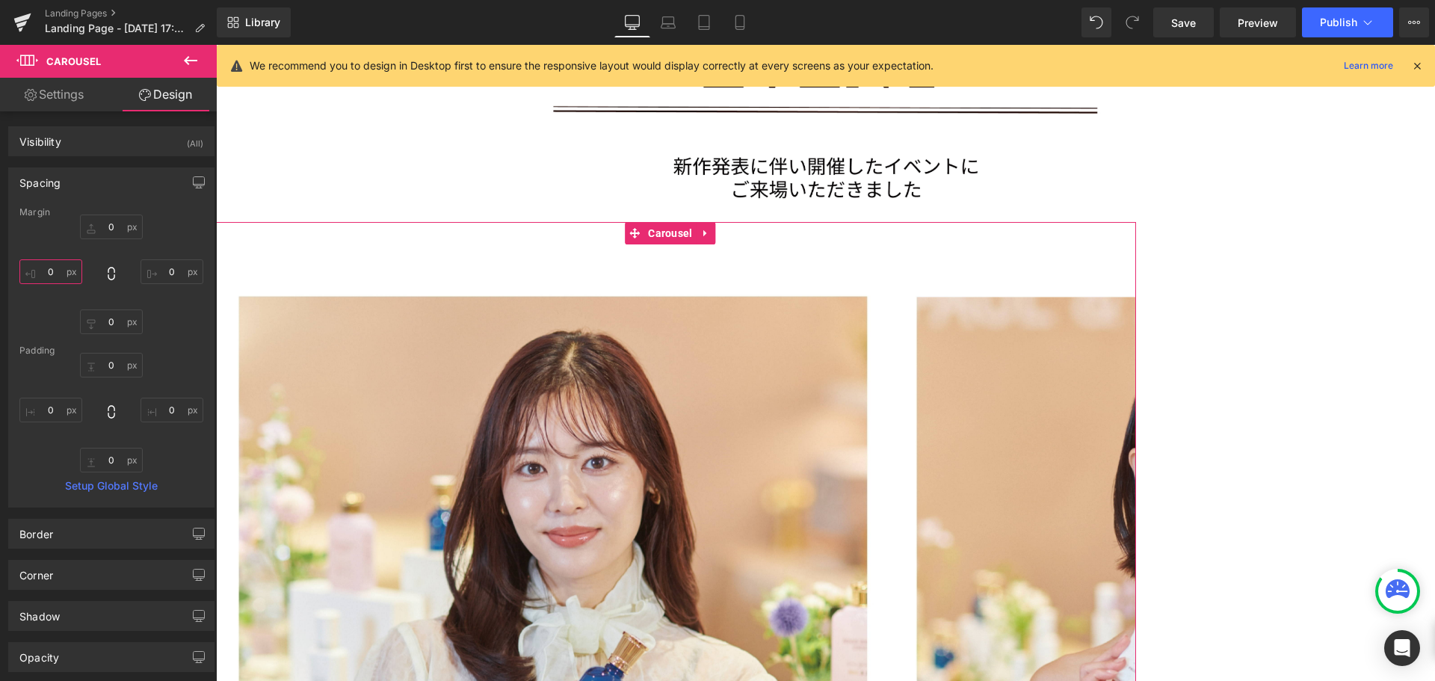
click at [52, 261] on input "text" at bounding box center [50, 271] width 63 height 25
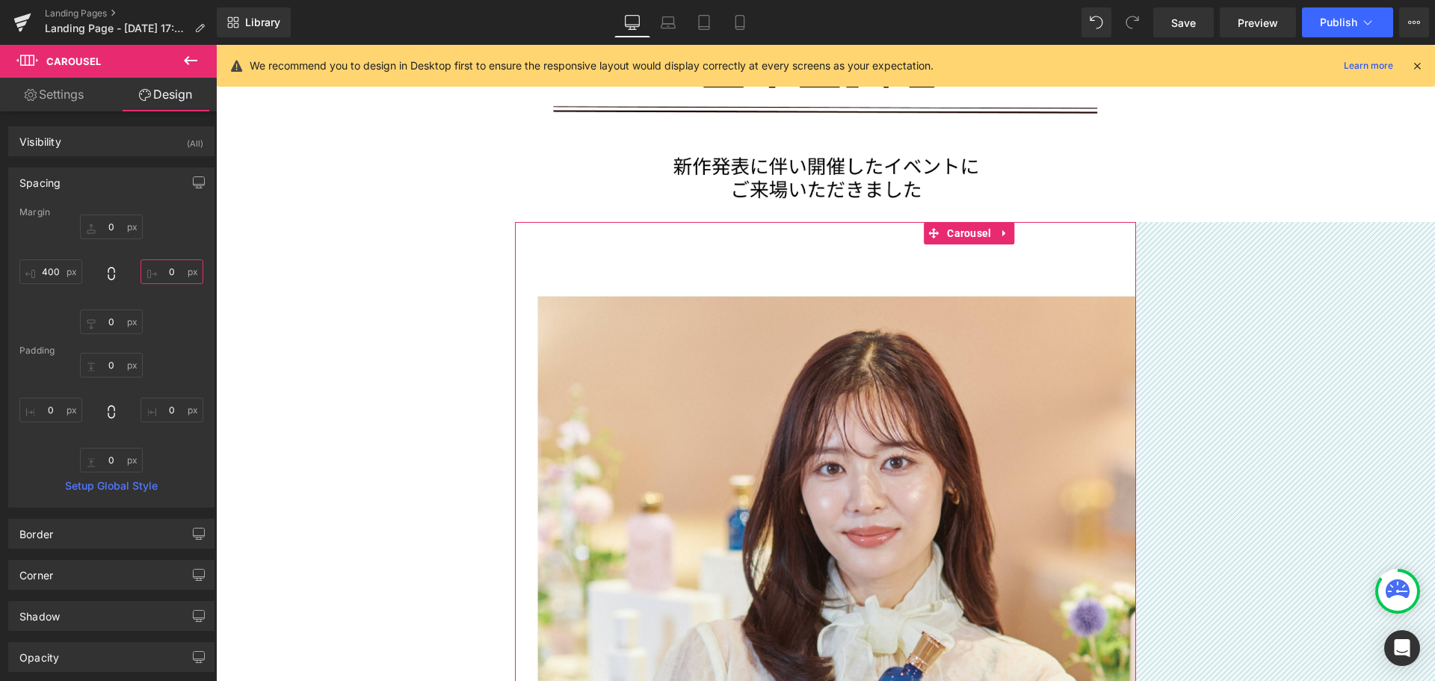
click at [175, 282] on input "0" at bounding box center [171, 271] width 63 height 25
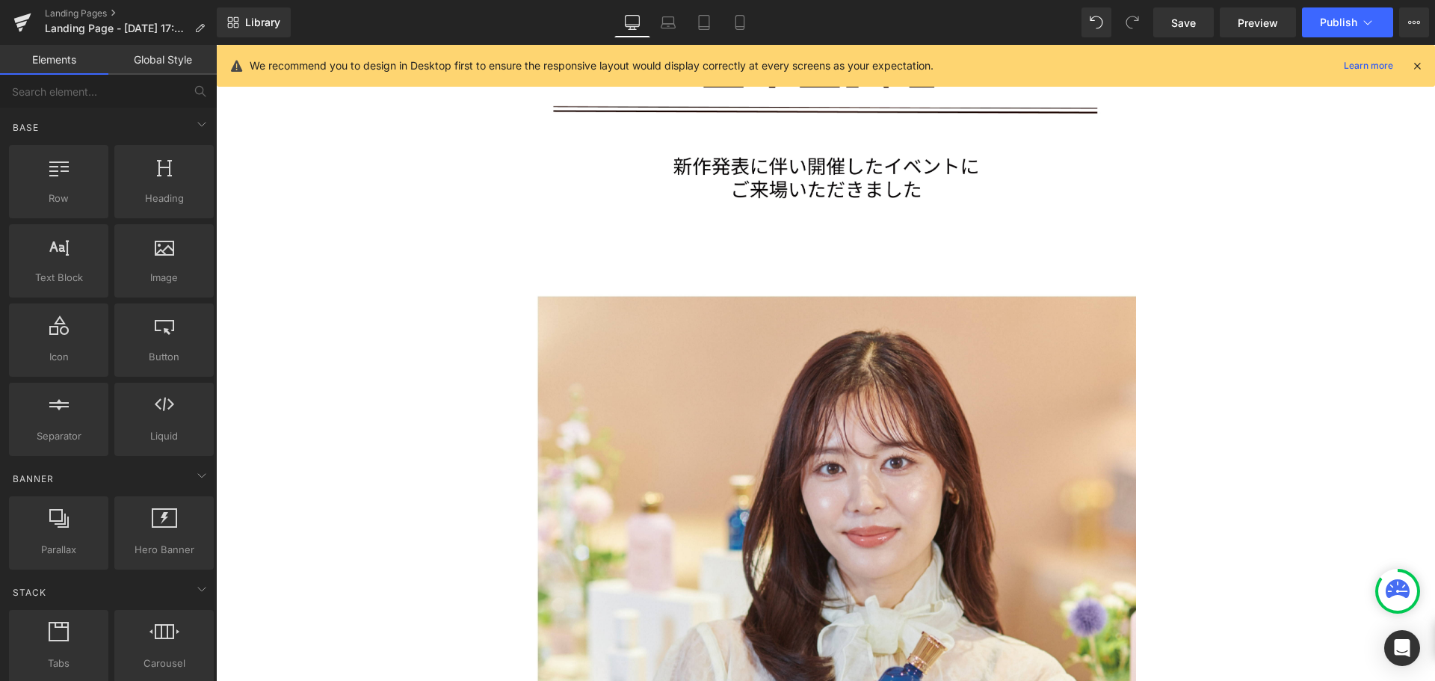
click at [748, 22] on link "Mobile" at bounding box center [740, 22] width 36 height 30
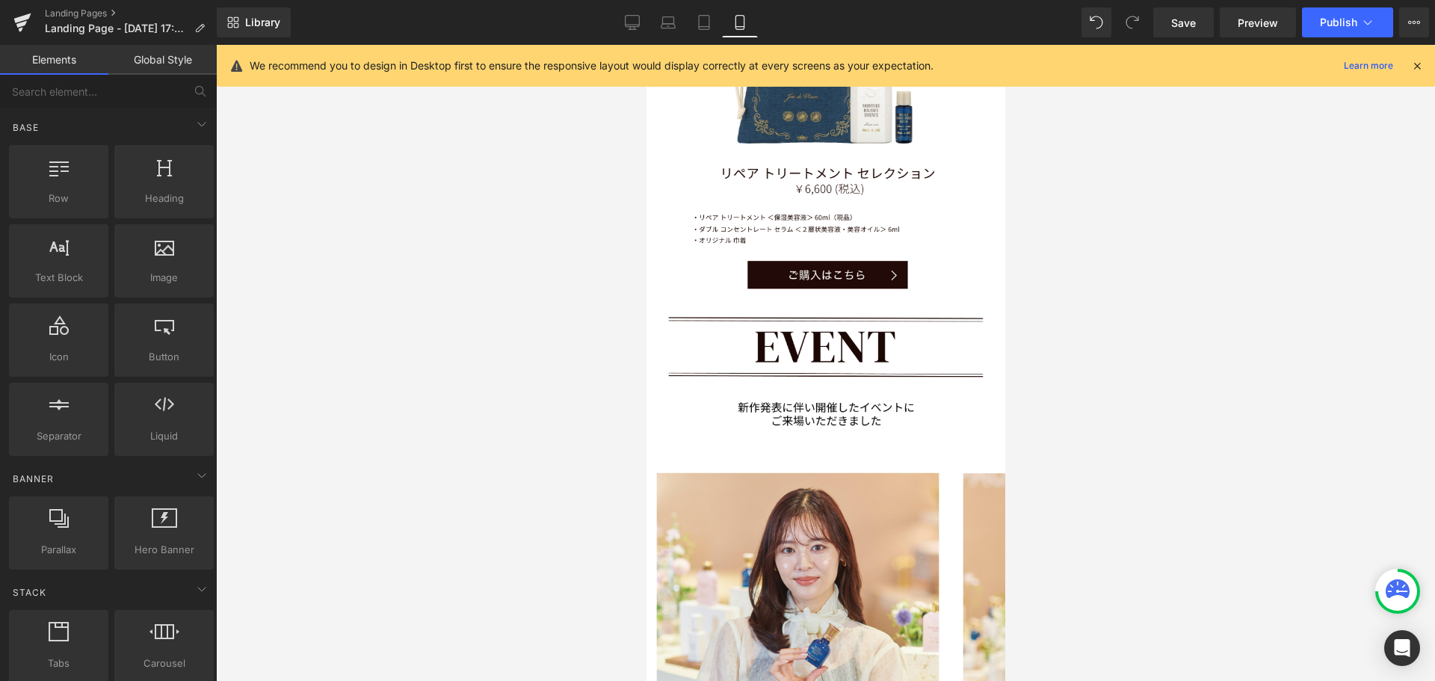
scroll to position [5776, 0]
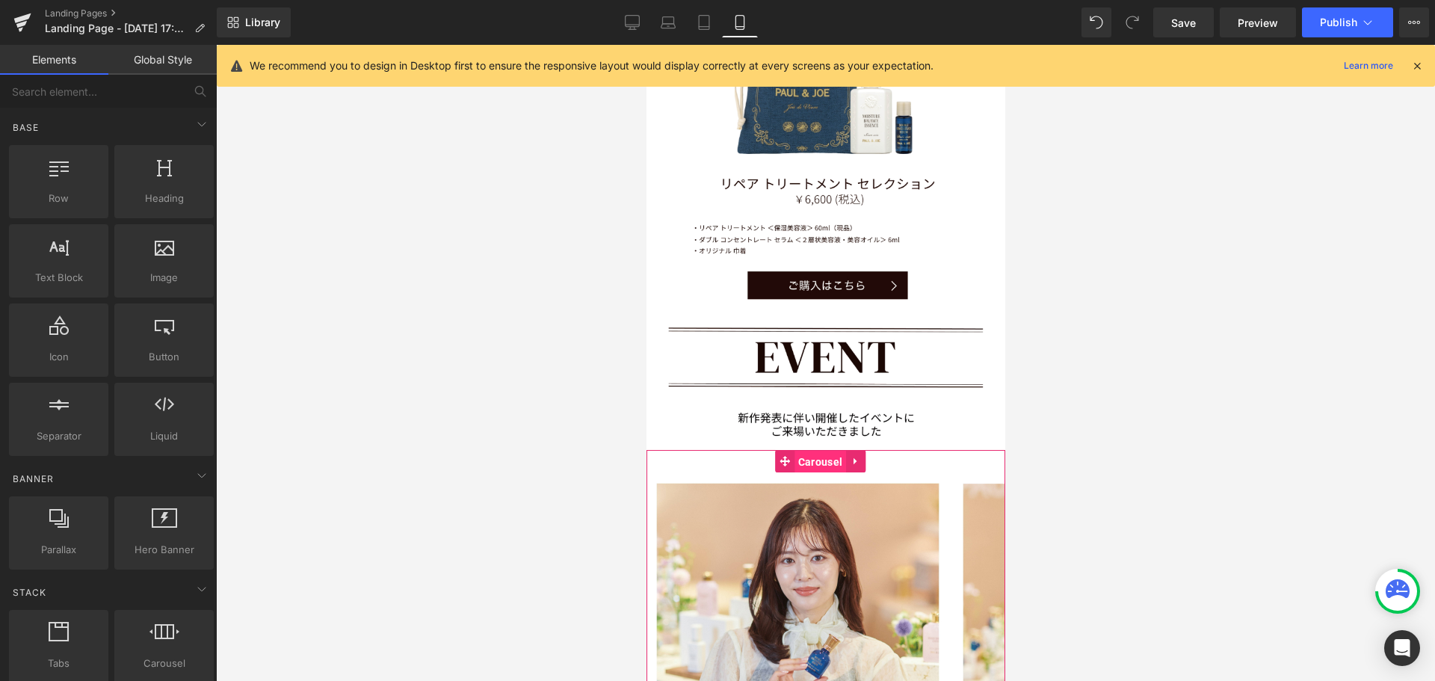
click at [815, 451] on span "Carousel" at bounding box center [820, 462] width 52 height 22
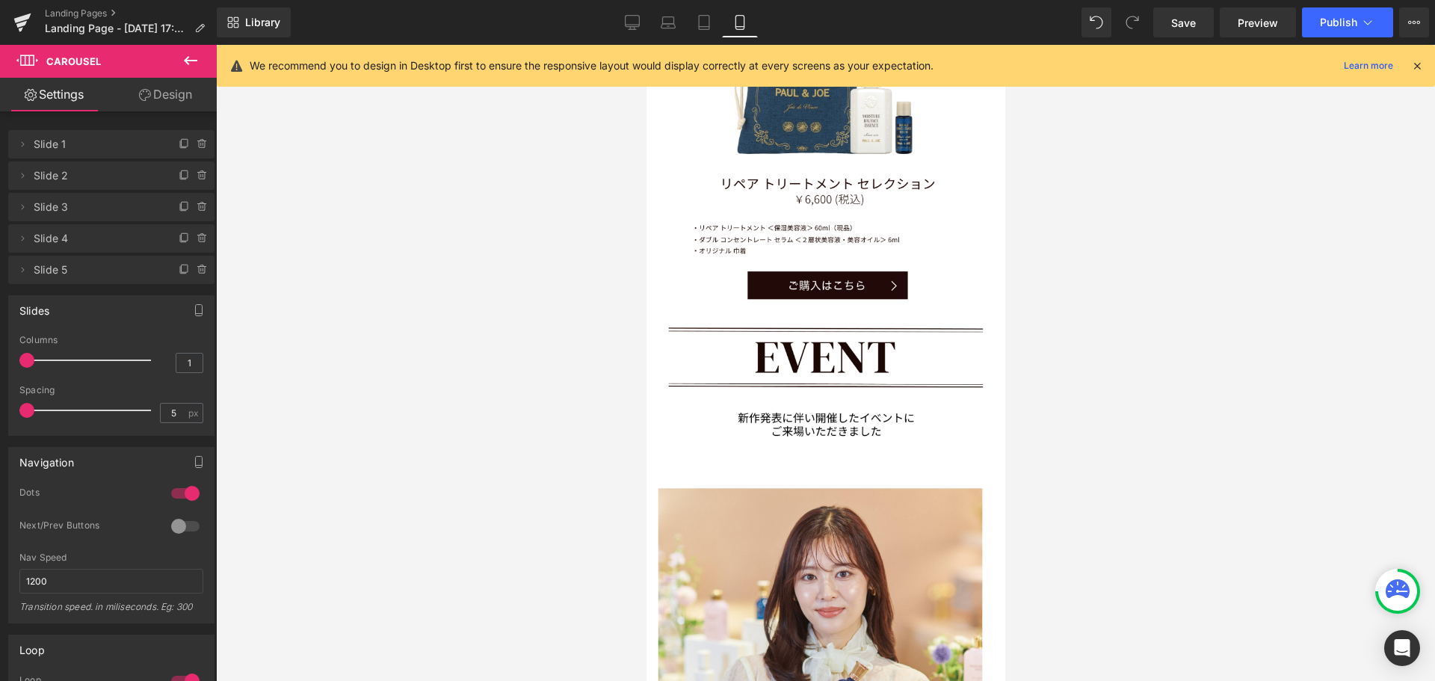
scroll to position [7, 7]
drag, startPoint x: 39, startPoint y: 410, endPoint x: 10, endPoint y: 415, distance: 29.6
click at [10, 415] on div "1 Columns 1 3 Columns 3 3 Columns 3 1 Columns 1 5px Spacing 5 px 5px Spacing 5 …" at bounding box center [111, 385] width 205 height 100
click at [636, 24] on icon at bounding box center [632, 22] width 15 height 15
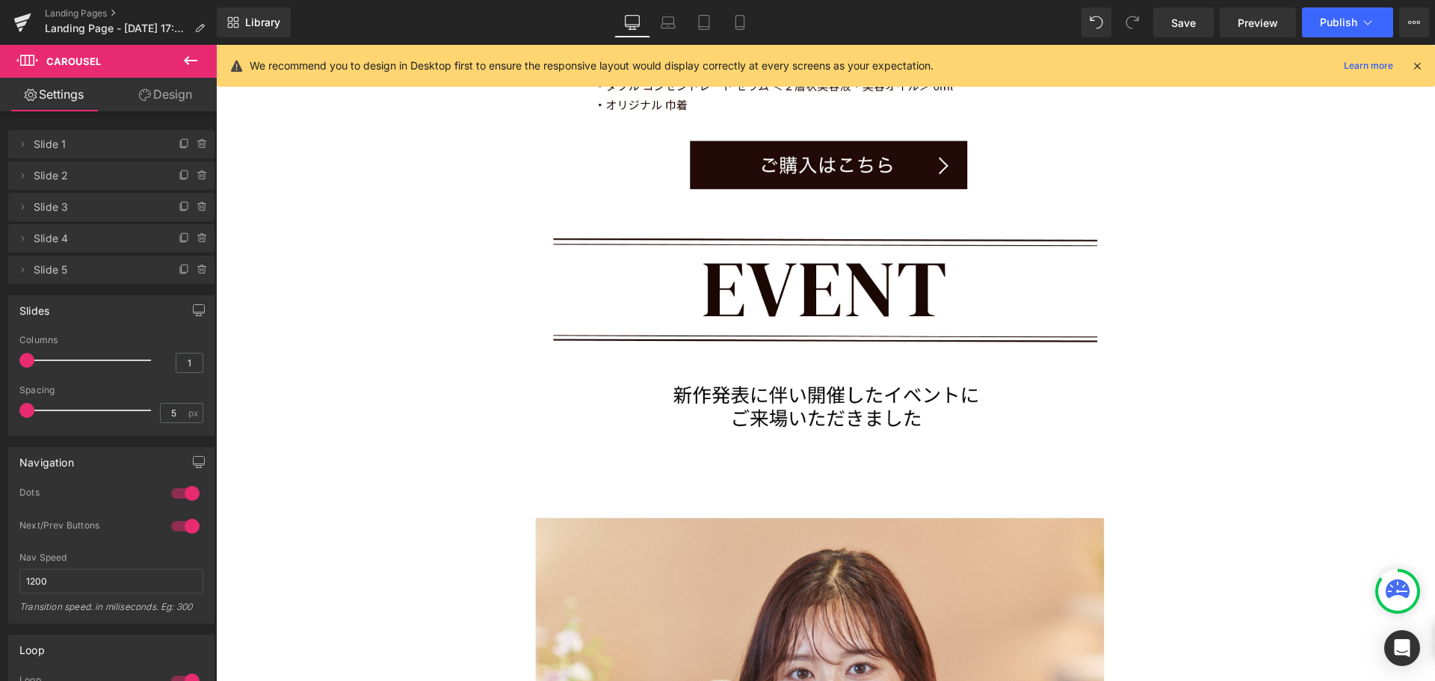
drag, startPoint x: 45, startPoint y: 408, endPoint x: 24, endPoint y: 413, distance: 21.6
click at [24, 413] on span at bounding box center [26, 410] width 15 height 15
click at [738, 25] on icon at bounding box center [739, 22] width 15 height 15
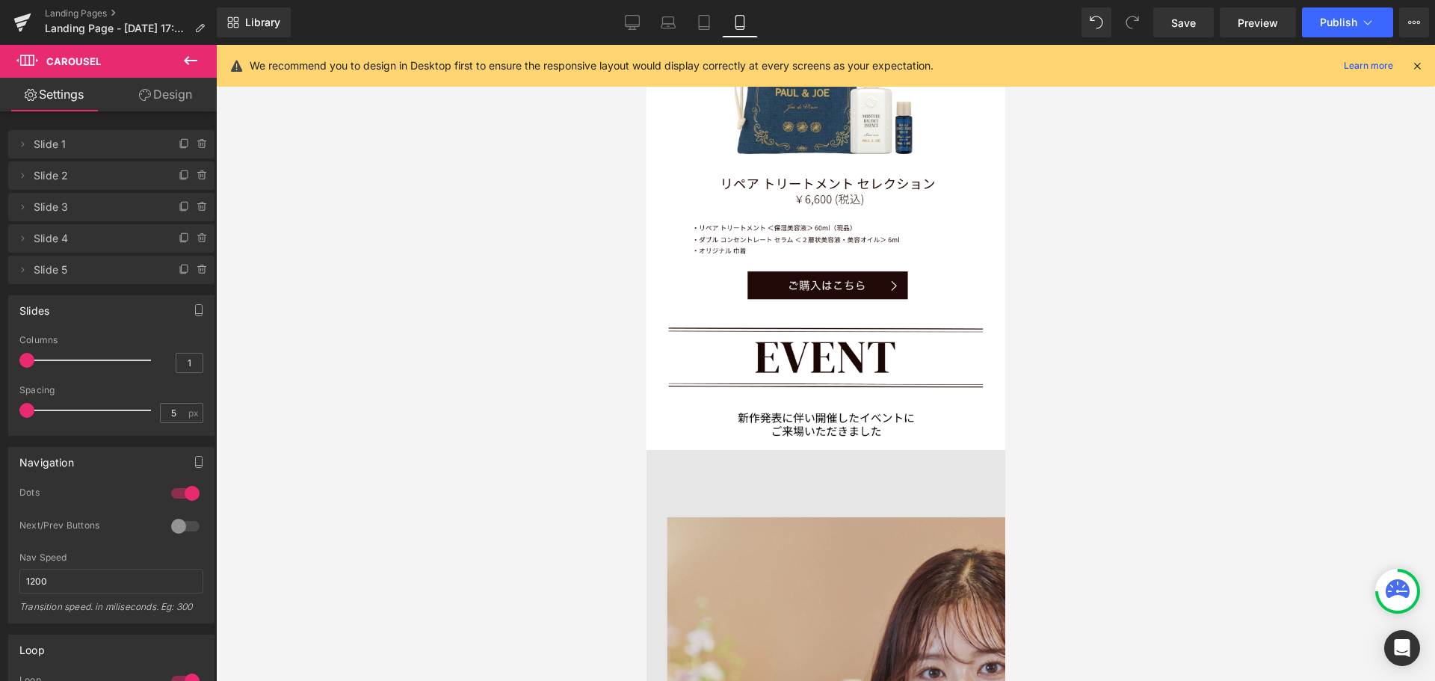
scroll to position [7240, 347]
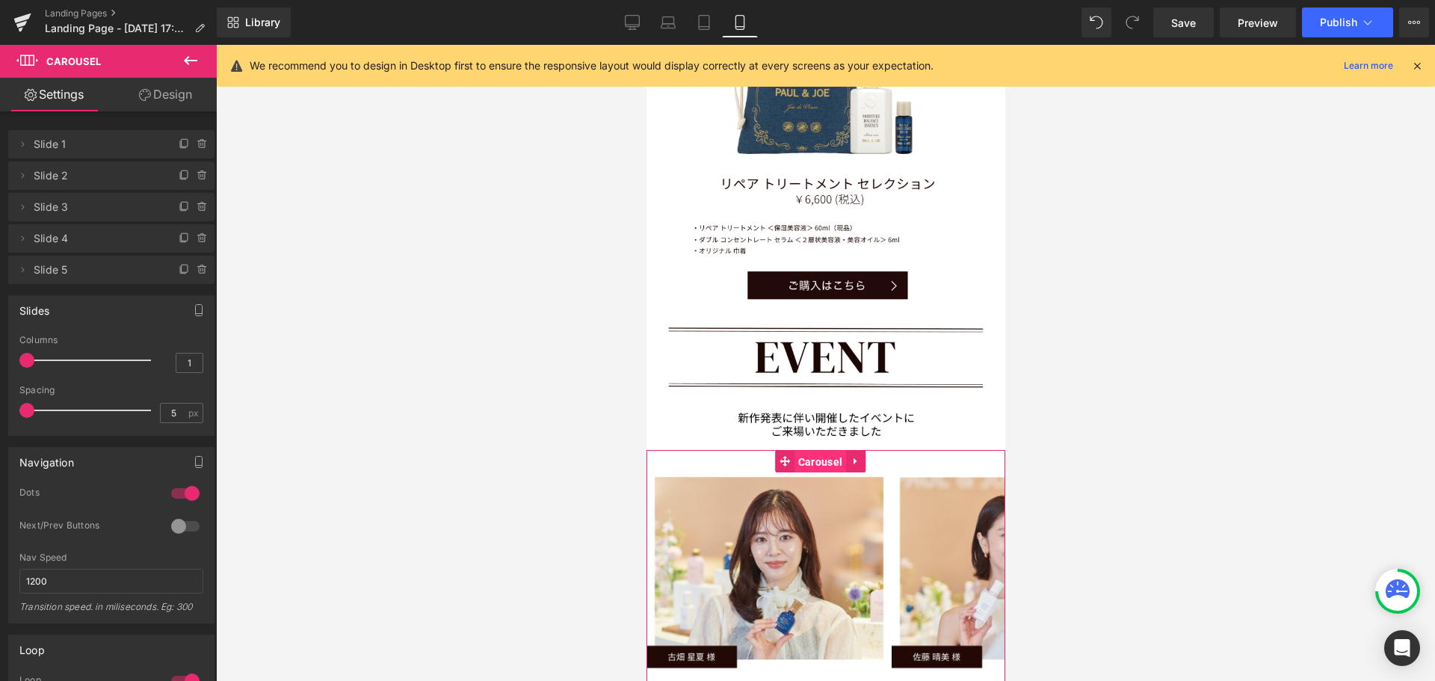
click at [827, 451] on span "Carousel" at bounding box center [820, 462] width 52 height 22
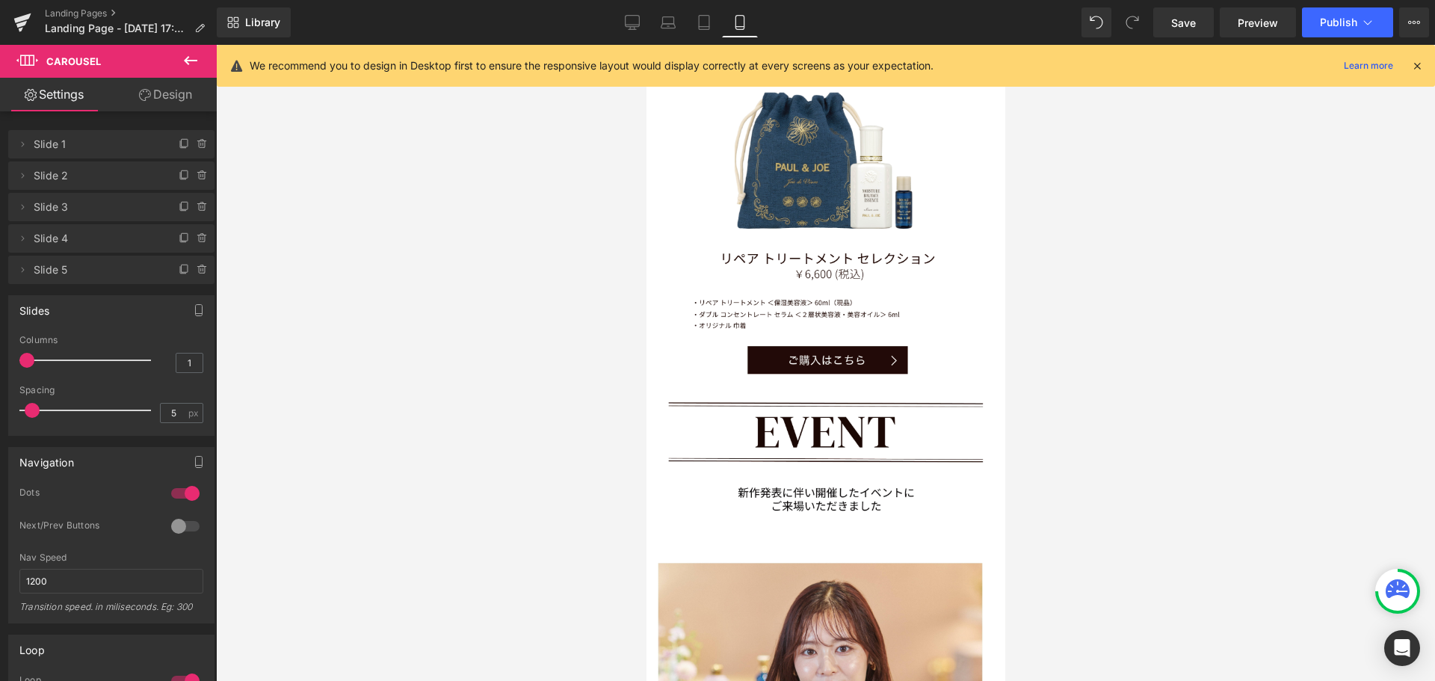
scroll to position [7, 7]
drag, startPoint x: 25, startPoint y: 411, endPoint x: 10, endPoint y: 408, distance: 16.0
click at [10, 408] on div "1 Columns 1 3 Columns 3 3 Columns 3 1 Columns 1 5px Spacing 5 px 5px Spacing 5 …" at bounding box center [111, 385] width 205 height 100
click at [1184, 26] on span "Save" at bounding box center [1183, 23] width 25 height 16
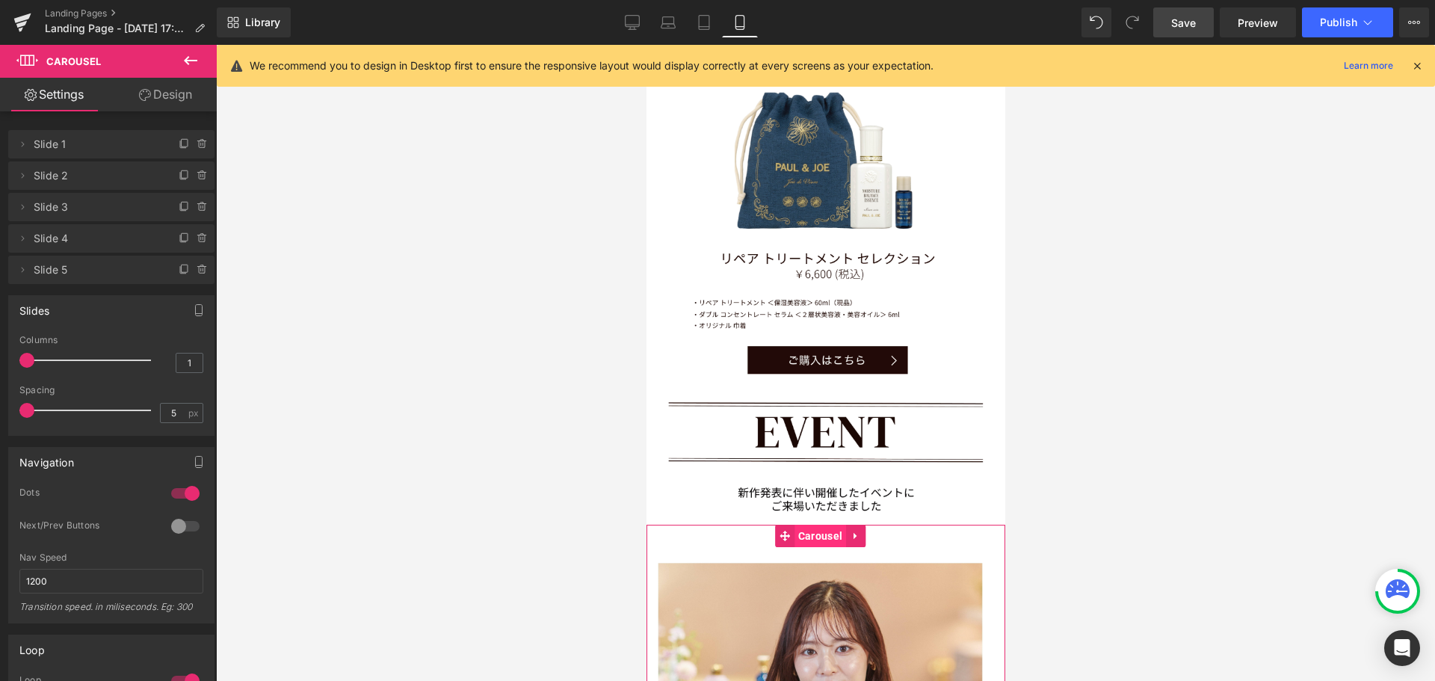
click at [815, 525] on span "Carousel" at bounding box center [820, 536] width 52 height 22
click at [167, 99] on link "Design" at bounding box center [165, 95] width 108 height 34
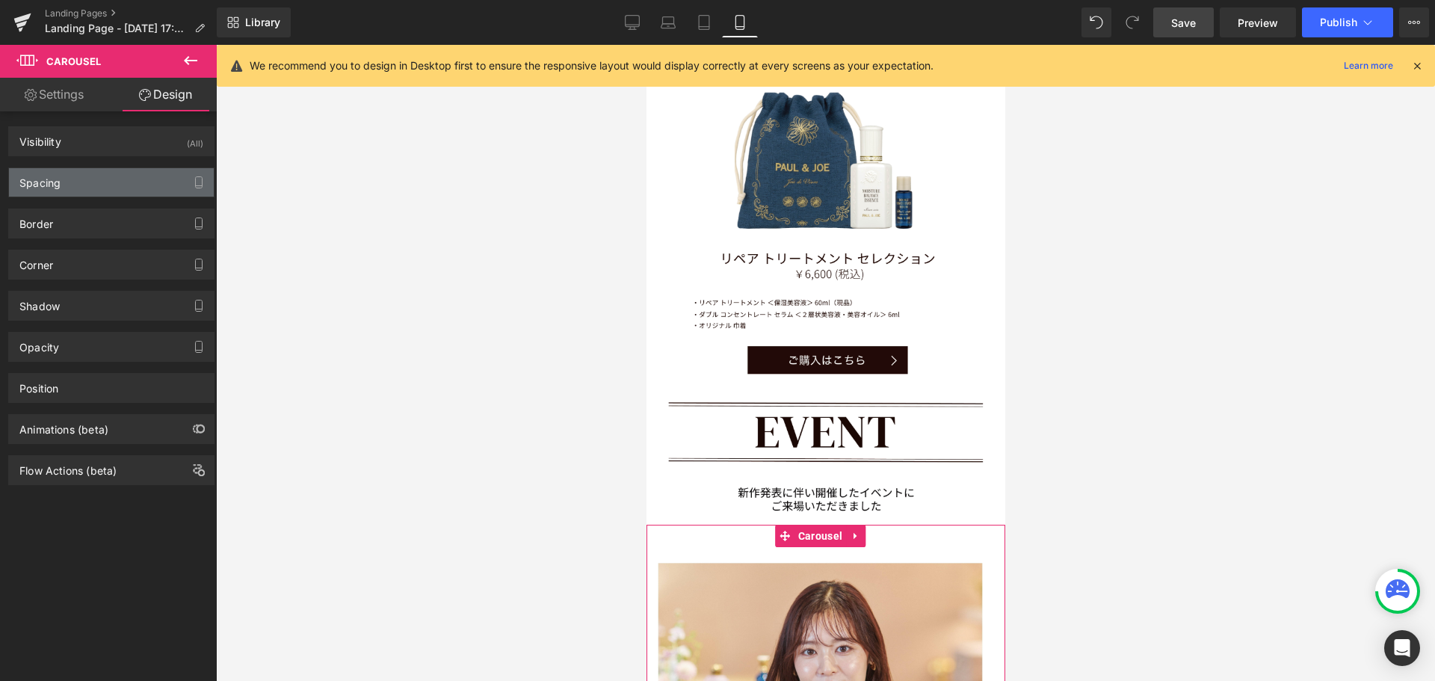
click at [121, 182] on div "Spacing" at bounding box center [111, 182] width 205 height 28
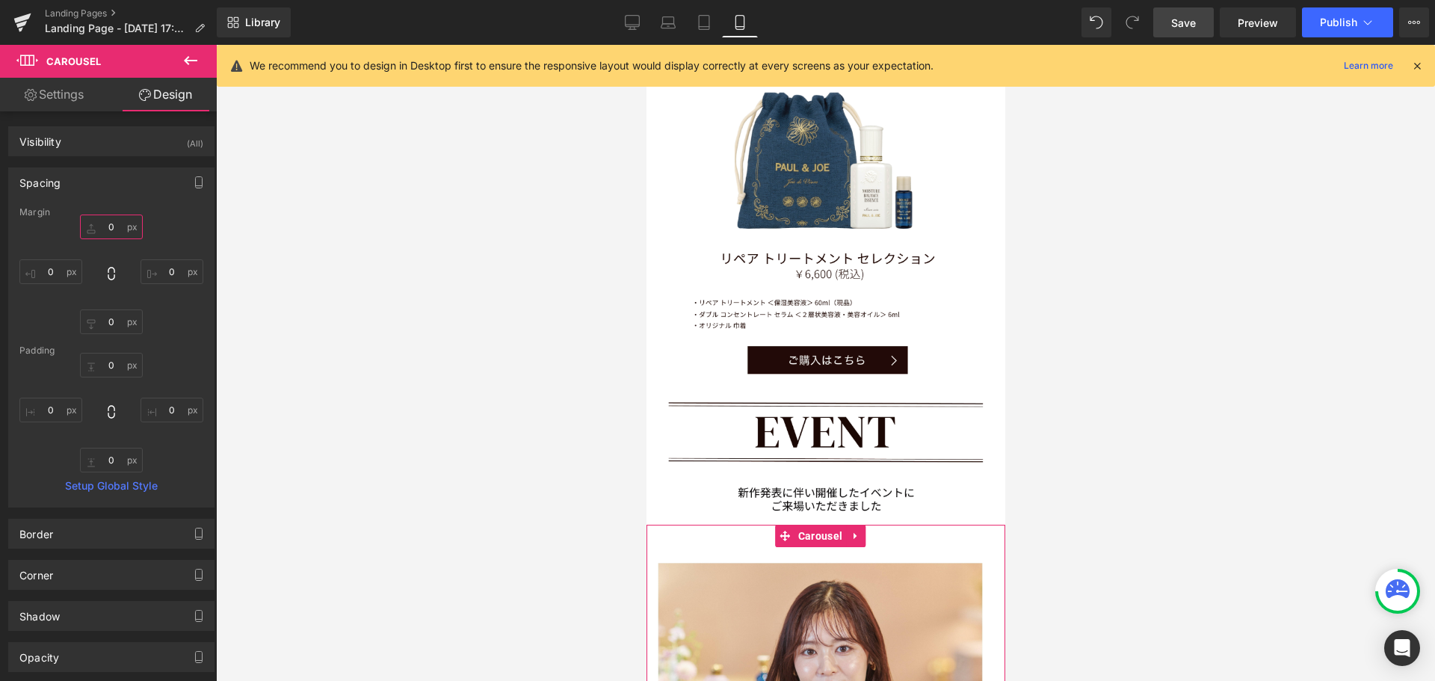
click at [114, 227] on input "text" at bounding box center [111, 226] width 63 height 25
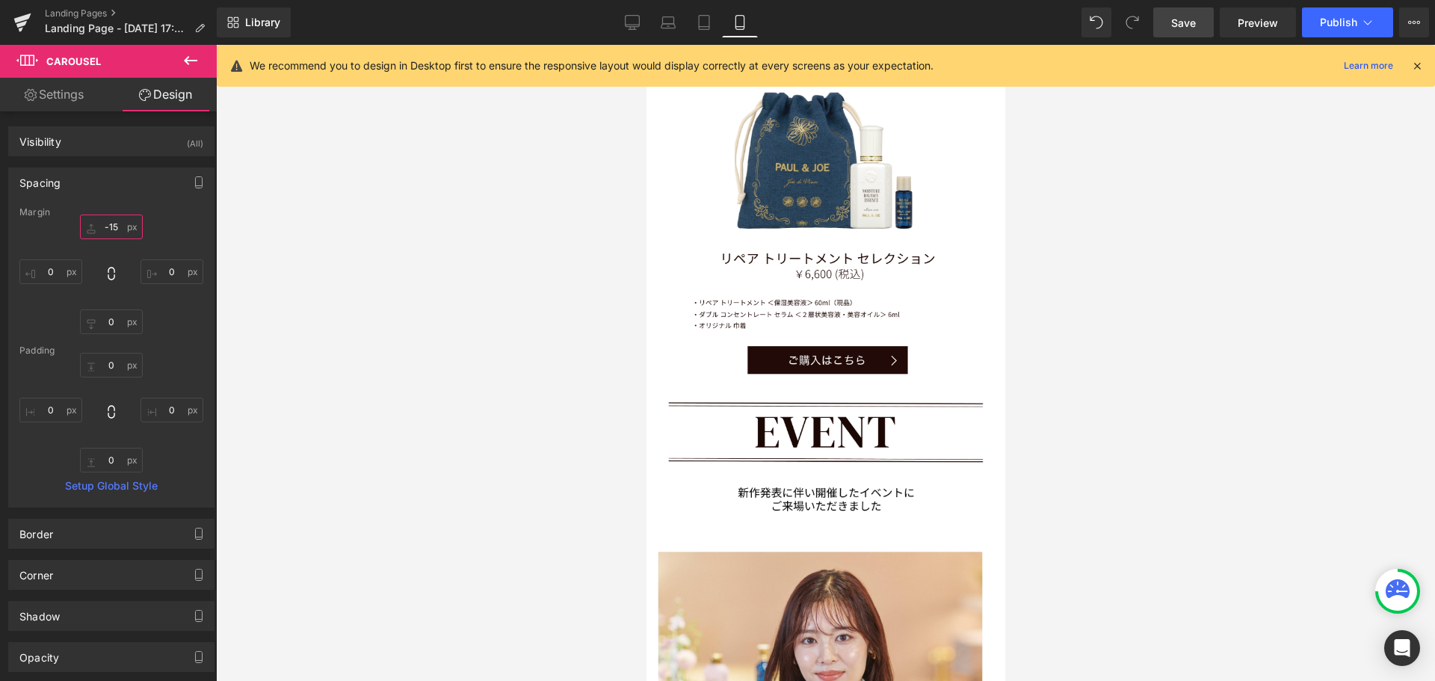
scroll to position [7331, 347]
click at [1176, 29] on span "Save" at bounding box center [1183, 23] width 25 height 16
click at [641, 27] on link "Desktop" at bounding box center [632, 22] width 36 height 30
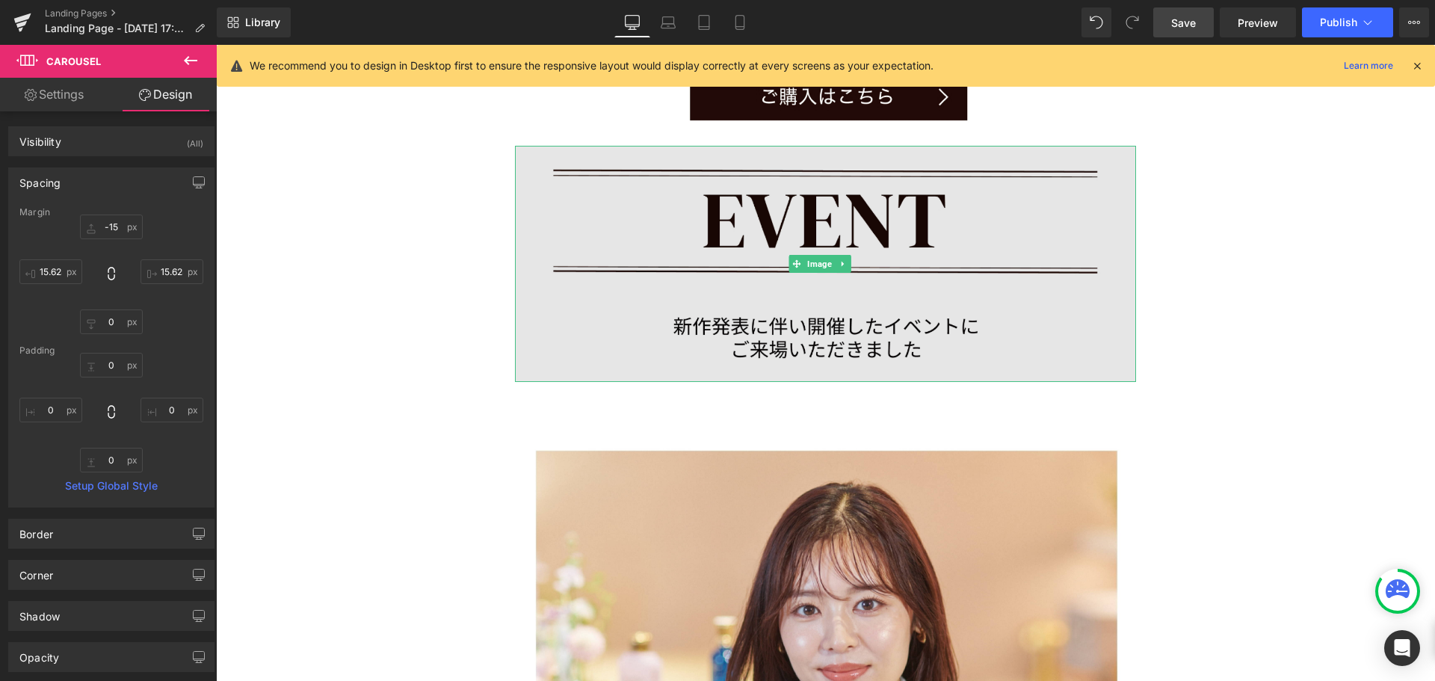
scroll to position [10249, 0]
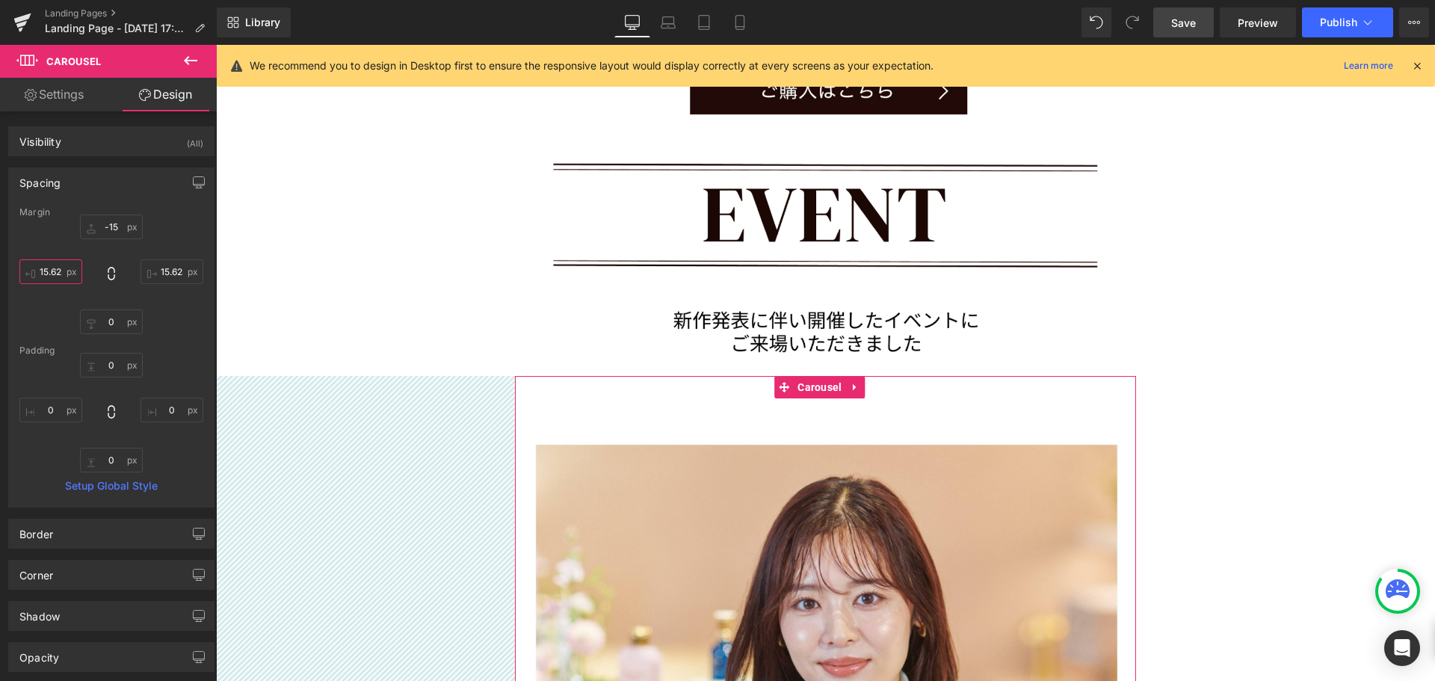
click at [61, 272] on input "text" at bounding box center [50, 271] width 63 height 25
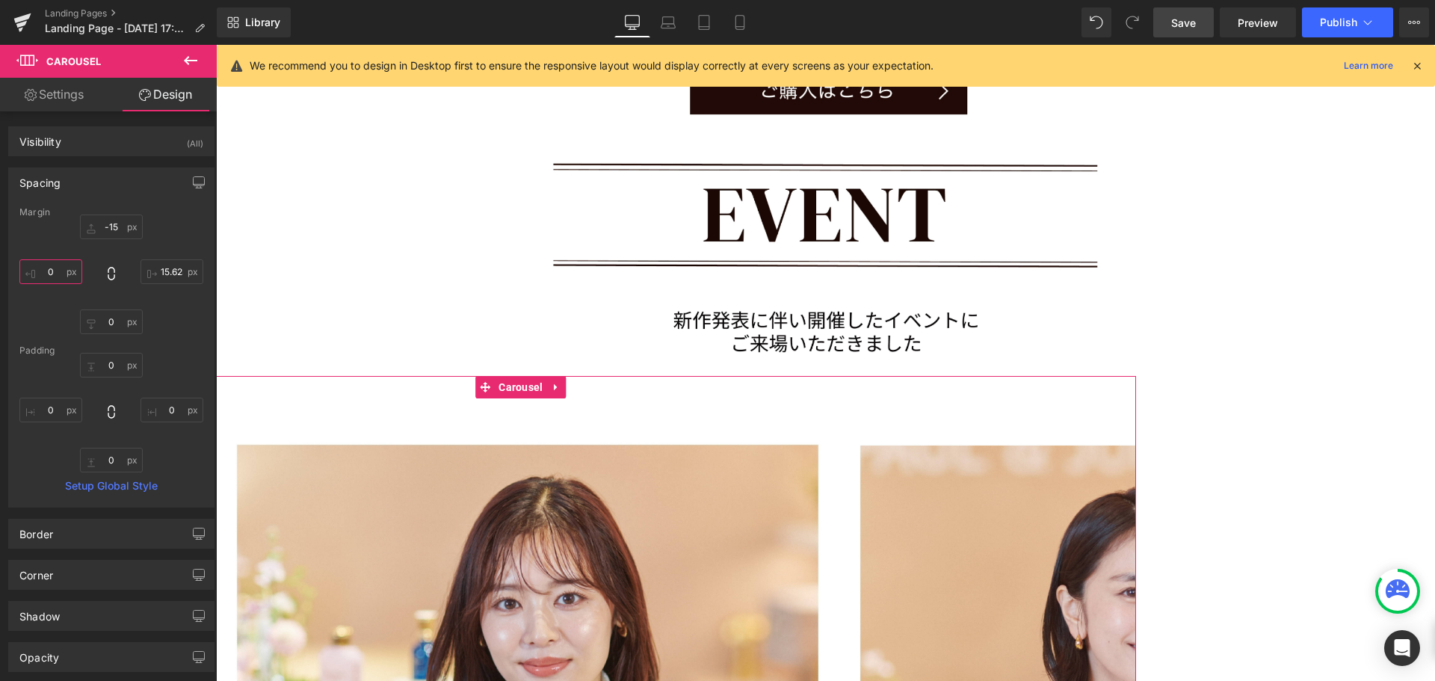
click at [58, 275] on input "text" at bounding box center [50, 271] width 63 height 25
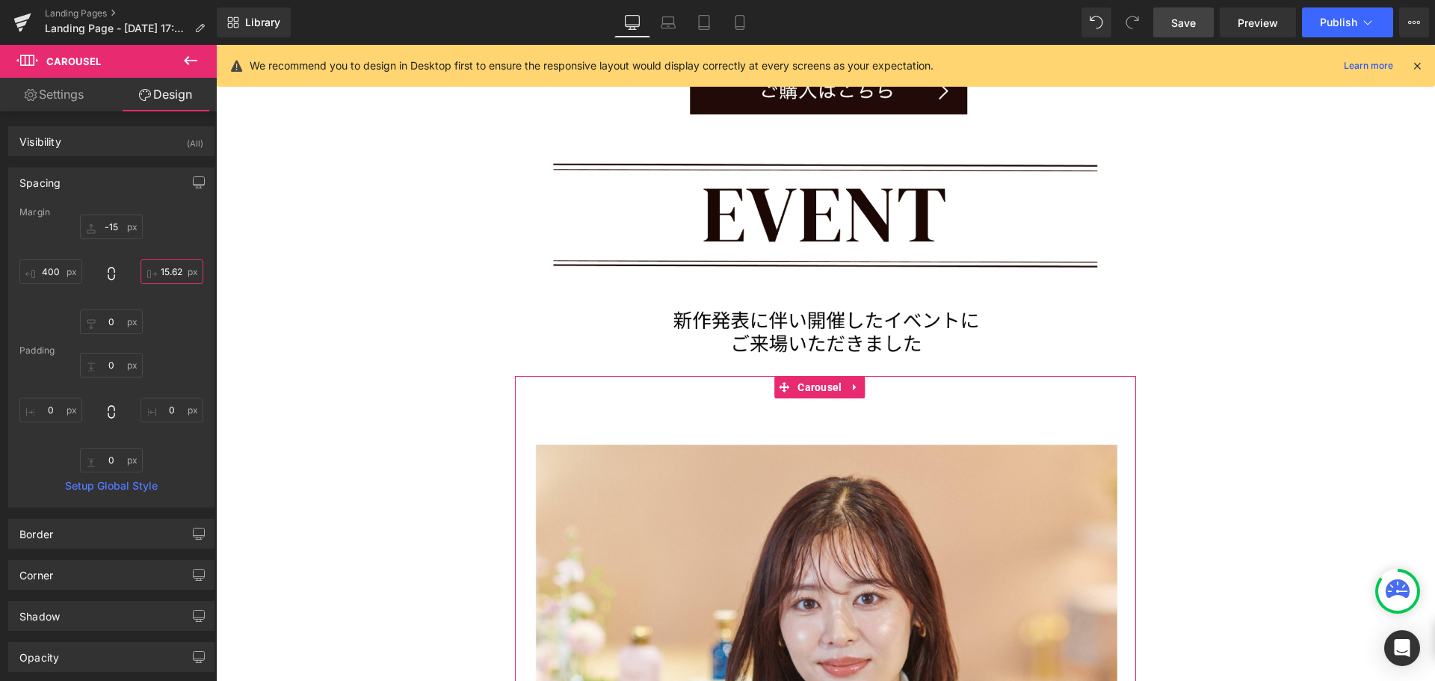
click at [152, 270] on input "text" at bounding box center [171, 271] width 63 height 25
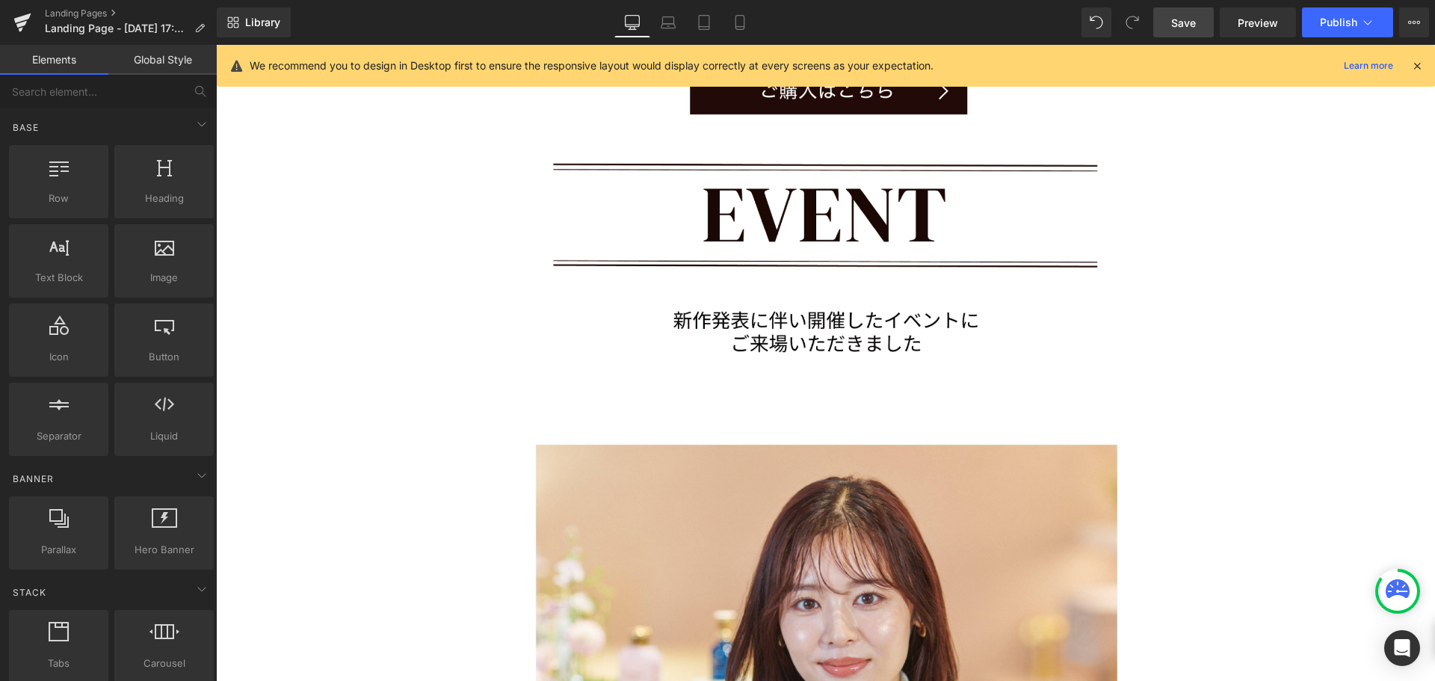
click at [1184, 21] on span "Save" at bounding box center [1183, 23] width 25 height 16
click at [822, 377] on span "Carousel" at bounding box center [820, 388] width 52 height 22
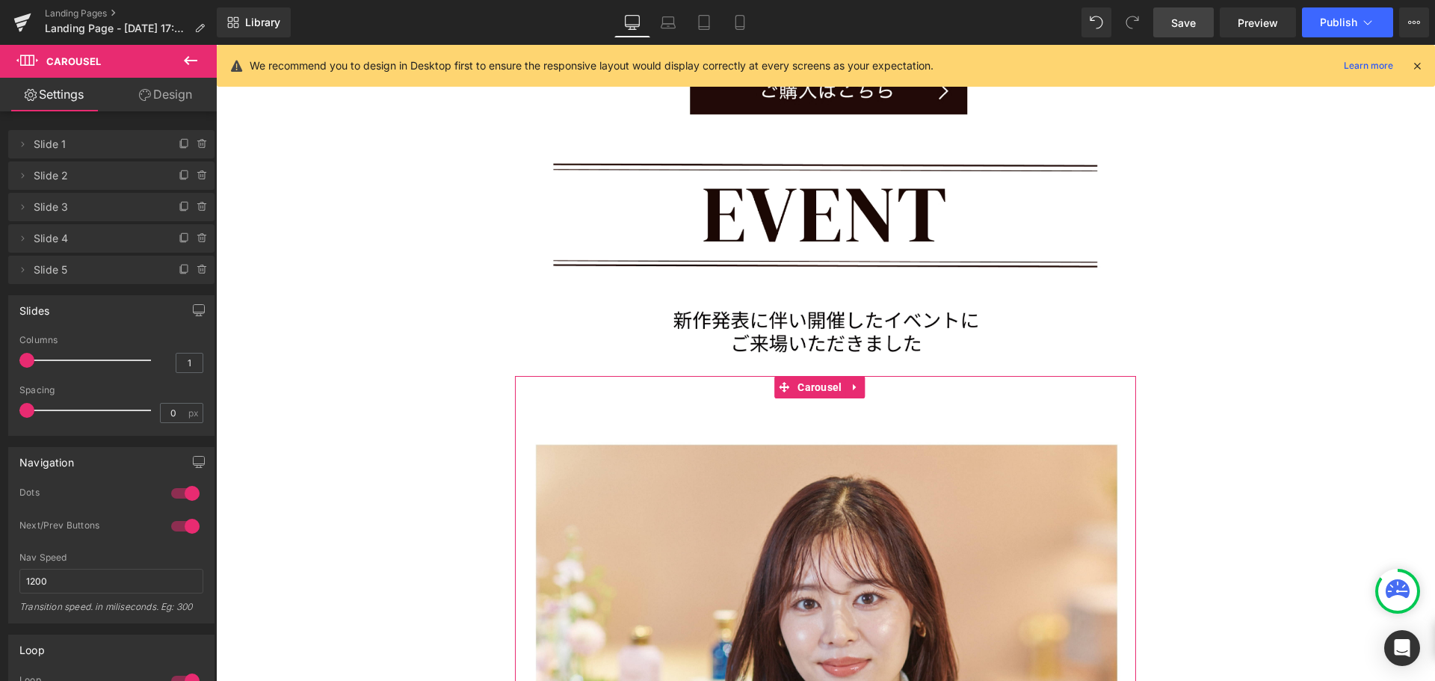
click at [164, 92] on link "Design" at bounding box center [165, 95] width 108 height 34
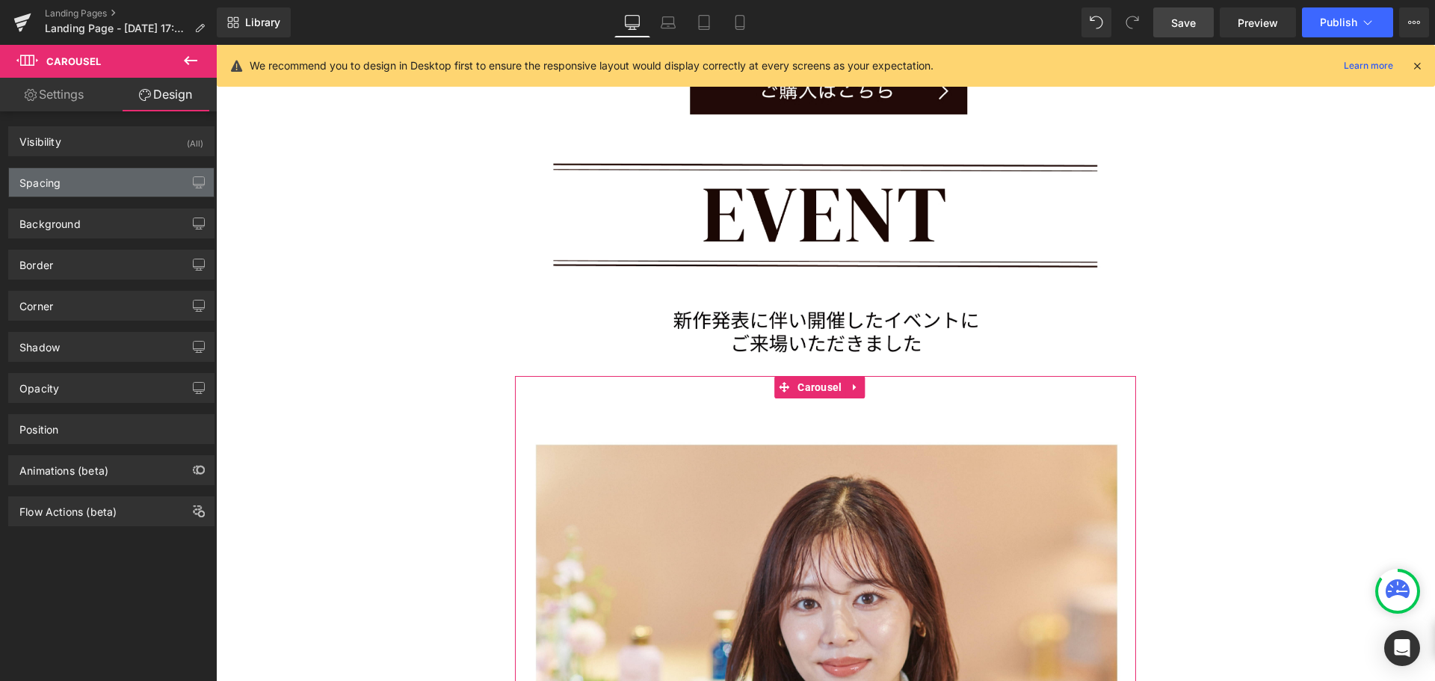
click at [137, 175] on div "Spacing" at bounding box center [111, 182] width 205 height 28
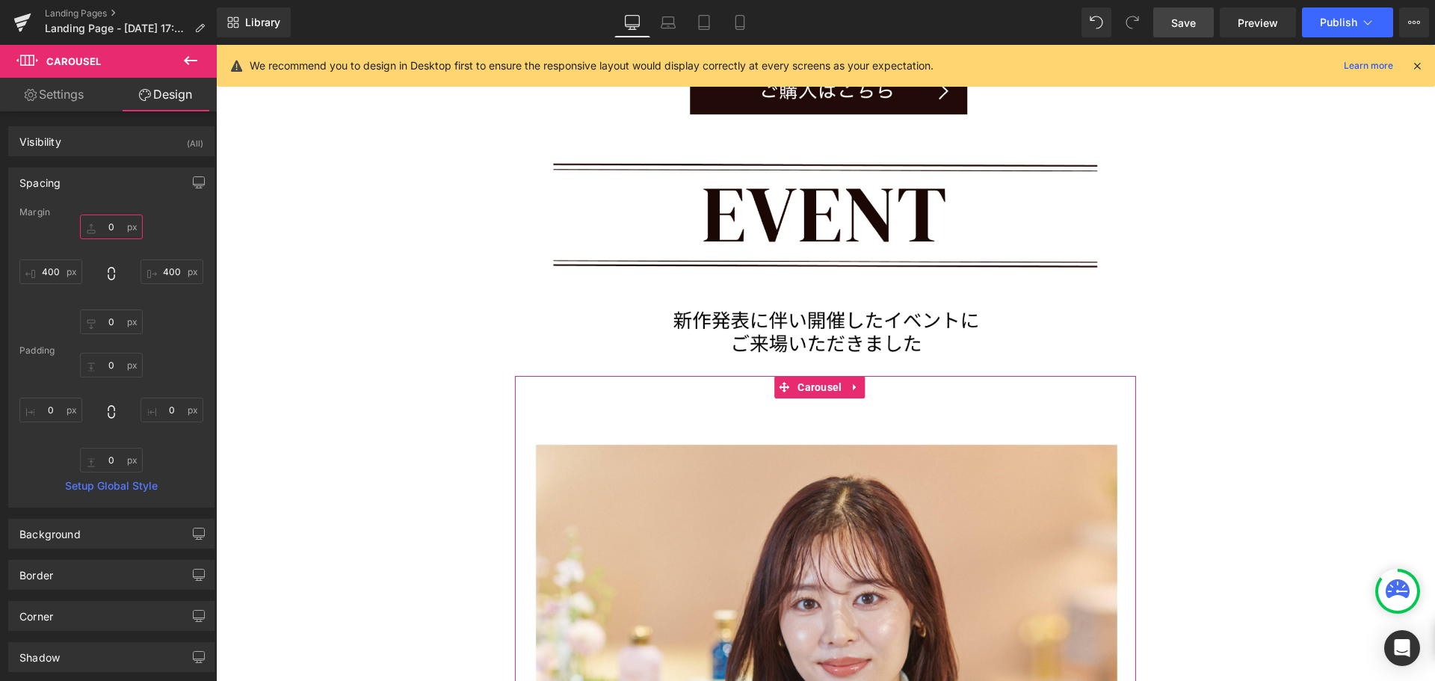
click at [106, 229] on input "0" at bounding box center [111, 226] width 63 height 25
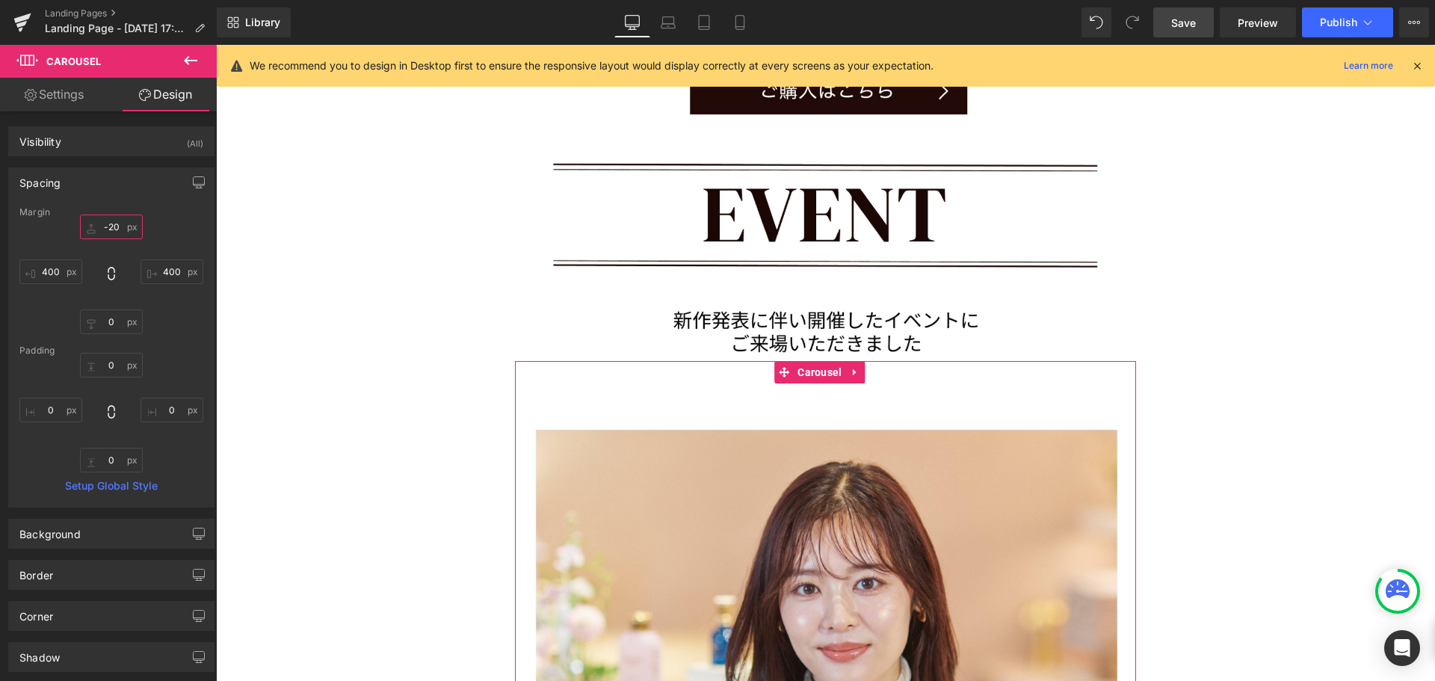
scroll to position [11588, 1208]
click at [147, 137] on div "Visibility (All)" at bounding box center [111, 141] width 205 height 28
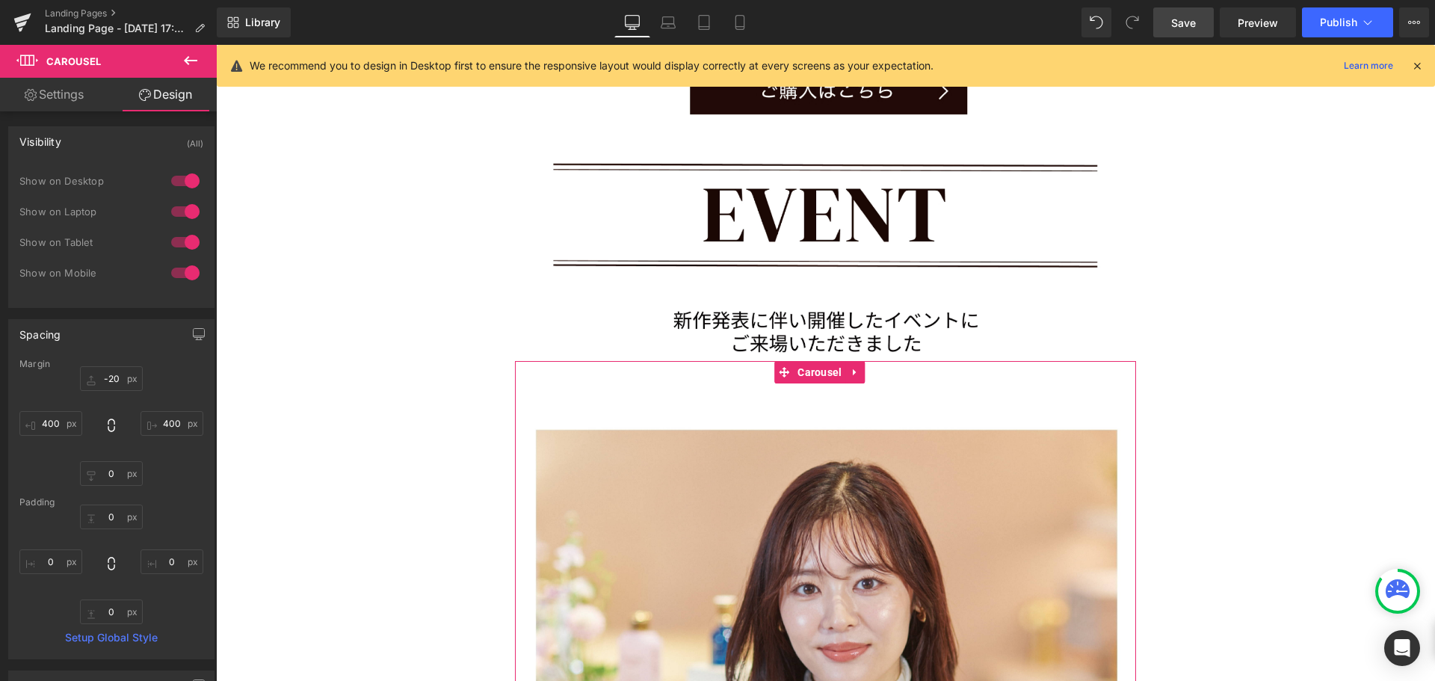
click at [147, 137] on div "Visibility (All)" at bounding box center [111, 141] width 205 height 28
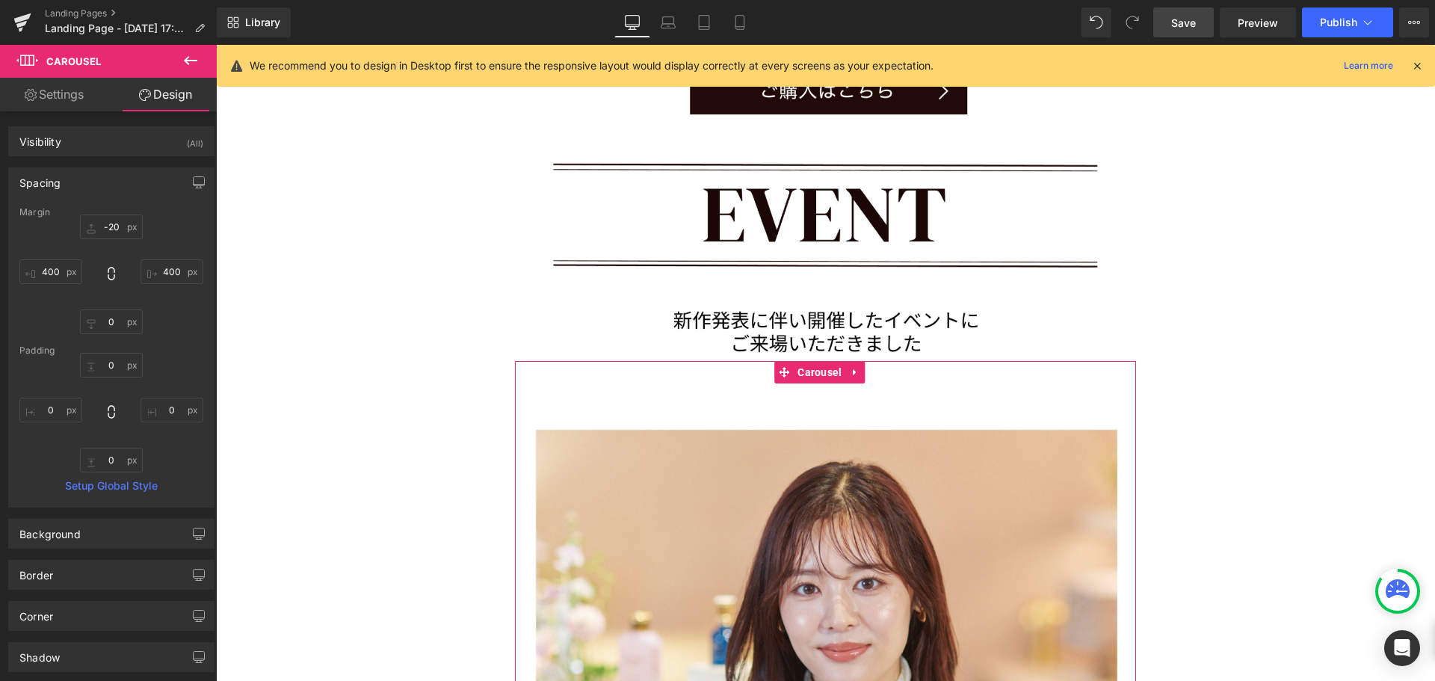
click at [75, 101] on link "Settings" at bounding box center [54, 95] width 108 height 34
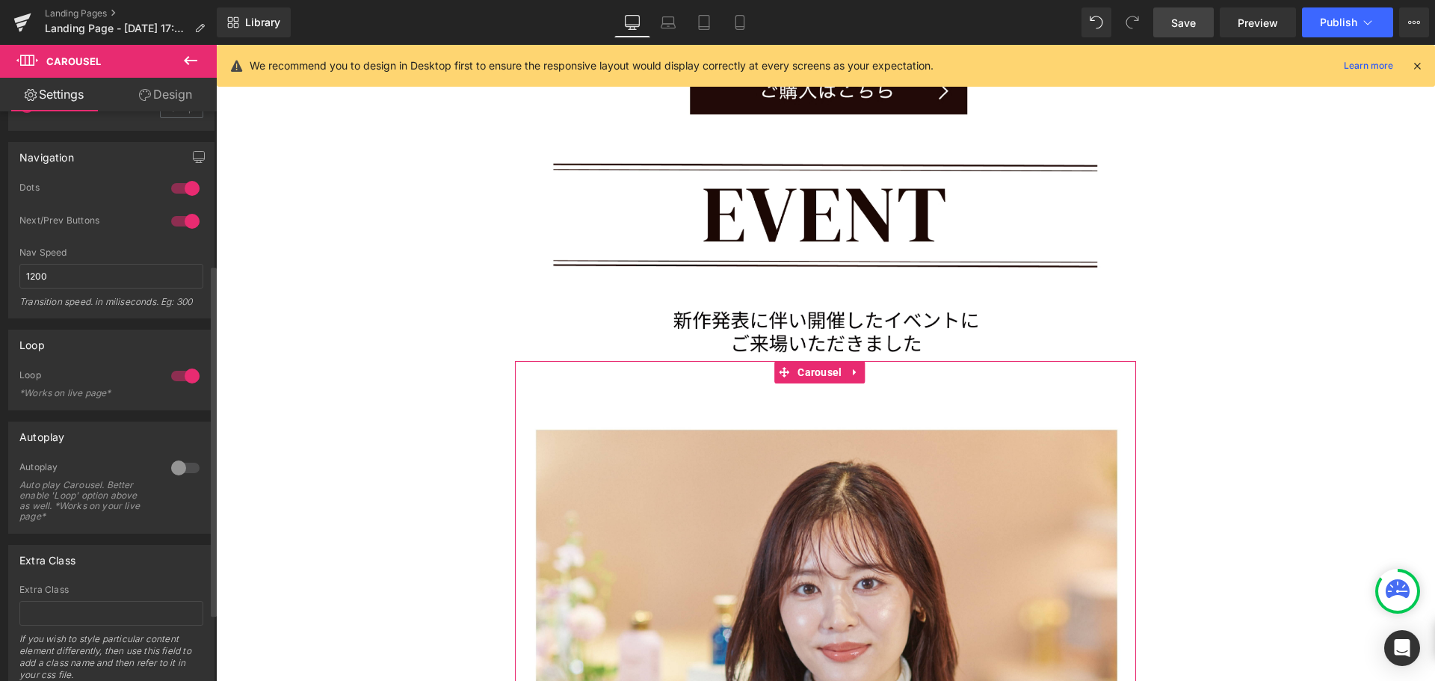
scroll to position [357, 0]
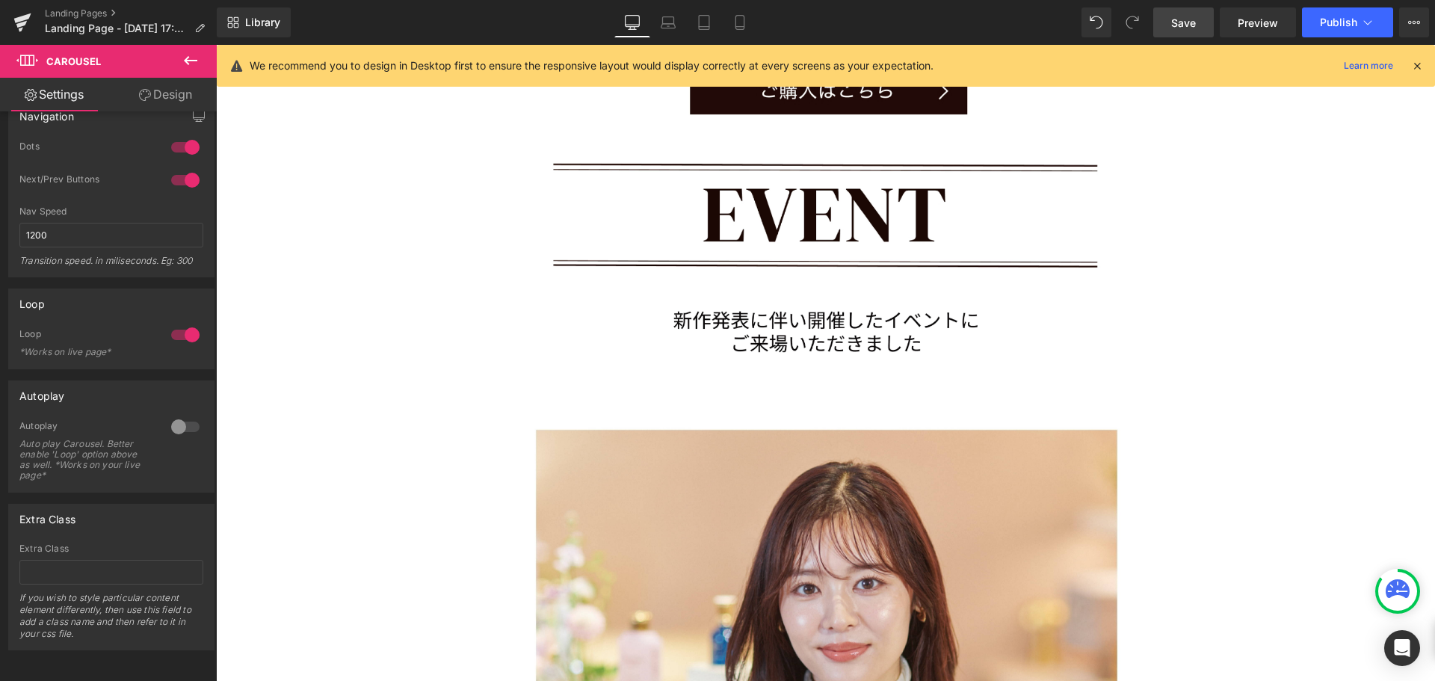
click at [1187, 29] on span "Save" at bounding box center [1183, 23] width 25 height 16
